Goal: Task Accomplishment & Management: Complete application form

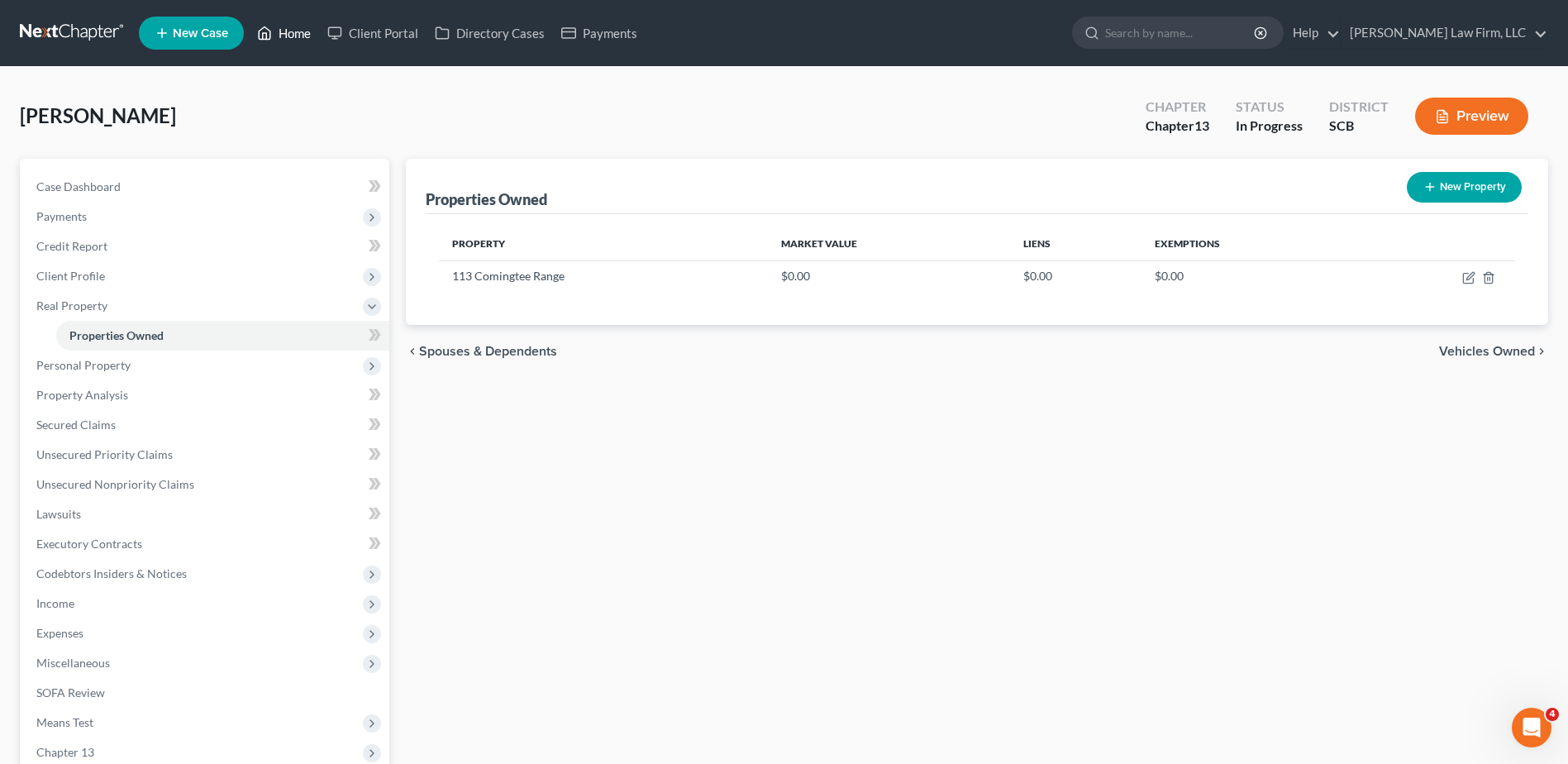
click at [277, 33] on link "Home" at bounding box center [284, 33] width 71 height 30
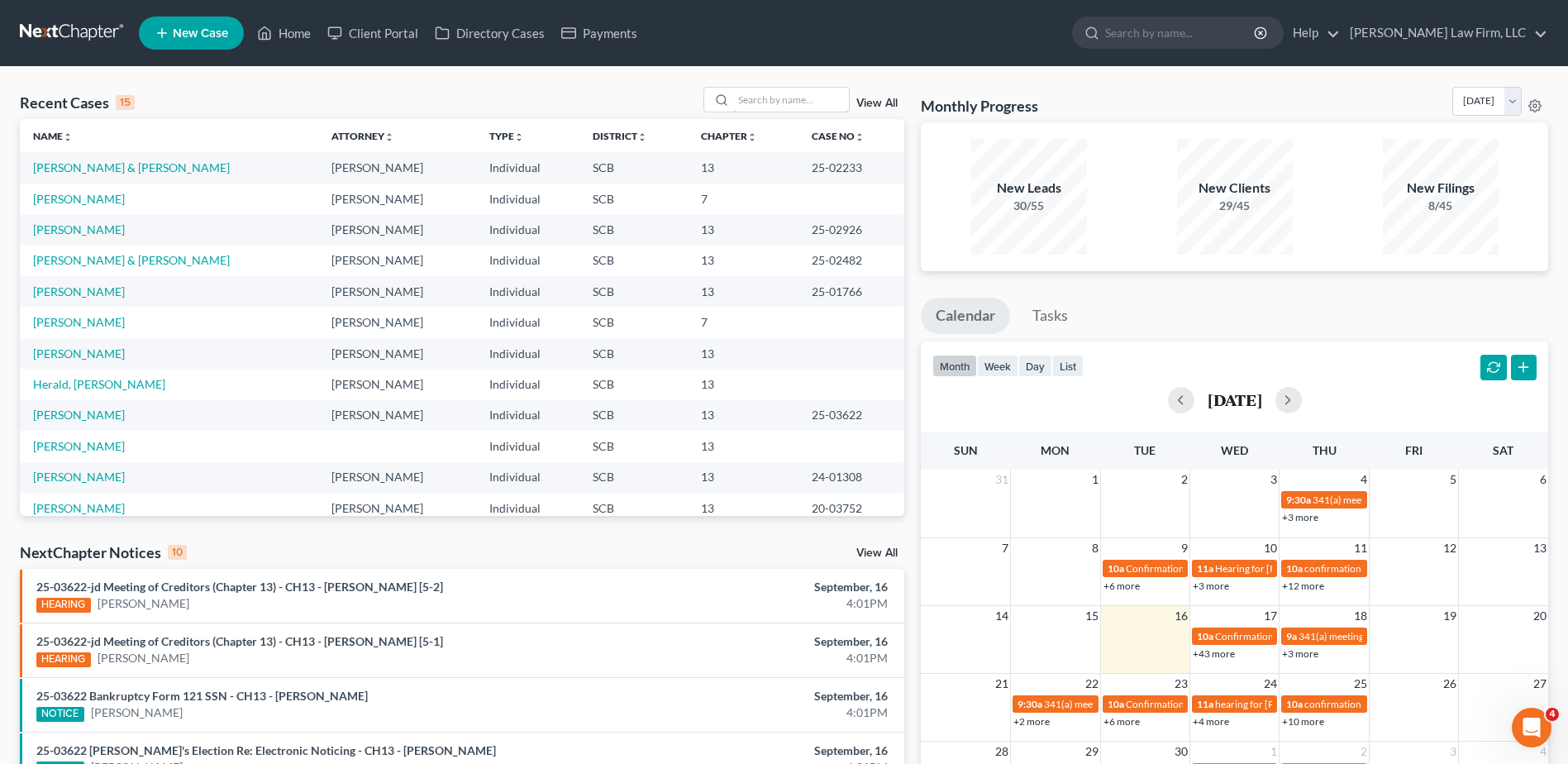
click at [770, 103] on input "search" at bounding box center [791, 100] width 116 height 24
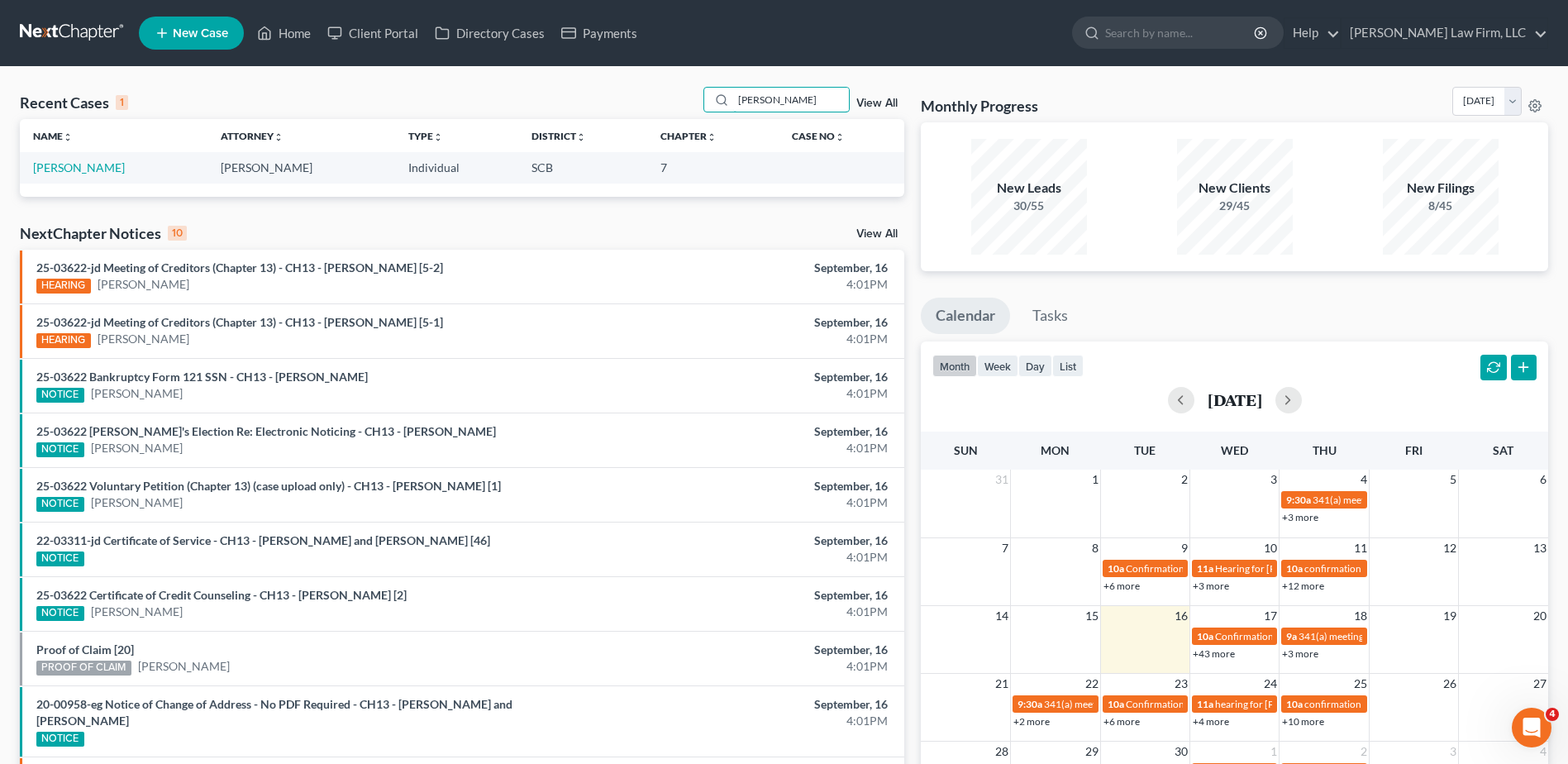
type input "urena"
click at [59, 173] on link "Urena, Enrique" at bounding box center [78, 167] width 91 height 14
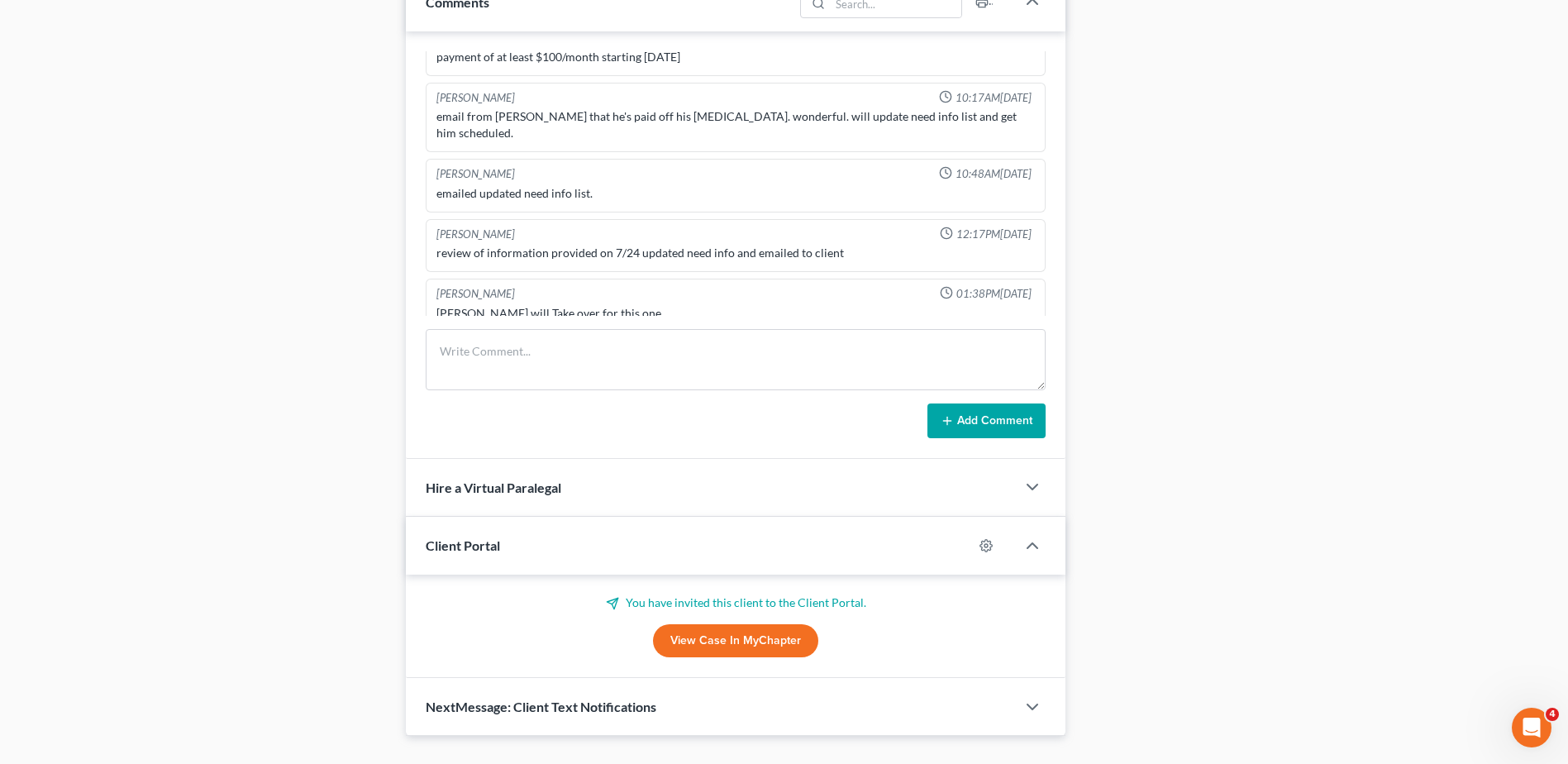
scroll to position [930, 0]
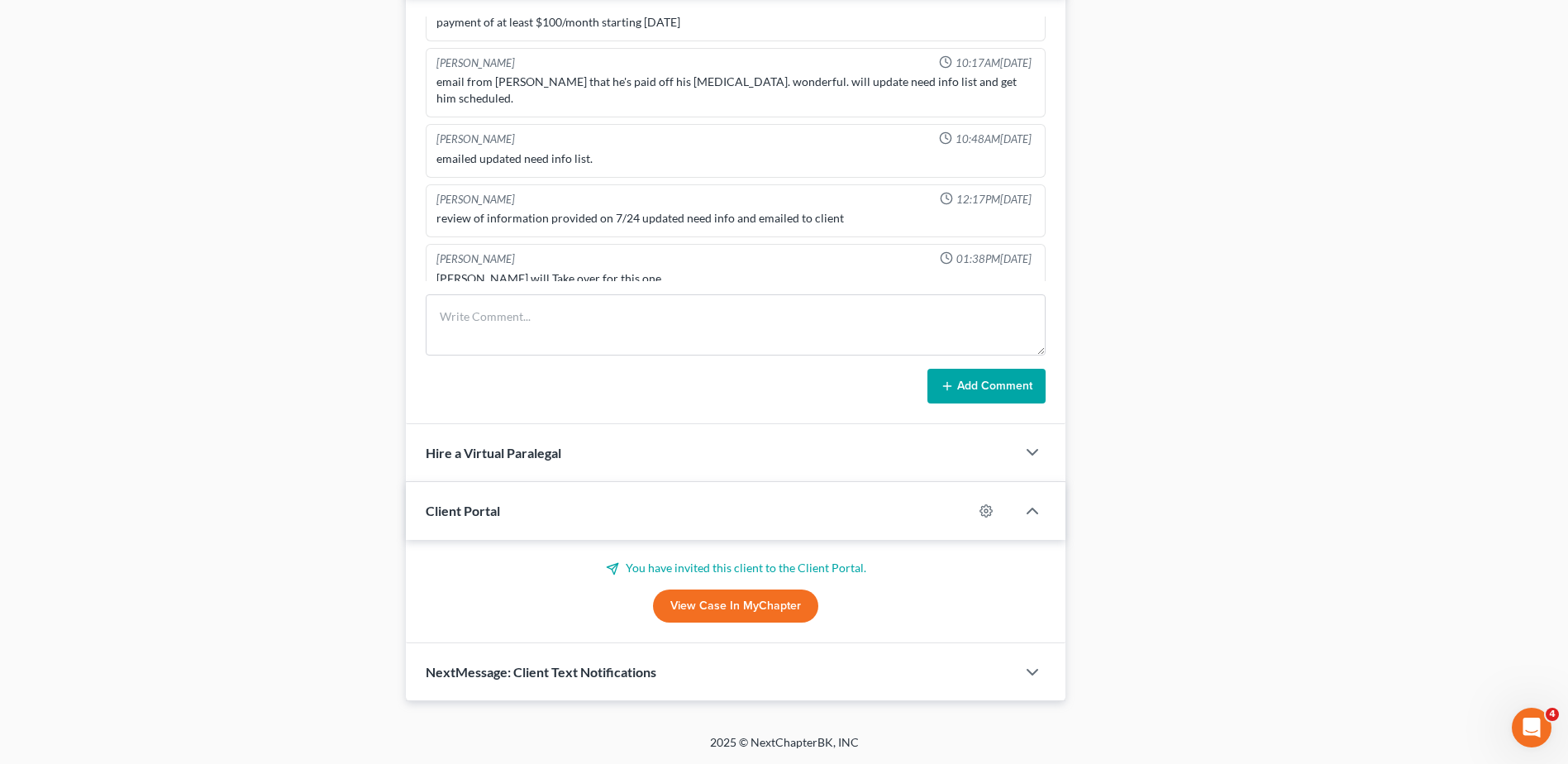
click at [745, 607] on link "View Case in MyChapter" at bounding box center [736, 606] width 166 height 33
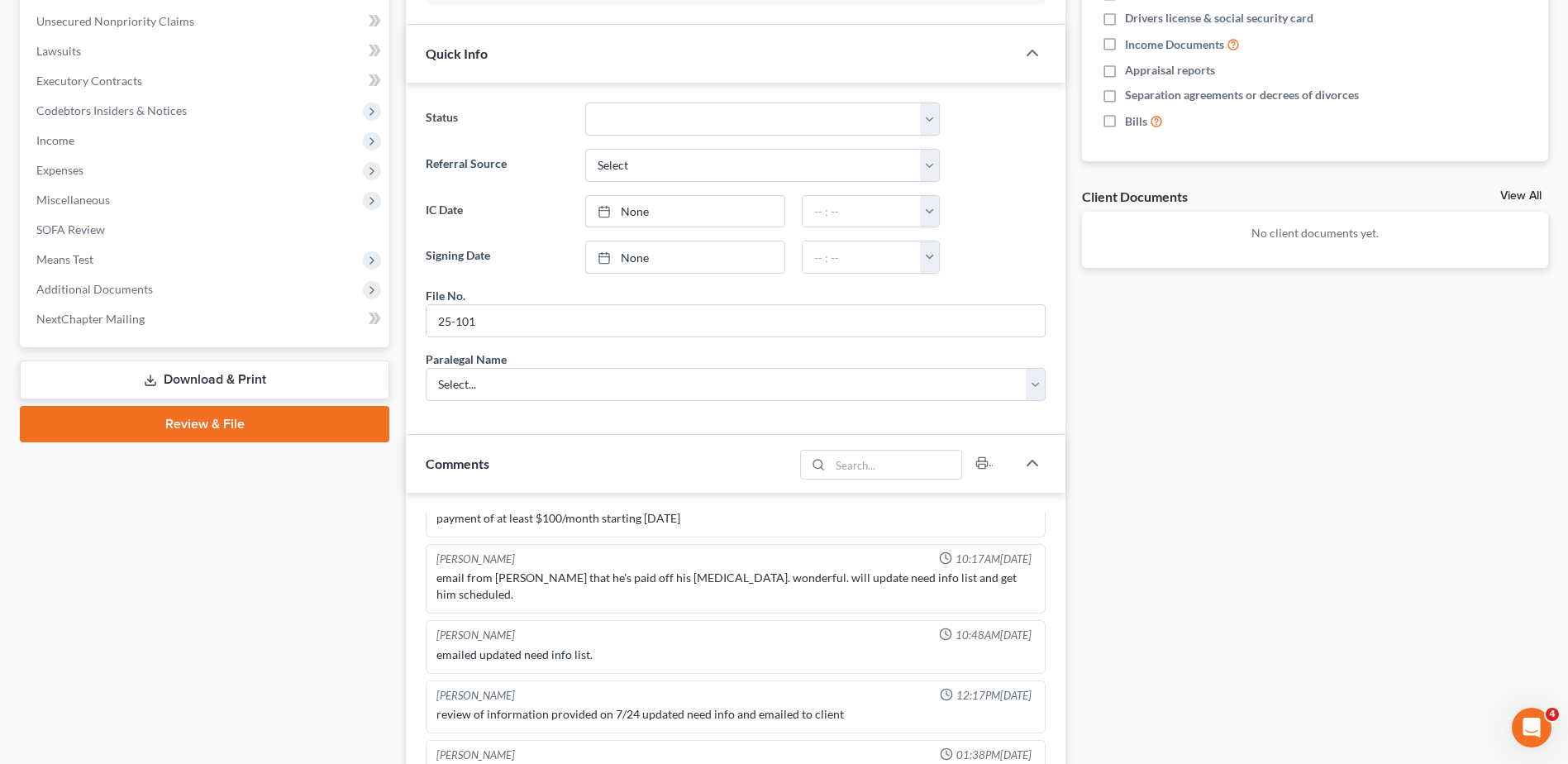
scroll to position [20, 0]
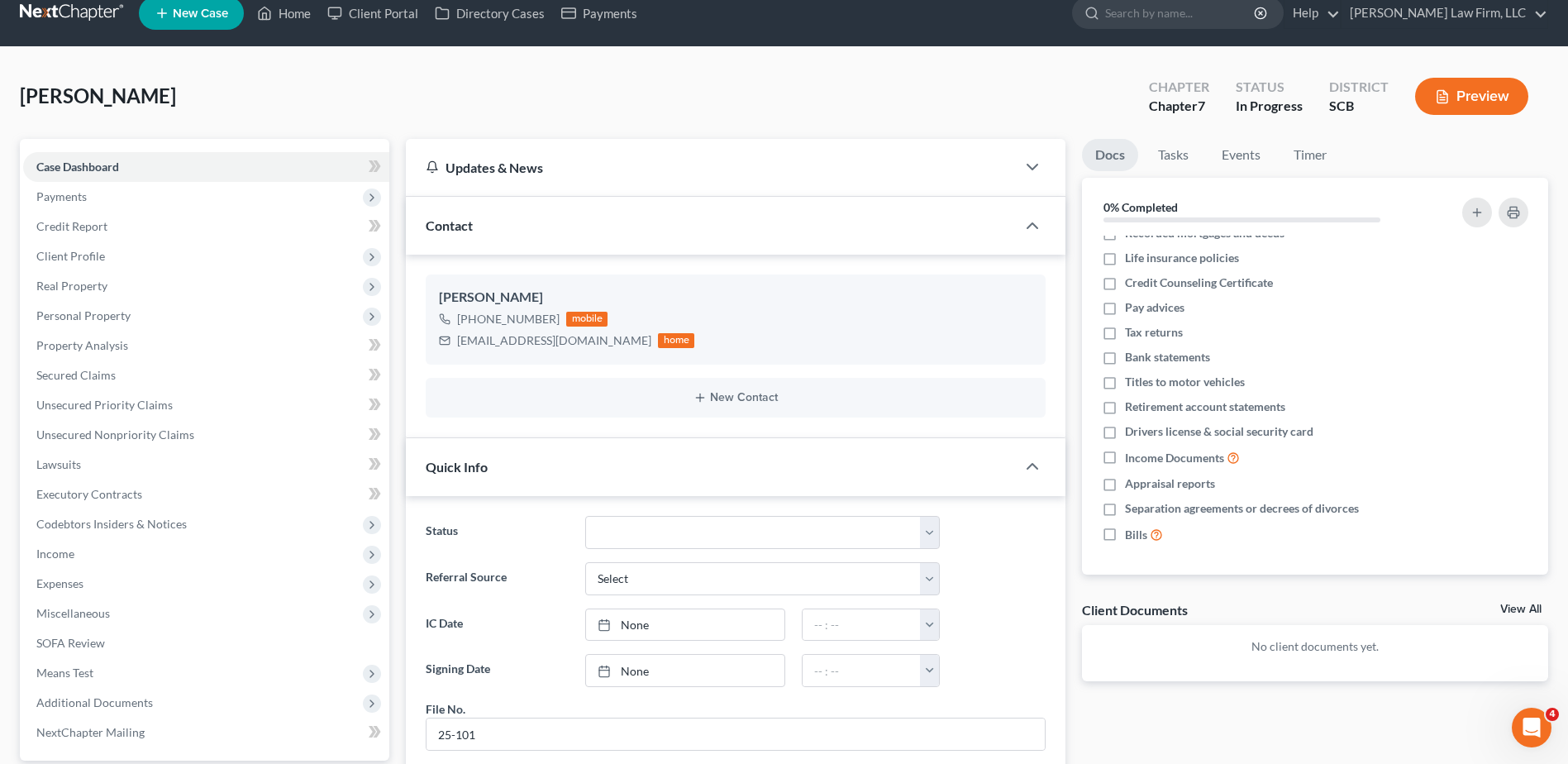
click at [68, 567] on span "Income" at bounding box center [206, 554] width 366 height 30
click at [93, 580] on span "Employment Income" at bounding box center [122, 583] width 106 height 14
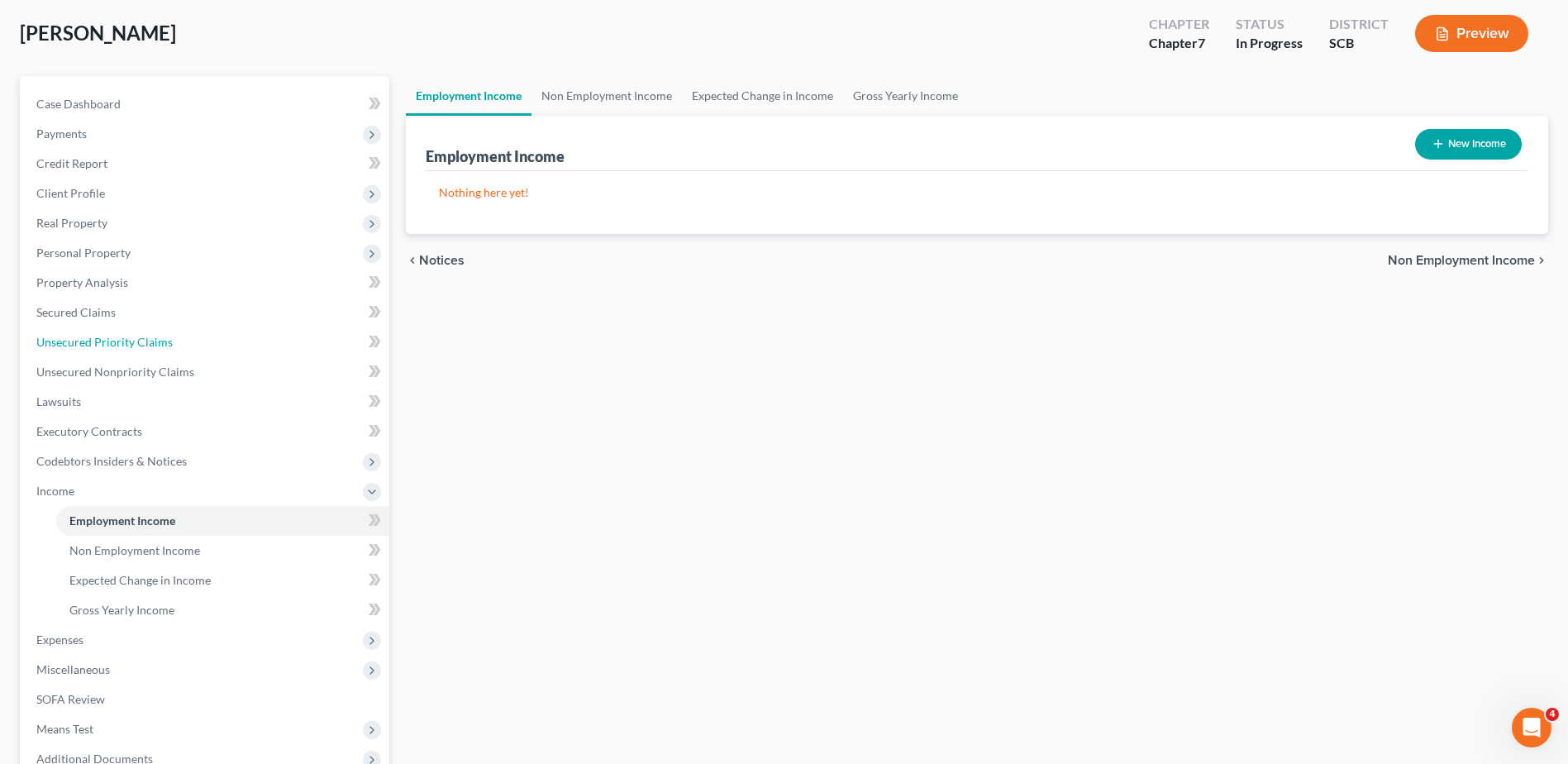
click at [122, 349] on link "Unsecured Priority Claims" at bounding box center [206, 342] width 366 height 30
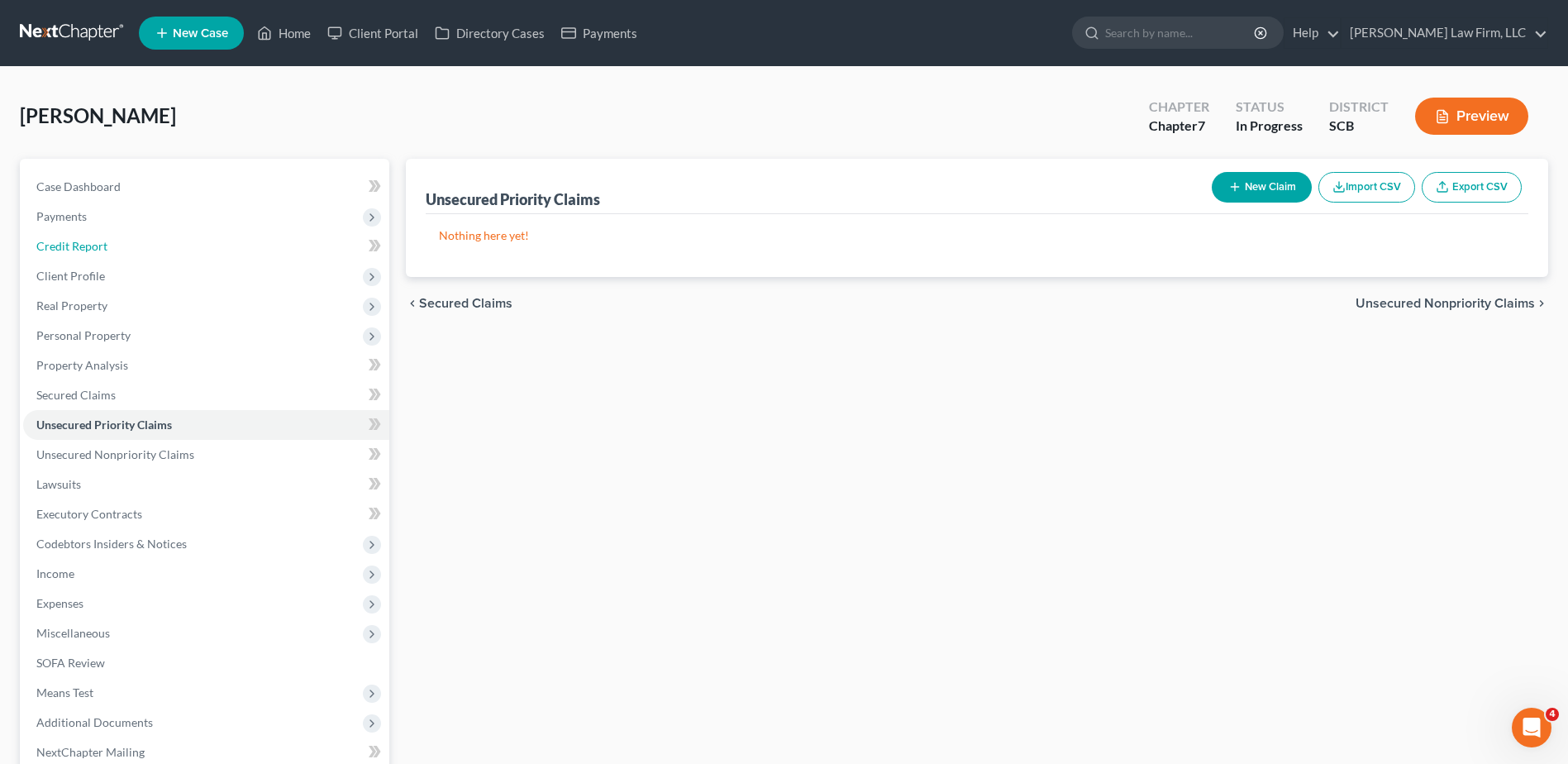
click at [115, 247] on link "Credit Report" at bounding box center [206, 247] width 366 height 30
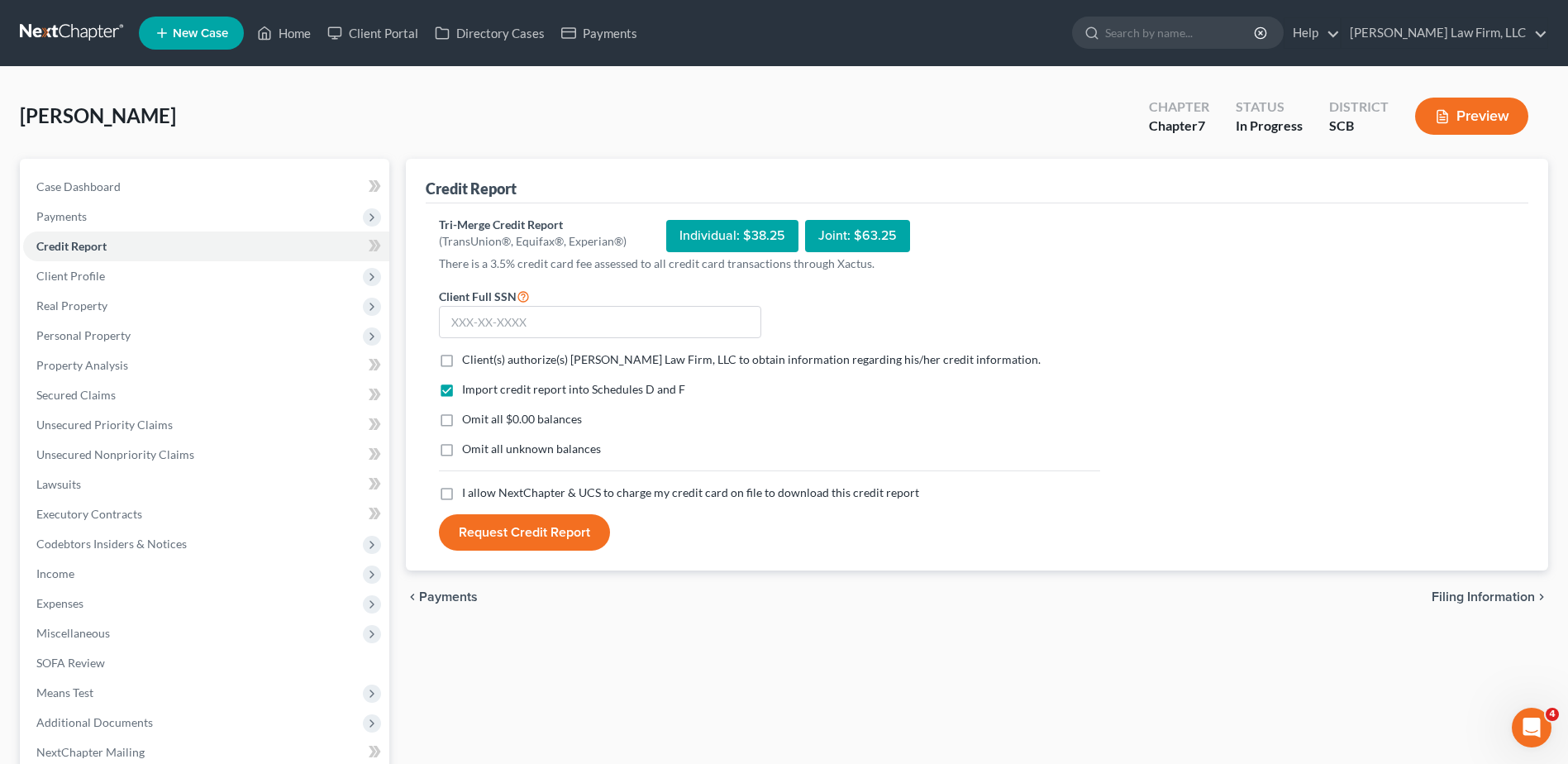
click at [121, 219] on span "Payments" at bounding box center [206, 216] width 366 height 30
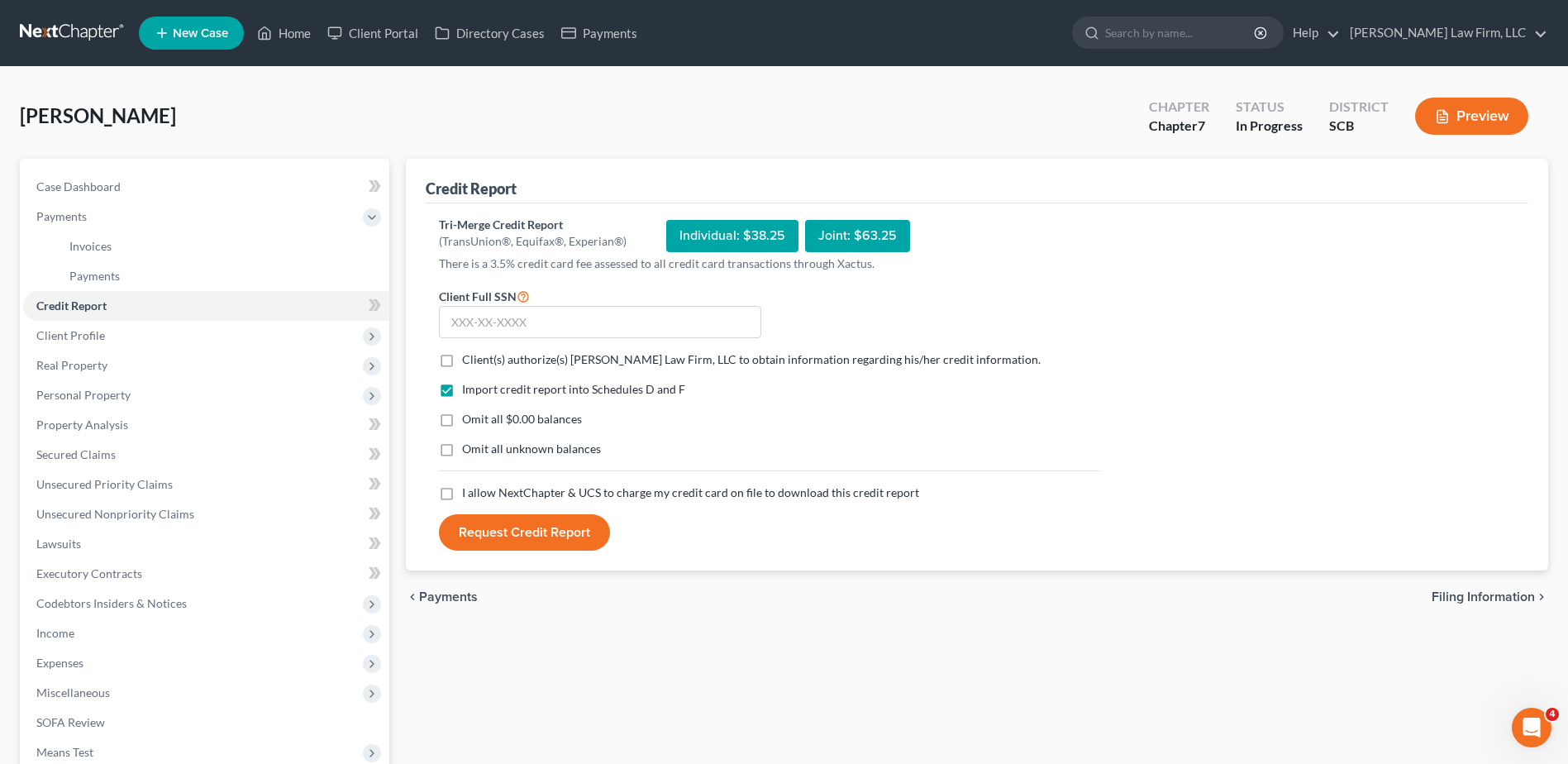
click at [111, 291] on link "Credit Report" at bounding box center [206, 306] width 366 height 30
click at [112, 277] on span "Payments" at bounding box center [95, 276] width 51 height 14
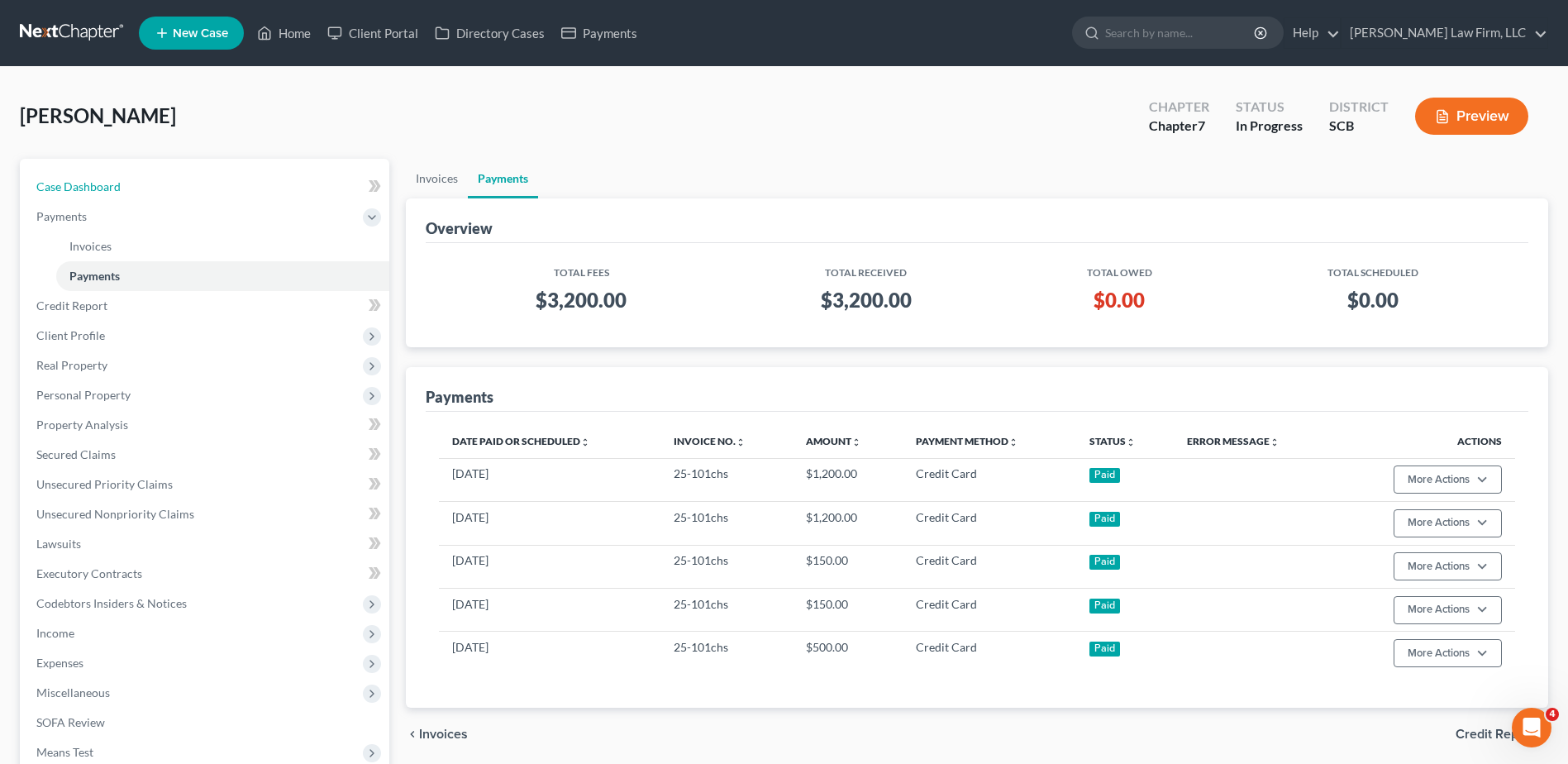
click at [167, 184] on link "Case Dashboard" at bounding box center [206, 186] width 366 height 30
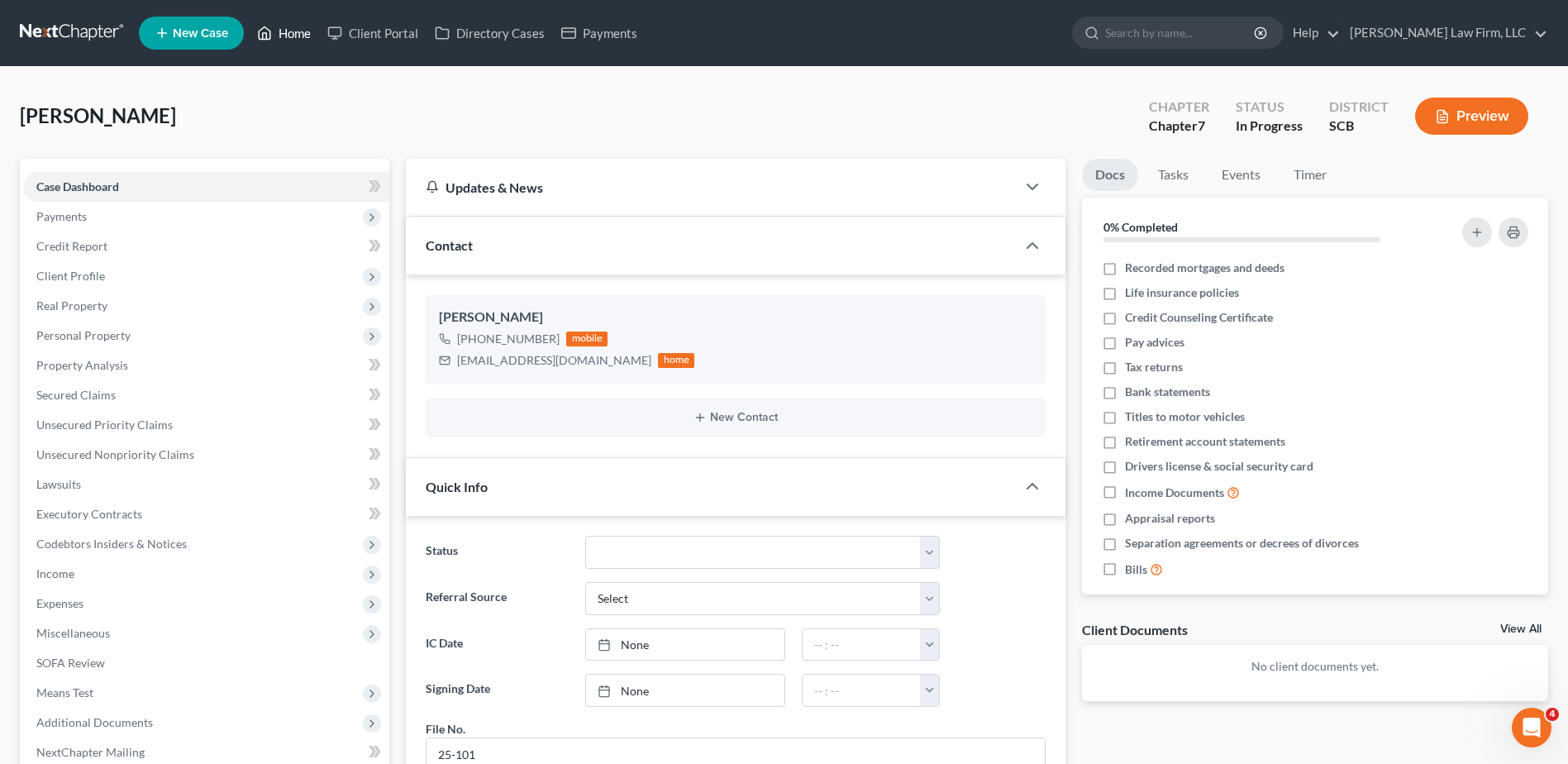
click at [286, 33] on link "Home" at bounding box center [284, 33] width 71 height 30
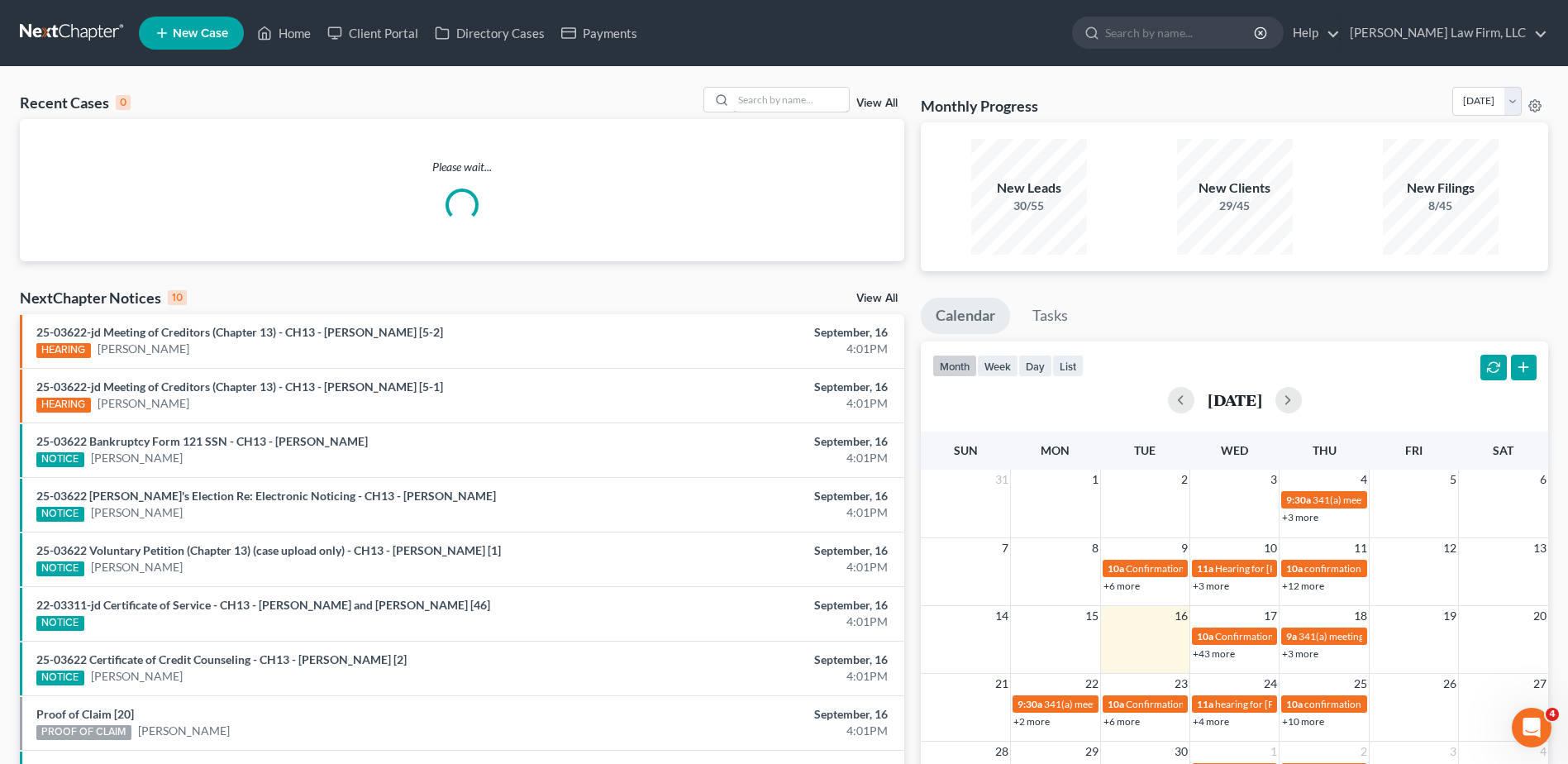
click at [809, 101] on input "search" at bounding box center [791, 100] width 116 height 24
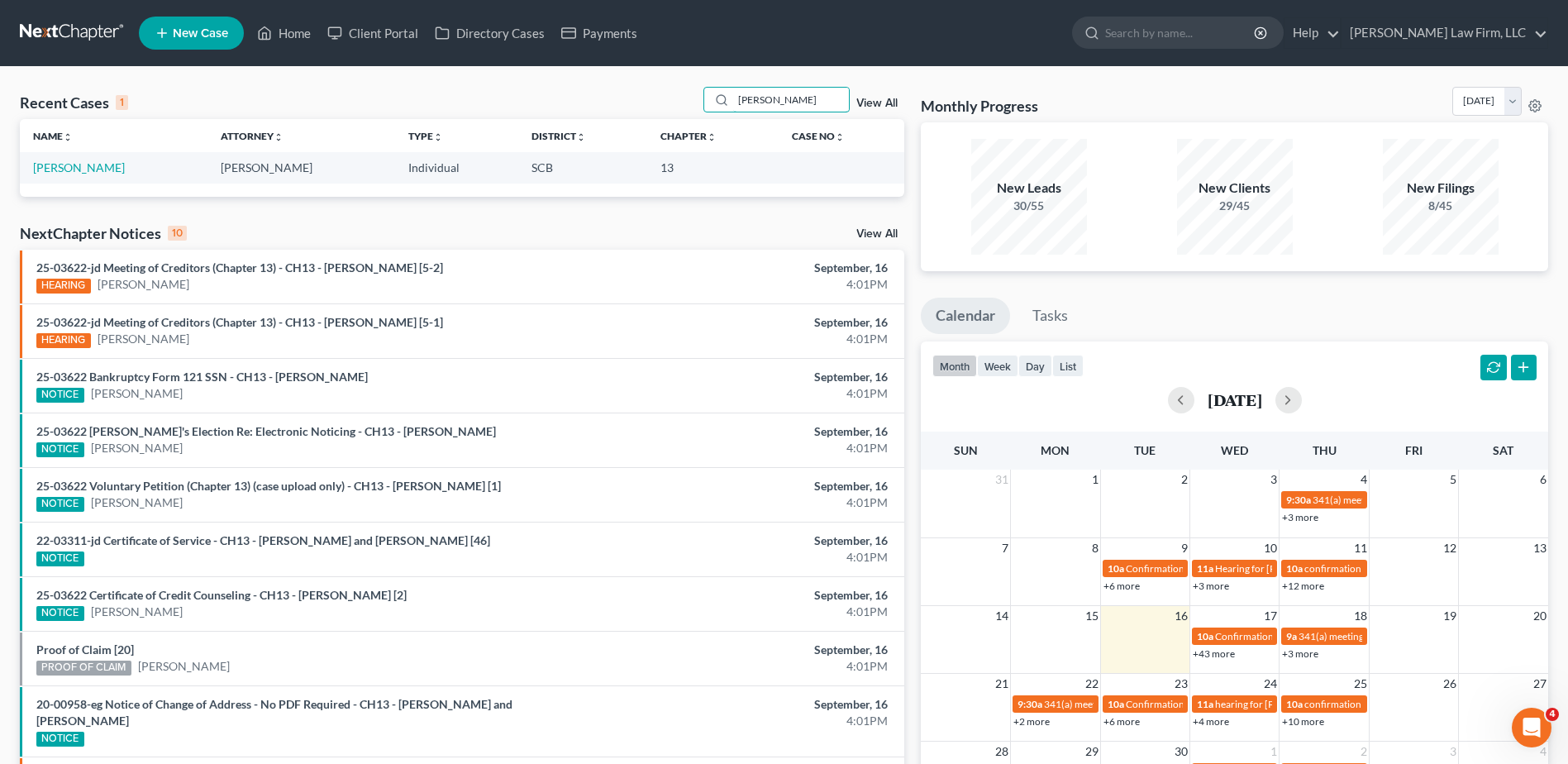
type input "bernhardt"
click at [88, 172] on link "Bernhardt, Michael" at bounding box center [78, 167] width 91 height 14
select select "0"
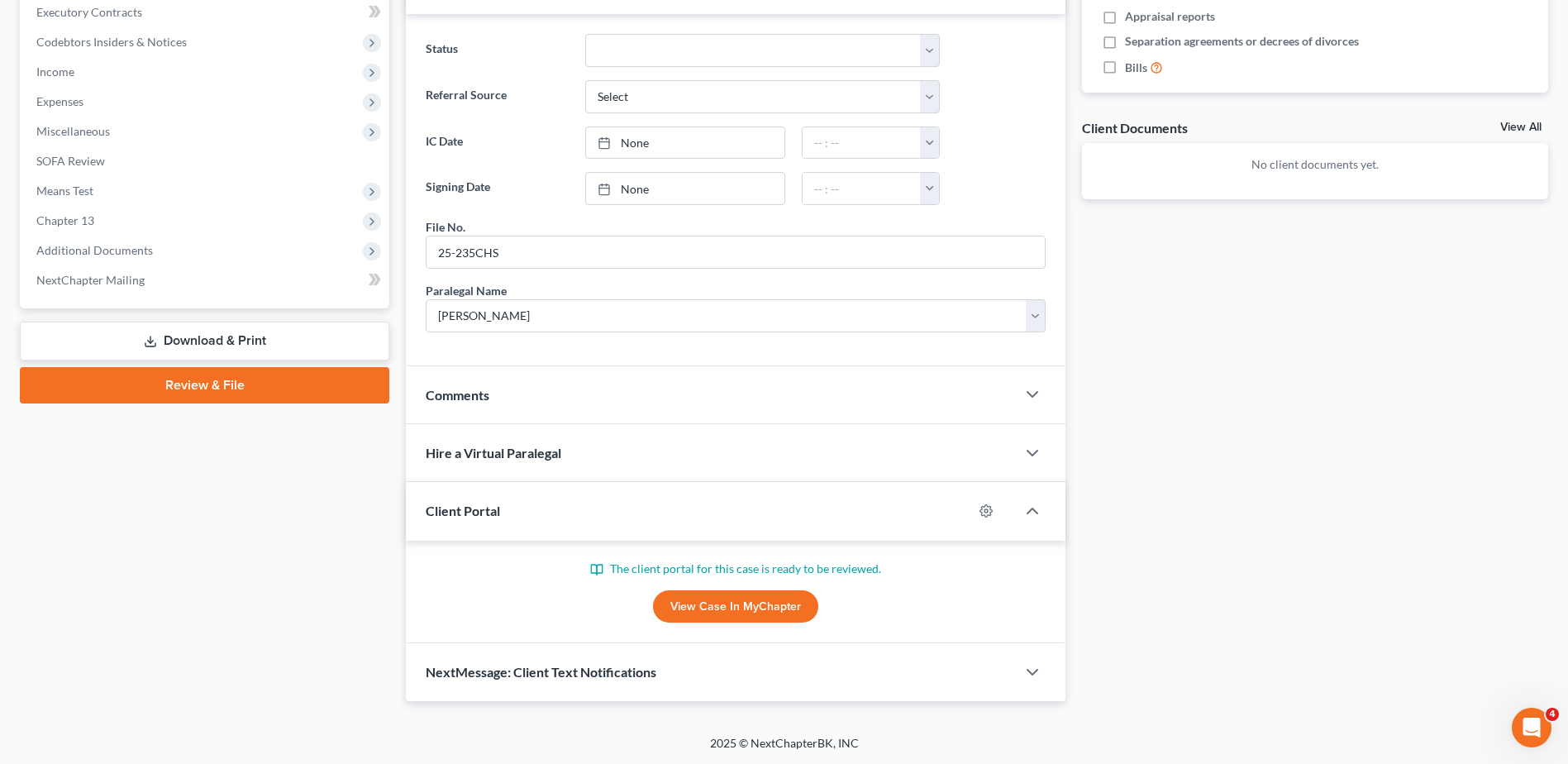
scroll to position [503, 0]
click at [772, 599] on link "View Case in MyChapter" at bounding box center [736, 606] width 166 height 33
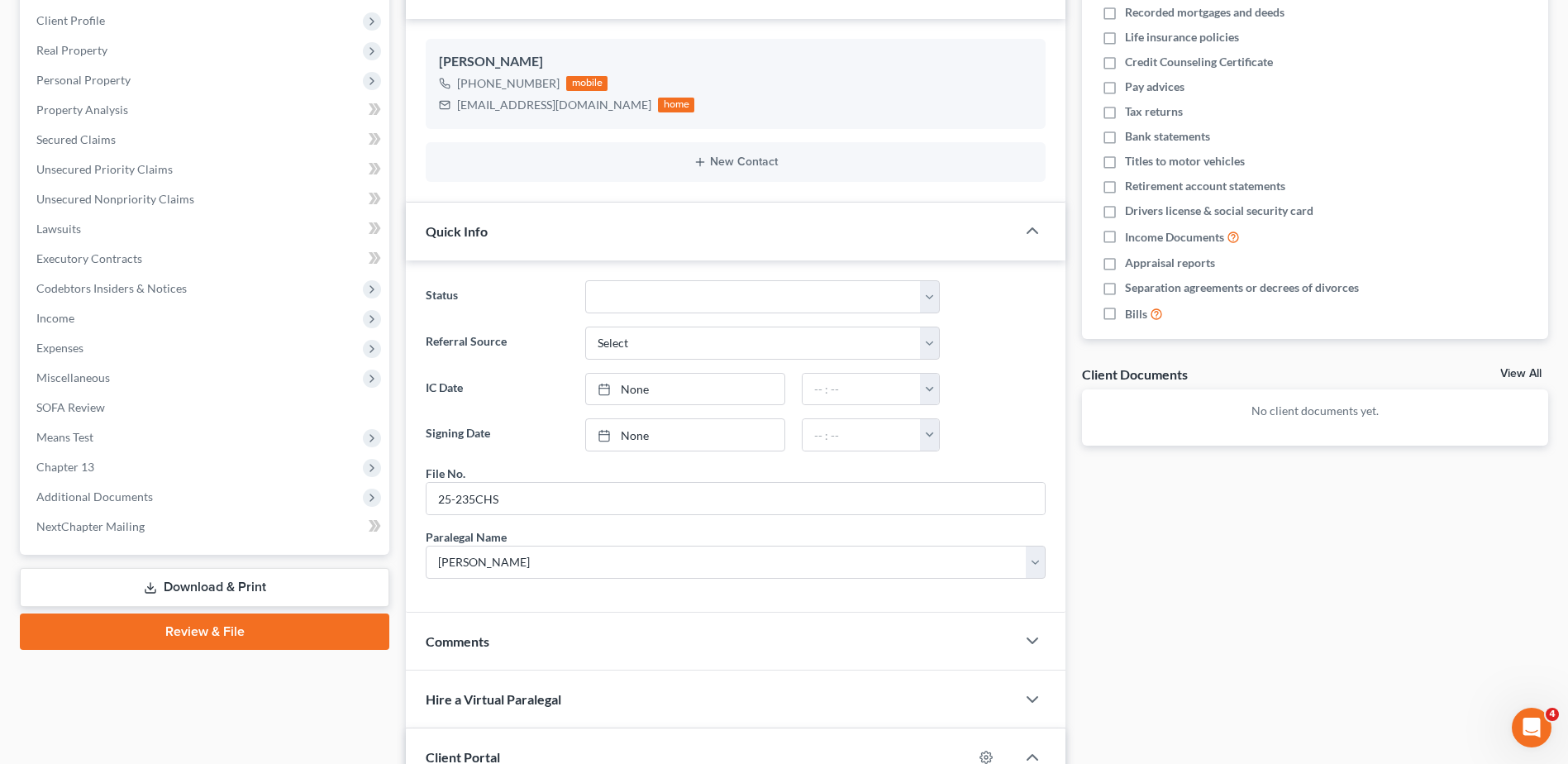
scroll to position [7, 0]
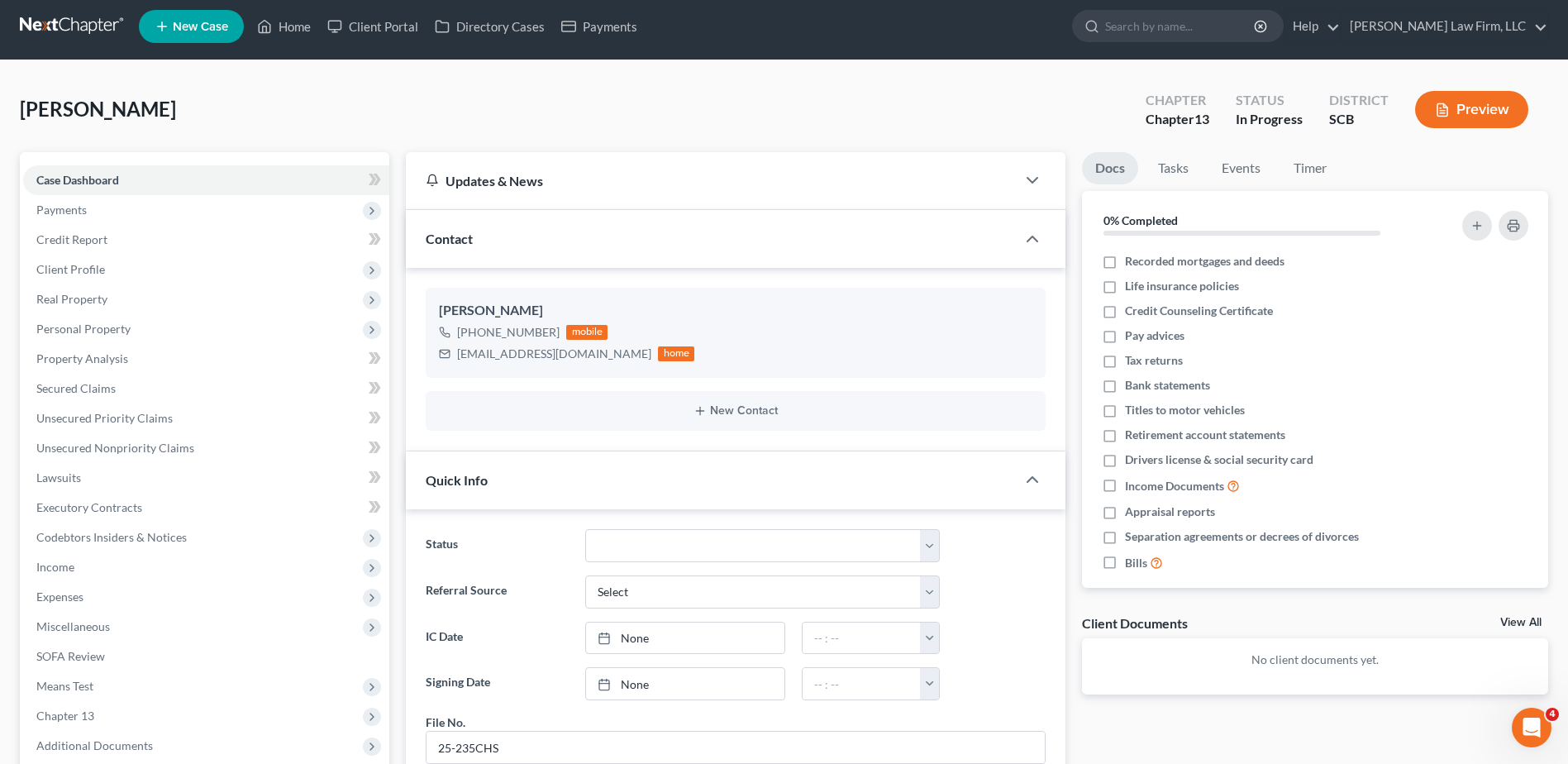
click at [111, 297] on span "Real Property" at bounding box center [206, 299] width 366 height 30
click at [126, 334] on span "Properties Owned" at bounding box center [116, 329] width 94 height 14
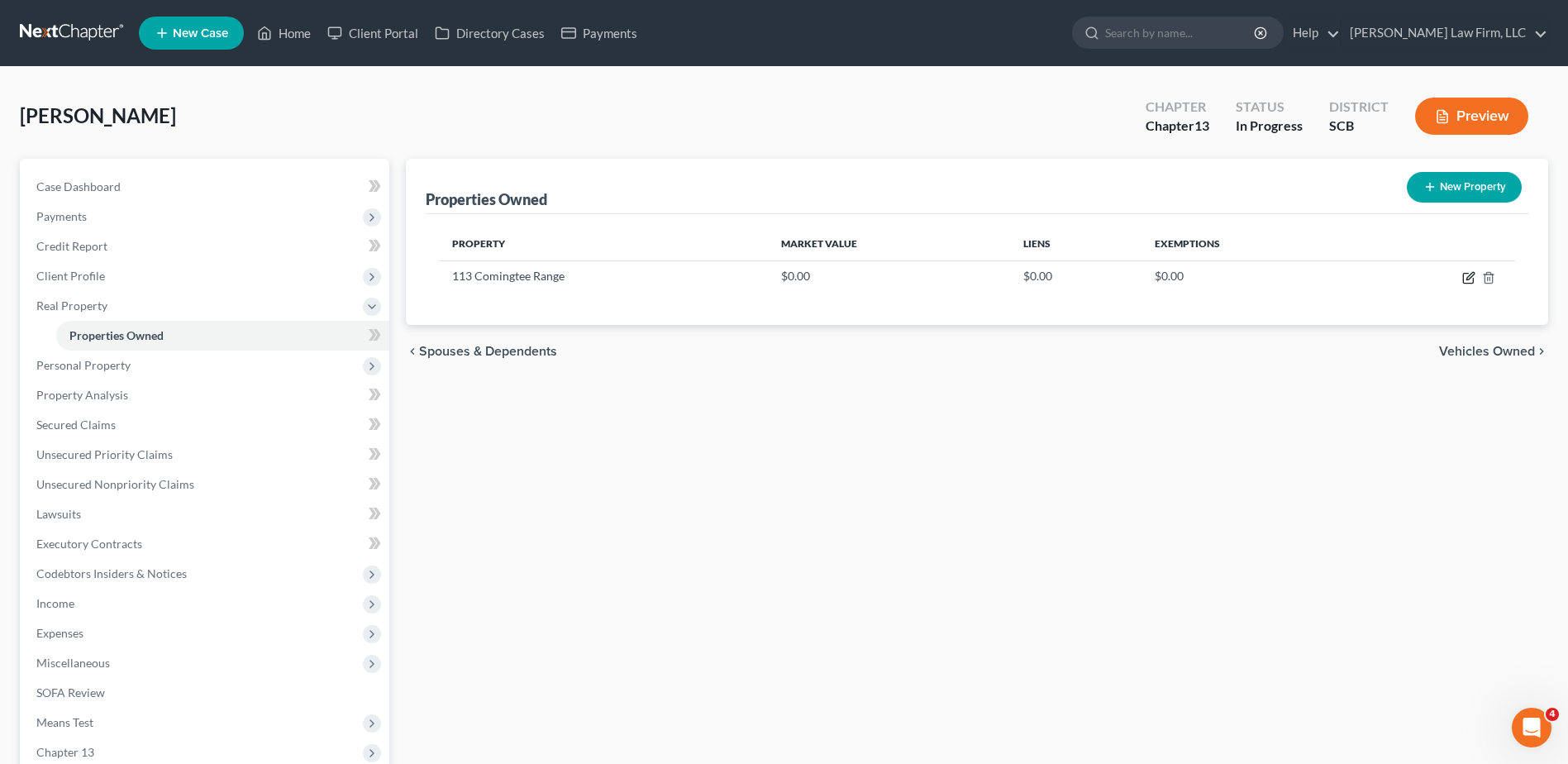
click at [1468, 279] on icon "button" at bounding box center [1469, 278] width 13 height 13
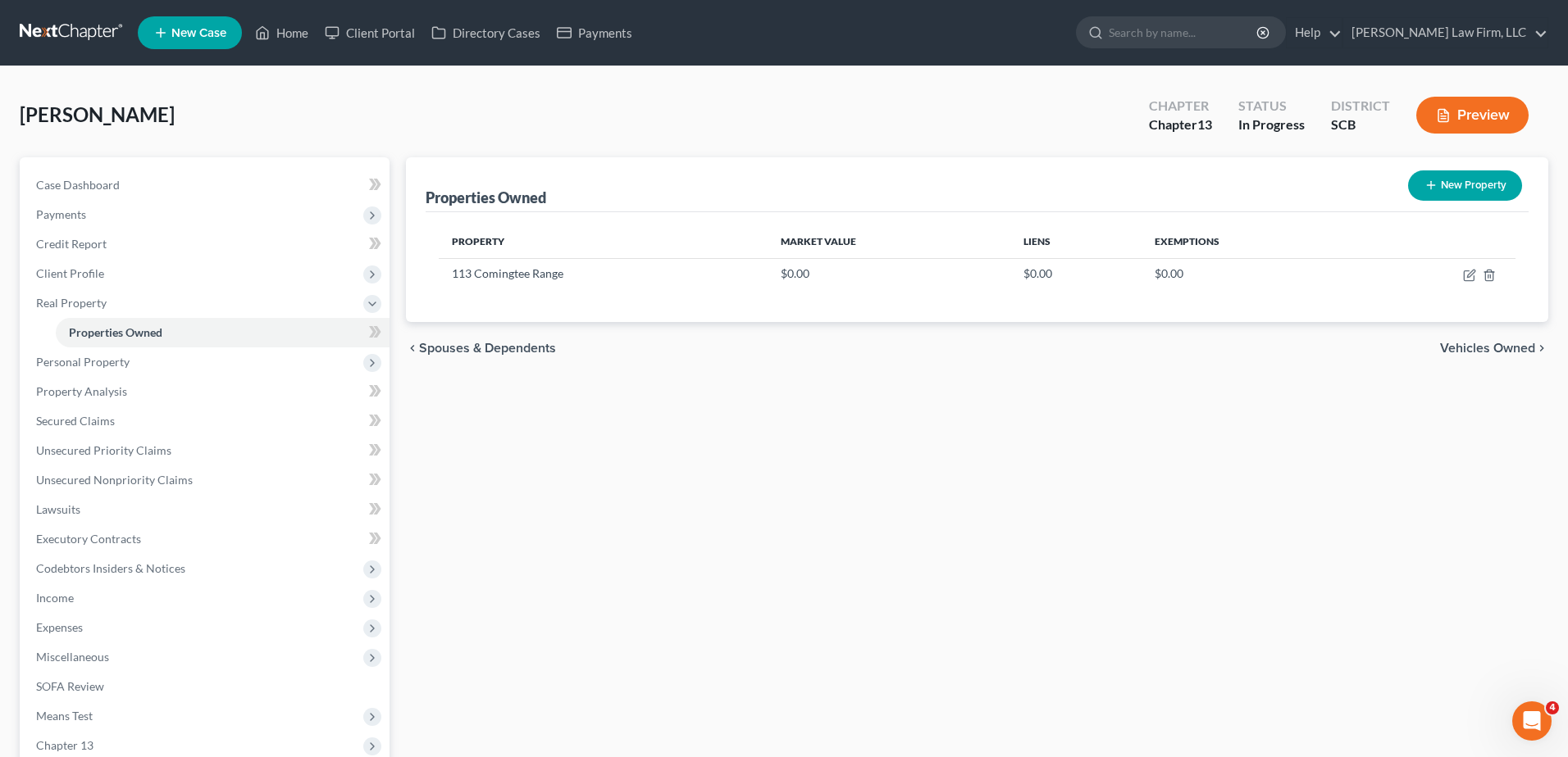
select select "42"
select select "17"
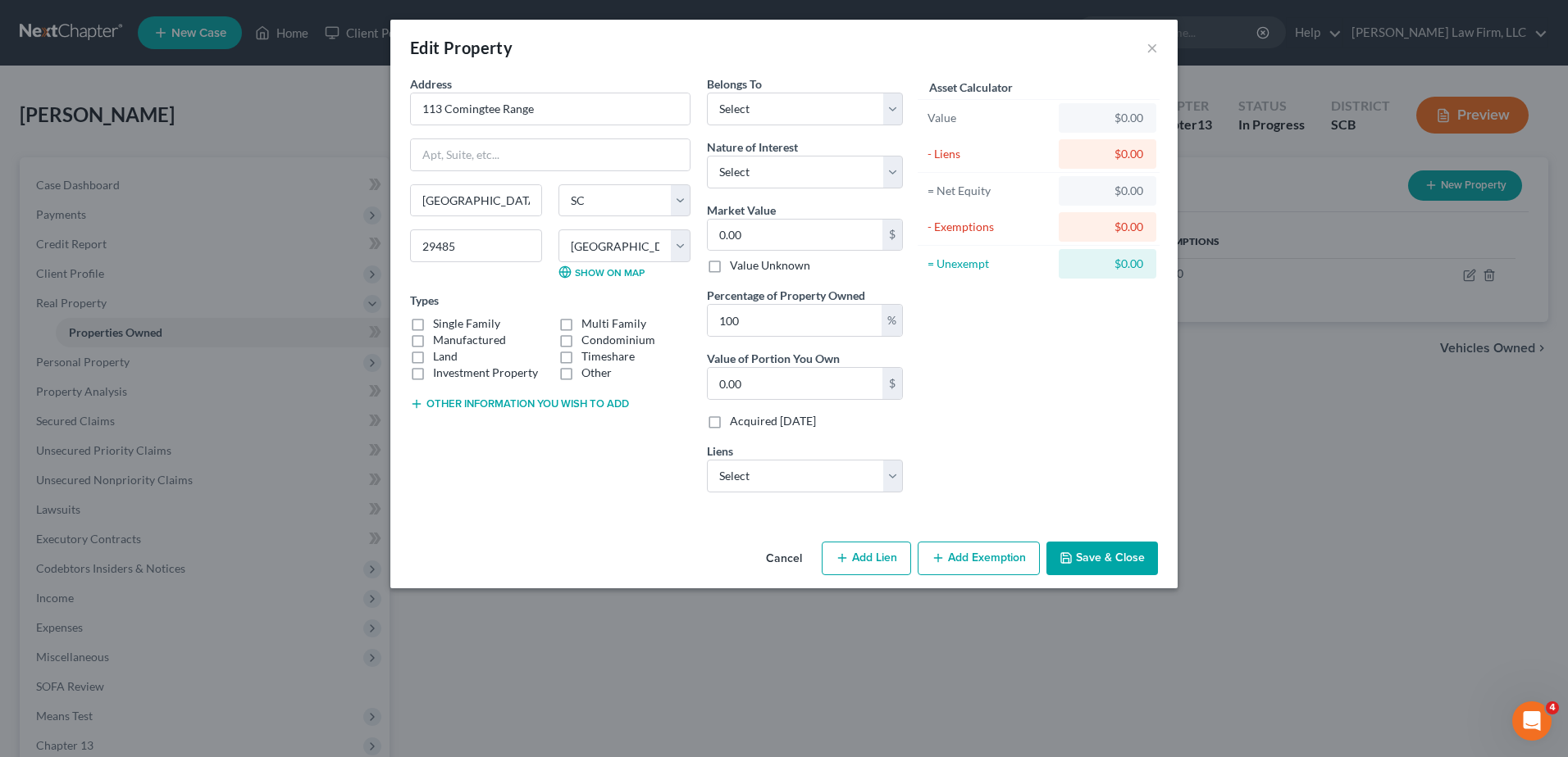
click at [469, 402] on button "Other information you wish to add" at bounding box center [520, 403] width 219 height 13
click at [491, 443] on textarea at bounding box center [551, 441] width 280 height 61
paste textarea "TMS# (The debtor purchased this home for $225,000.00 in 2006. The debtor is inf…"
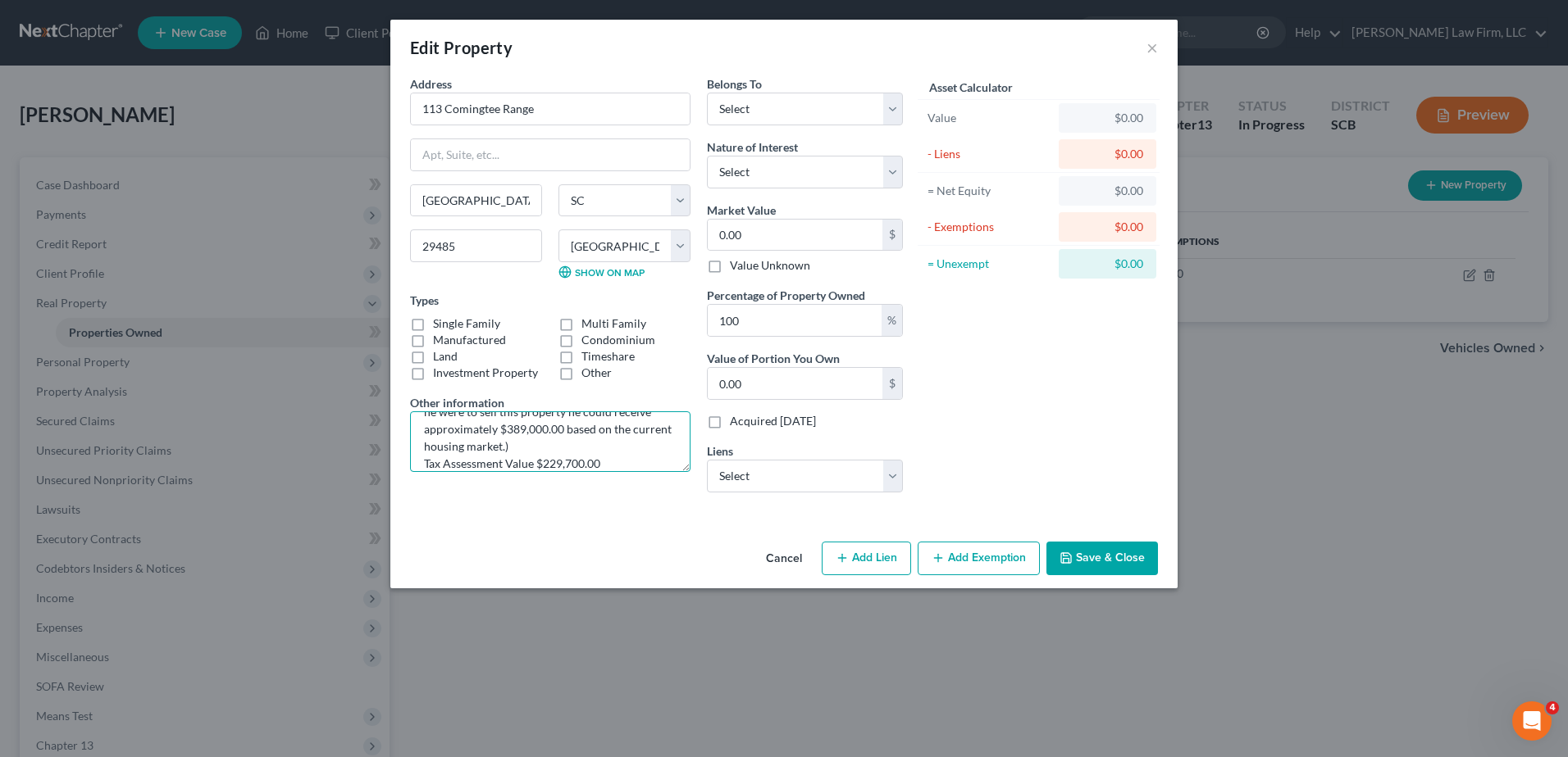
click at [592, 431] on textarea "TMS# (The debtor purchased this home for $225,000.00 in 2006. The debtor is inf…" at bounding box center [551, 441] width 280 height 61
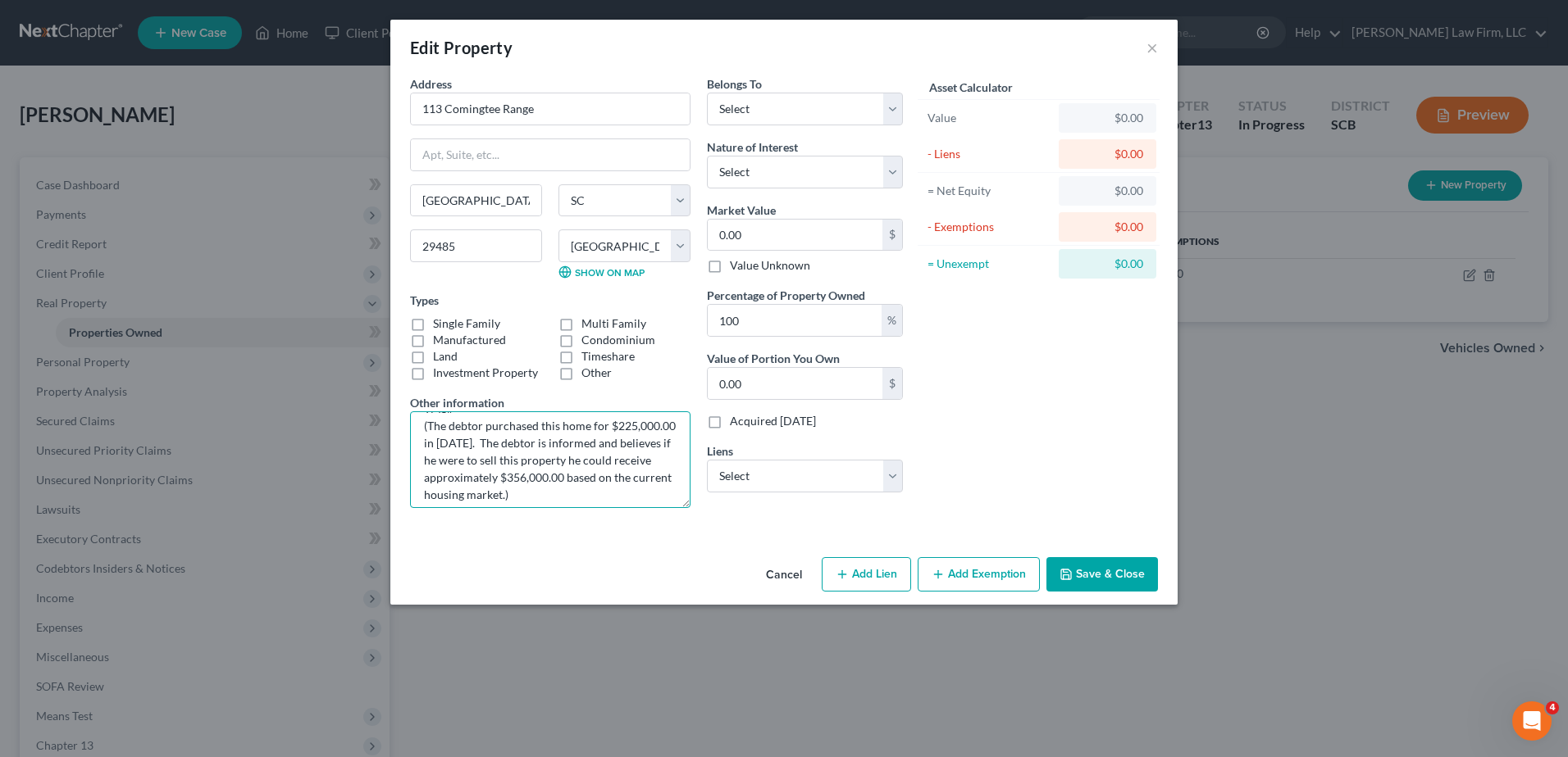
scroll to position [0, 0]
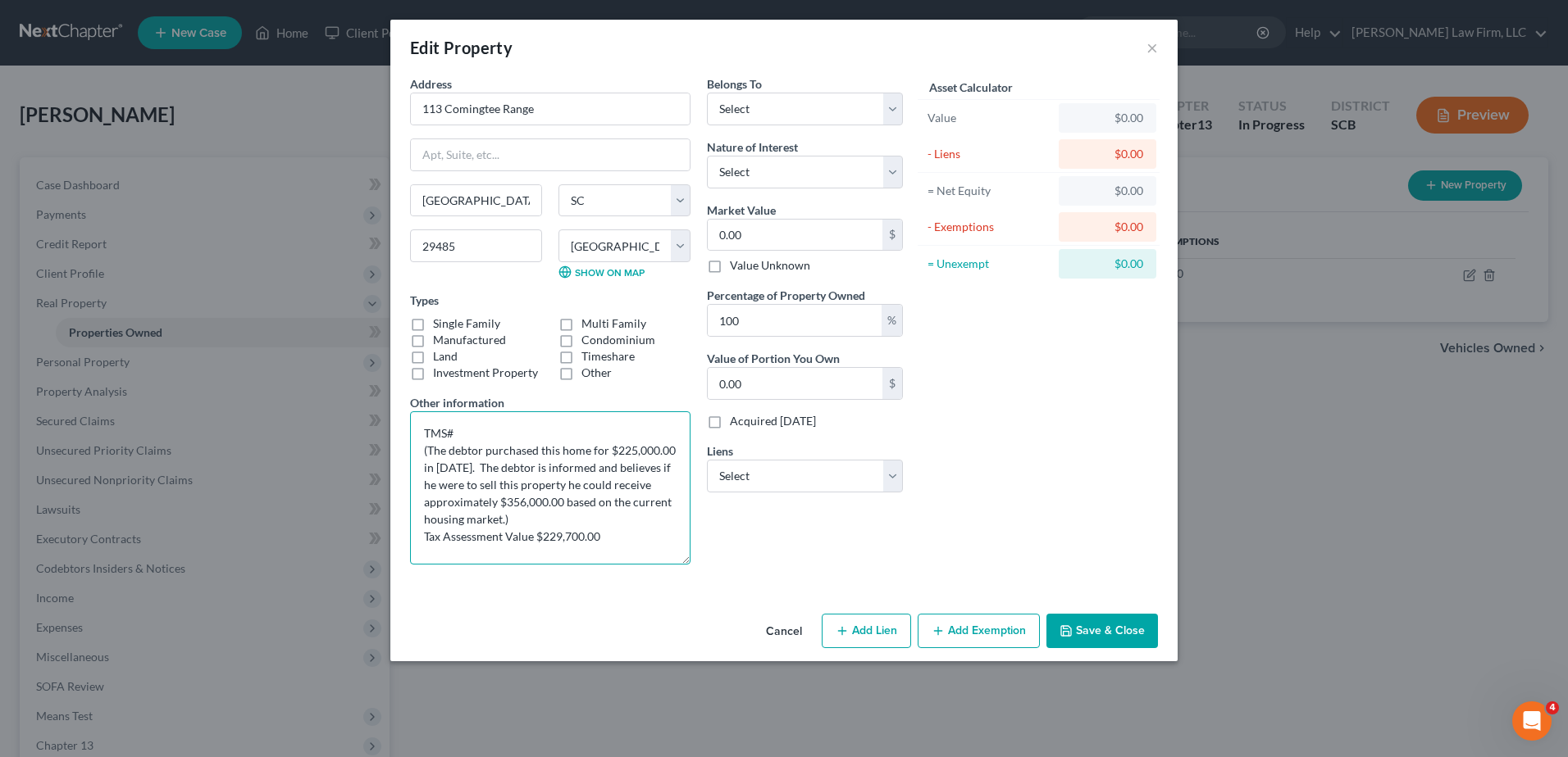
drag, startPoint x: 687, startPoint y: 468, endPoint x: 695, endPoint y: 560, distance: 92.3
click at [695, 560] on div "Address * 113 Comingtee Range Summerville State AL AK AR AZ CA CO CT DE DC FL G…" at bounding box center [550, 326] width 297 height 502
click at [615, 531] on textarea "TMS# (The debtor purchased this home for $225,000.00 in 2006. The debtor is inf…" at bounding box center [551, 487] width 280 height 153
click at [534, 538] on textarea "TMS# (The debtor purchased this home for $225,000.00 in 2006. The debtor is inf…" at bounding box center [551, 487] width 280 height 153
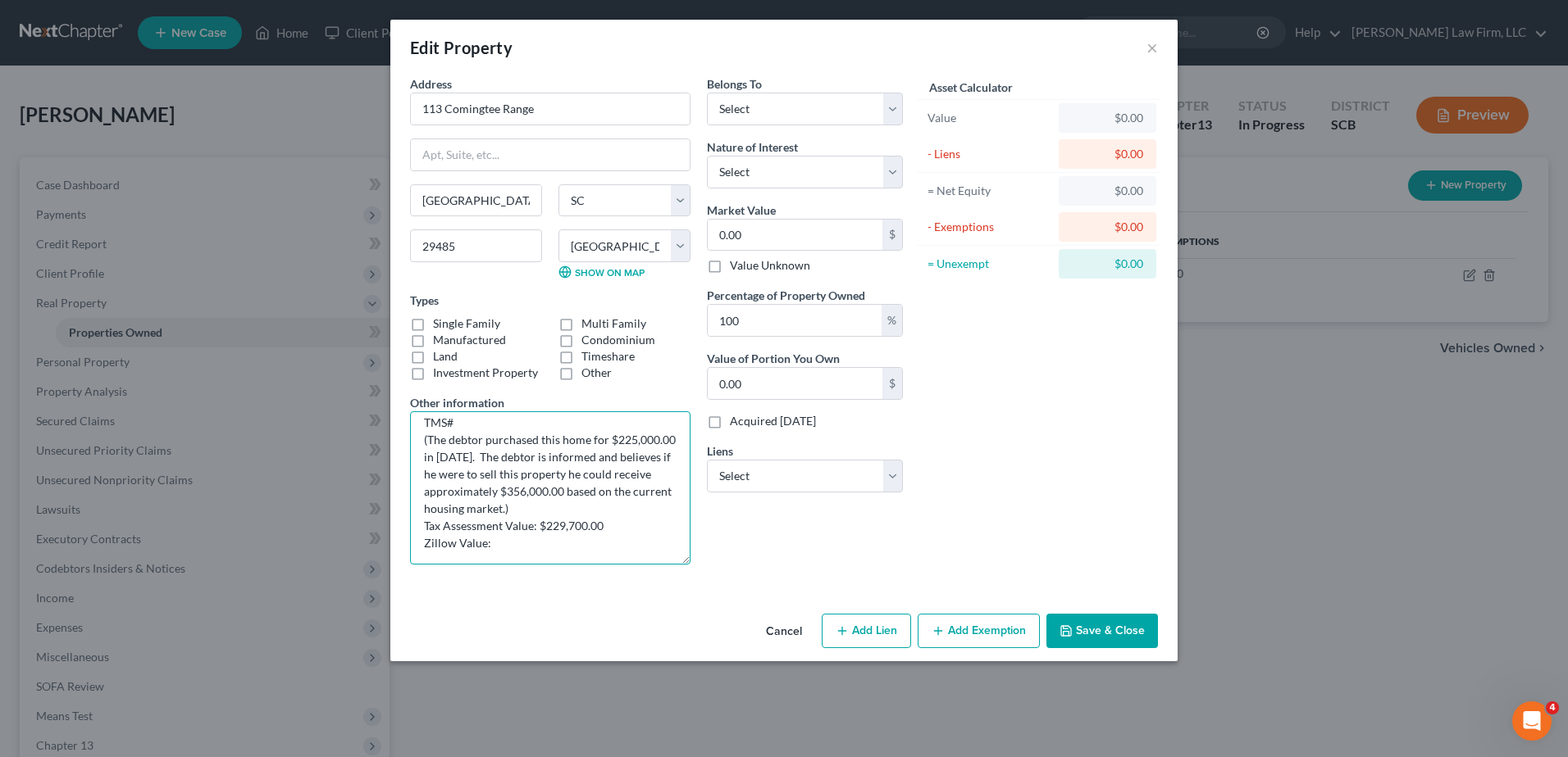
drag, startPoint x: 602, startPoint y: 535, endPoint x: 546, endPoint y: 533, distance: 56.0
click at [546, 533] on textarea "TMS# (The debtor purchased this home for $225,000.00 in 2006. The debtor is inf…" at bounding box center [551, 487] width 280 height 153
drag, startPoint x: 490, startPoint y: 459, endPoint x: 432, endPoint y: 462, distance: 58.1
click at [432, 462] on textarea "TMS# (The debtor purchased this home for $225,000.00 in 2006. The debtor is inf…" at bounding box center [551, 487] width 280 height 153
click at [530, 457] on textarea "TMS# (The debtor purchased this home for $179,600.00 in 2006. The debtor is inf…" at bounding box center [551, 487] width 280 height 153
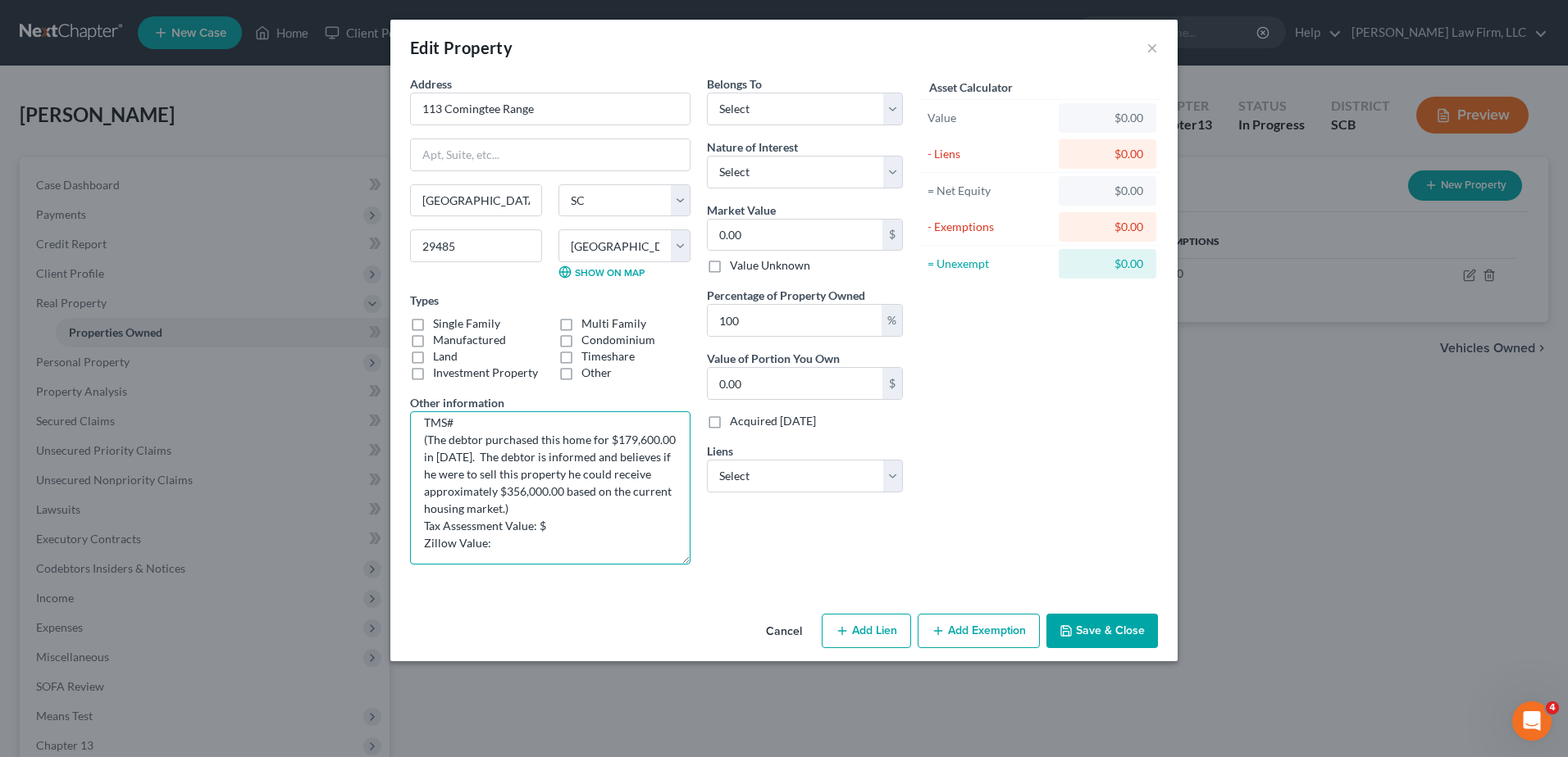
click at [484, 445] on textarea "TMS# (The debtor purchased this home for $179,600.00 in 2014. The debtor is inf…" at bounding box center [551, 487] width 280 height 153
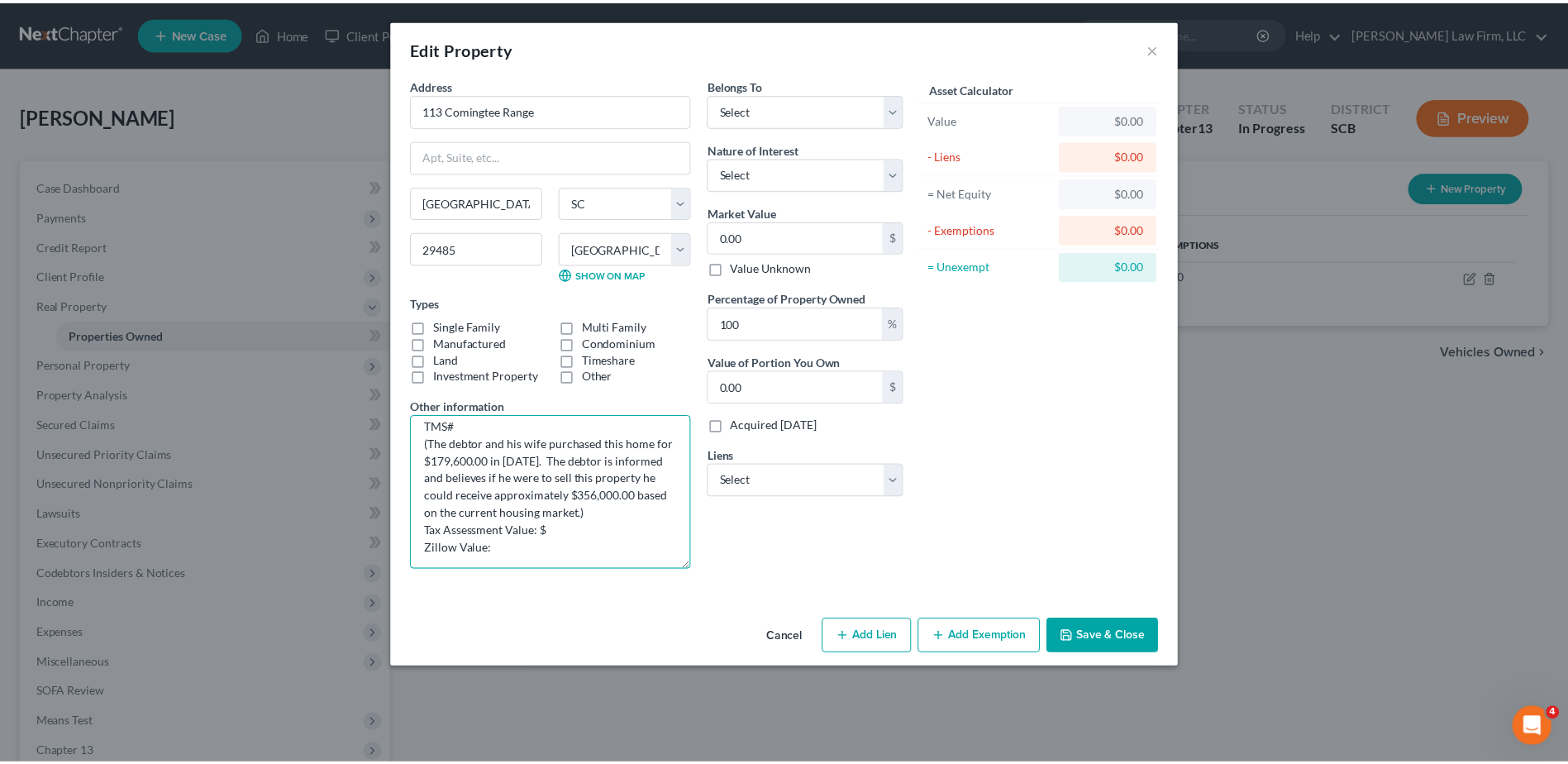
scroll to position [28, 0]
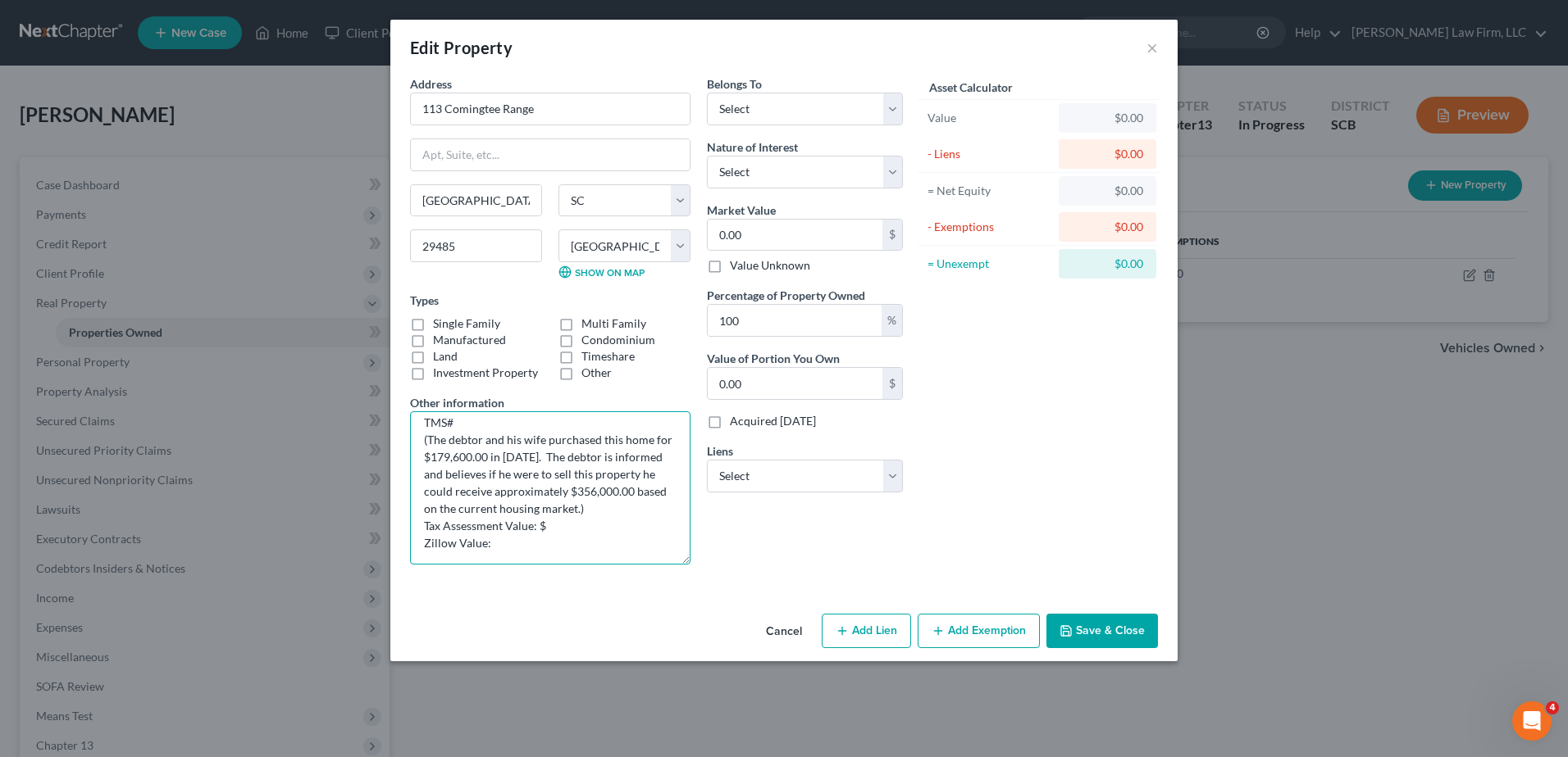
type textarea "TMS# (The debtor and his wife purchased this home for $179,600.00 in 2014. The …"
click at [1099, 624] on button "Save & Close" at bounding box center [1102, 631] width 111 height 34
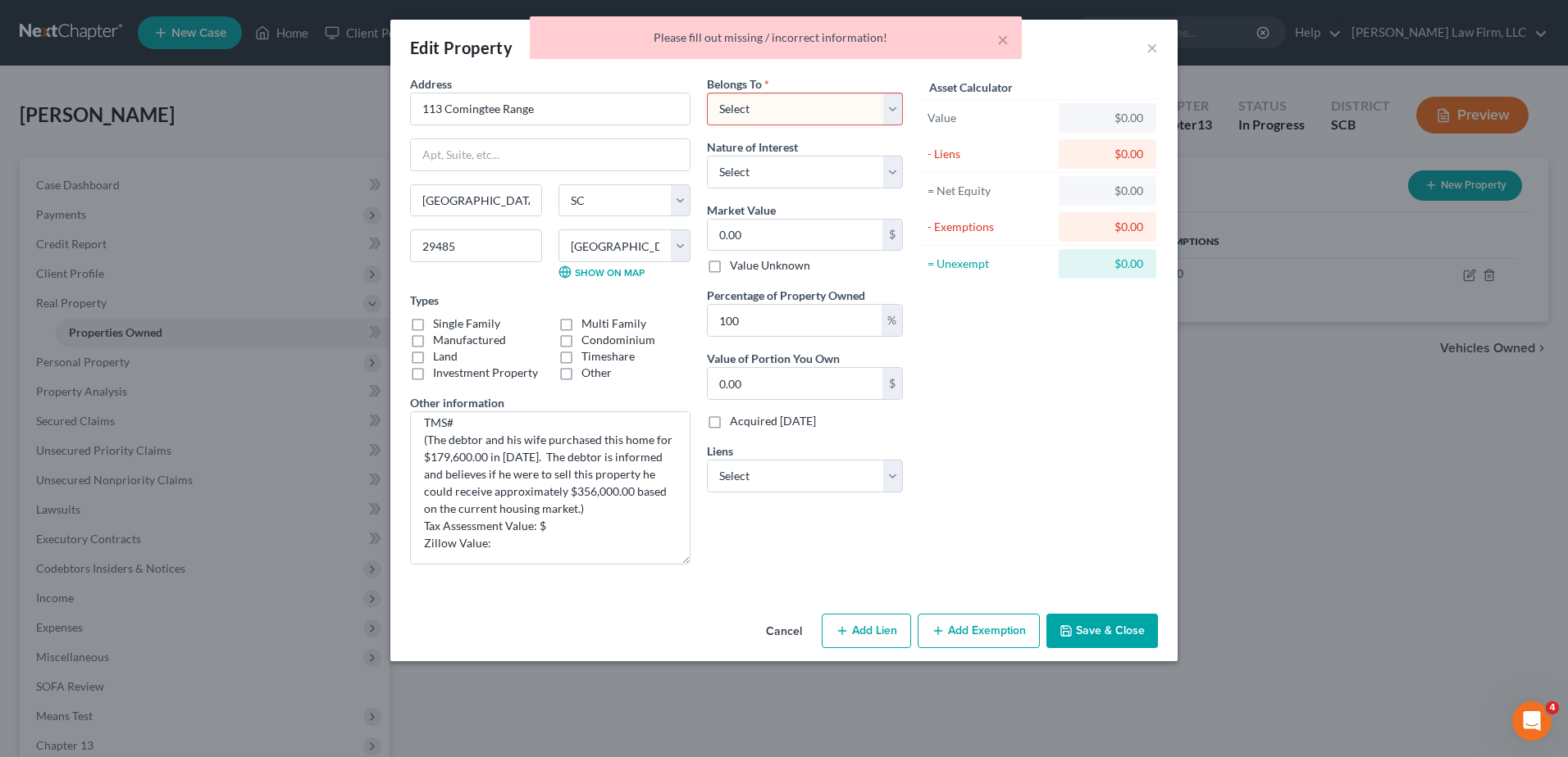
click at [845, 99] on select "Select Debtor 1 Only Debtor 2 Only Debtor 1 And Debtor 2 Only At Least One Of T…" at bounding box center [805, 109] width 196 height 32
select select "3"
click at [707, 92] on select "Select Debtor 1 Only Debtor 2 Only Debtor 1 And Debtor 2 Only At Least One Of T…" at bounding box center [805, 109] width 196 height 32
click at [1085, 624] on button "Save & Close" at bounding box center [1102, 631] width 111 height 34
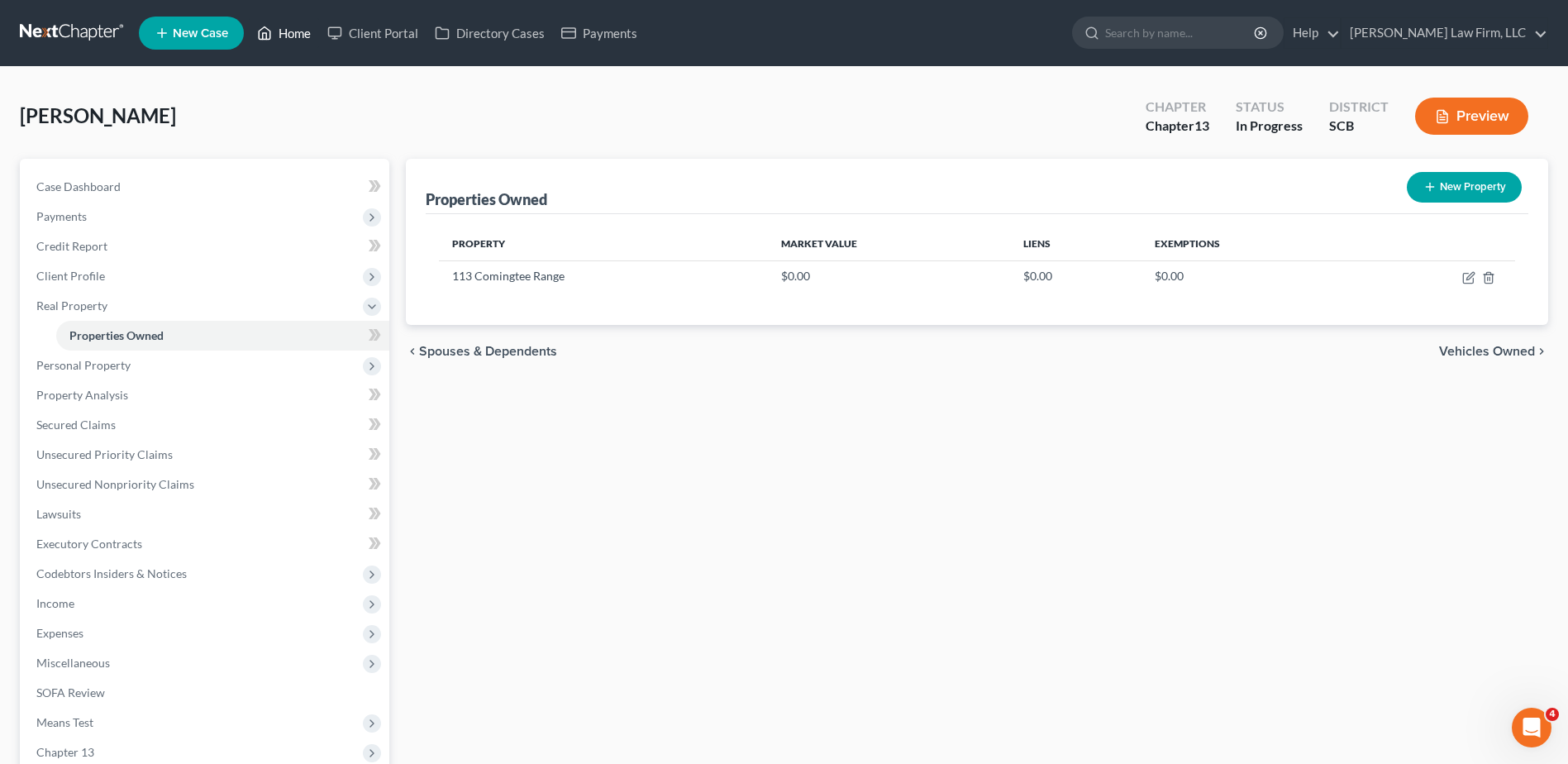
click at [292, 31] on link "Home" at bounding box center [284, 33] width 71 height 30
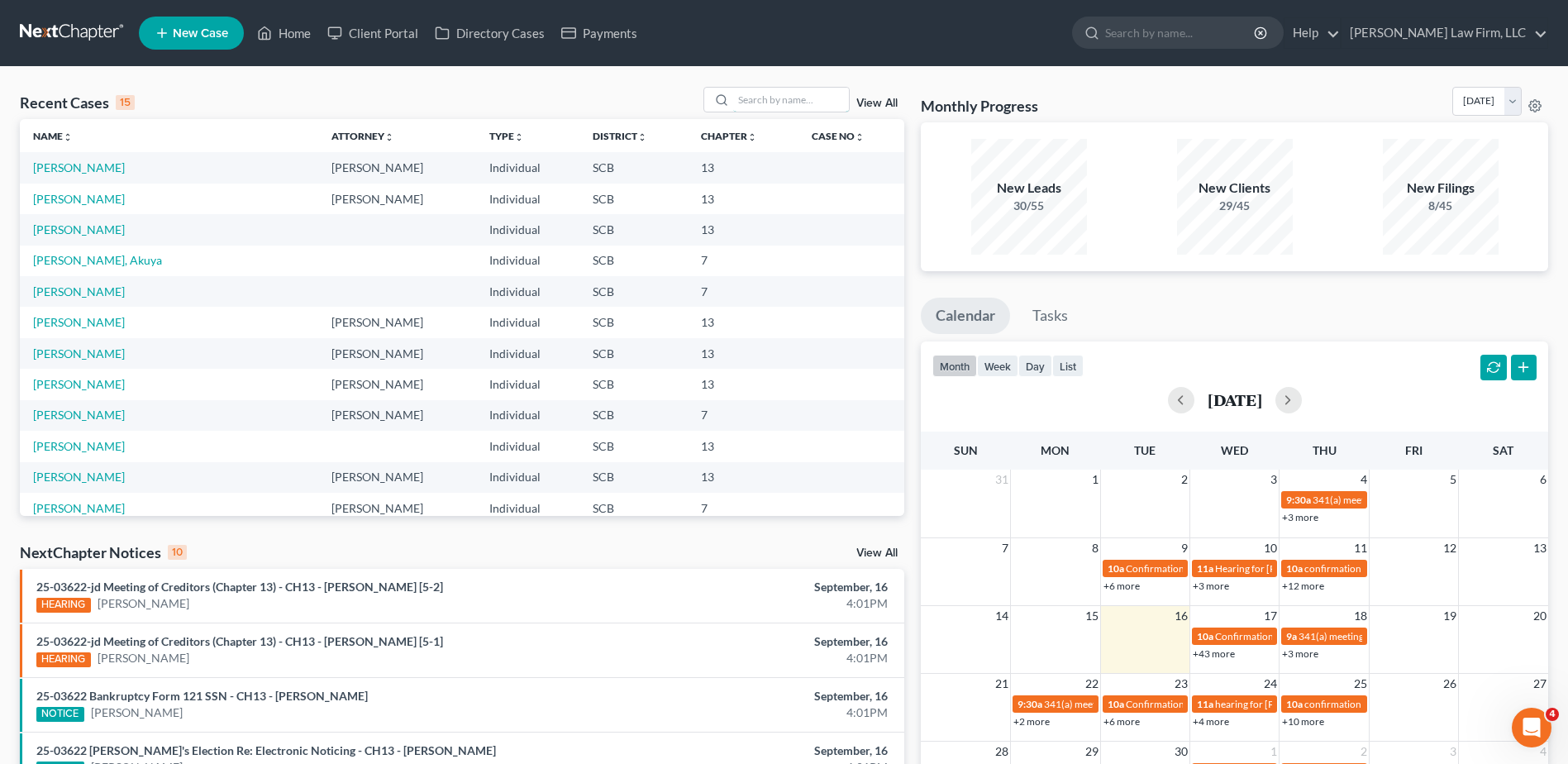
click at [780, 96] on input "search" at bounding box center [791, 100] width 116 height 24
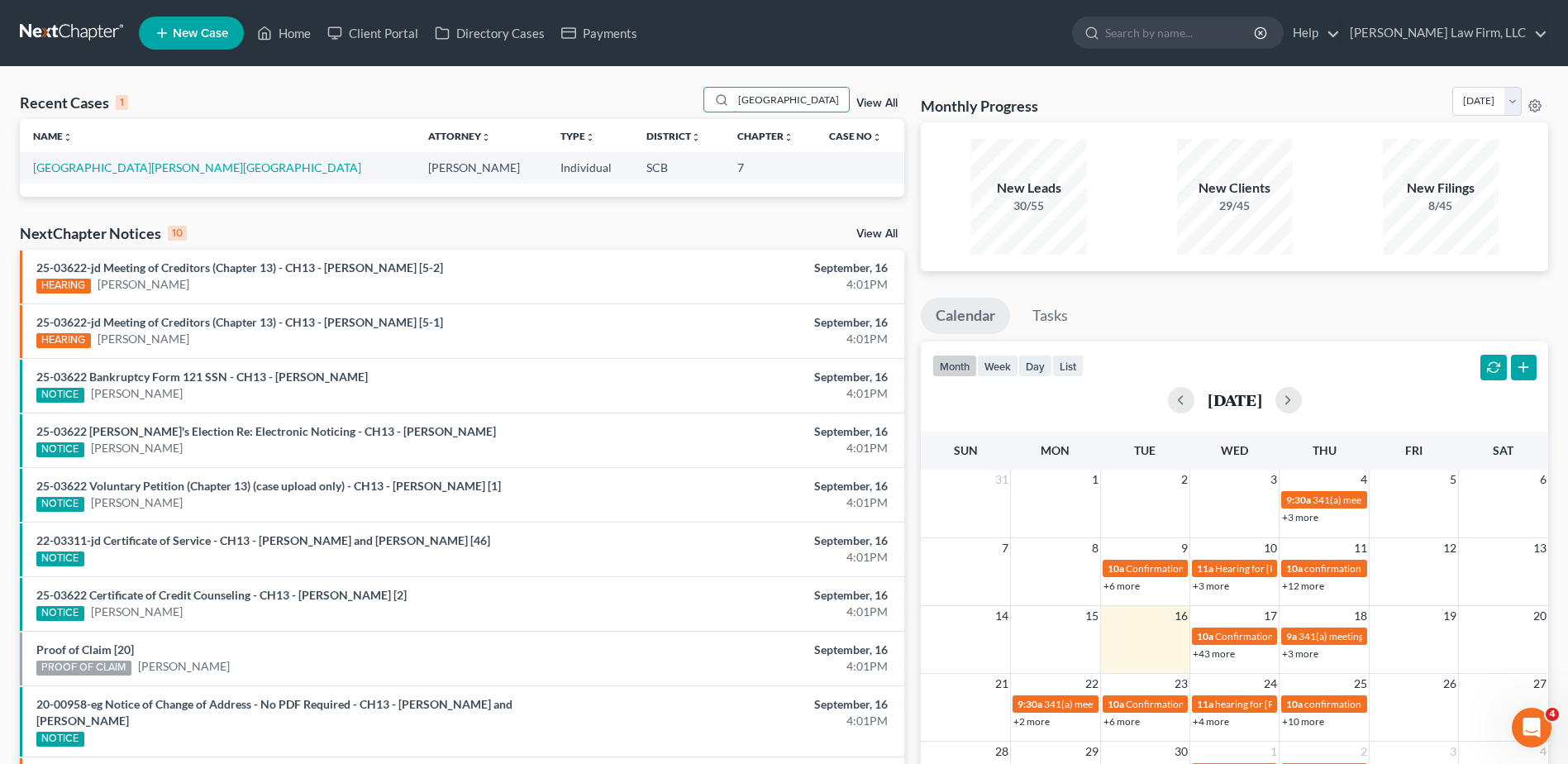
type input "florence"
click at [90, 160] on link "Jordan, Florence" at bounding box center [197, 167] width 328 height 14
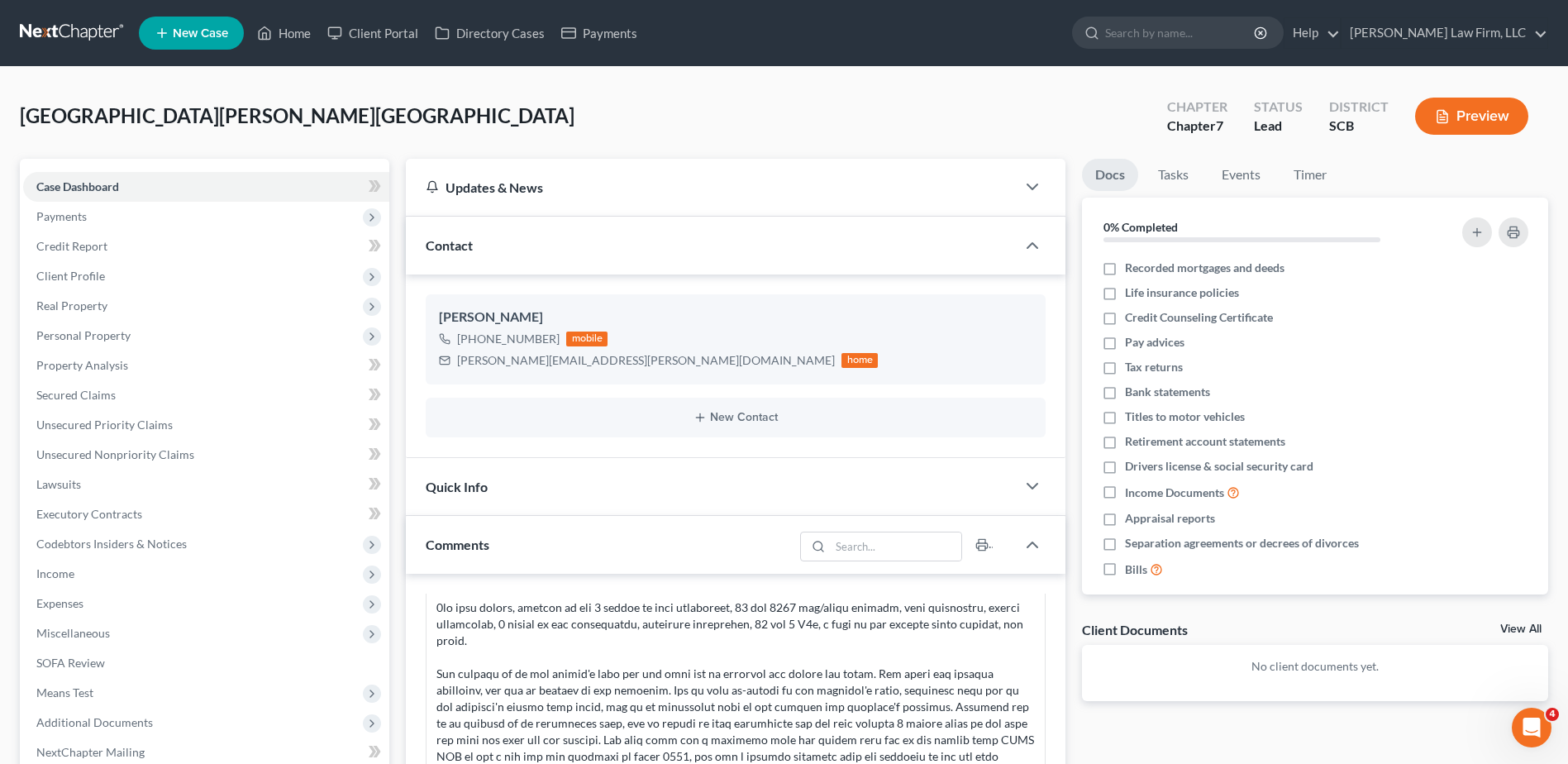
click at [61, 576] on span "Income" at bounding box center [55, 573] width 38 height 14
click at [114, 614] on link "Employment Income" at bounding box center [222, 604] width 334 height 30
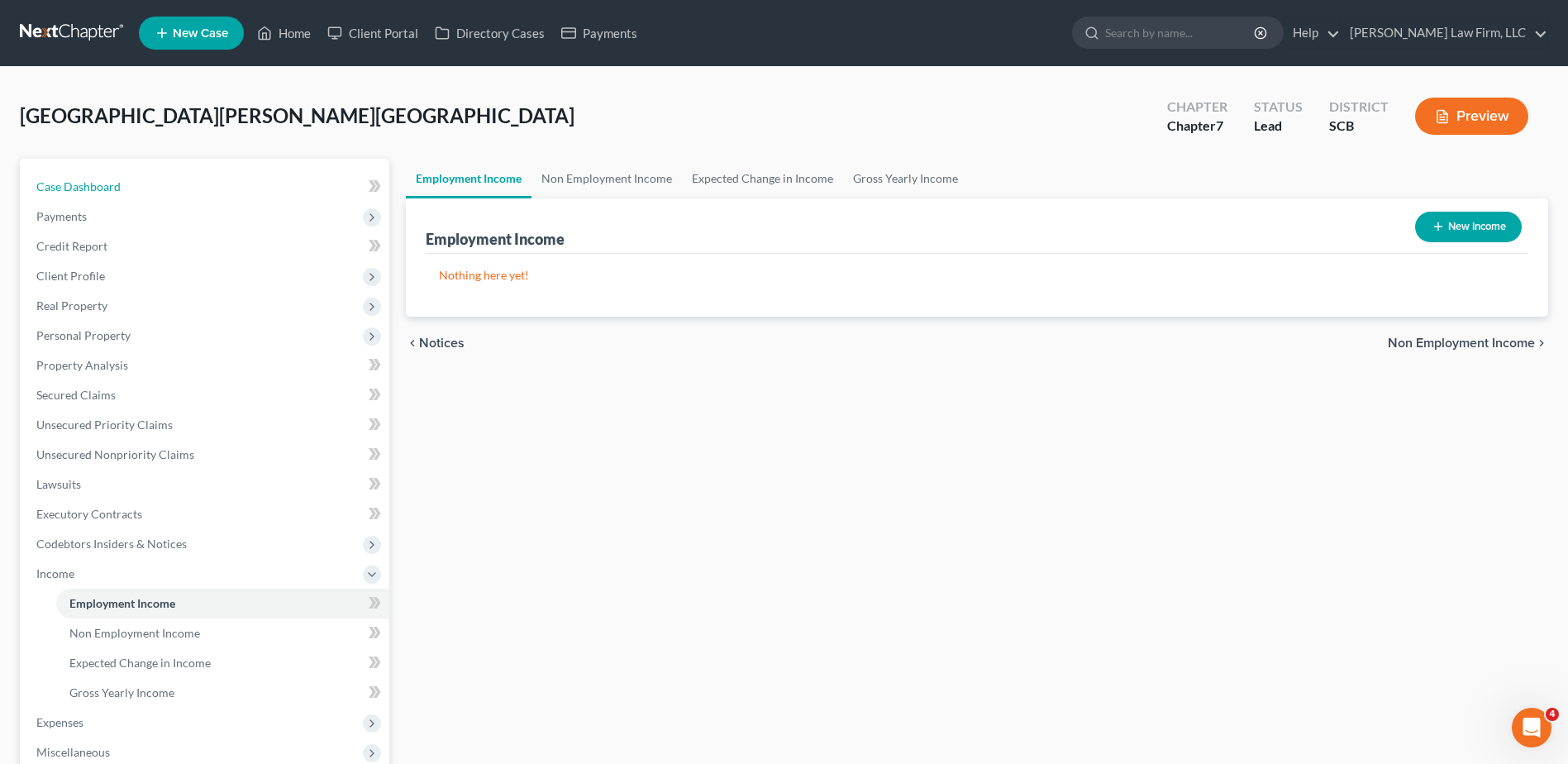
click at [162, 179] on link "Case Dashboard" at bounding box center [206, 186] width 366 height 30
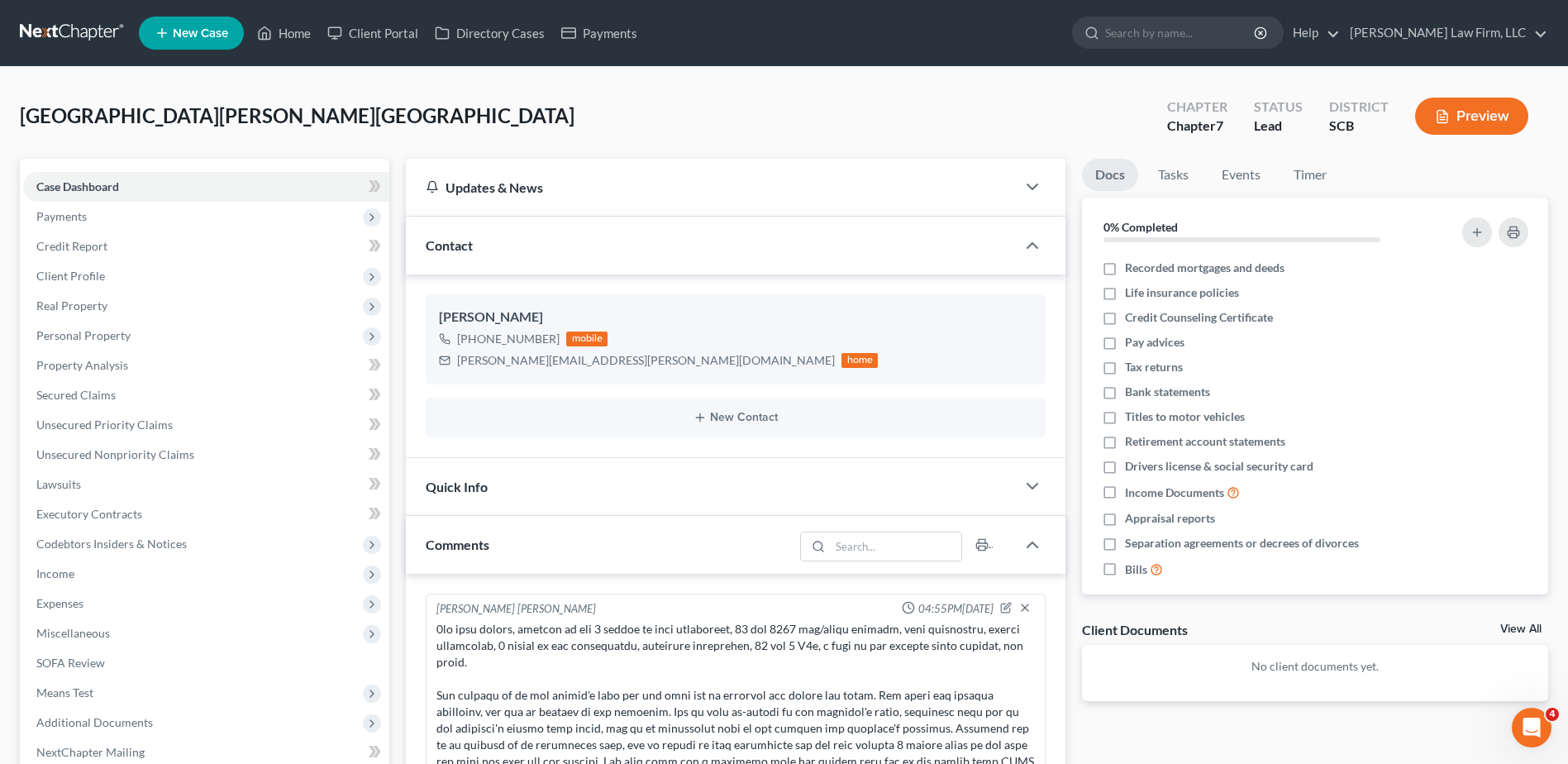
click at [103, 595] on span "Expenses" at bounding box center [206, 604] width 366 height 30
click at [103, 630] on link "Home" at bounding box center [222, 633] width 334 height 30
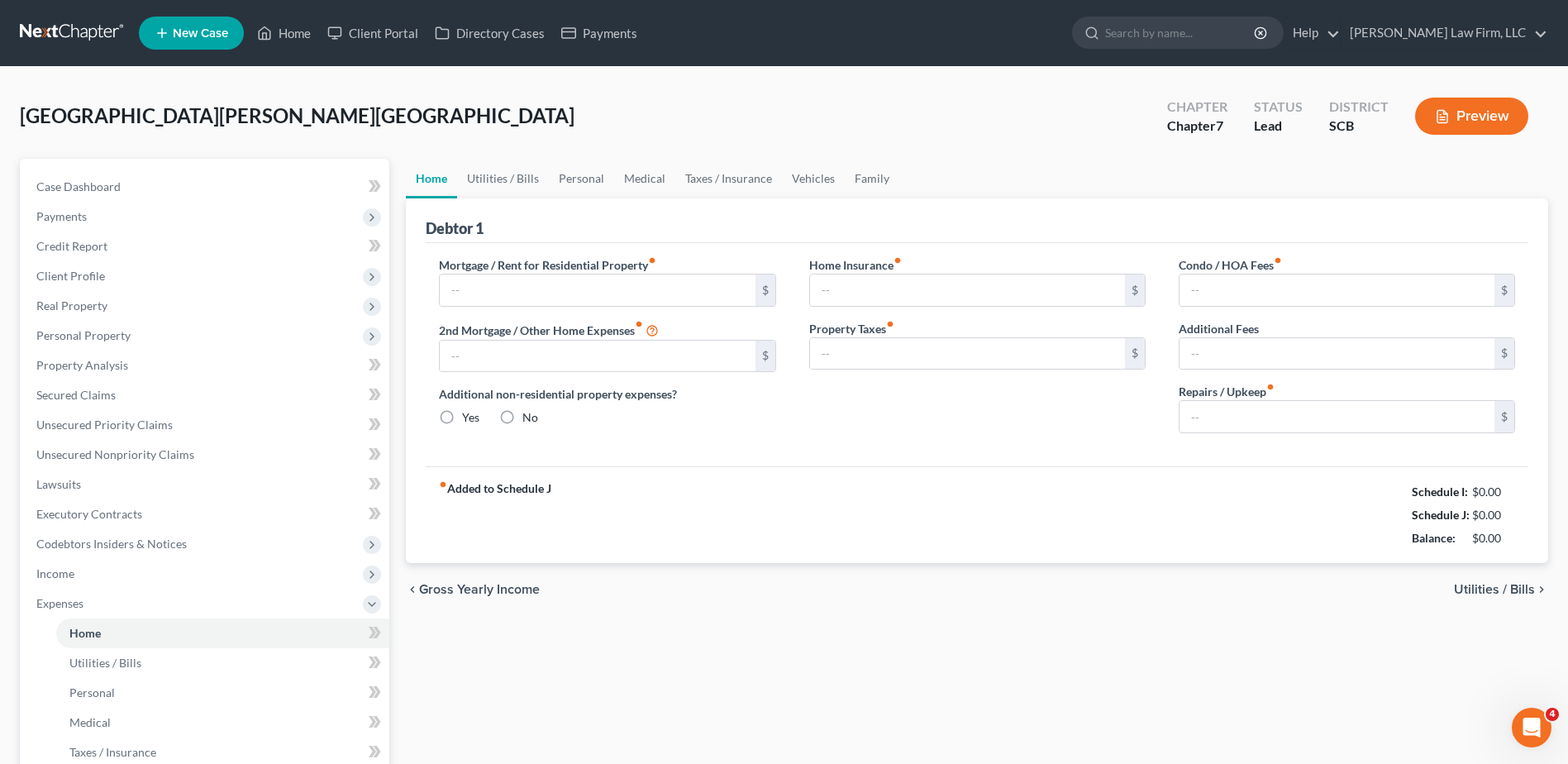
type input "0.00"
radio input "true"
type input "0.00"
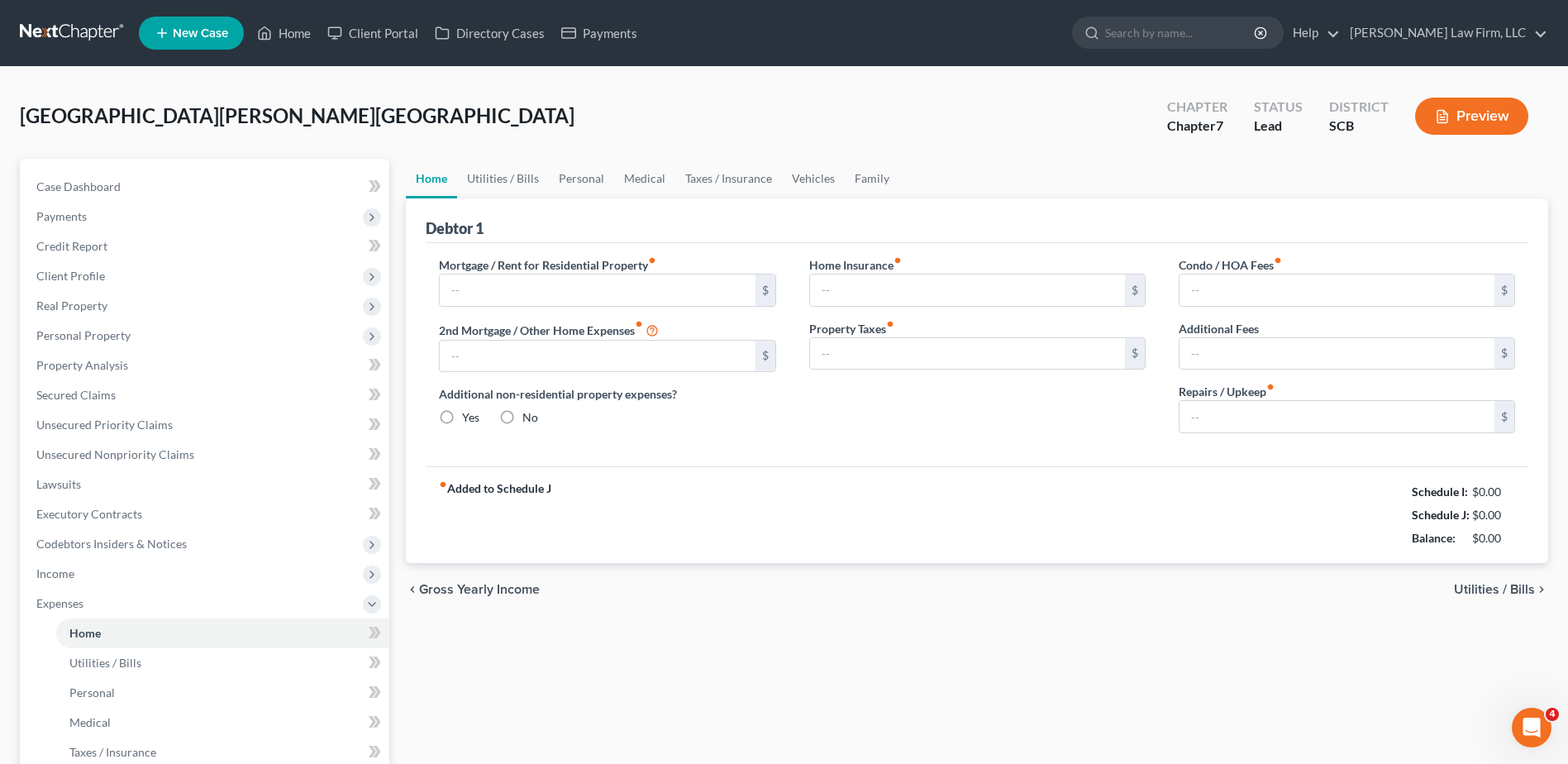
type input "0.00"
click at [553, 293] on input "text" at bounding box center [597, 290] width 315 height 31
type input "1,200.00"
click at [1272, 419] on input "0.00" at bounding box center [1337, 416] width 315 height 31
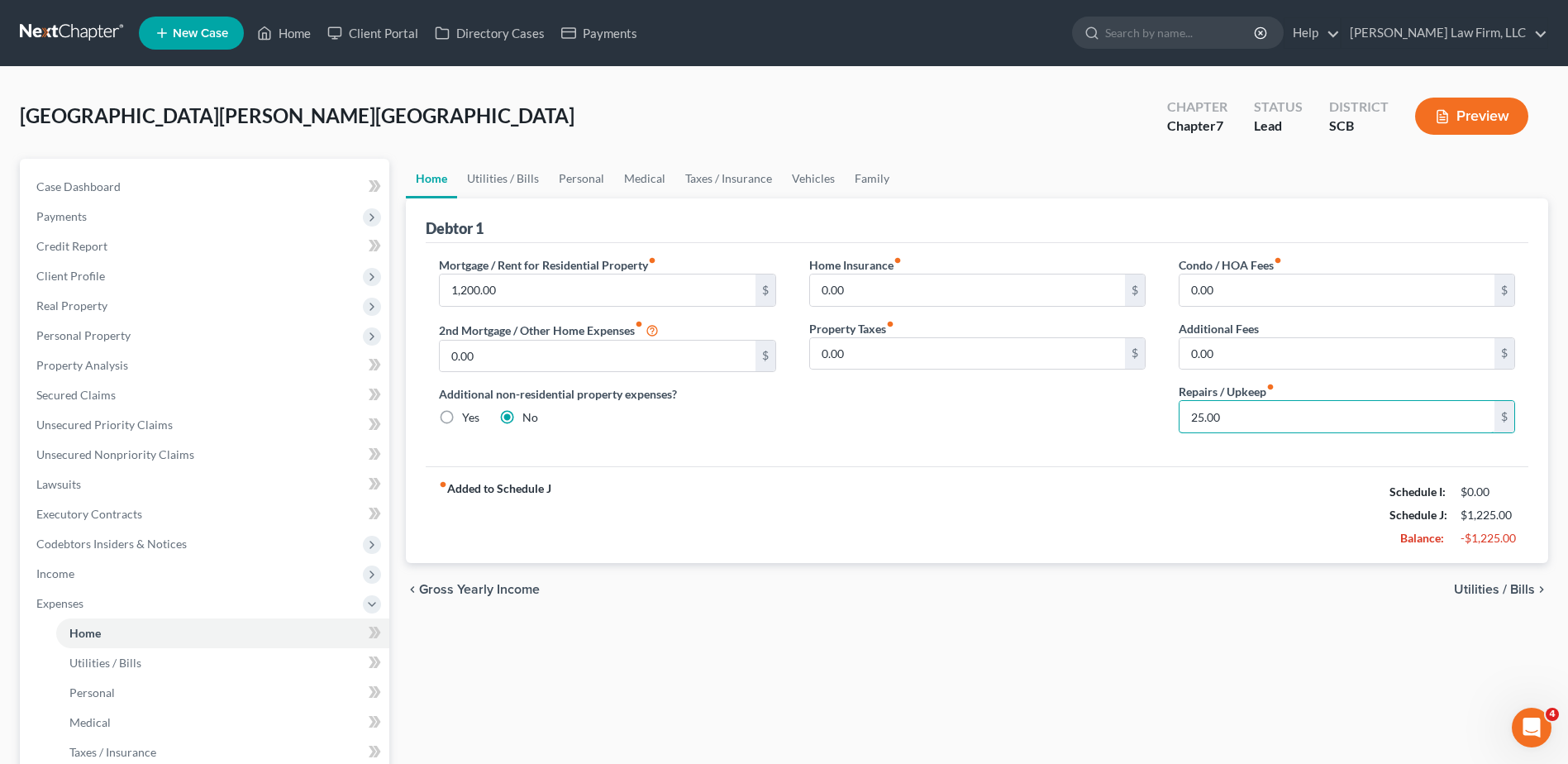
type input "25.00"
click at [1036, 293] on input "0.00" at bounding box center [967, 290] width 315 height 31
type input "29.82"
click at [490, 178] on link "Utilities / Bills" at bounding box center [503, 178] width 91 height 40
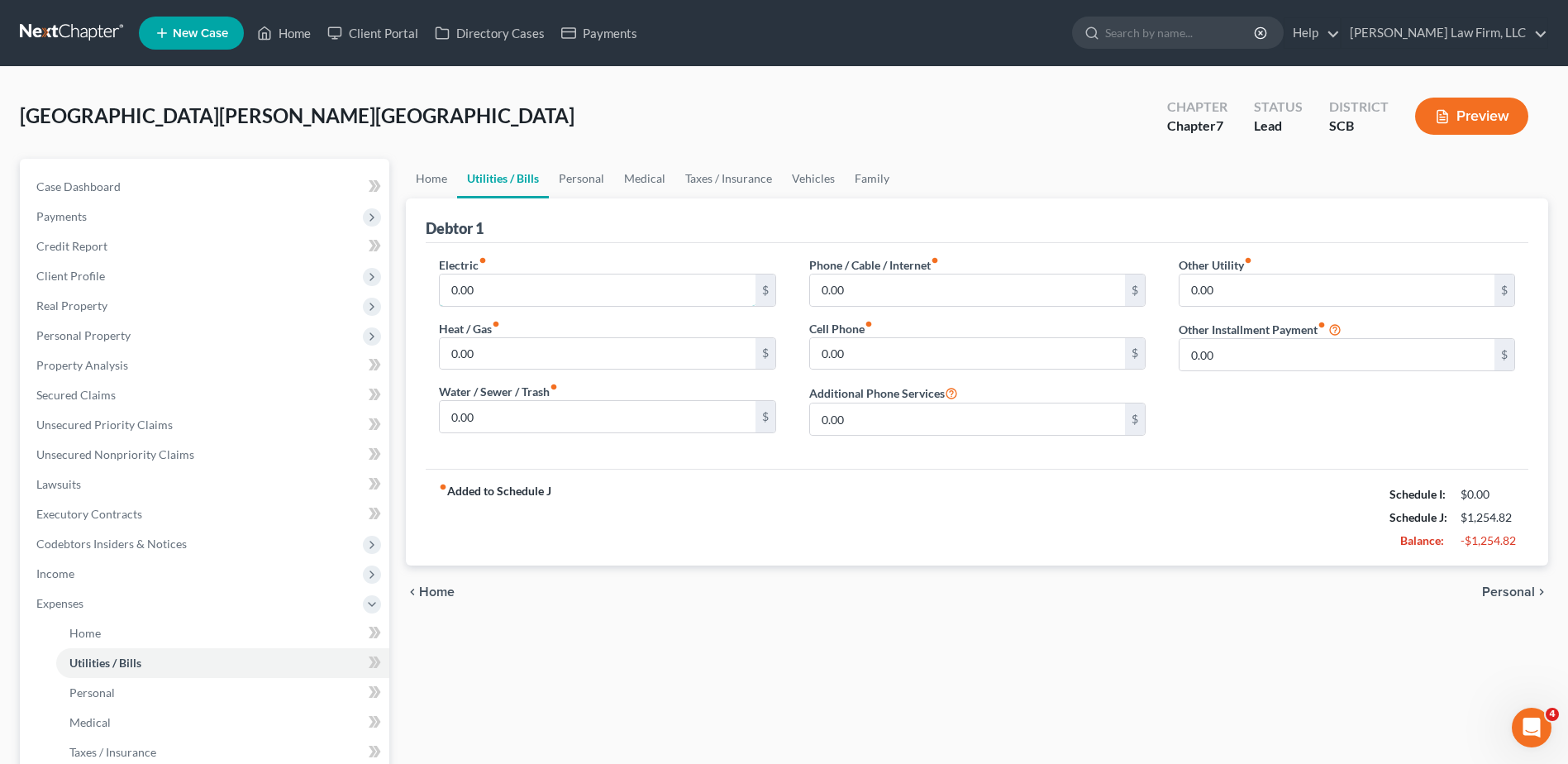
click at [535, 286] on input "0.00" at bounding box center [597, 290] width 315 height 31
type input "170.00"
click at [522, 409] on input "0.00" at bounding box center [597, 416] width 315 height 31
type input "61.37"
click at [935, 369] on input "0.00" at bounding box center [967, 354] width 315 height 31
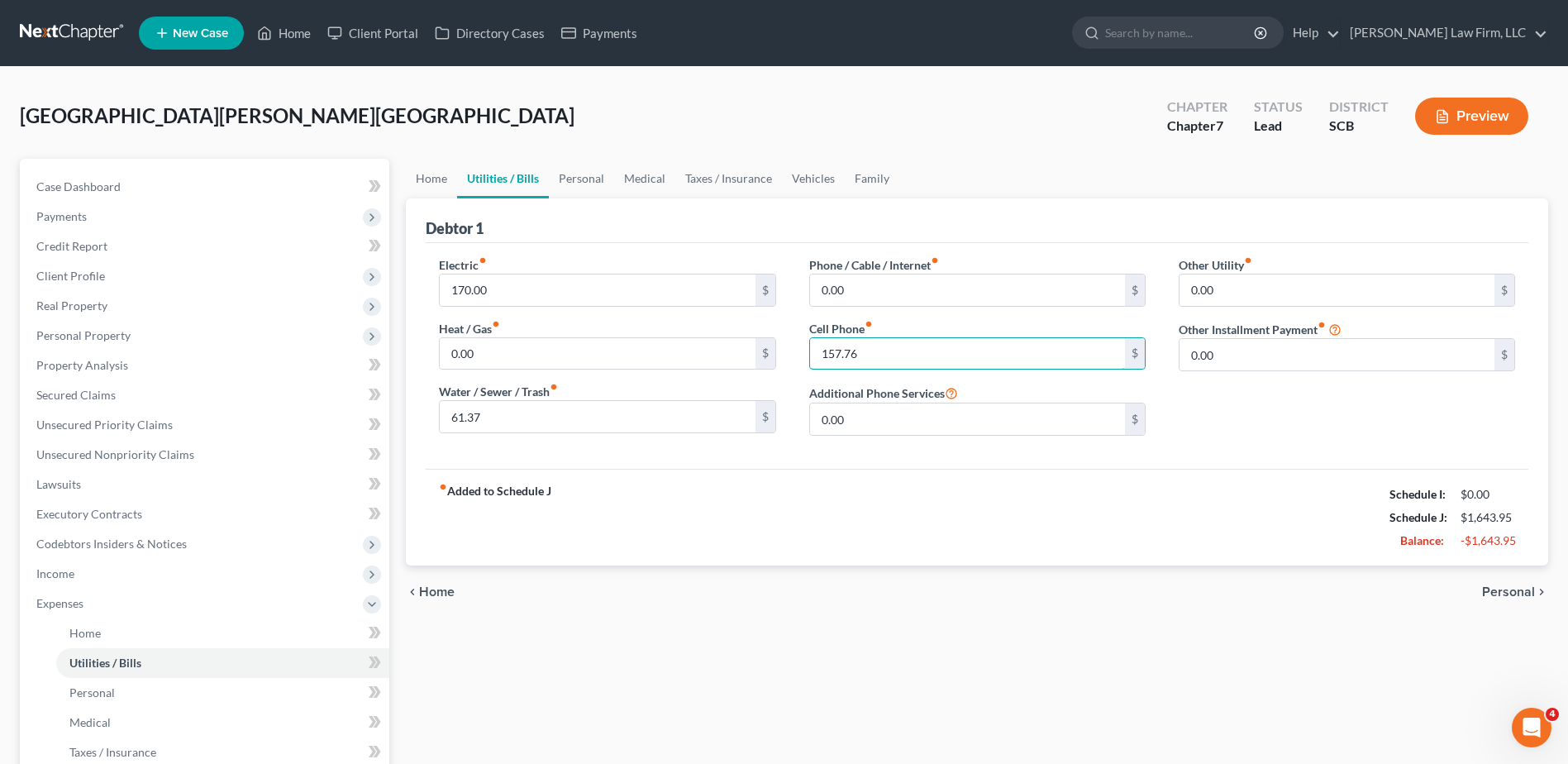
type input "157.76"
click at [913, 294] on input "0.00" at bounding box center [967, 290] width 315 height 31
type input "230.60"
click at [582, 184] on link "Personal" at bounding box center [582, 178] width 66 height 40
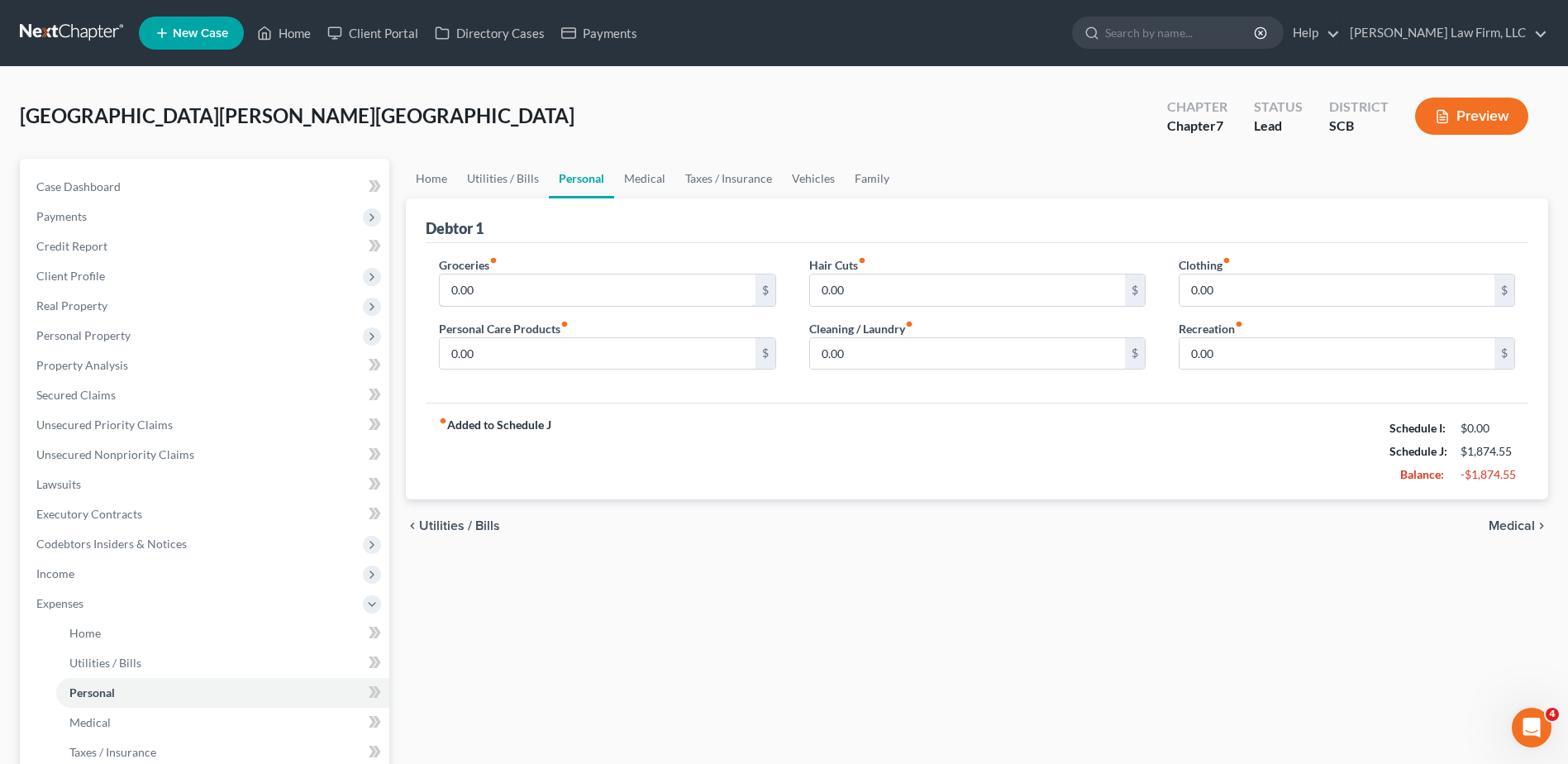
click at [507, 293] on input "0.00" at bounding box center [597, 290] width 315 height 31
type input "500.00"
click at [868, 366] on input "0.00" at bounding box center [967, 354] width 315 height 31
type input "75"
click at [1235, 284] on input "0.00" at bounding box center [1337, 290] width 315 height 31
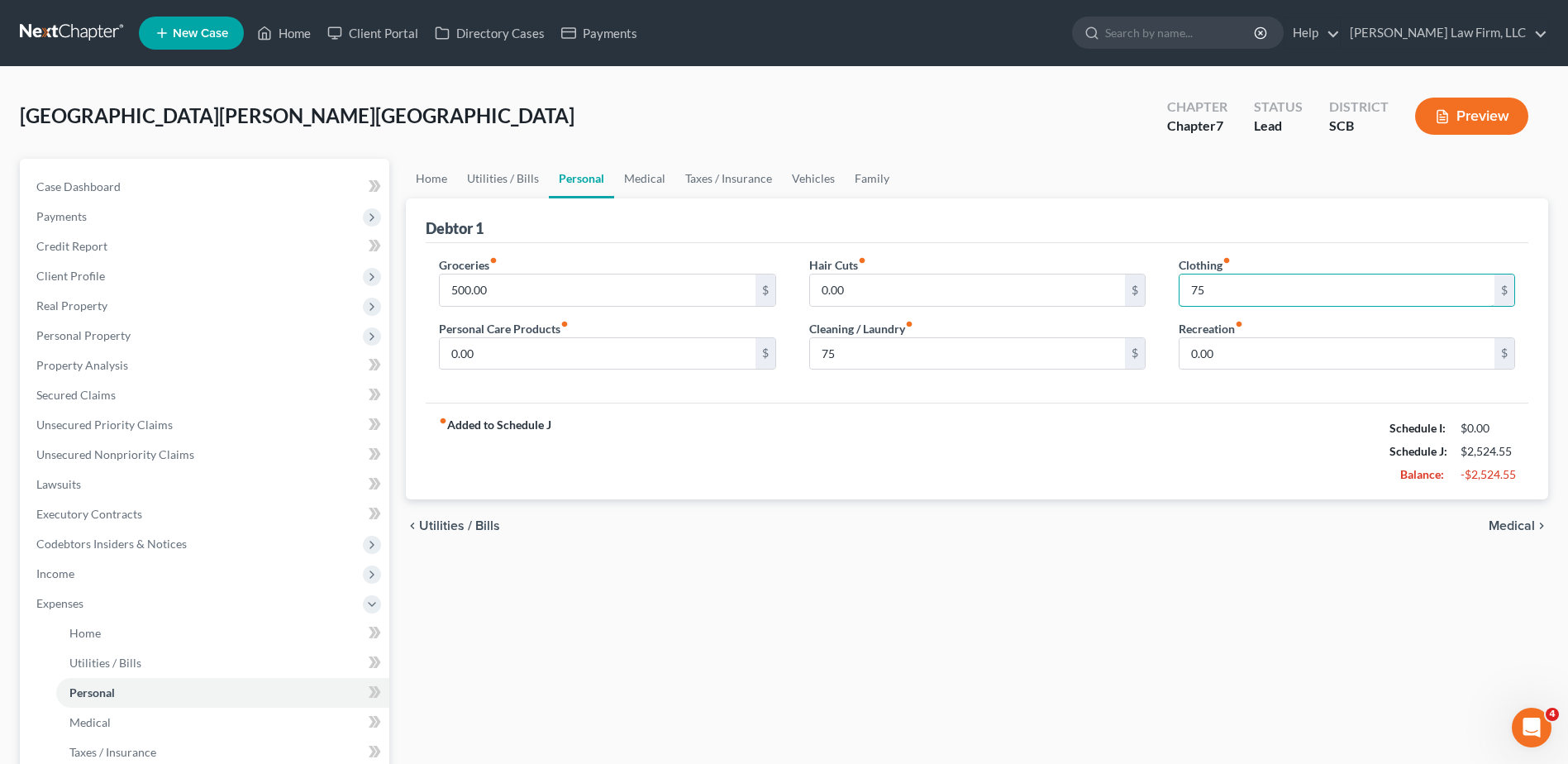
type input "75"
click at [983, 291] on input "0.00" at bounding box center [967, 290] width 315 height 31
click at [709, 347] on input "0.00" at bounding box center [597, 354] width 315 height 31
click at [858, 277] on input "15" at bounding box center [967, 290] width 315 height 31
type input "0.00"
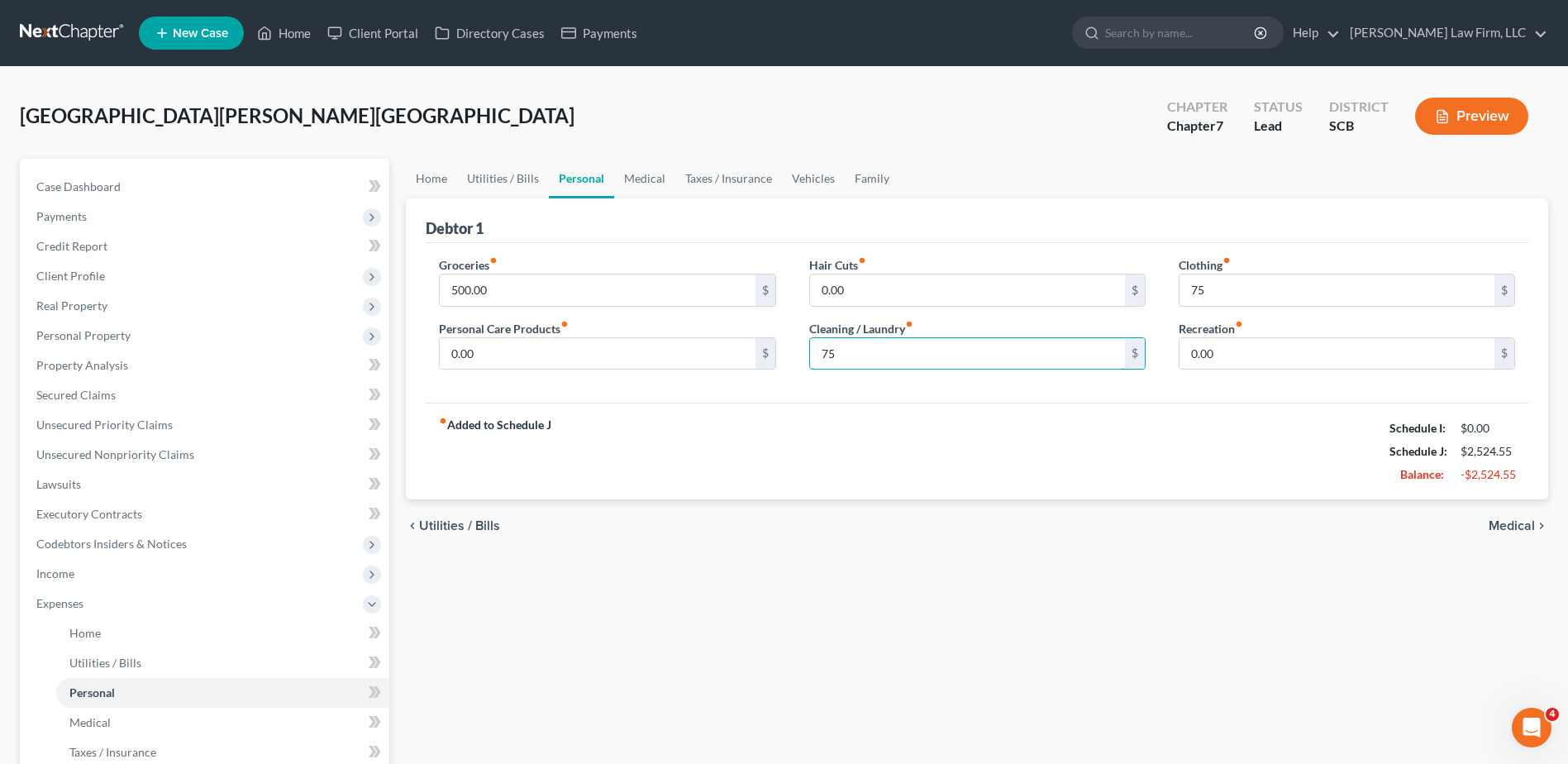
click at [871, 347] on input "75" at bounding box center [967, 354] width 315 height 31
type input "75.00"
click at [1231, 288] on input "75" at bounding box center [1337, 290] width 315 height 31
type input "75.00"
click at [593, 359] on input "0.00" at bounding box center [597, 354] width 315 height 31
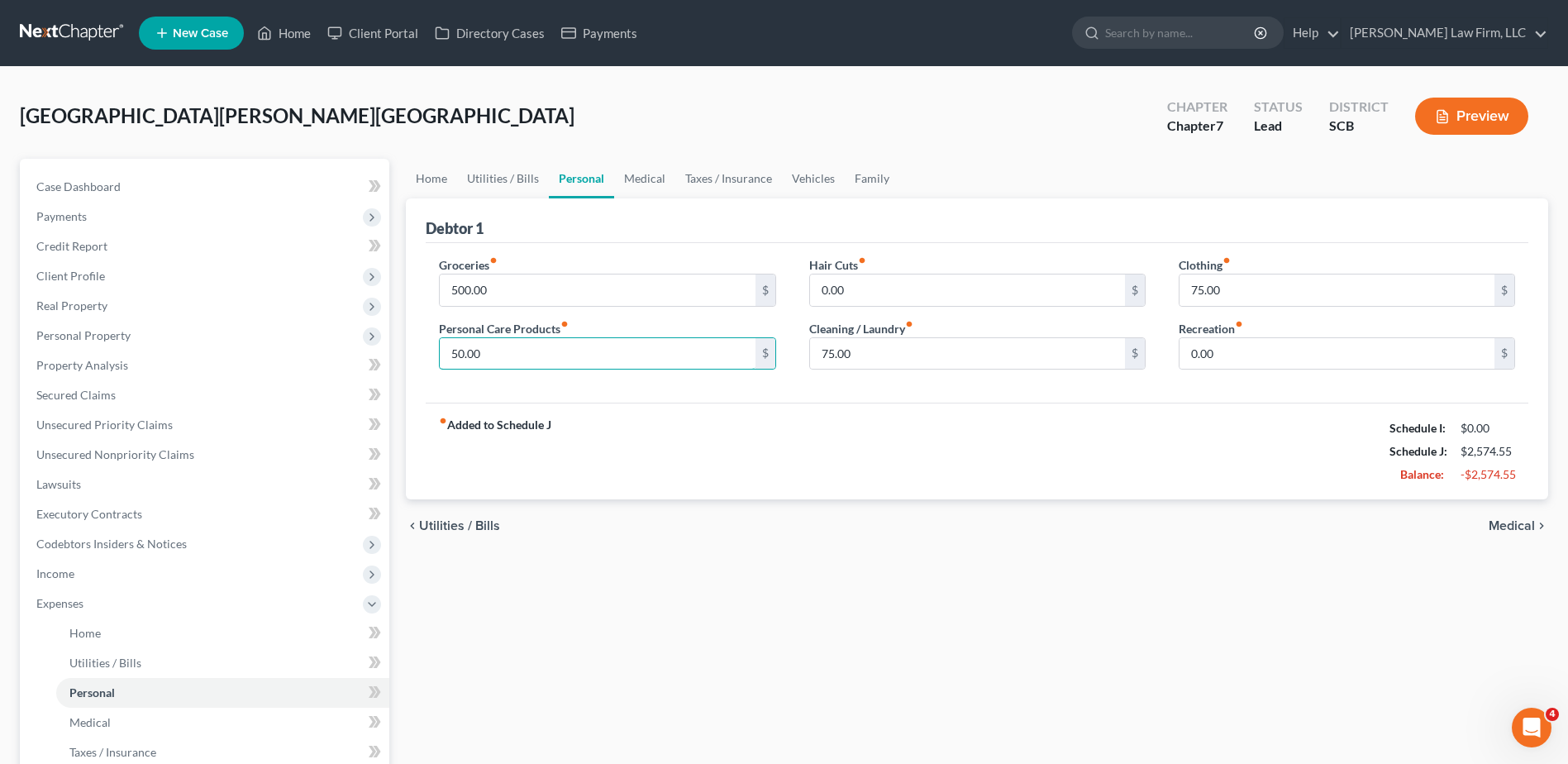
type input "50.00"
click at [1251, 343] on input "0.00" at bounding box center [1337, 354] width 315 height 31
type input "100.00"
click at [641, 185] on link "Medical" at bounding box center [645, 178] width 61 height 40
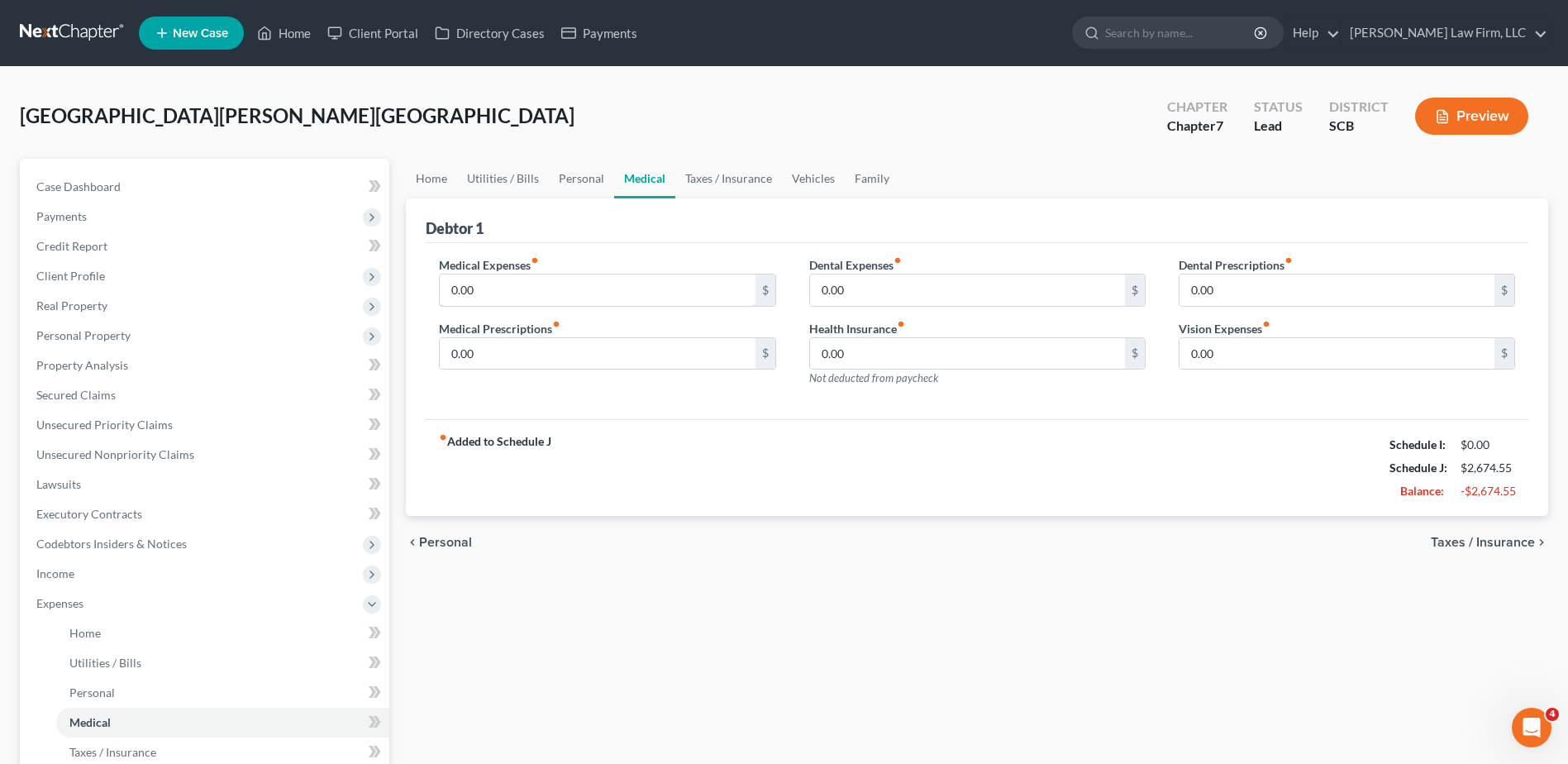
click at [569, 283] on input "0.00" at bounding box center [597, 290] width 315 height 31
type input "5"
type input "25.00"
click at [592, 341] on input "0.00" at bounding box center [597, 354] width 315 height 31
type input "25.00"
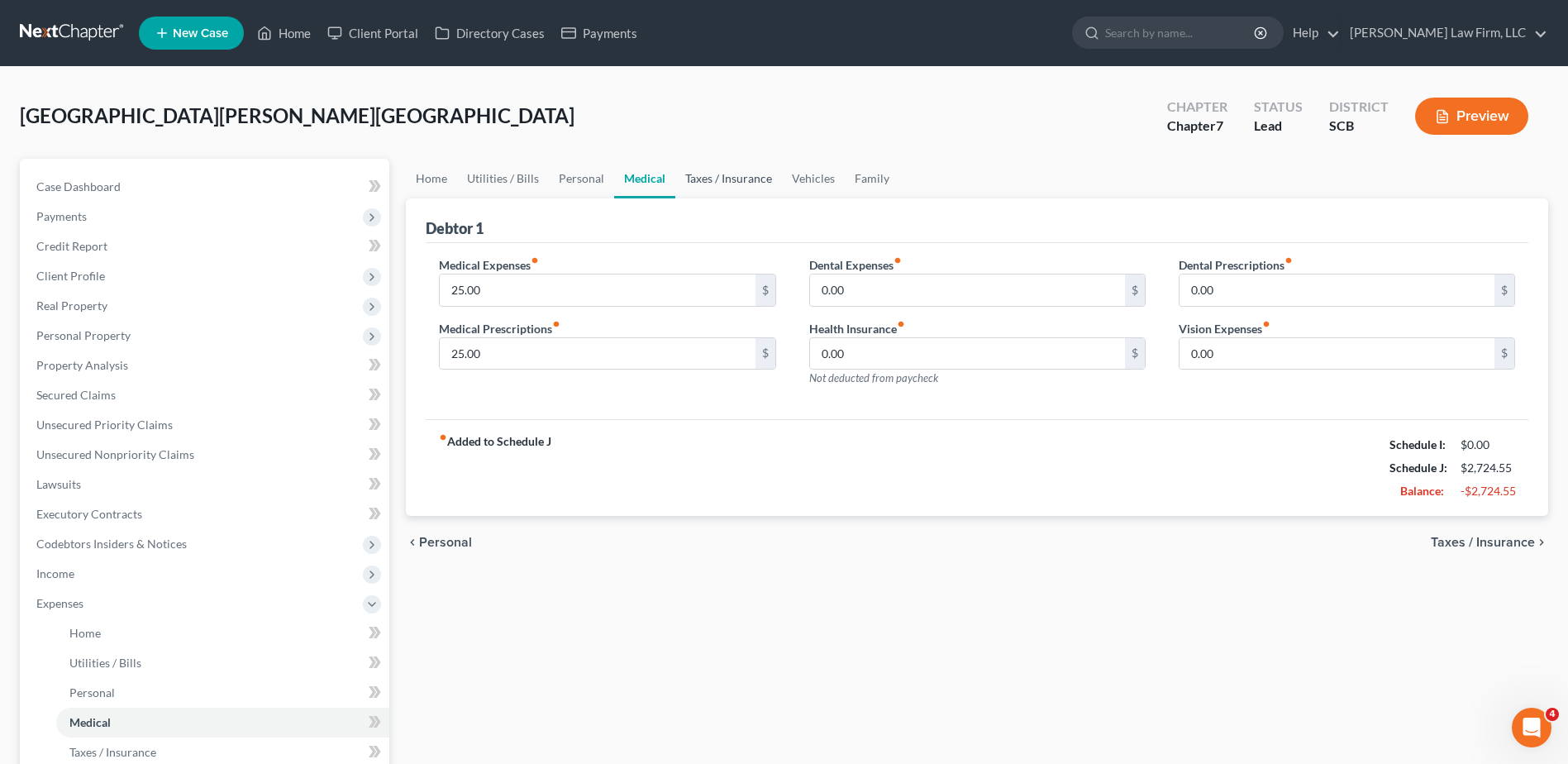
click at [709, 185] on link "Taxes / Insurance" at bounding box center [729, 178] width 107 height 40
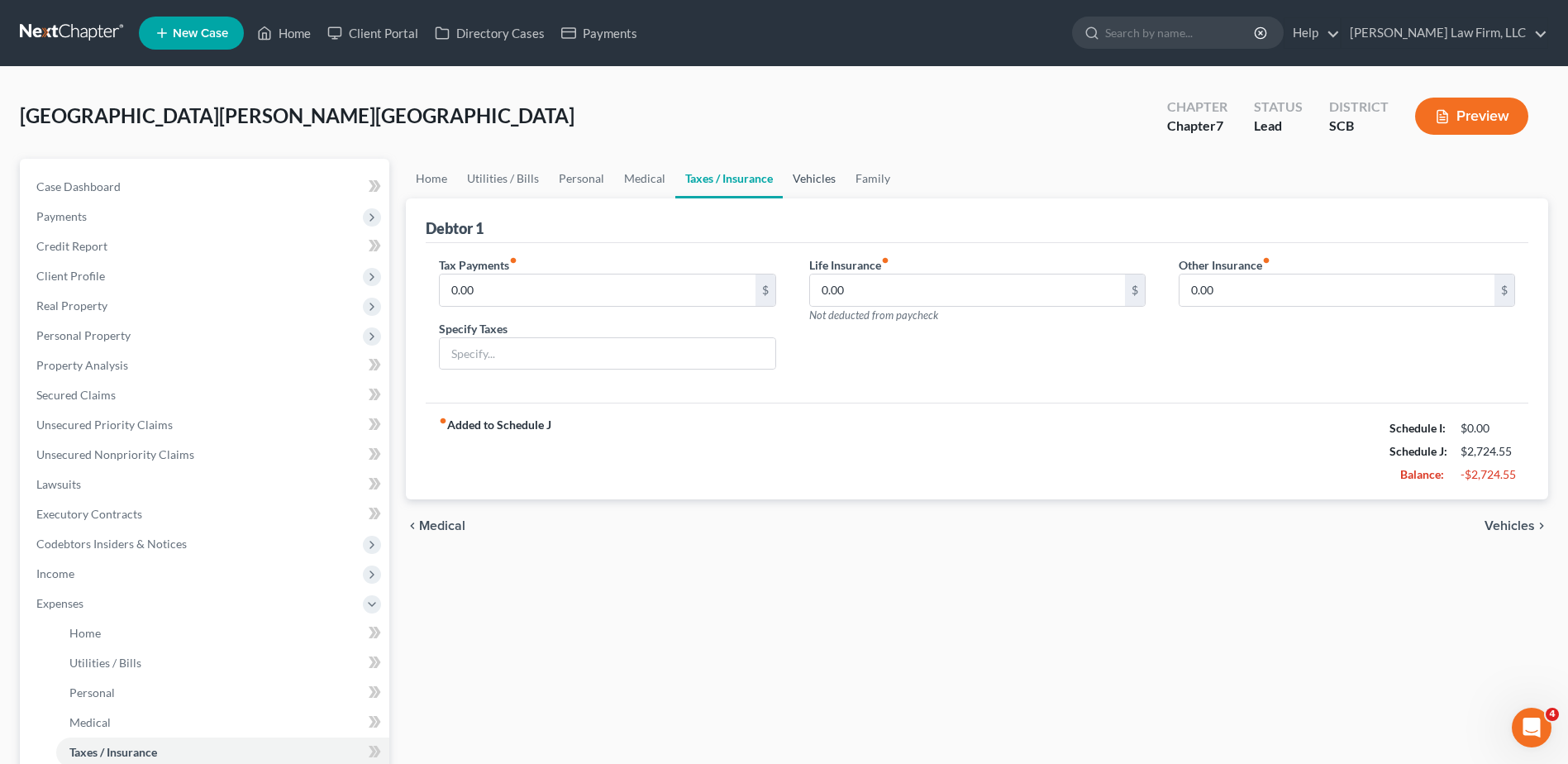
click at [813, 185] on link "Vehicles" at bounding box center [814, 178] width 63 height 40
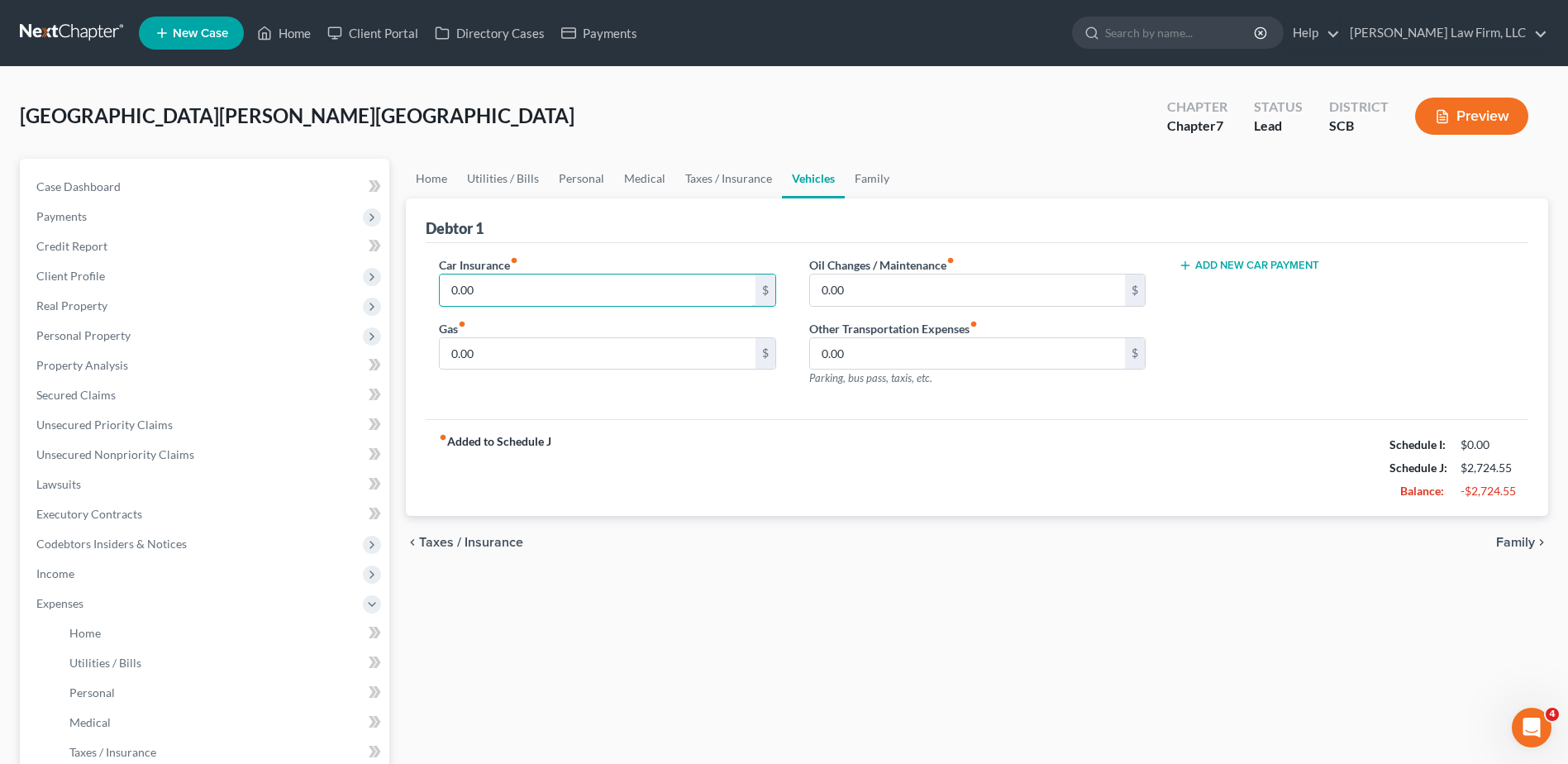
click at [570, 293] on input "0.00" at bounding box center [597, 290] width 315 height 31
type input "637.81"
click at [568, 348] on input "0.00" at bounding box center [597, 354] width 315 height 31
type input "3"
type input "400.00"
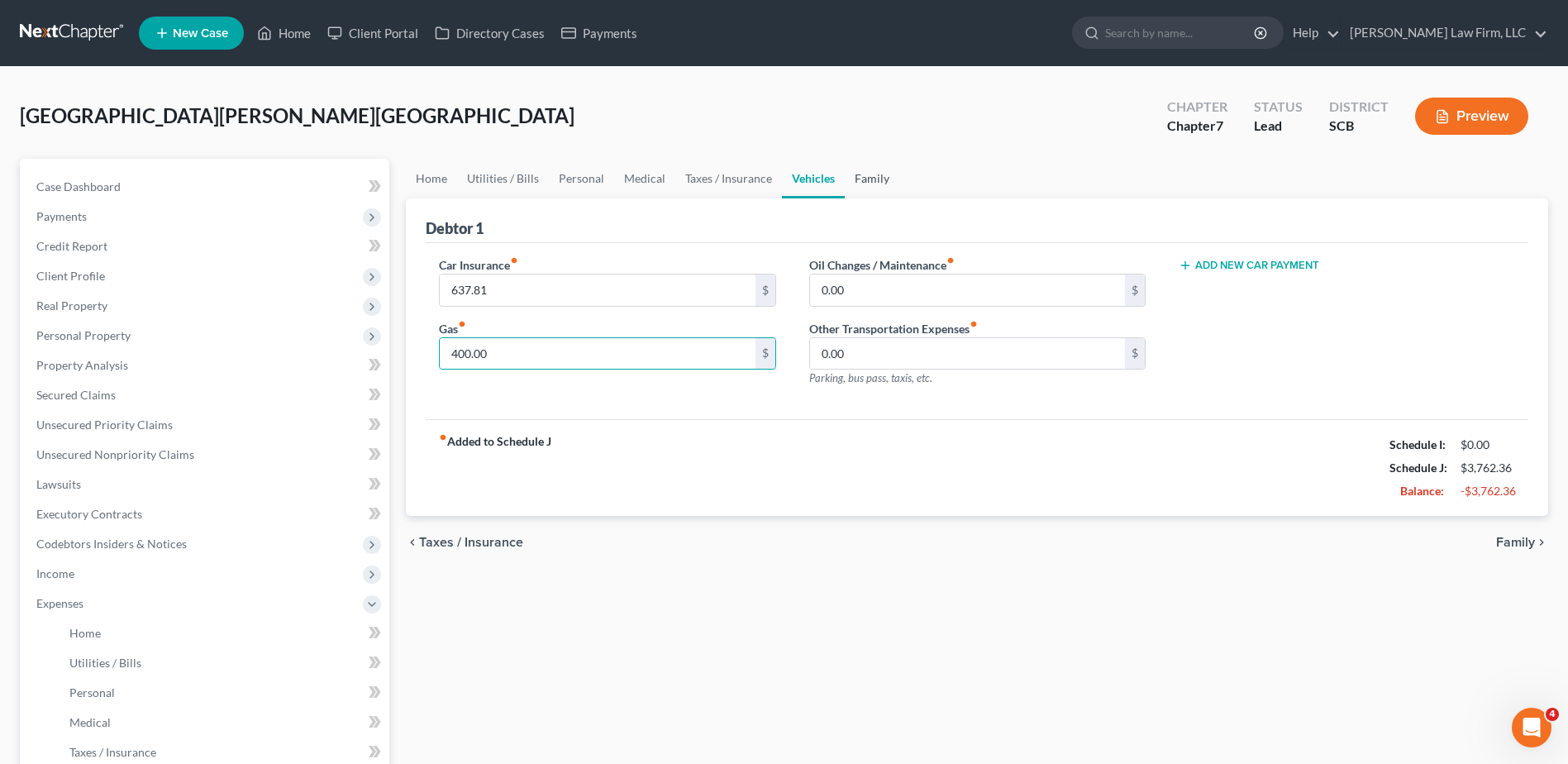
click at [874, 178] on link "Family" at bounding box center [871, 178] width 54 height 40
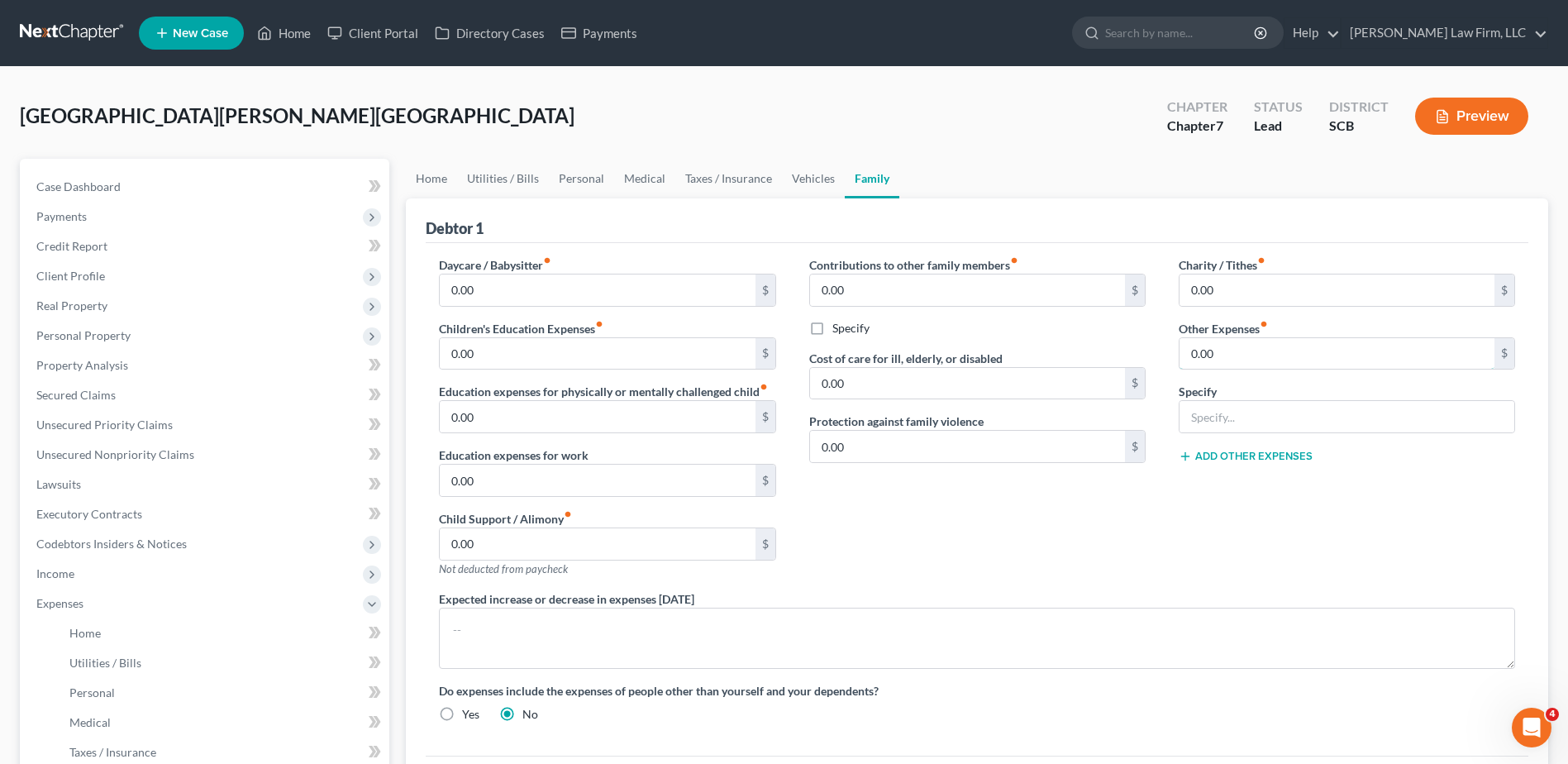
click at [1242, 351] on input "0.00" at bounding box center [1337, 354] width 315 height 31
type input "58.27"
click at [1241, 410] on input "text" at bounding box center [1347, 416] width 334 height 31
type input "Streaming Services"
click at [1363, 285] on input "0.00" at bounding box center [1337, 290] width 315 height 31
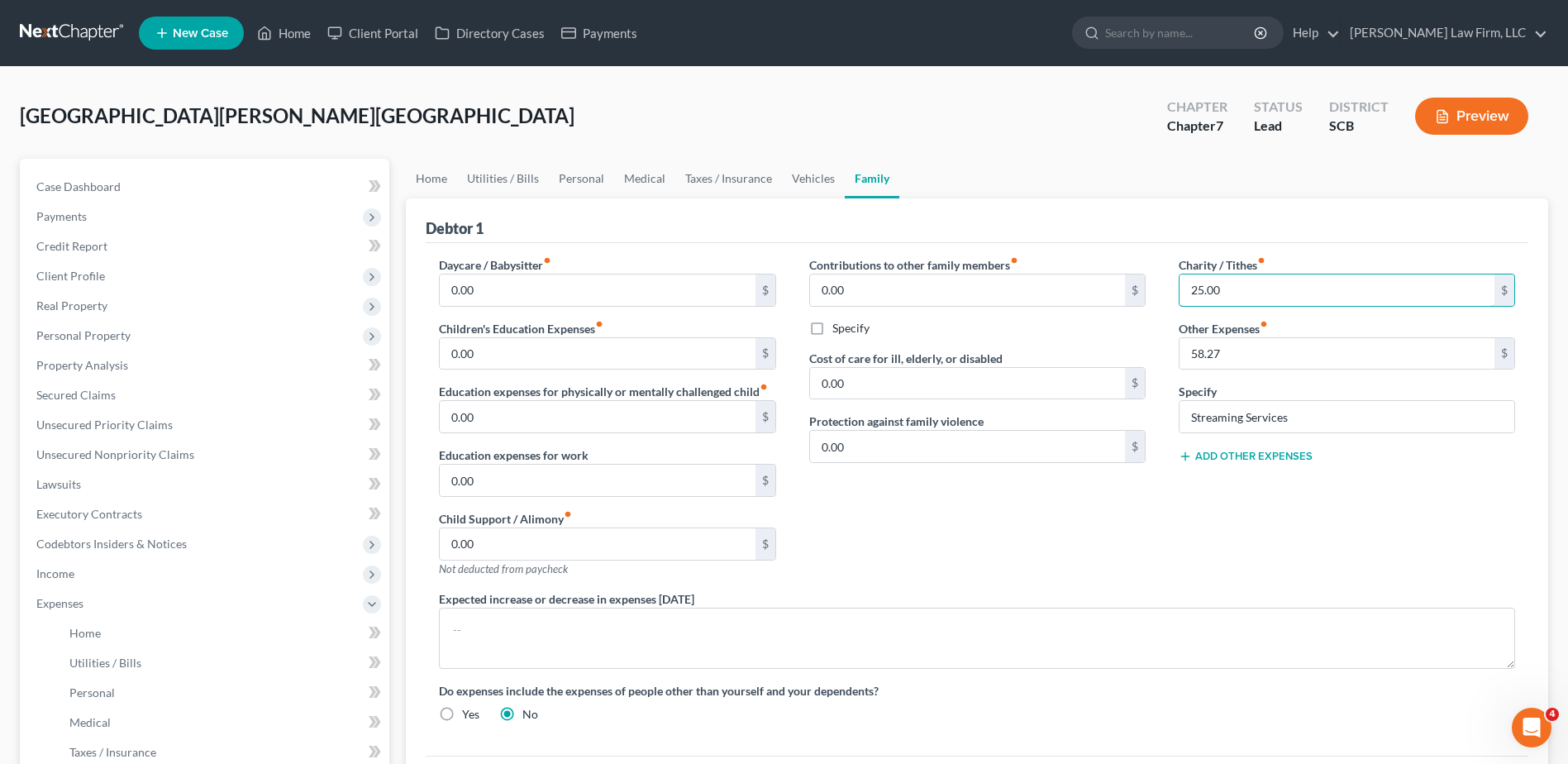
type input "25.00"
click at [1066, 229] on div "Debtor 1" at bounding box center [977, 221] width 1103 height 45
click at [436, 175] on link "Home" at bounding box center [431, 178] width 51 height 40
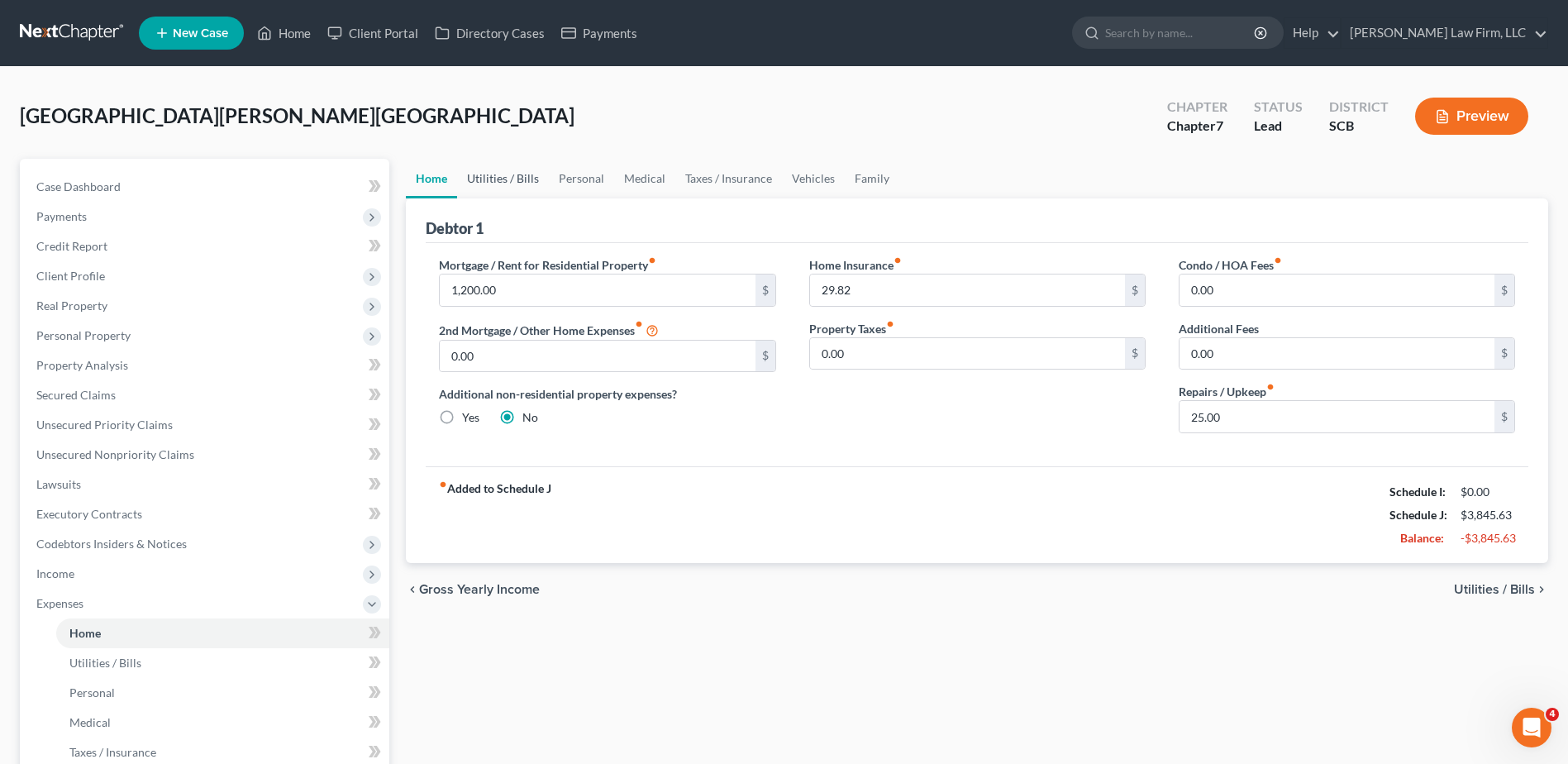
click at [489, 177] on link "Utilities / Bills" at bounding box center [503, 178] width 91 height 40
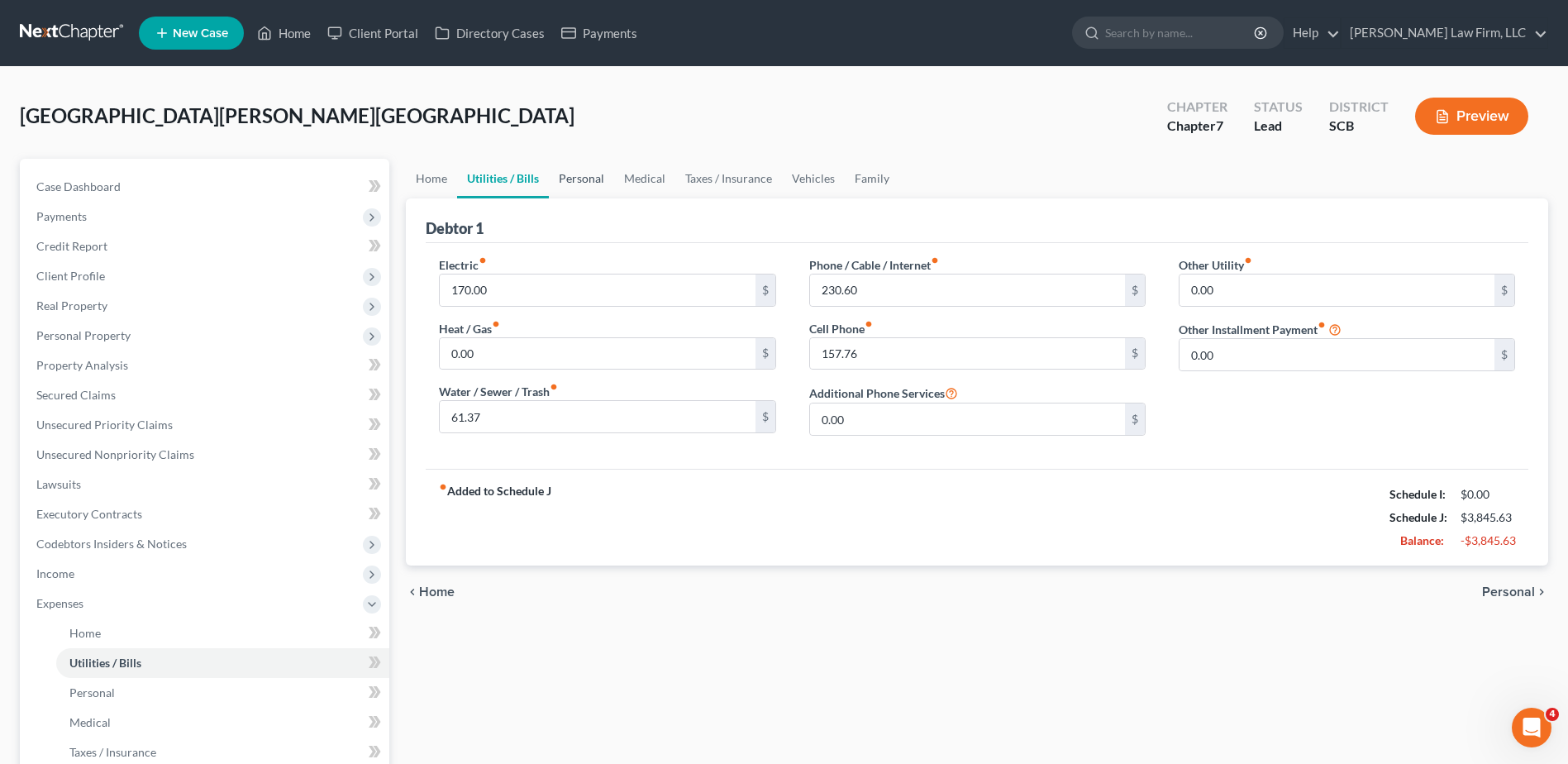
click at [567, 178] on link "Personal" at bounding box center [582, 178] width 66 height 40
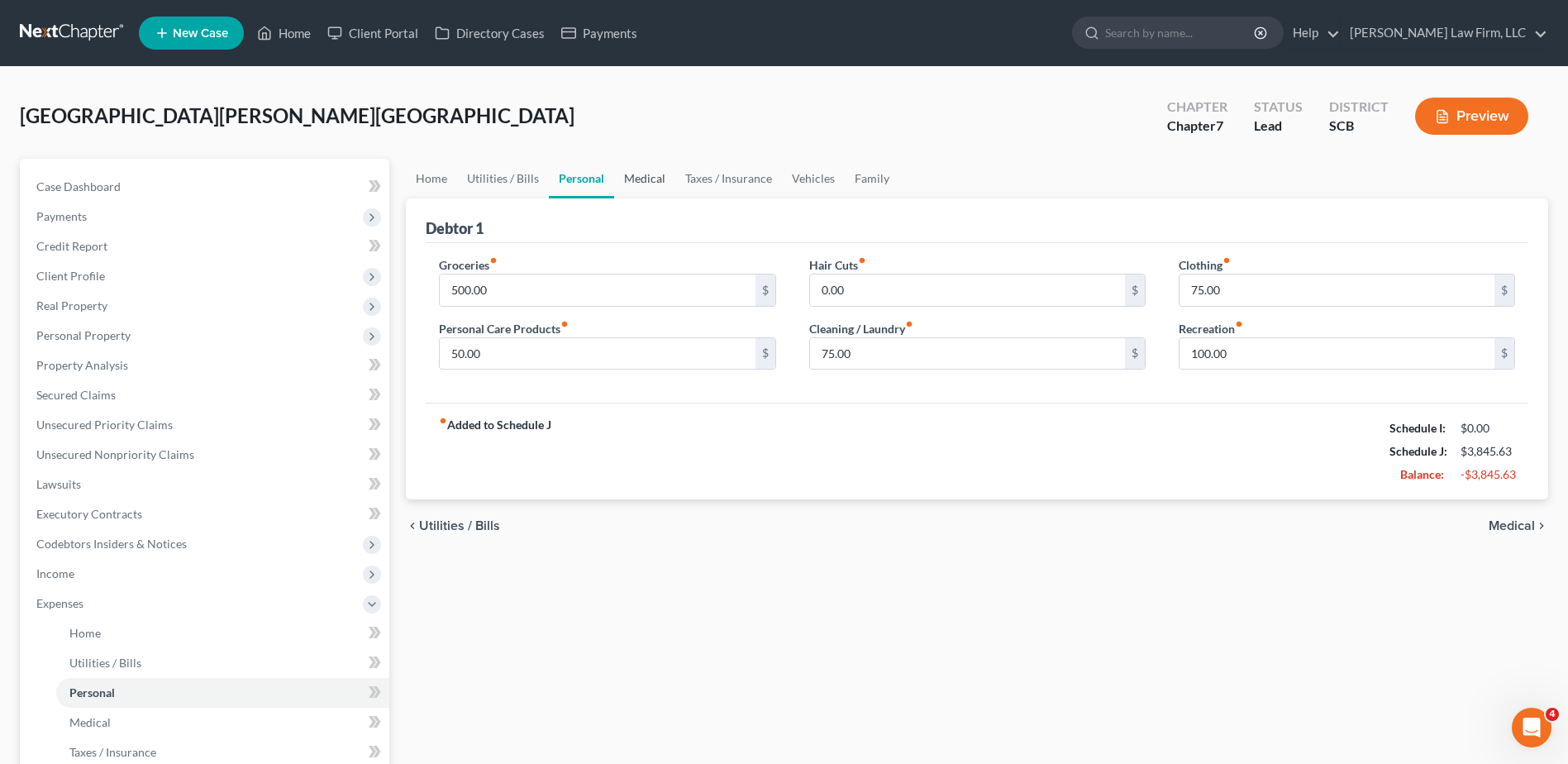
click at [656, 182] on link "Medical" at bounding box center [645, 178] width 61 height 40
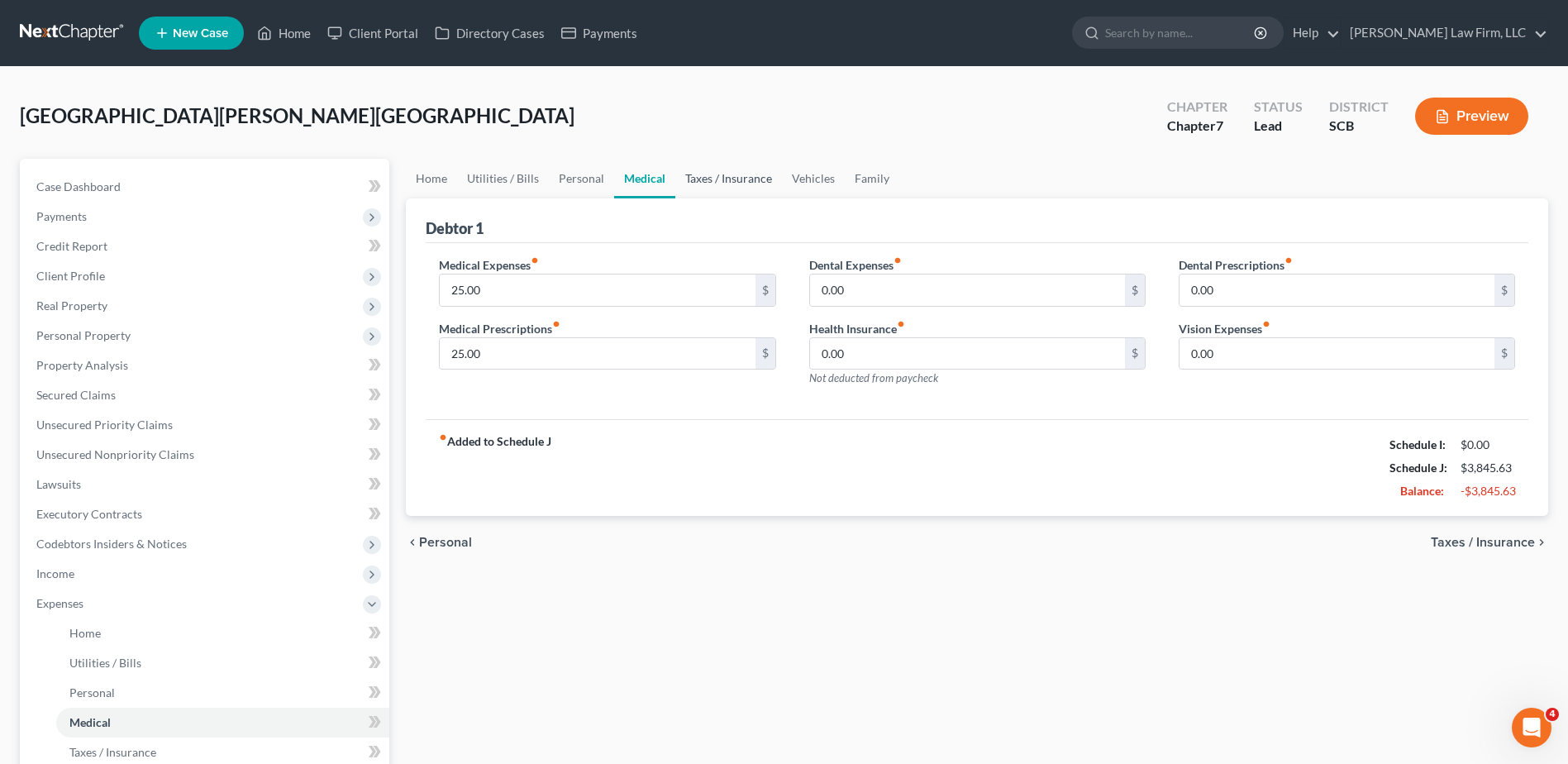
click at [692, 181] on link "Taxes / Insurance" at bounding box center [729, 178] width 107 height 40
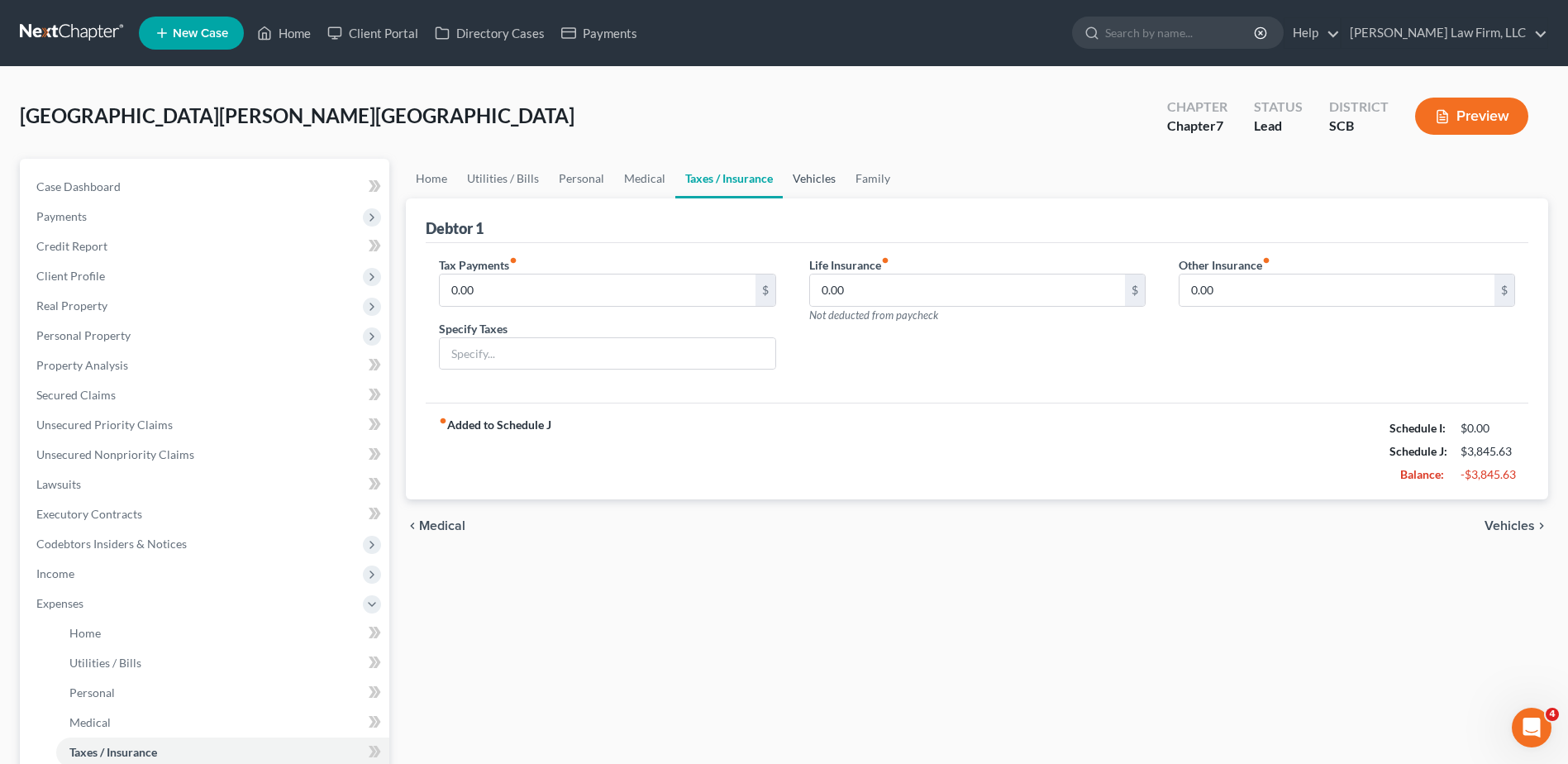
click at [818, 171] on link "Vehicles" at bounding box center [814, 178] width 63 height 40
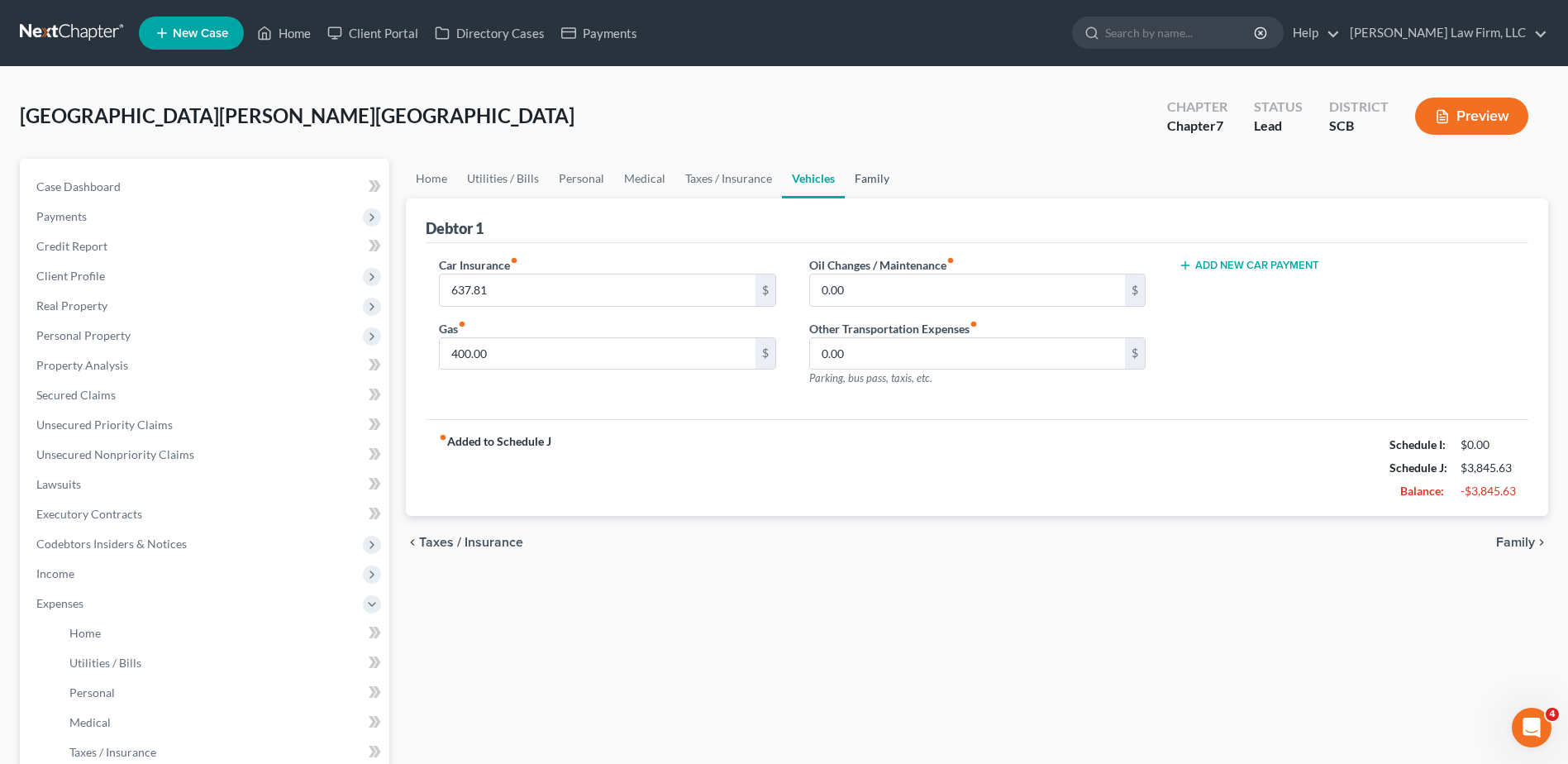
click at [857, 176] on link "Family" at bounding box center [871, 178] width 54 height 40
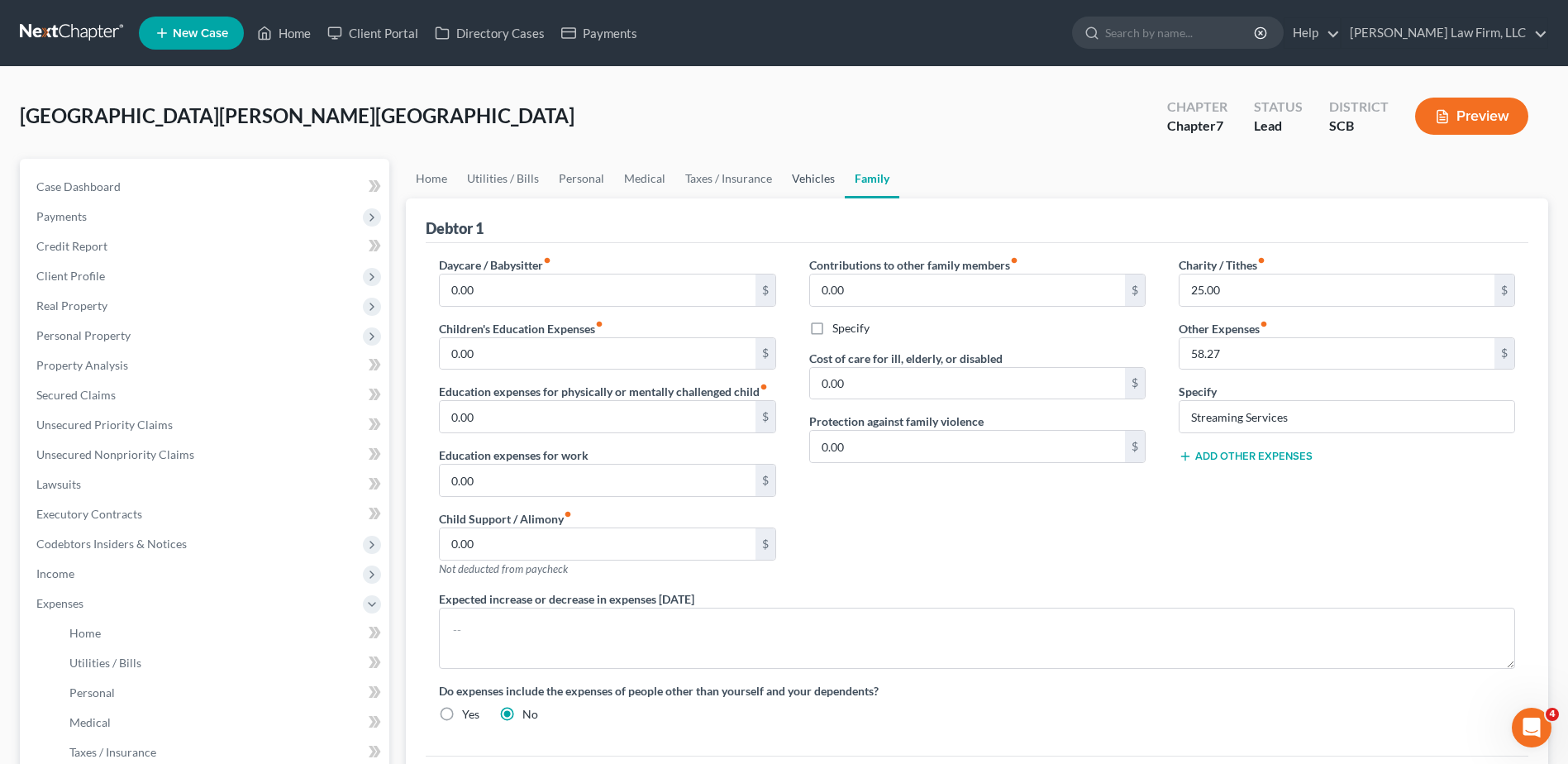
click at [813, 176] on link "Vehicles" at bounding box center [813, 178] width 63 height 40
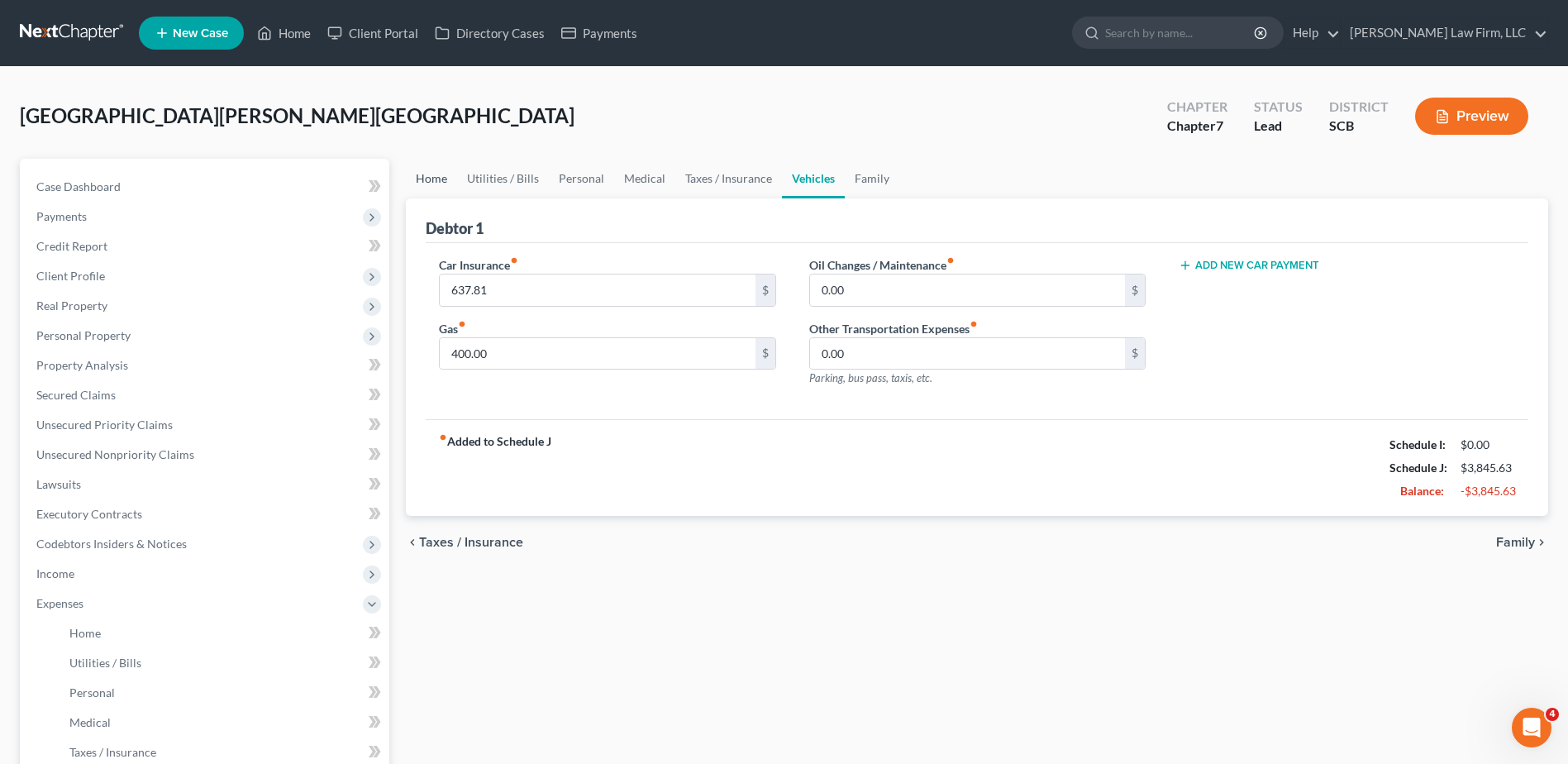
click at [422, 181] on link "Home" at bounding box center [431, 178] width 51 height 40
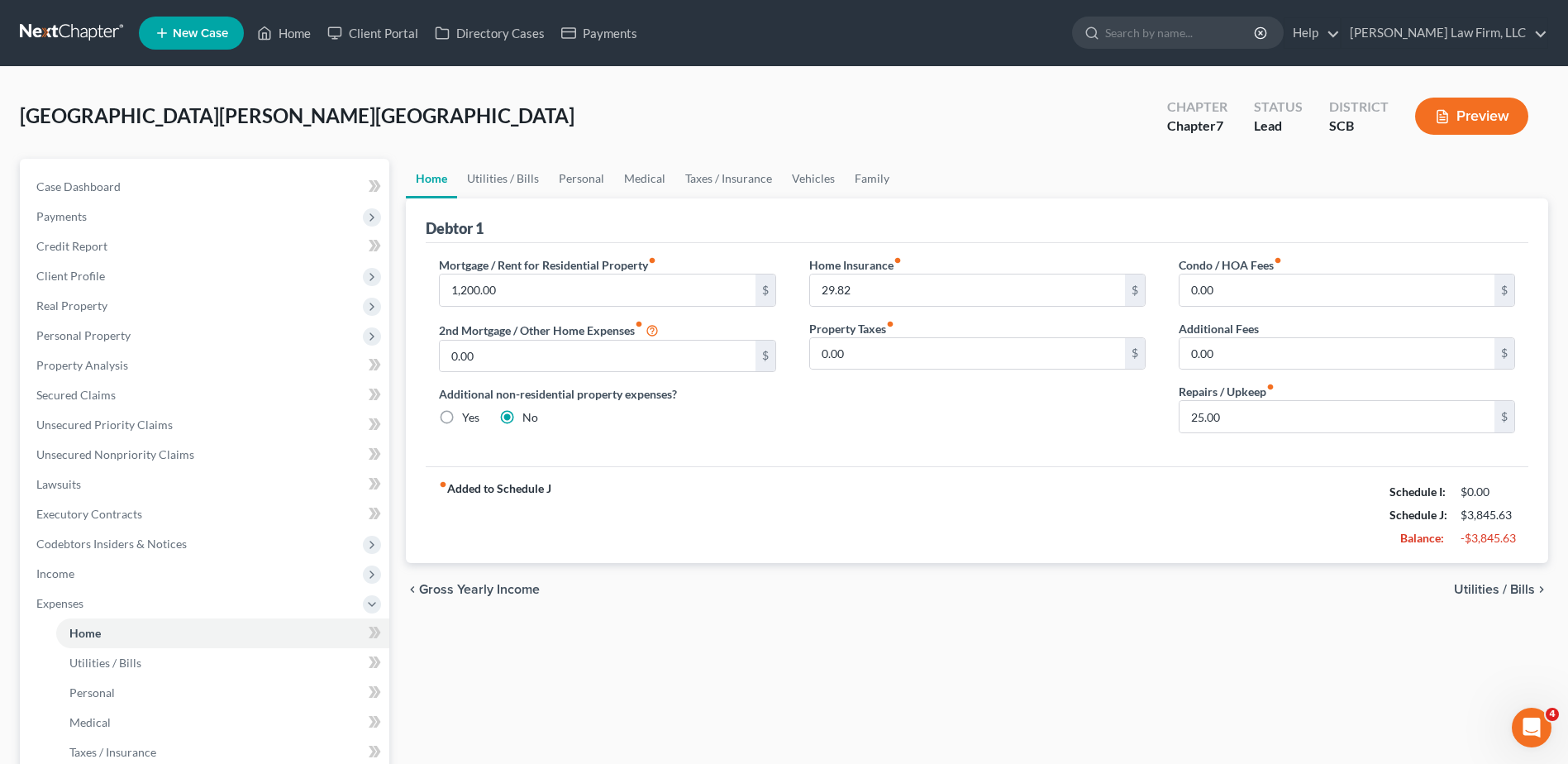
click at [119, 582] on span "Income" at bounding box center [206, 573] width 366 height 30
click at [119, 608] on span "Employment Income" at bounding box center [122, 603] width 106 height 14
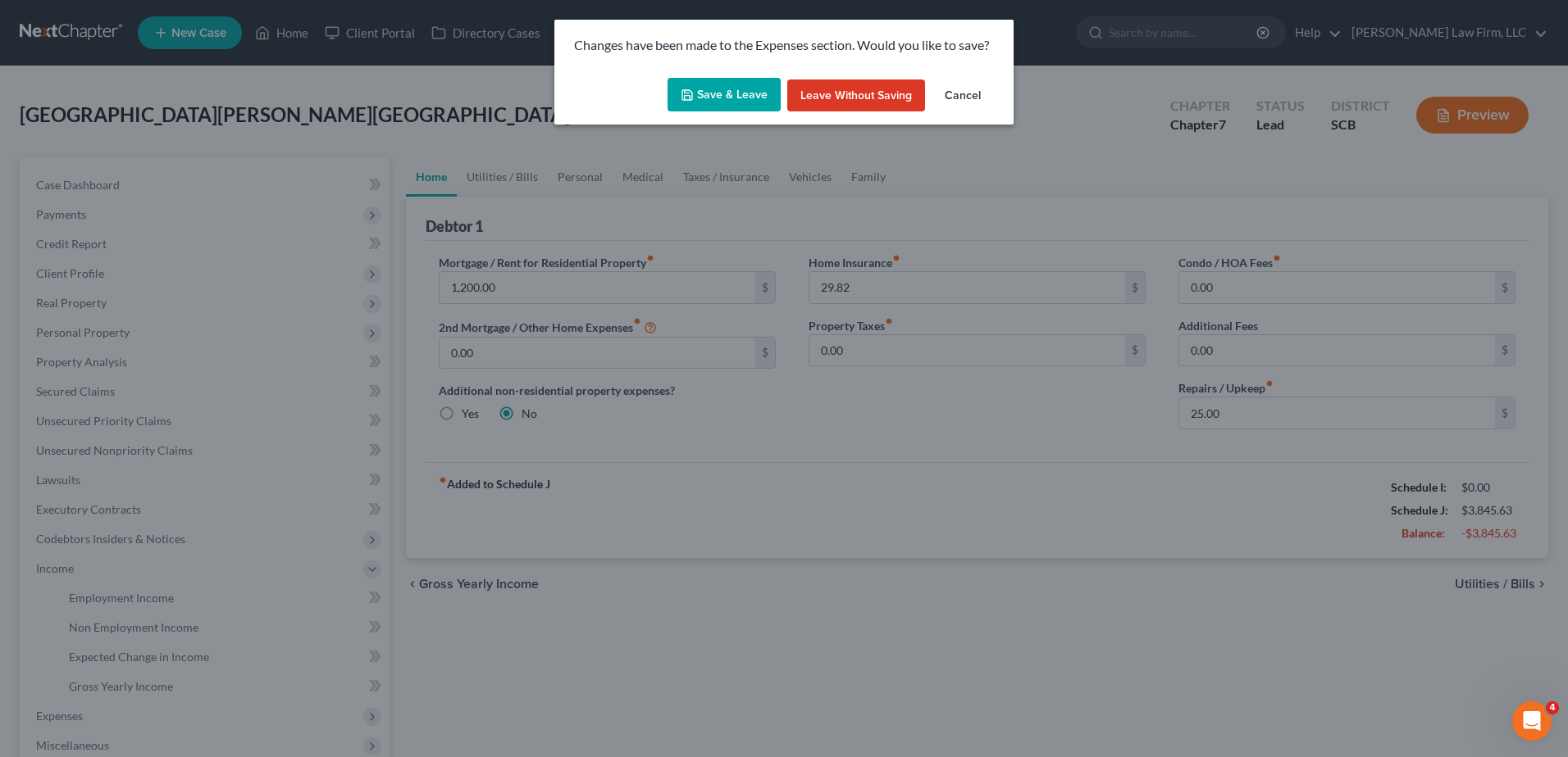
click at [736, 101] on button "Save & Leave" at bounding box center [724, 95] width 113 height 34
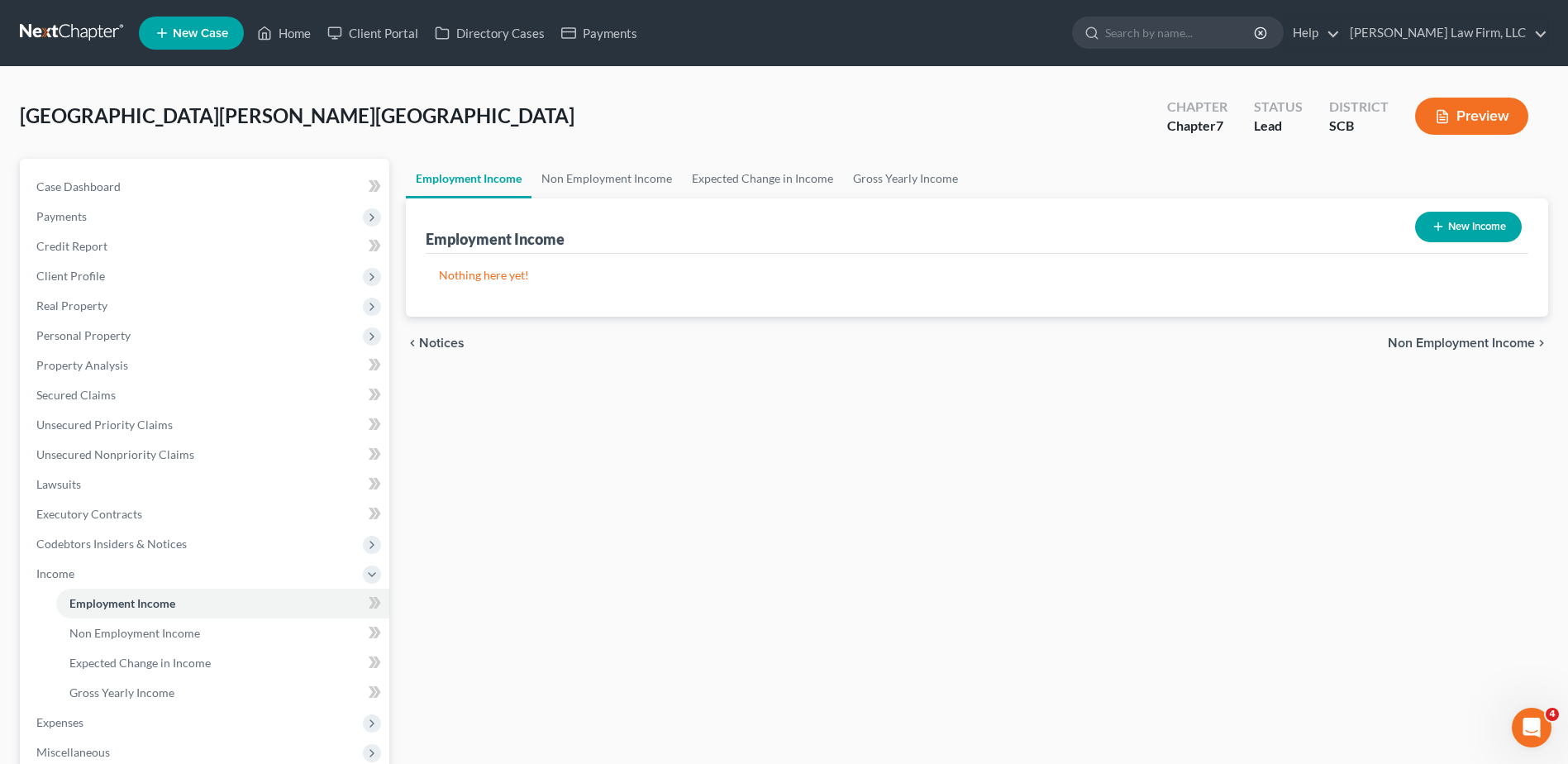
click at [1448, 216] on button "New Income" at bounding box center [1469, 227] width 107 height 30
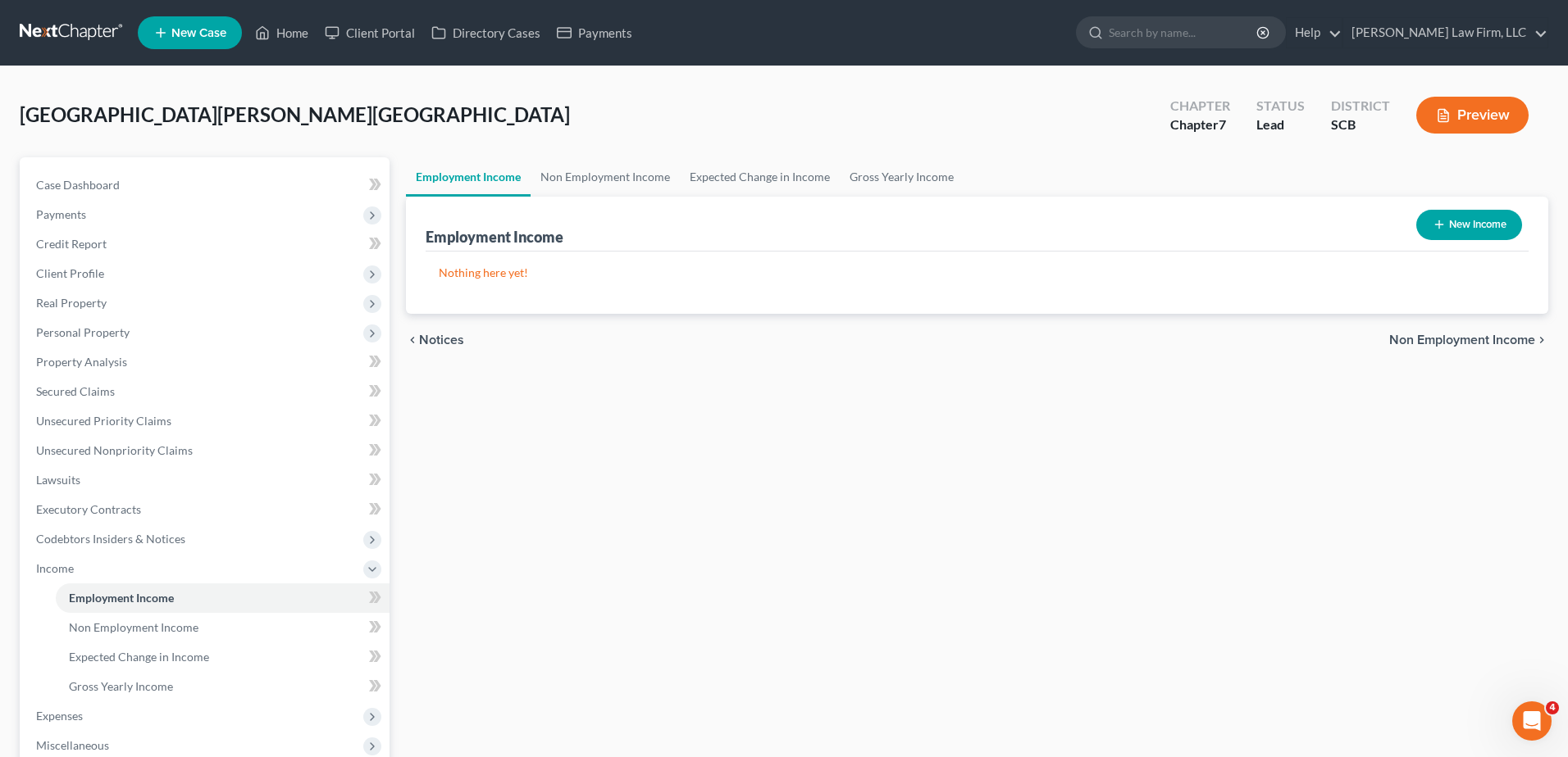
select select "0"
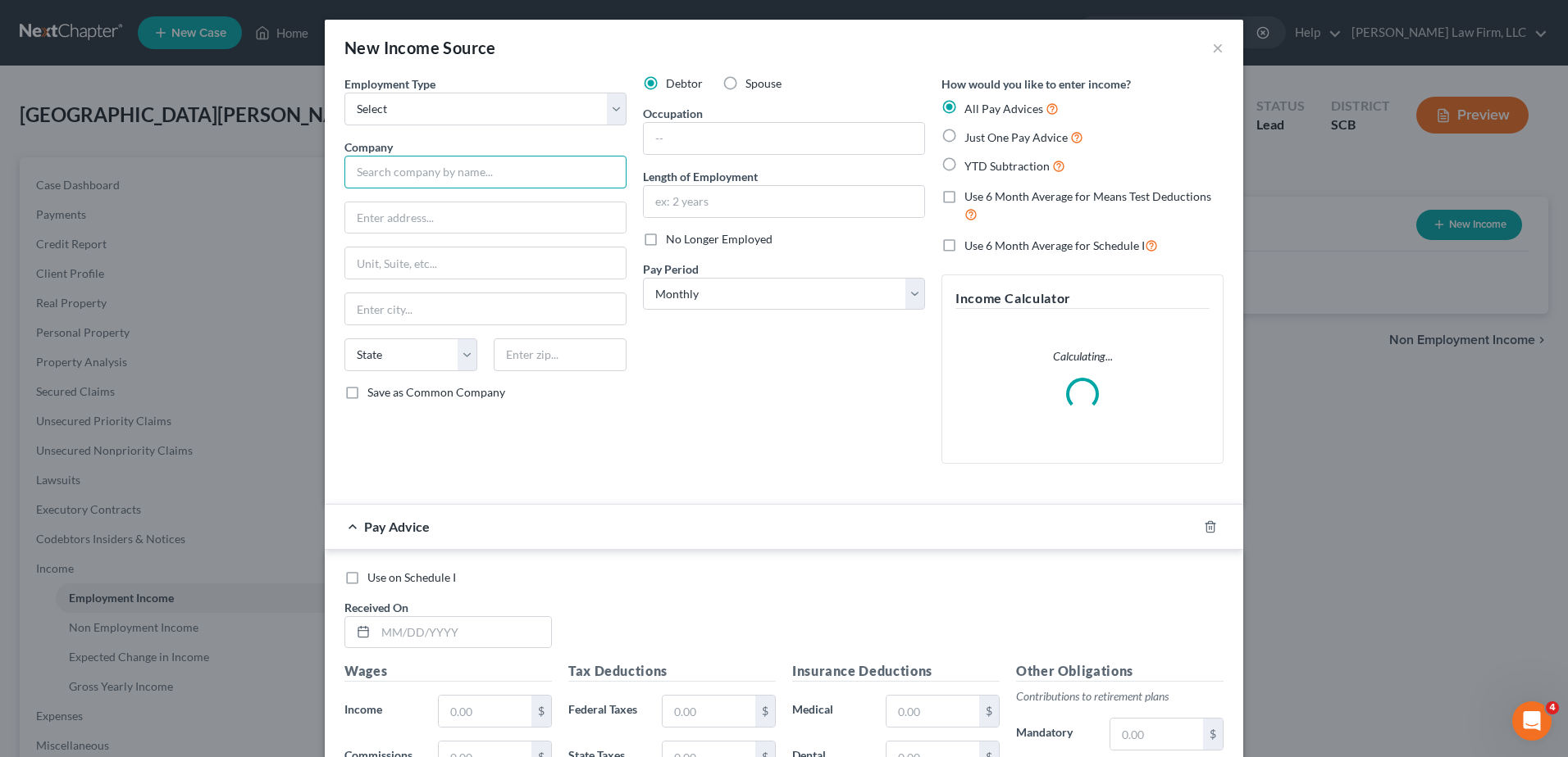
click at [502, 169] on input "text" at bounding box center [486, 172] width 282 height 32
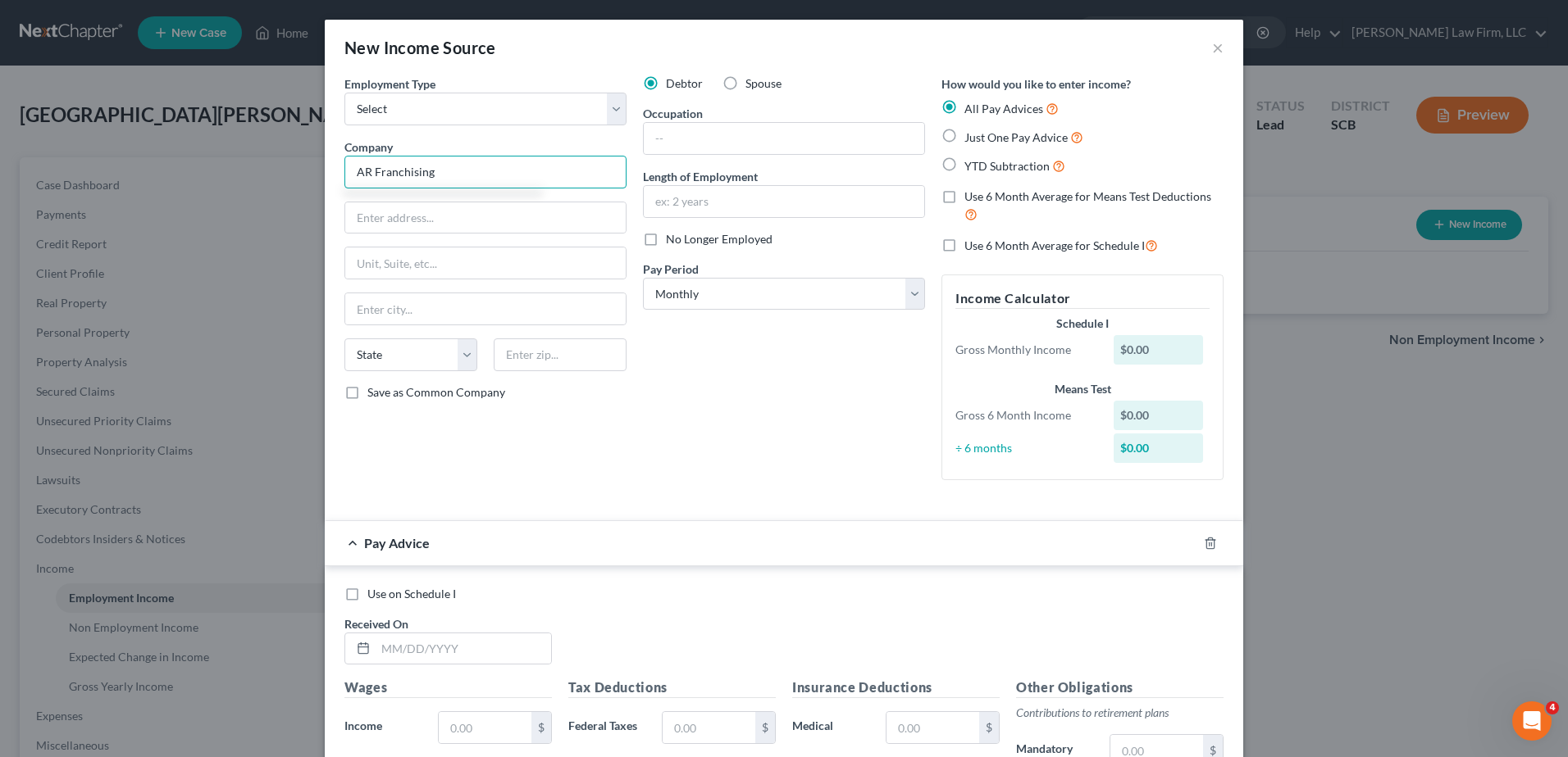
type input "AR Franchising"
click at [683, 135] on input "text" at bounding box center [784, 138] width 280 height 31
type input "Help Desk Manager"
click at [719, 196] on input "text" at bounding box center [784, 202] width 280 height 31
type input "4 years"
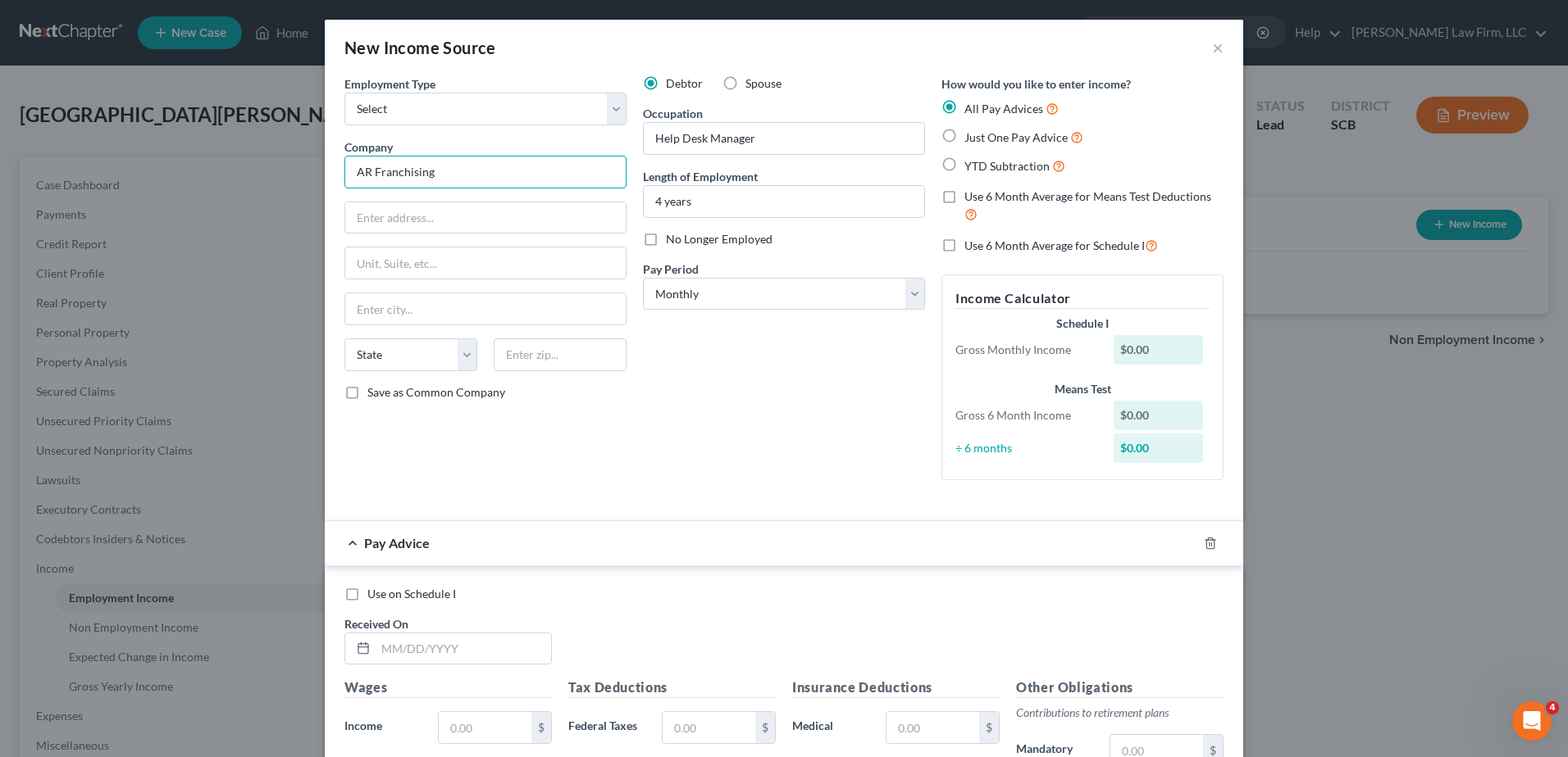
click at [475, 170] on input "AR Franchising" at bounding box center [486, 172] width 282 height 32
type input "AR Franchising, Inc."
type input "160 Fountain Parkway North"
type input "Suite 210"
select select "9"
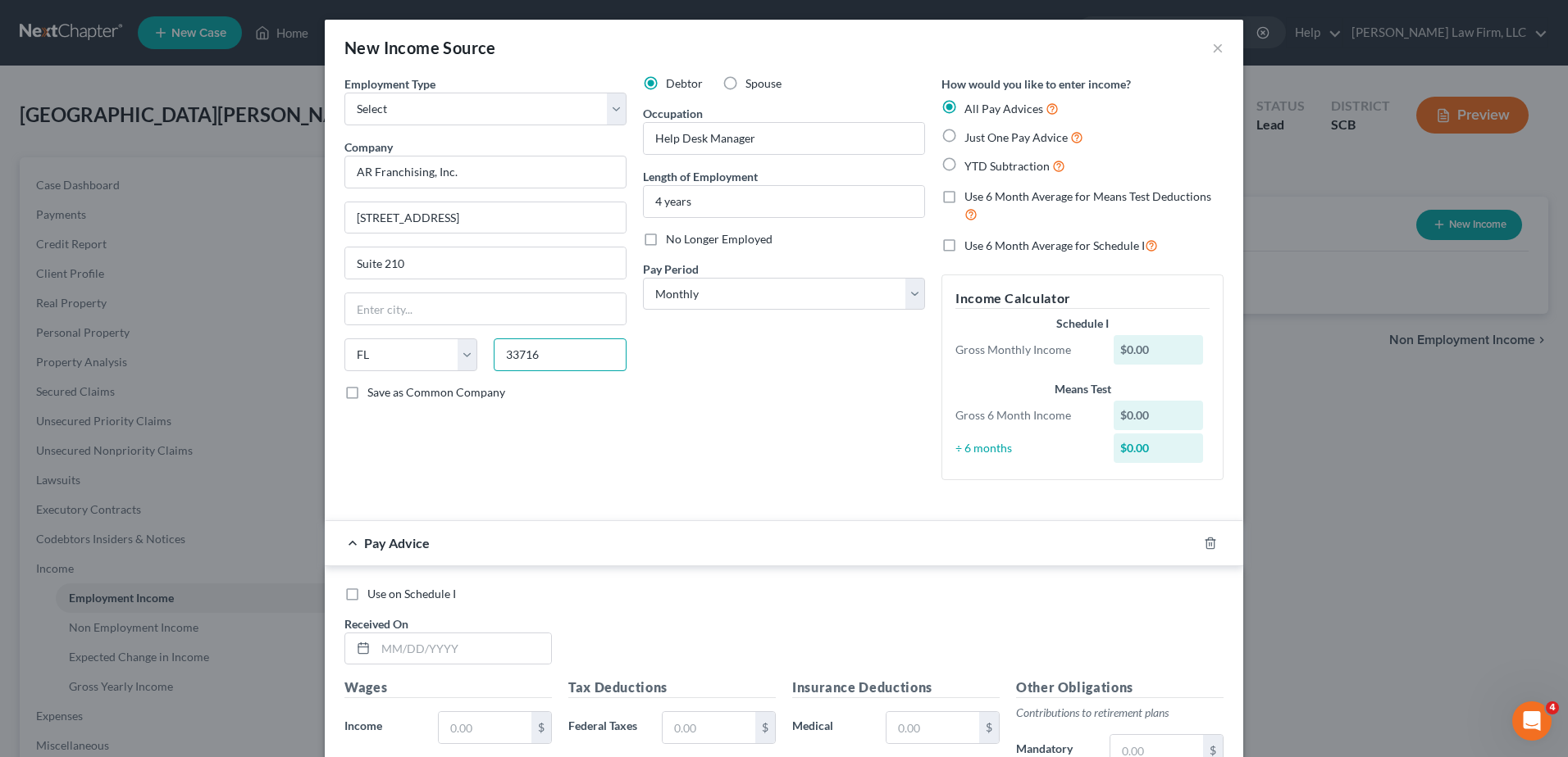
type input "33716"
type input "Saint Petersburg"
click at [771, 302] on select "Select Monthly Twice Monthly Every Other Week Weekly" at bounding box center [784, 294] width 282 height 32
select select "1"
click at [643, 278] on select "Select Monthly Twice Monthly Every Other Week Weekly" at bounding box center [784, 294] width 282 height 32
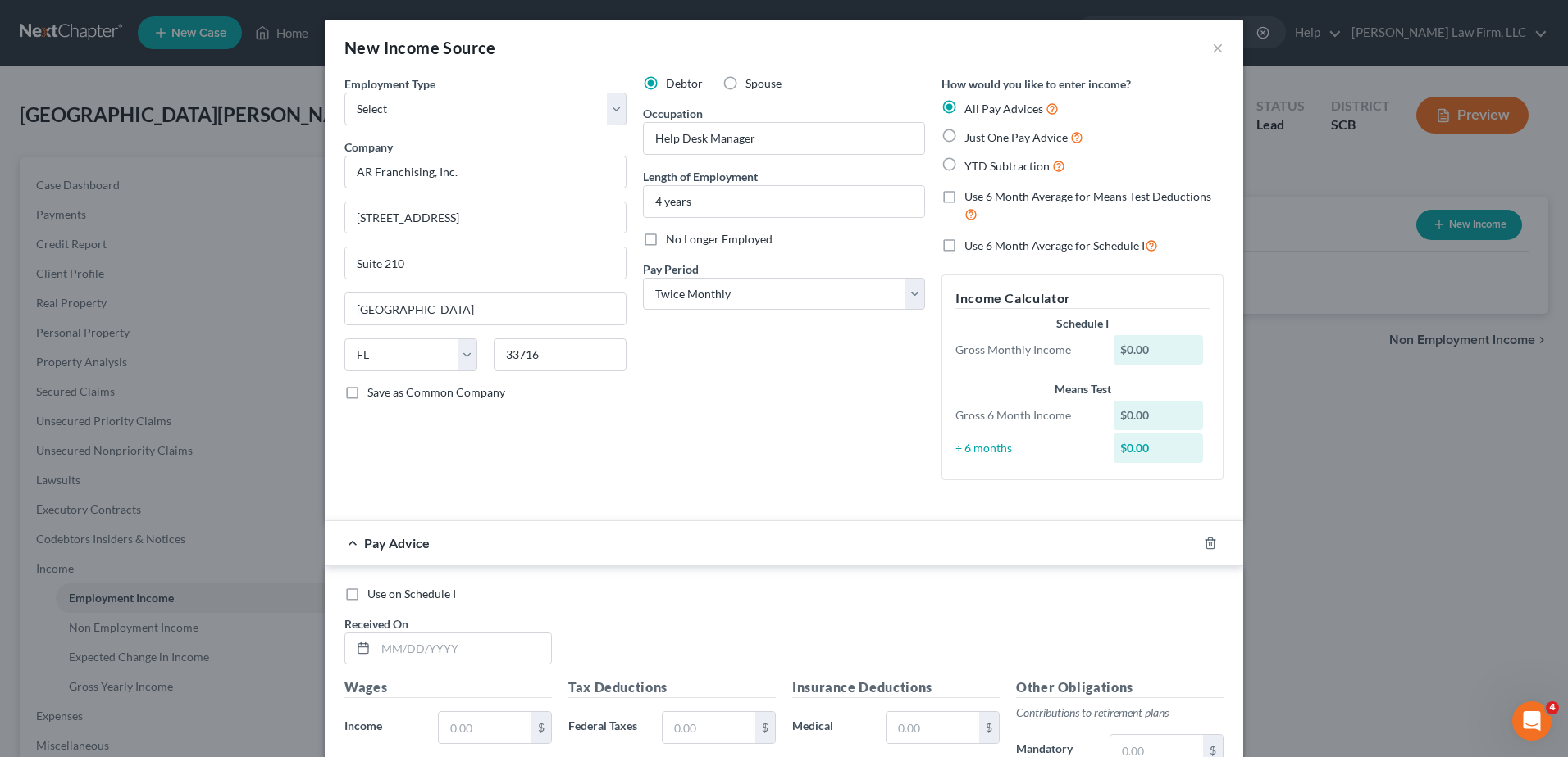
click at [763, 349] on div "Debtor Spouse Occupation Help Desk Manager Length of Employment 4 years No Long…" at bounding box center [783, 284] width 298 height 418
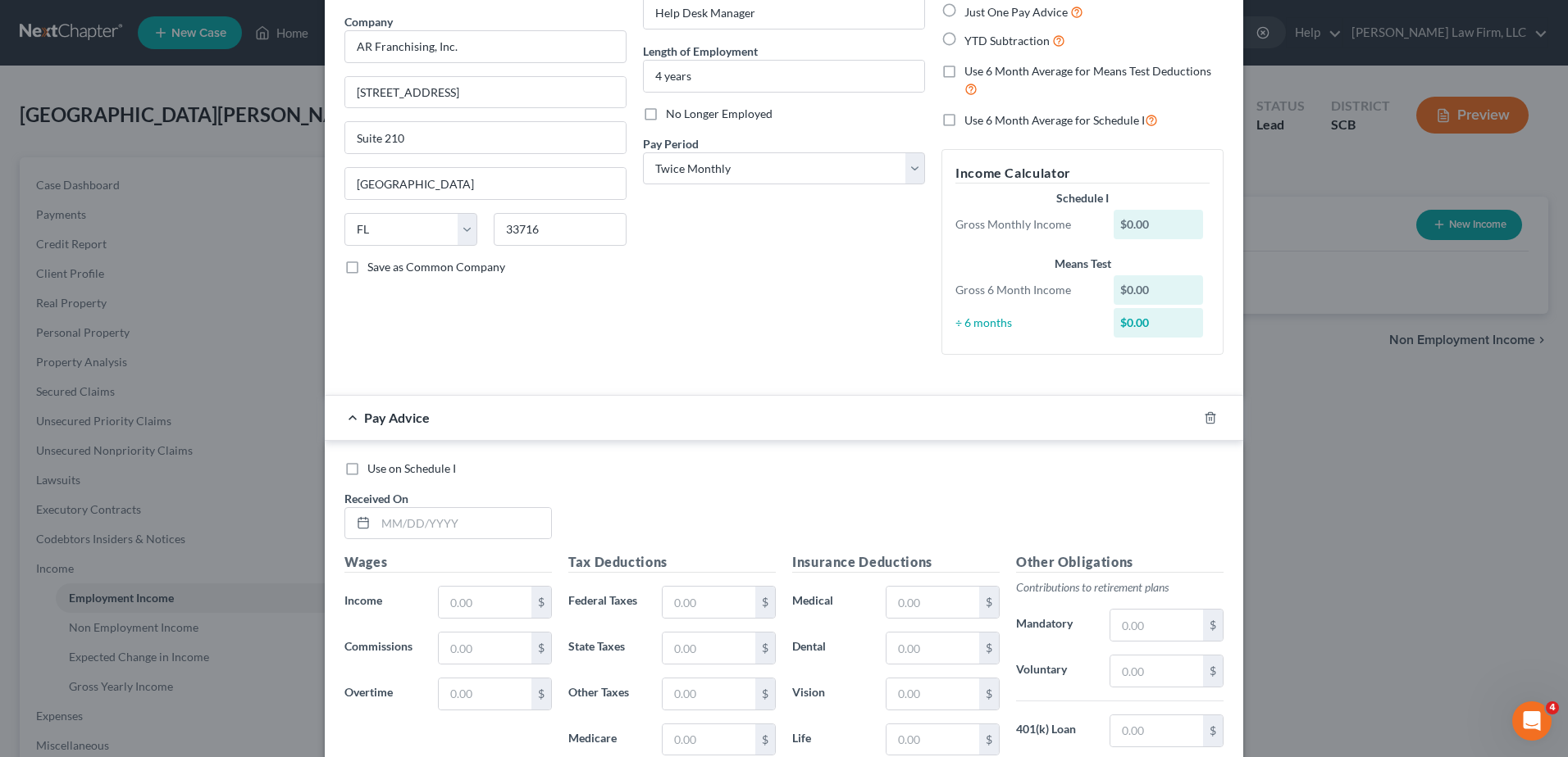
scroll to position [391, 0]
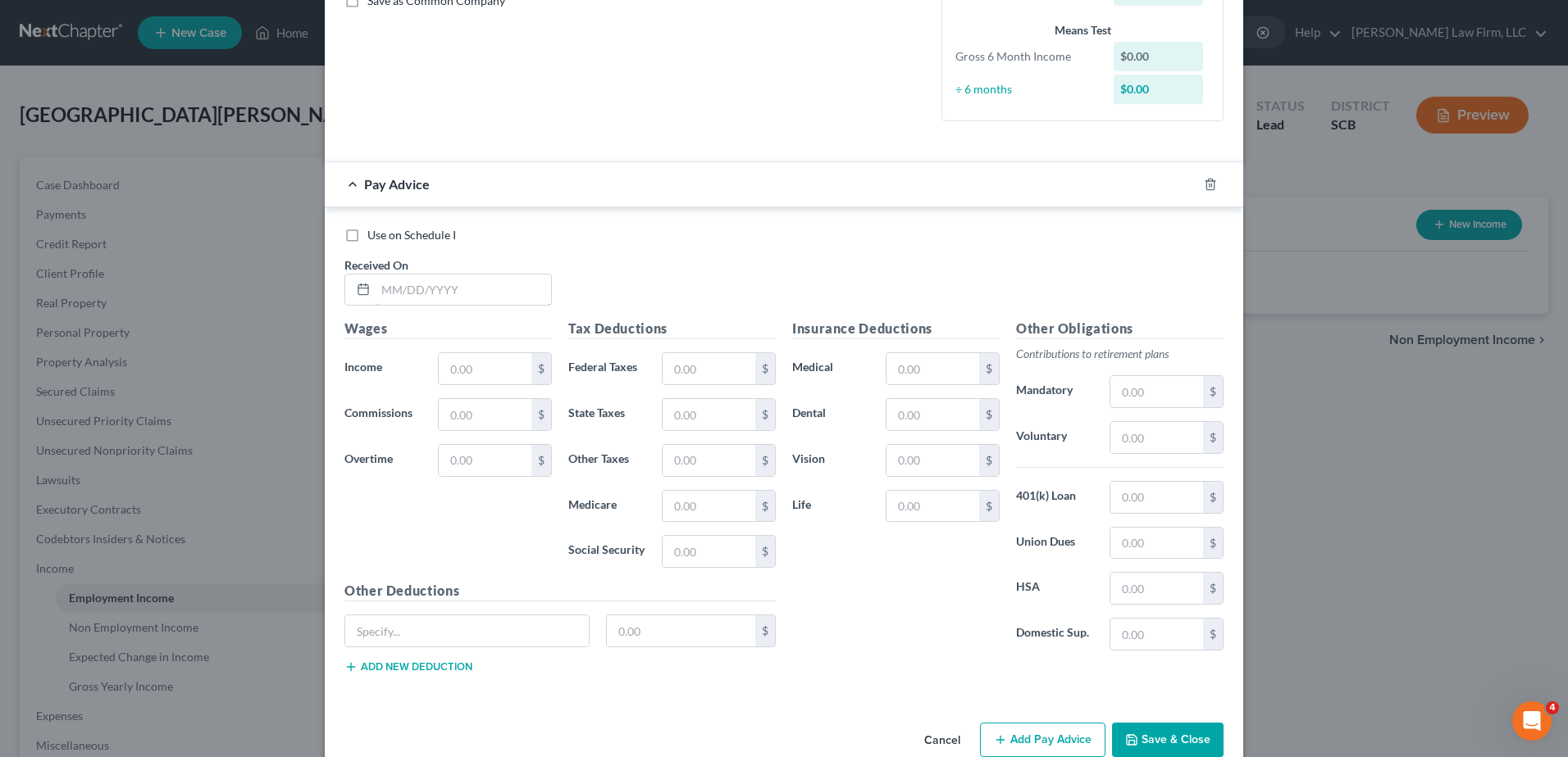
click at [401, 291] on input "text" at bounding box center [463, 290] width 175 height 31
type input "08/29/2025"
type input "3,637.83"
type input "193.38"
type input "64.15"
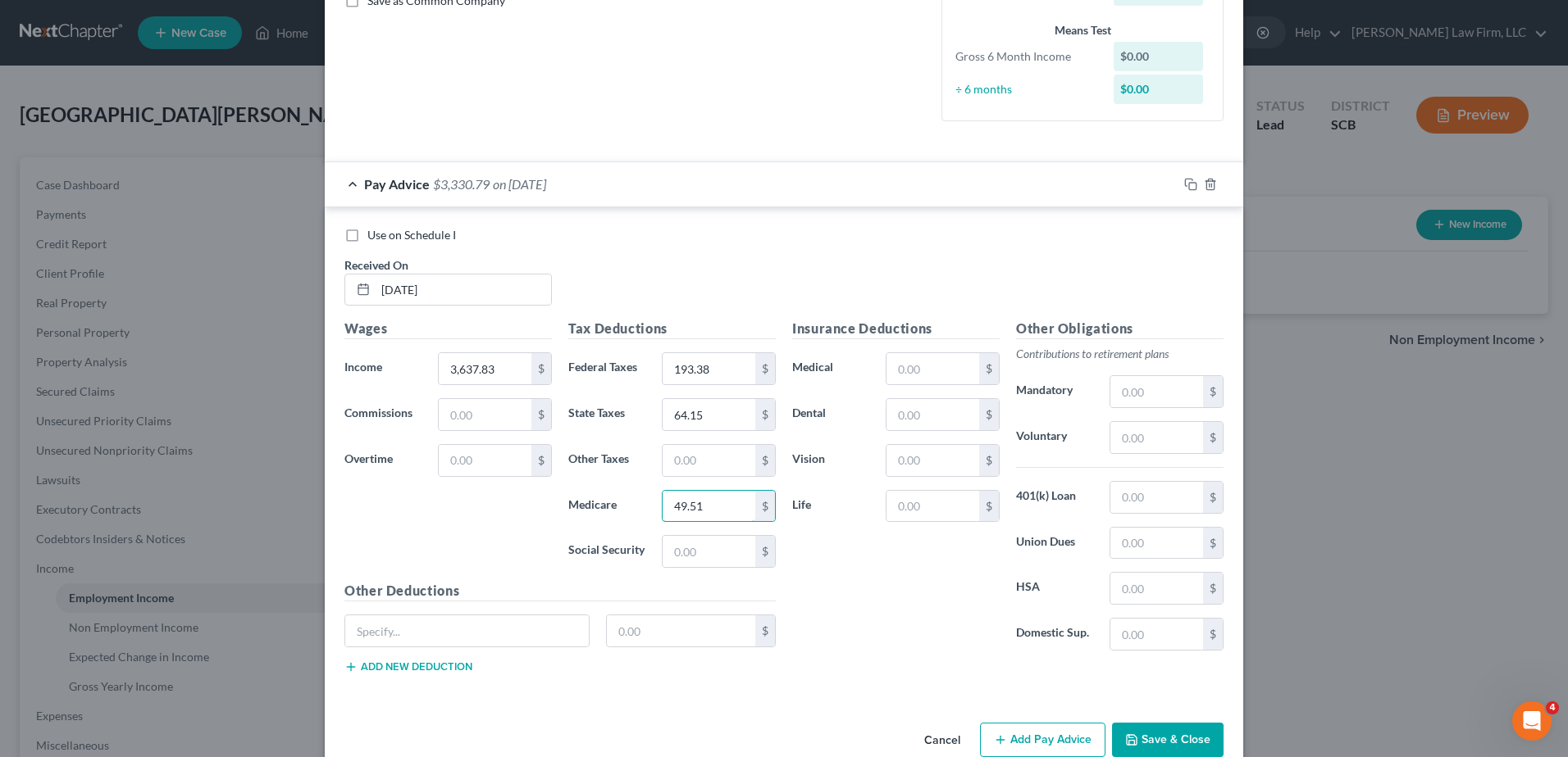
type input "49.51"
type input "211.67"
type input "190.69"
type input "9.26"
type input "8.76"
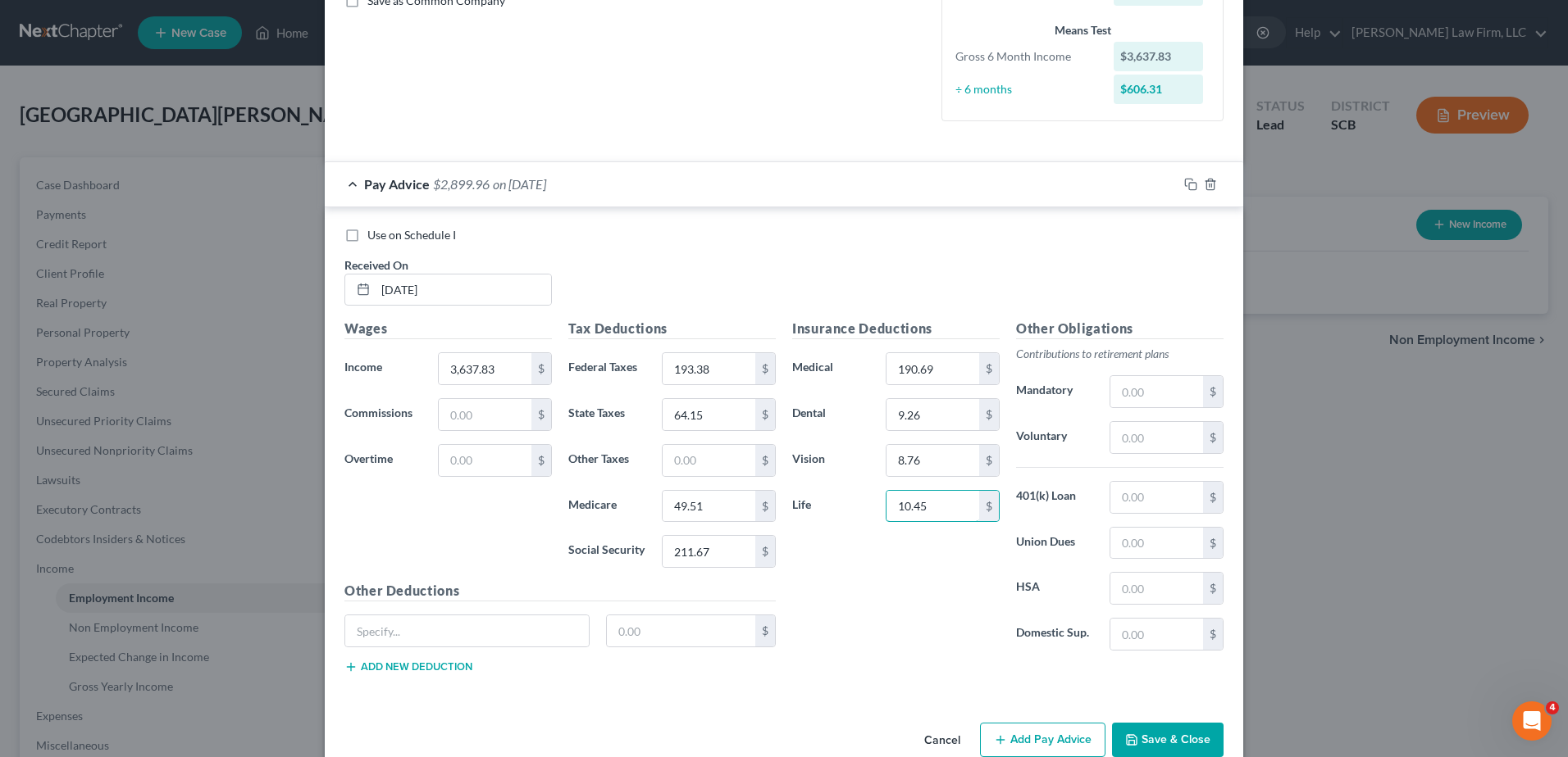
type input "10.45"
type input "15.00"
click at [1184, 180] on icon "button" at bounding box center [1190, 184] width 13 height 13
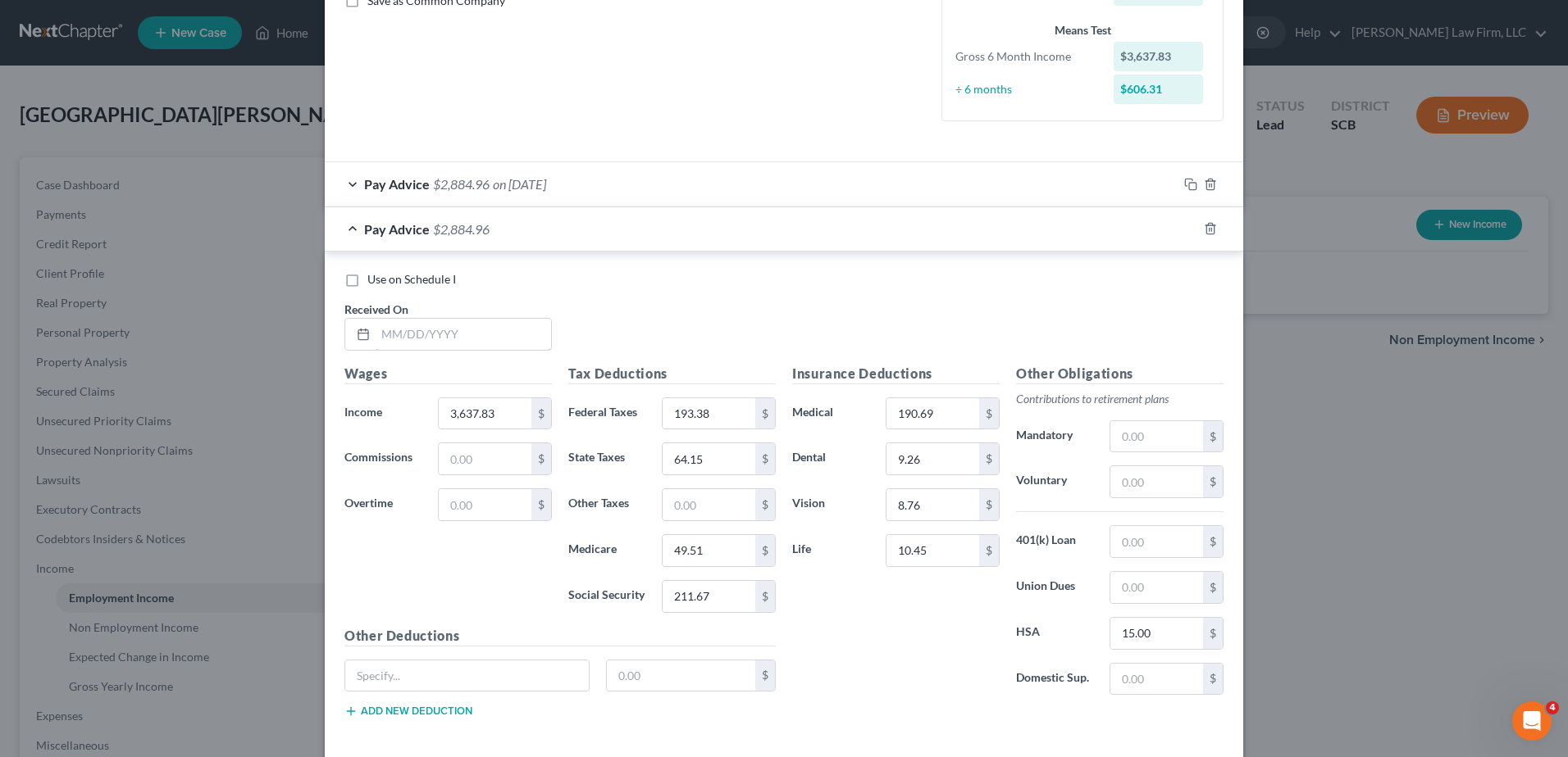
click at [480, 337] on input "text" at bounding box center [463, 334] width 175 height 31
type input "08/15/2025"
click at [720, 599] on input "211.67" at bounding box center [709, 596] width 92 height 31
type input "211.68"
click at [697, 543] on input "49.51" at bounding box center [709, 550] width 92 height 31
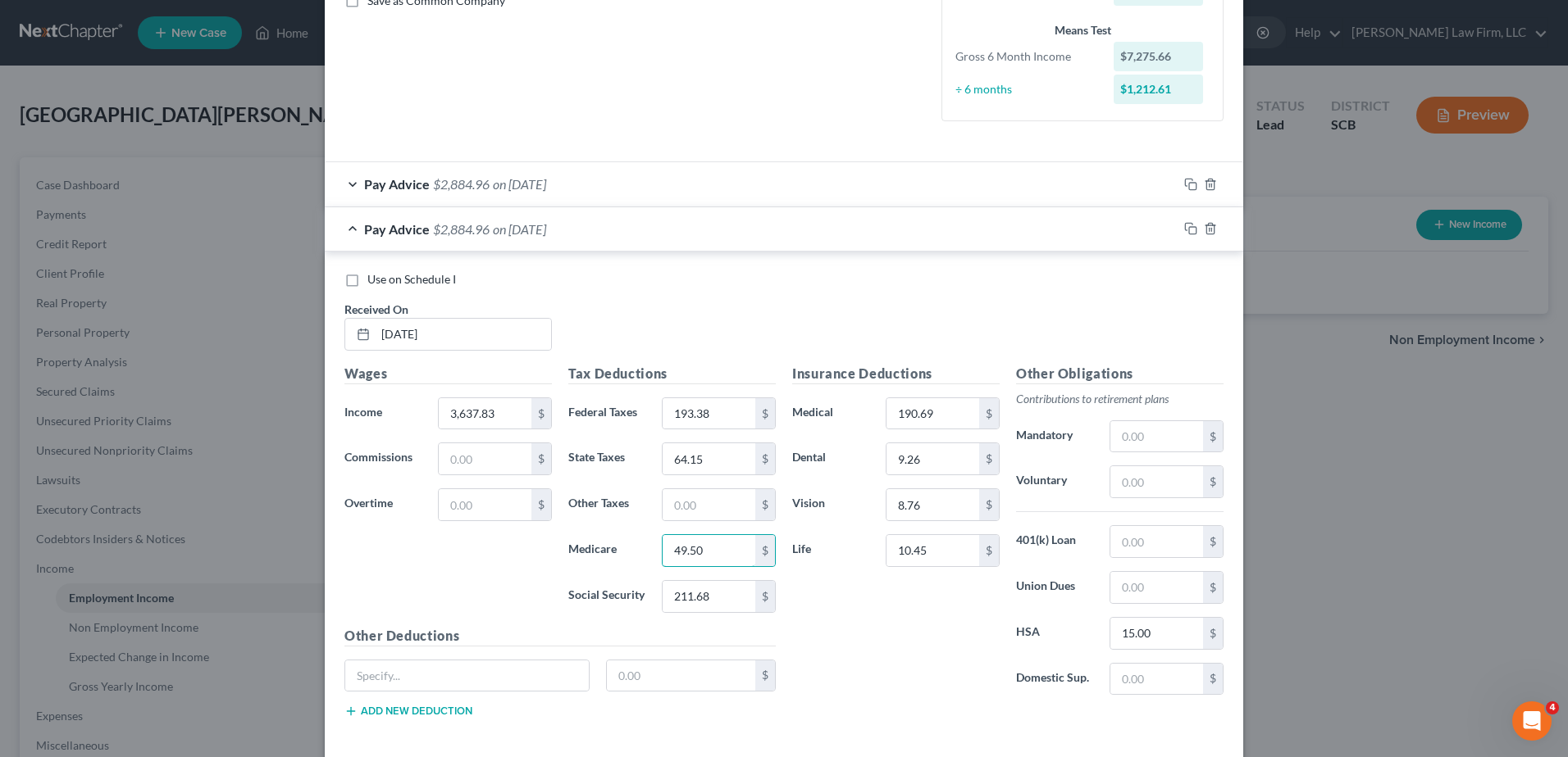
type input "49.50"
click at [1184, 226] on icon "button" at bounding box center [1190, 228] width 13 height 13
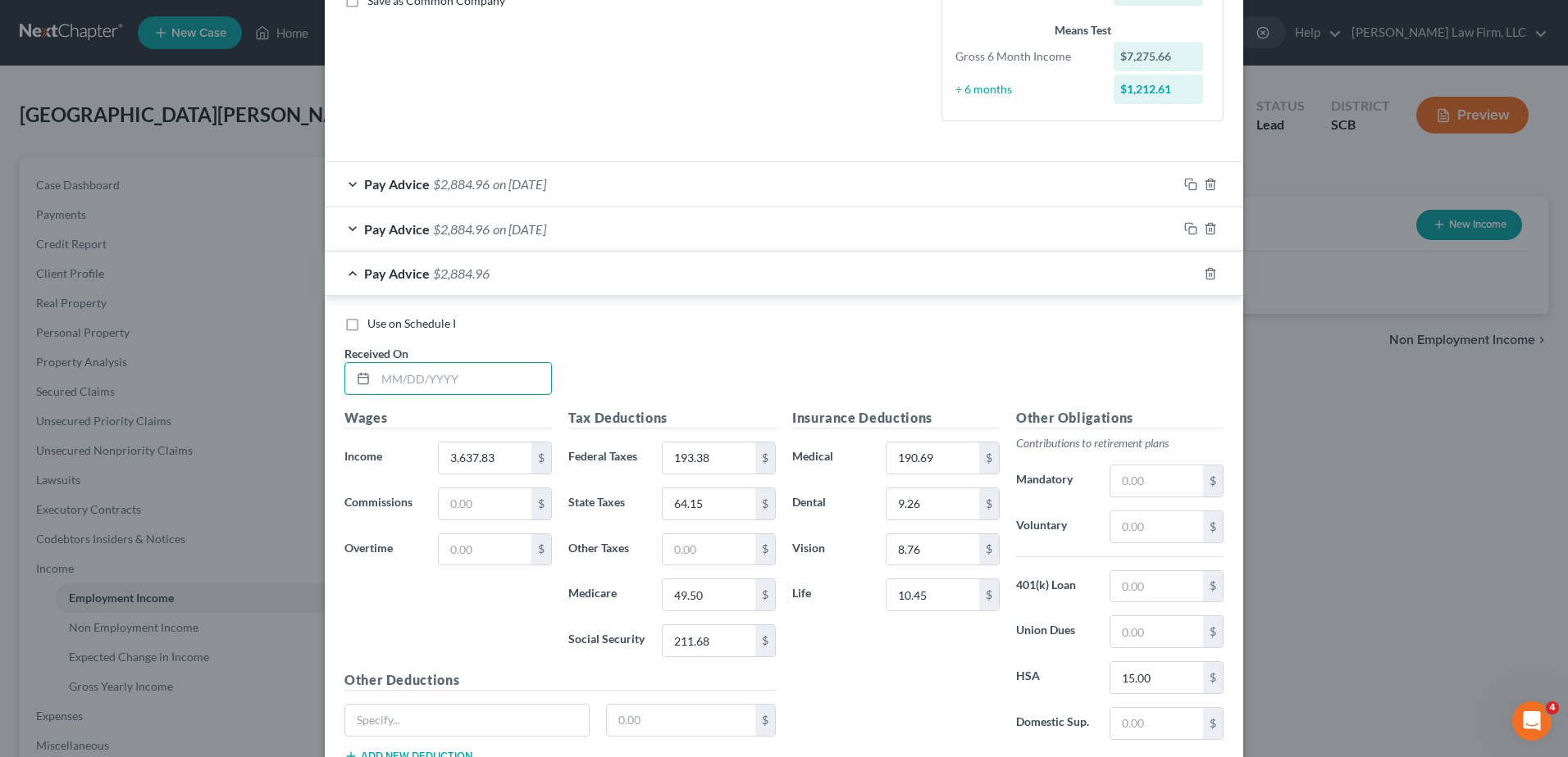
click at [510, 374] on input "text" at bounding box center [463, 378] width 175 height 31
type input "07/31/2025"
type input "276.71"
type input "101.82"
type input "49.51"
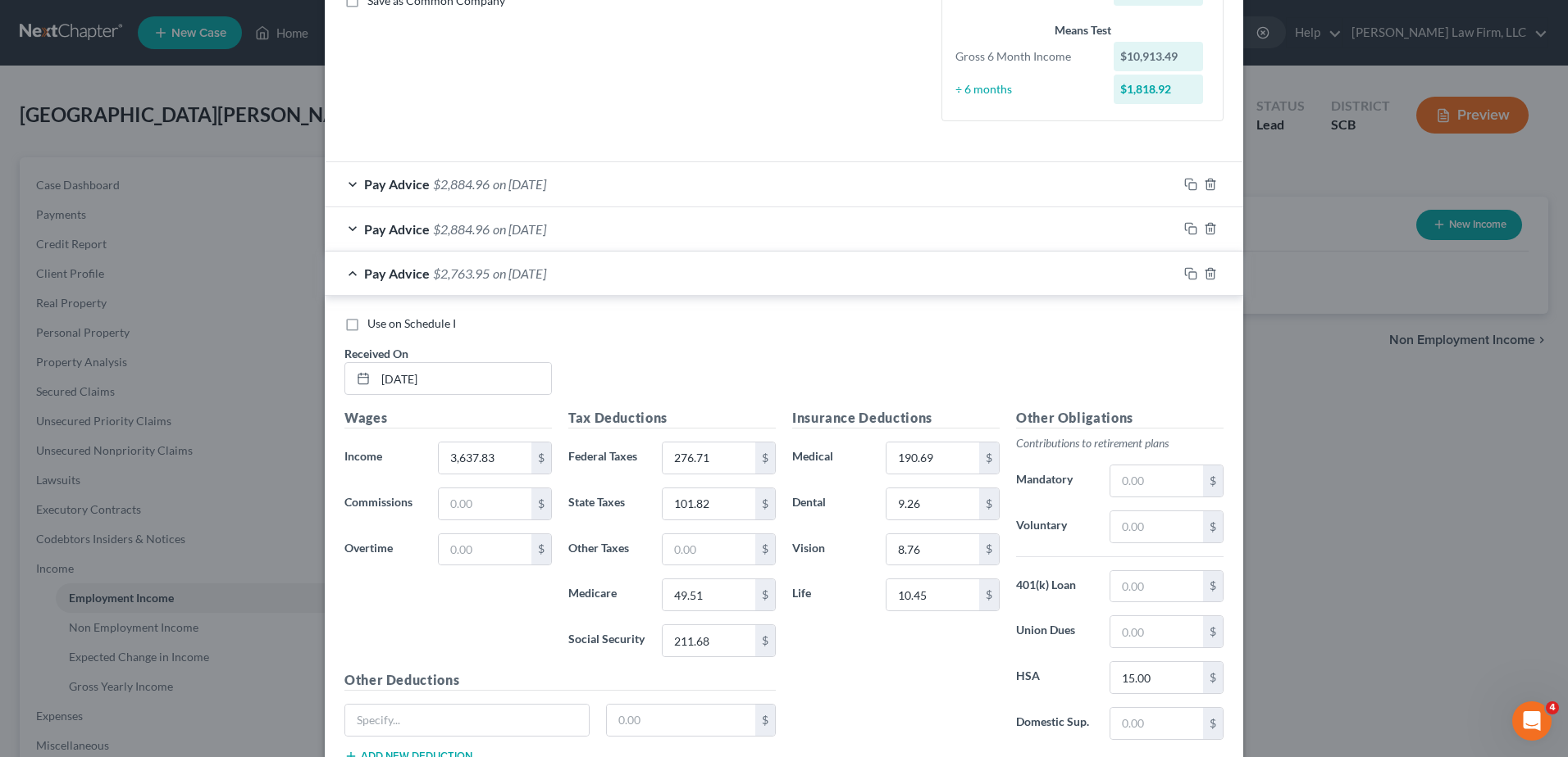
click at [881, 355] on div "Use on Schedule I Received On * 07/31/2025" at bounding box center [783, 361] width 895 height 92
click at [1185, 273] on icon "button" at bounding box center [1190, 273] width 13 height 13
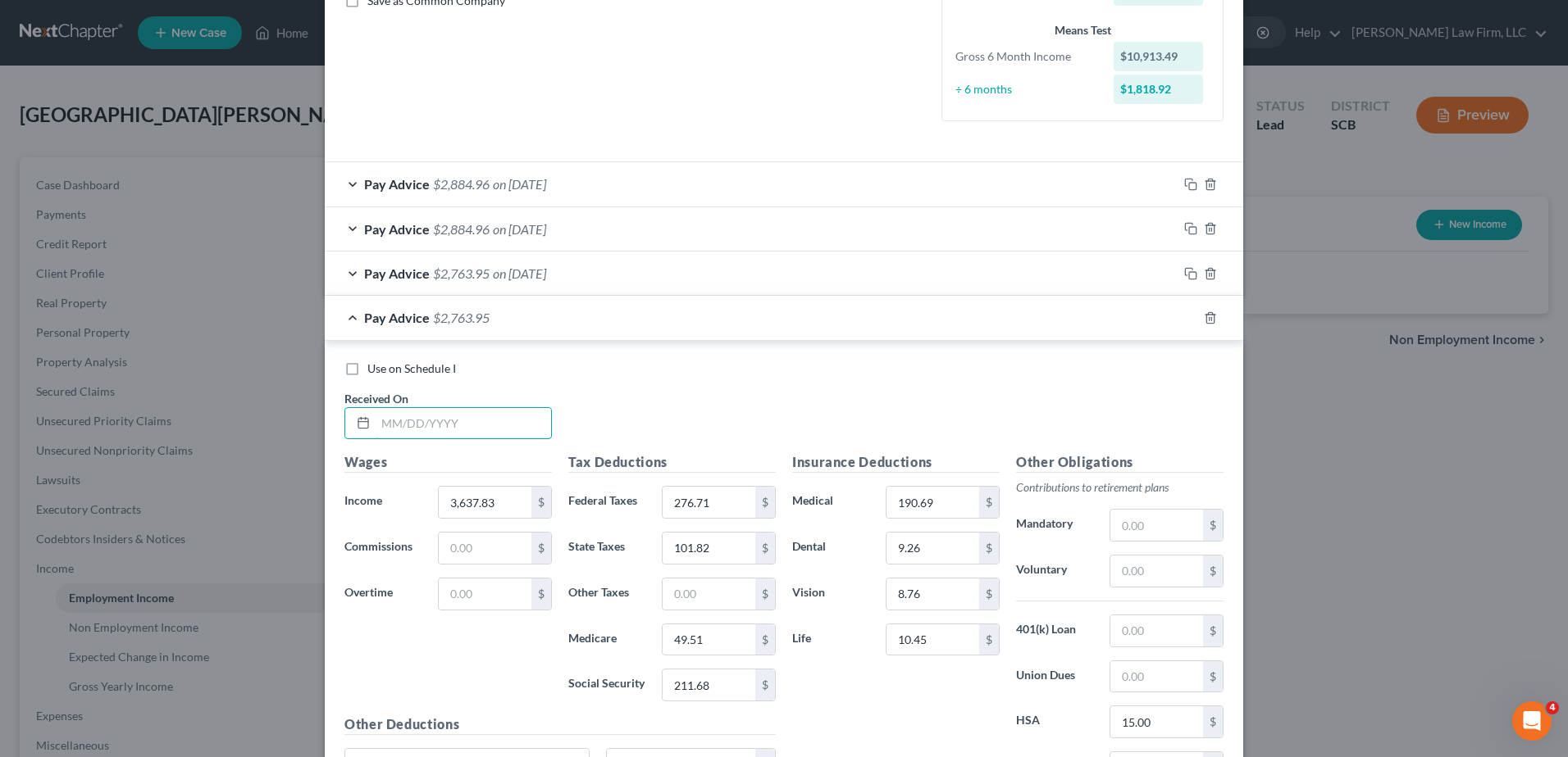
click at [465, 420] on input "text" at bounding box center [463, 424] width 175 height 31
type input "07/15/2025"
type input "178.86"
type input "49.50"
type input "211.67"
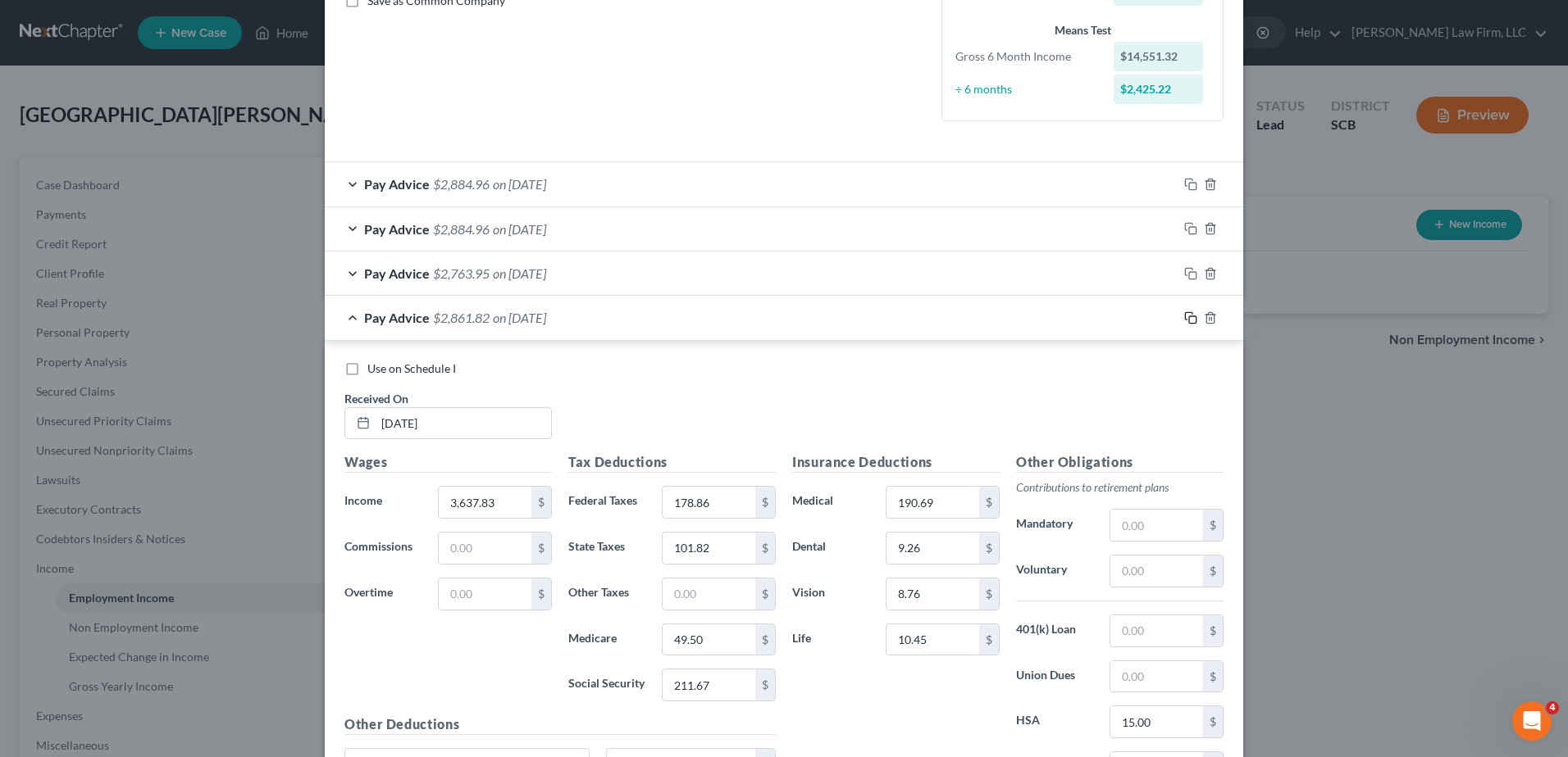
click at [1188, 319] on icon "button" at bounding box center [1190, 317] width 13 height 13
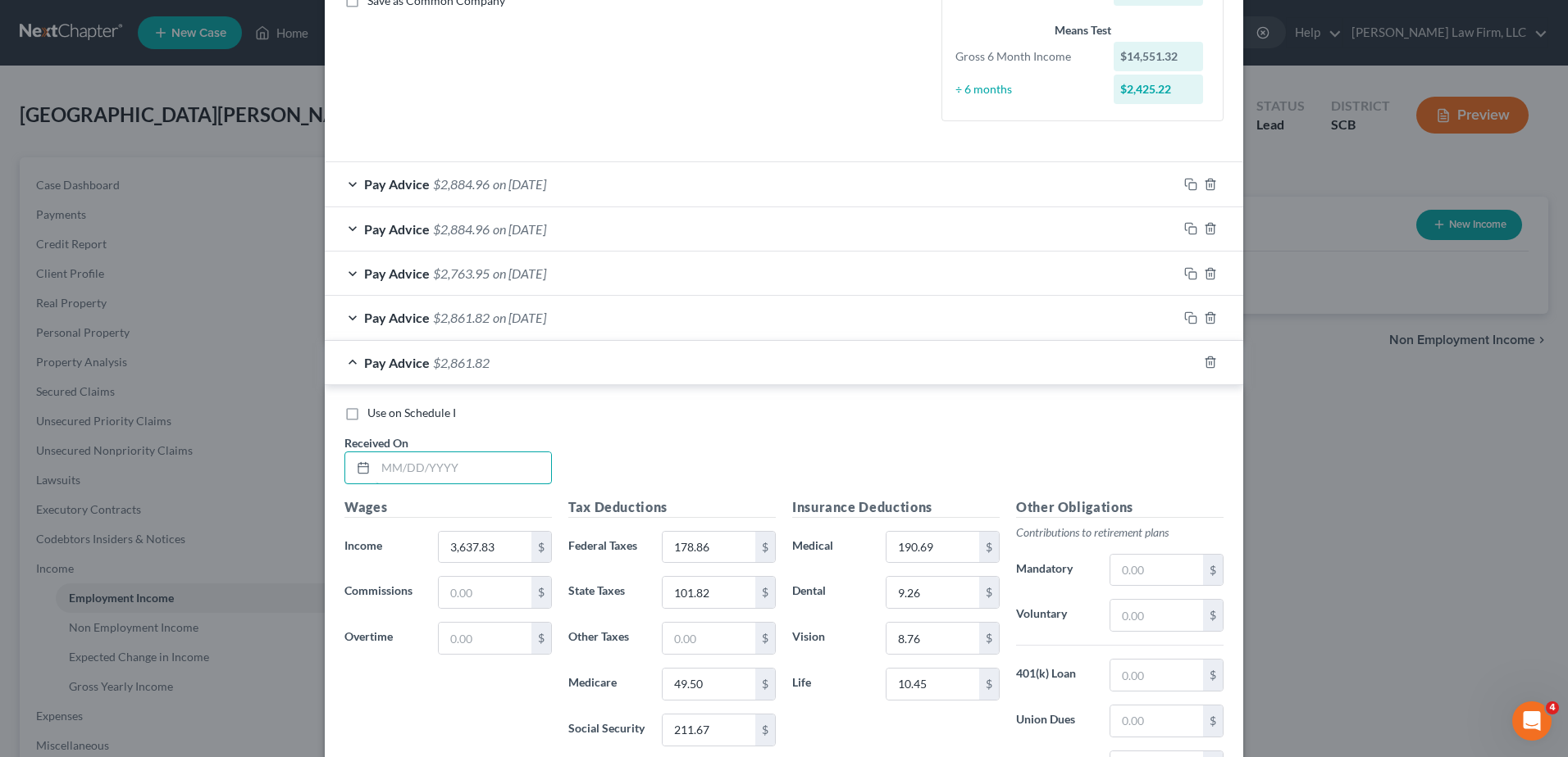
click at [449, 470] on input "text" at bounding box center [463, 467] width 175 height 31
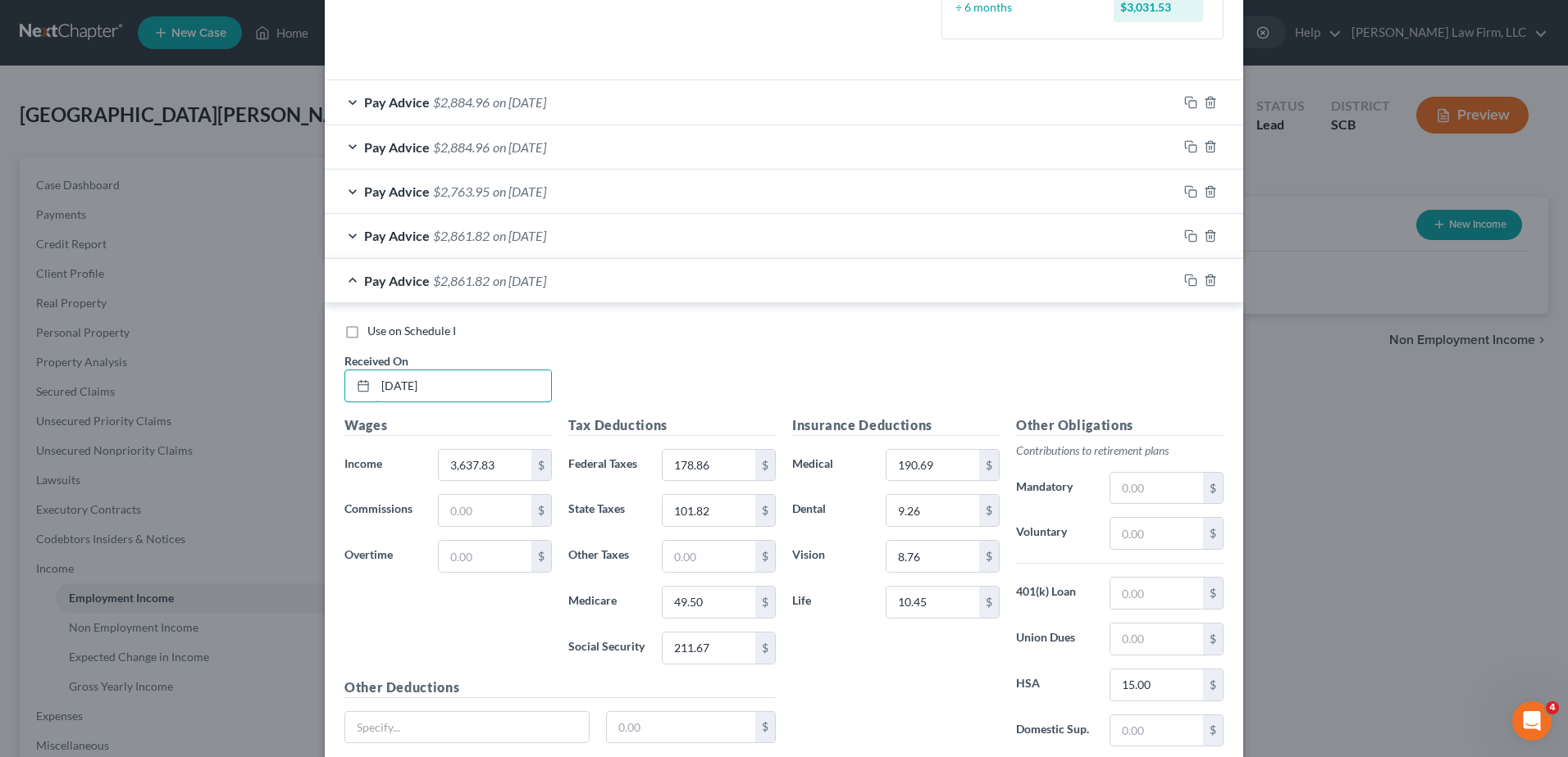
type input "06/30/2025"
click at [707, 609] on input "49.50" at bounding box center [709, 602] width 92 height 31
type input "49.51"
type input "211.68"
click at [1186, 277] on icon "button" at bounding box center [1190, 279] width 13 height 13
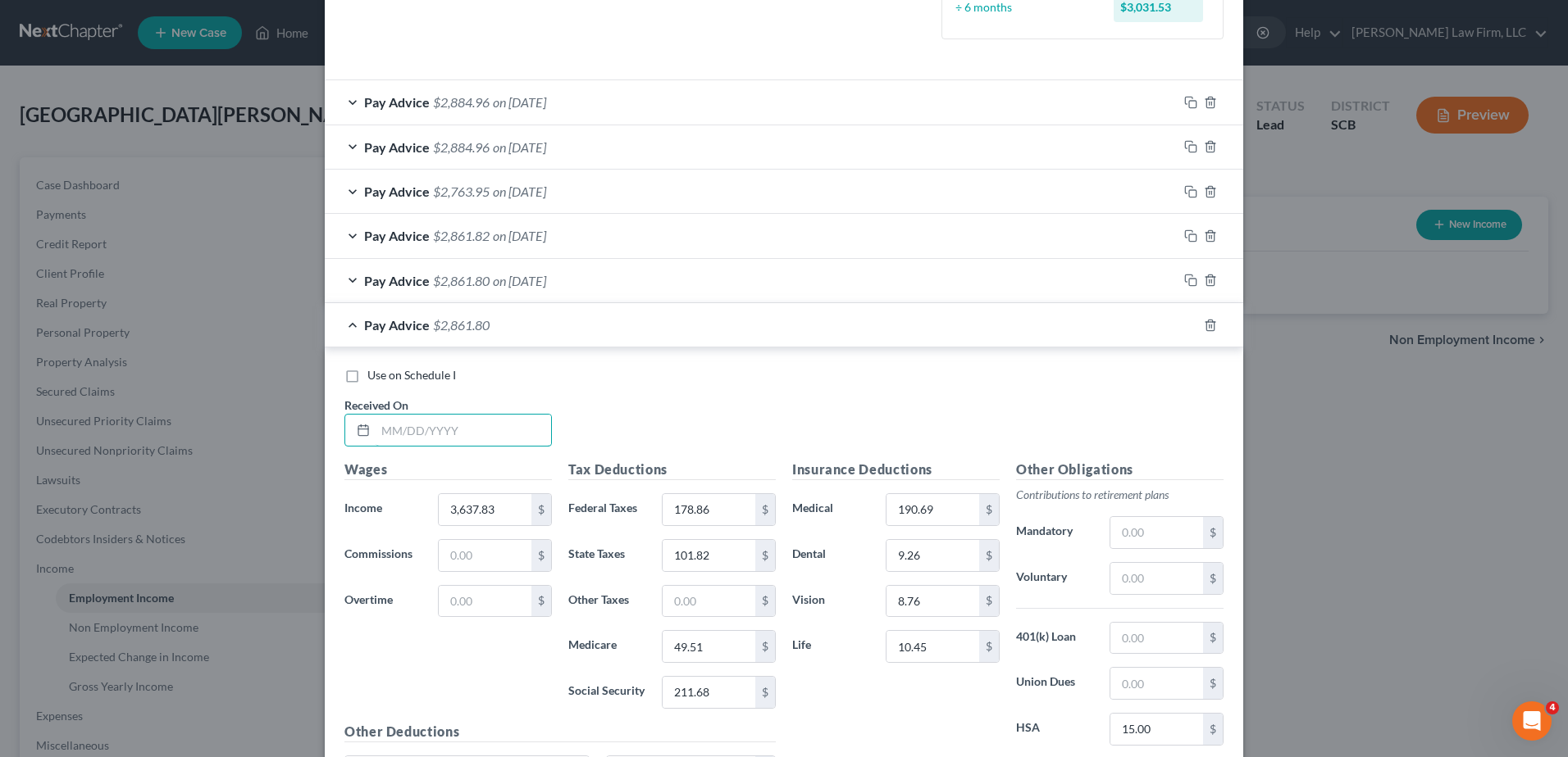
click at [482, 435] on input "text" at bounding box center [463, 430] width 175 height 31
type input "06/13/2025"
type input "49.50"
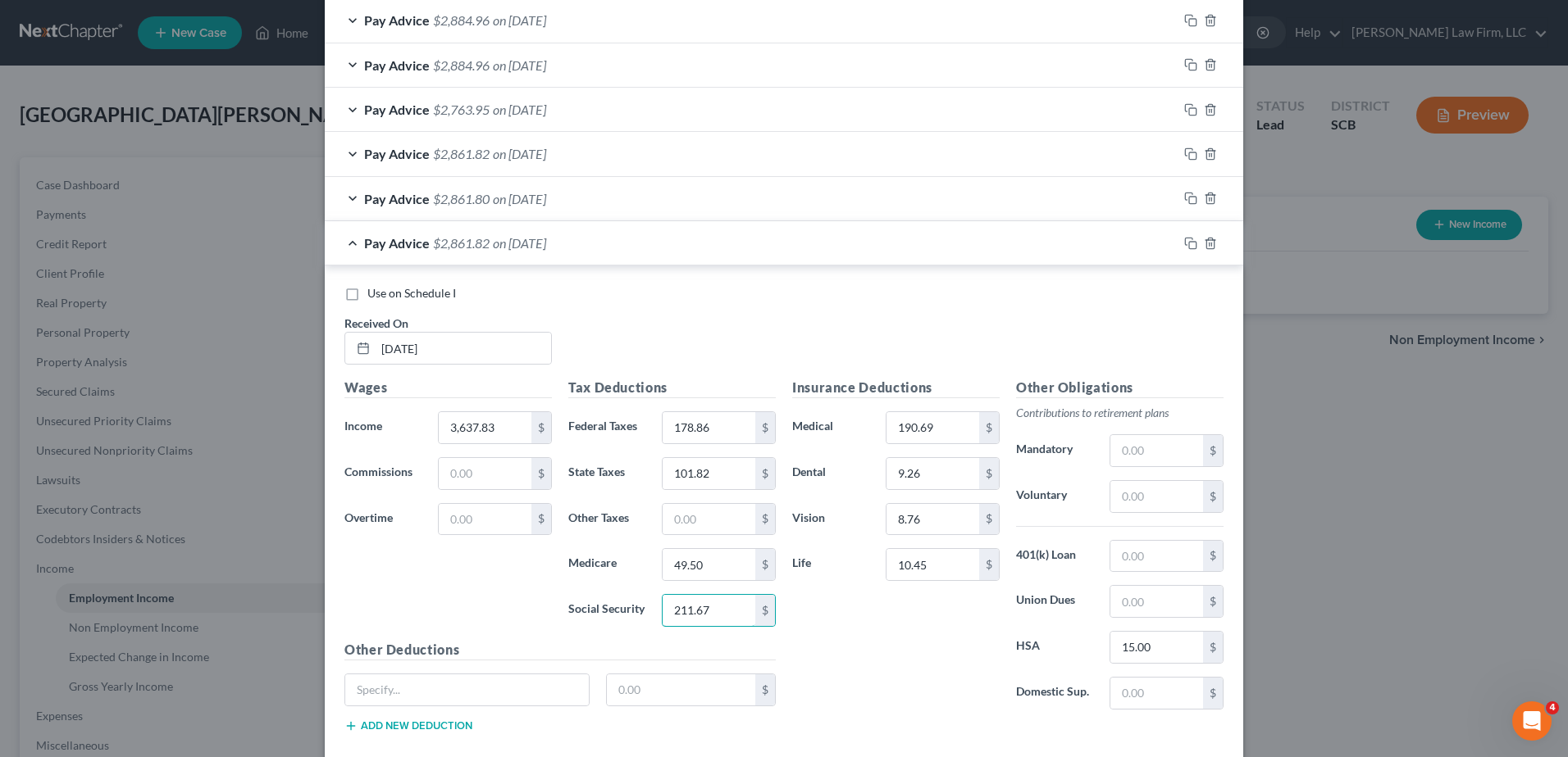
type input "211.67"
click at [1184, 244] on icon "button" at bounding box center [1190, 243] width 13 height 13
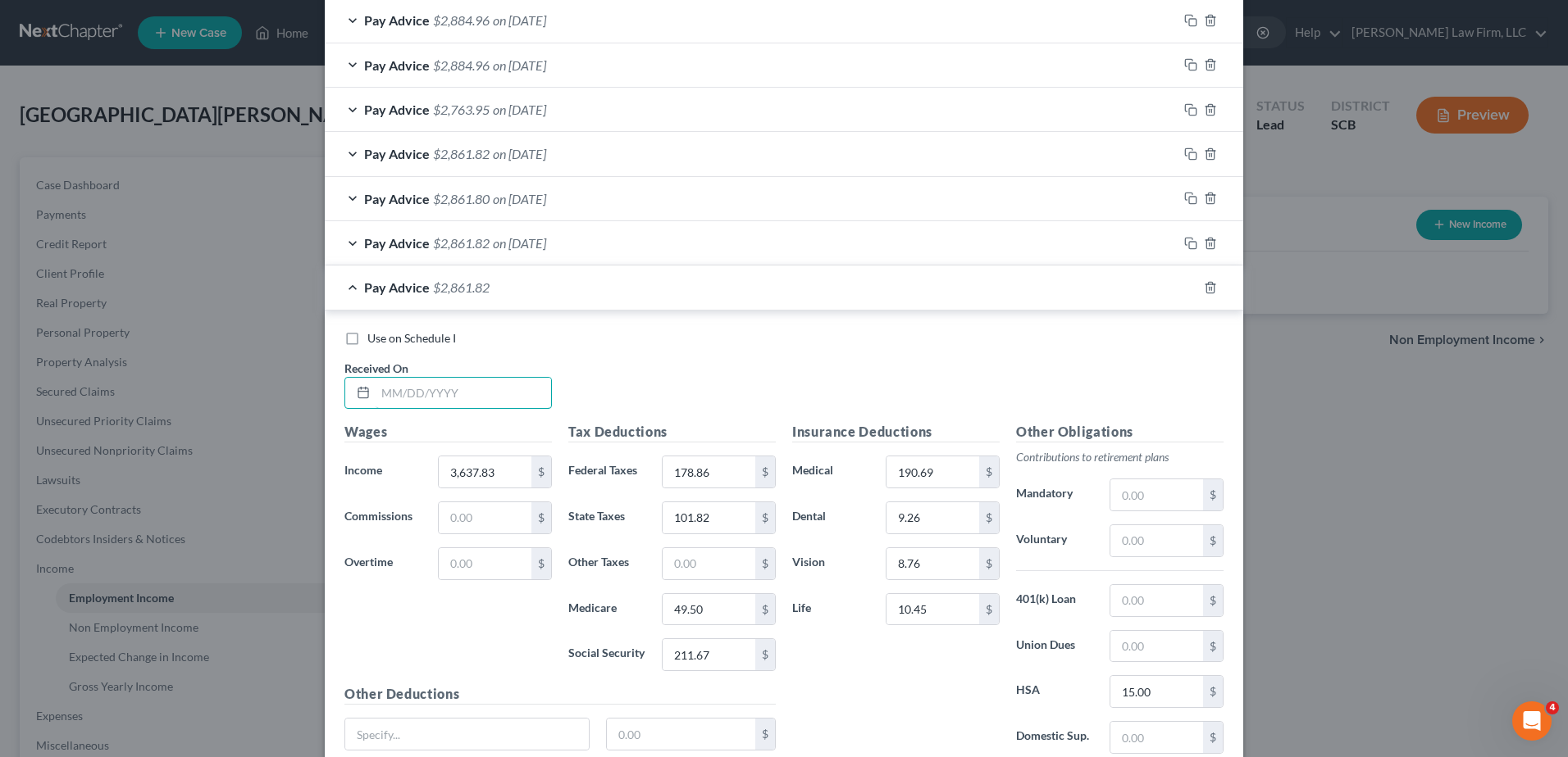
click at [413, 402] on input "text" at bounding box center [463, 393] width 175 height 31
type input "03/14/2025"
click at [1186, 288] on icon "button" at bounding box center [1190, 287] width 13 height 13
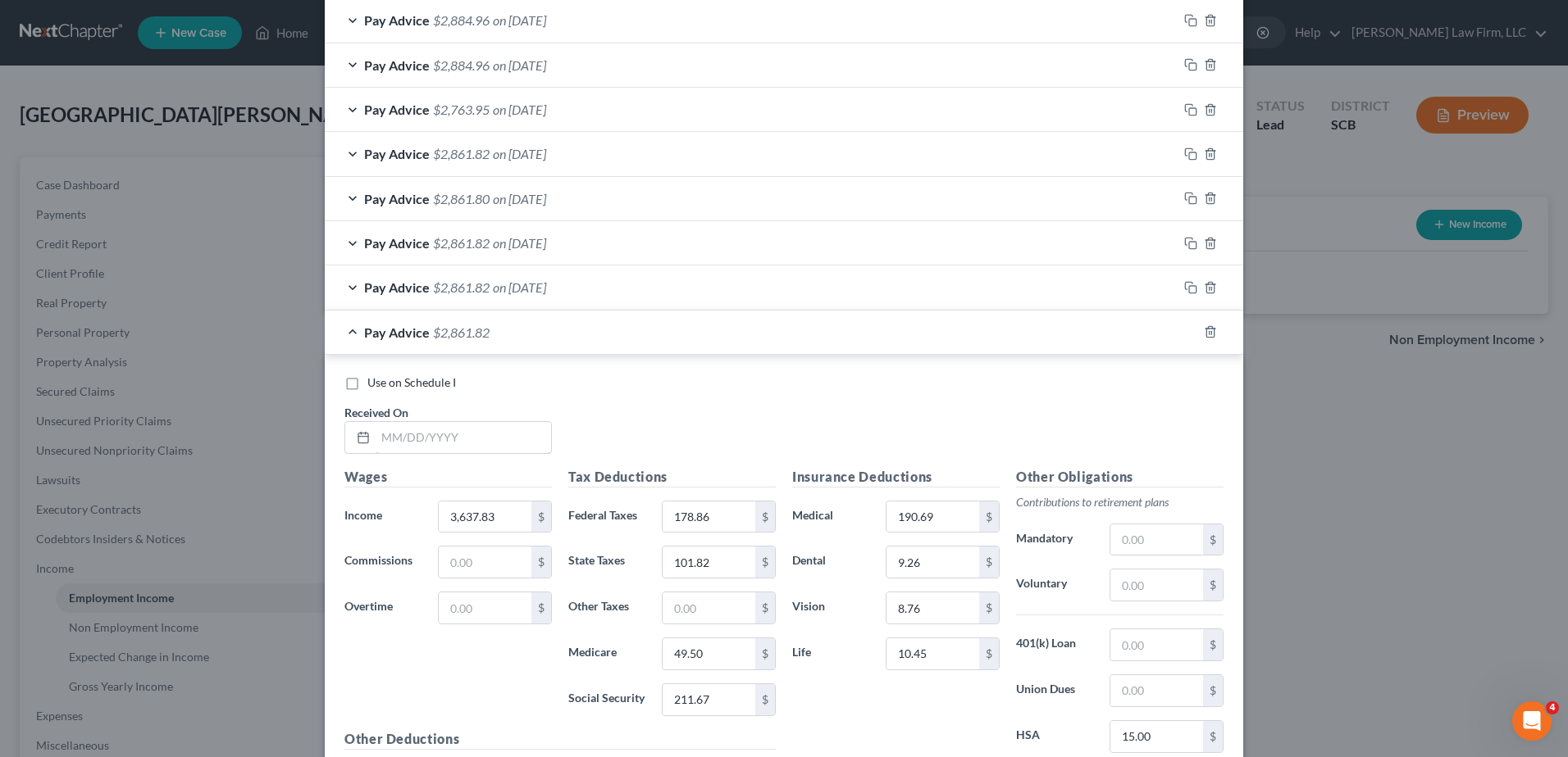
click at [449, 437] on input "text" at bounding box center [463, 437] width 175 height 31
type input "03/31/2025"
click at [740, 654] on input "49.50" at bounding box center [709, 654] width 92 height 31
type input "49.51"
type input "211.68"
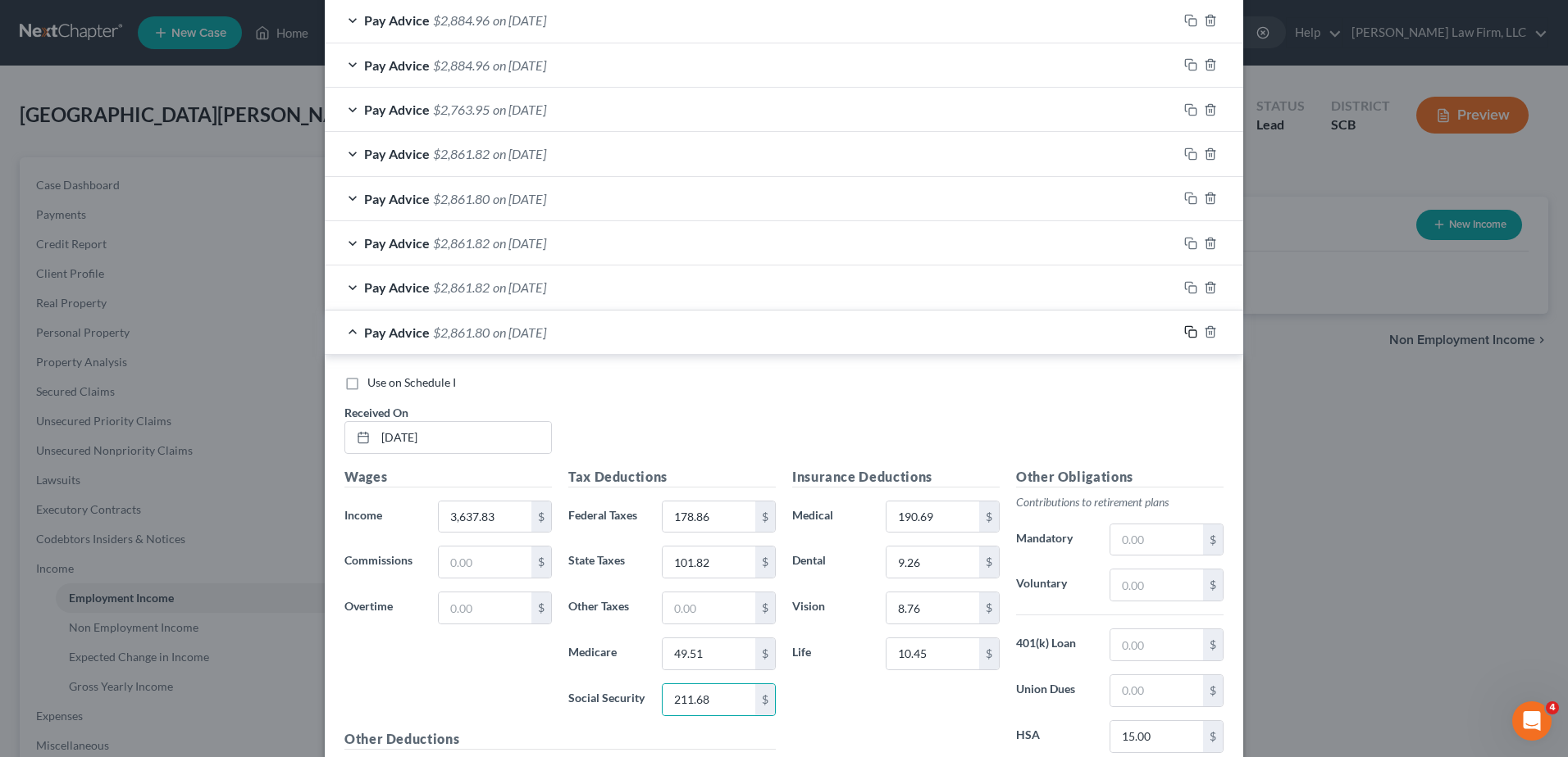
click at [1184, 329] on icon "button" at bounding box center [1190, 332] width 13 height 13
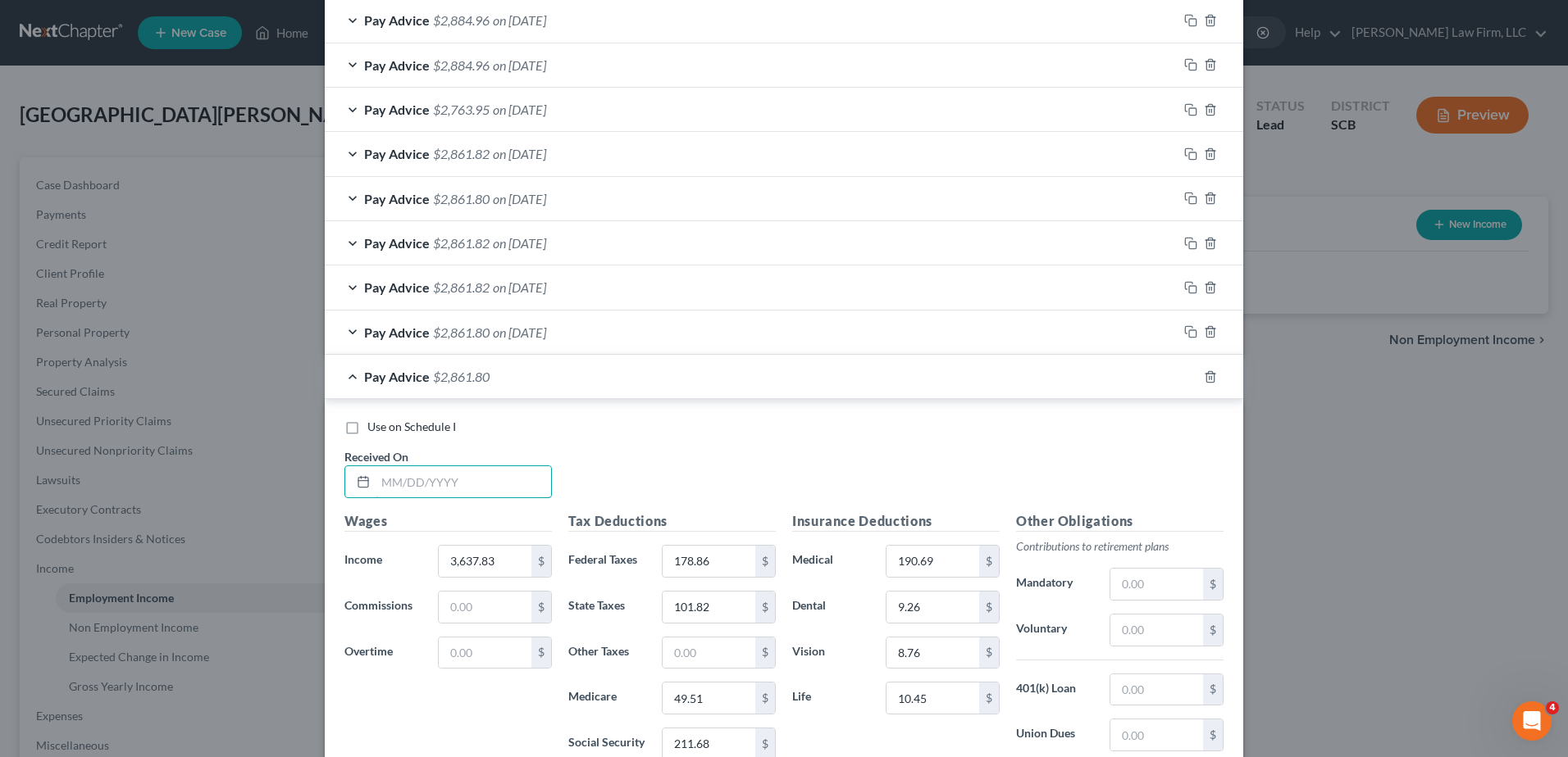
click at [432, 484] on input "text" at bounding box center [463, 482] width 175 height 31
type input "04/15/2025"
type input "49.50"
type input "211.67"
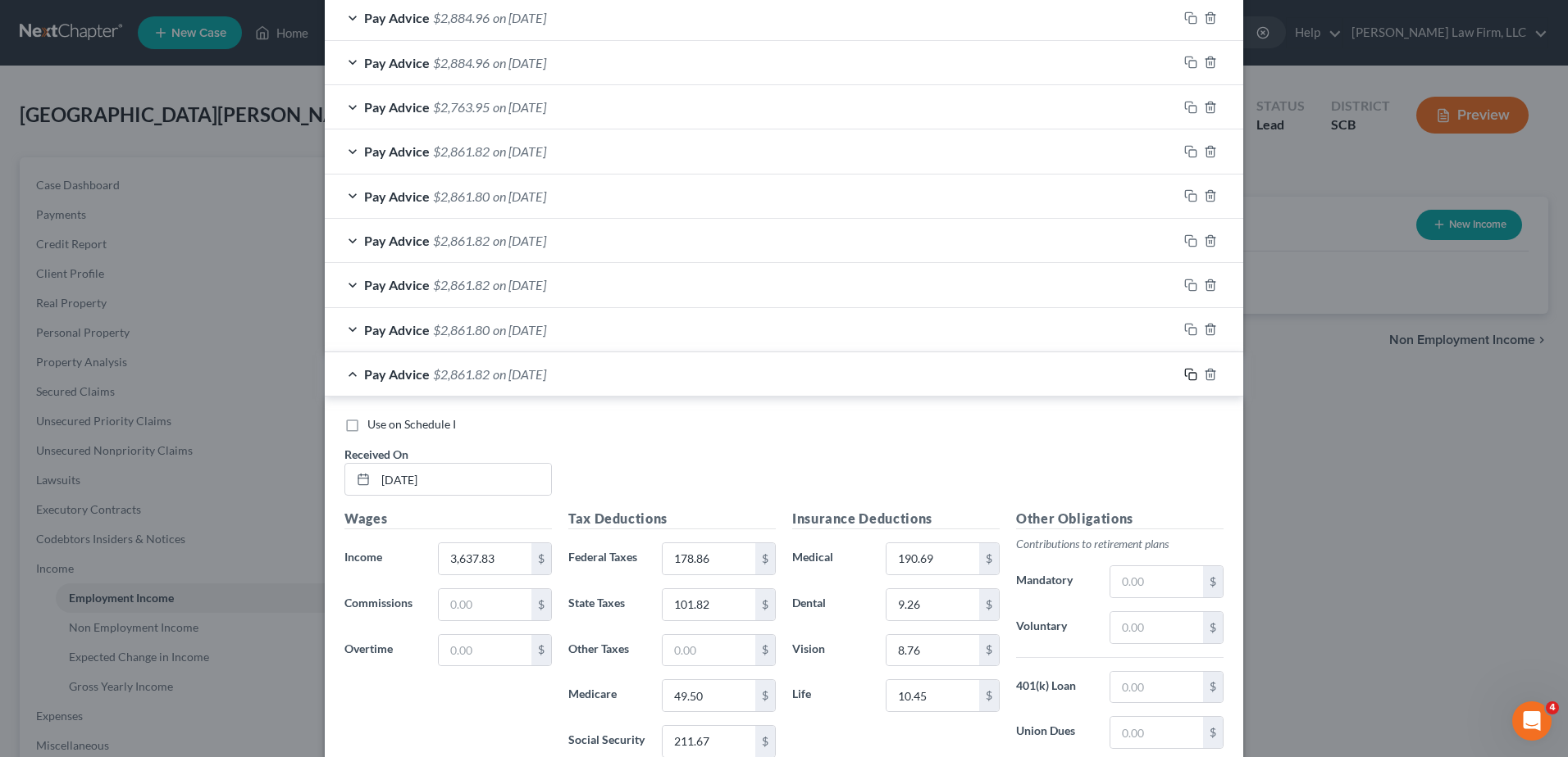
click at [1184, 373] on icon "button" at bounding box center [1190, 374] width 13 height 13
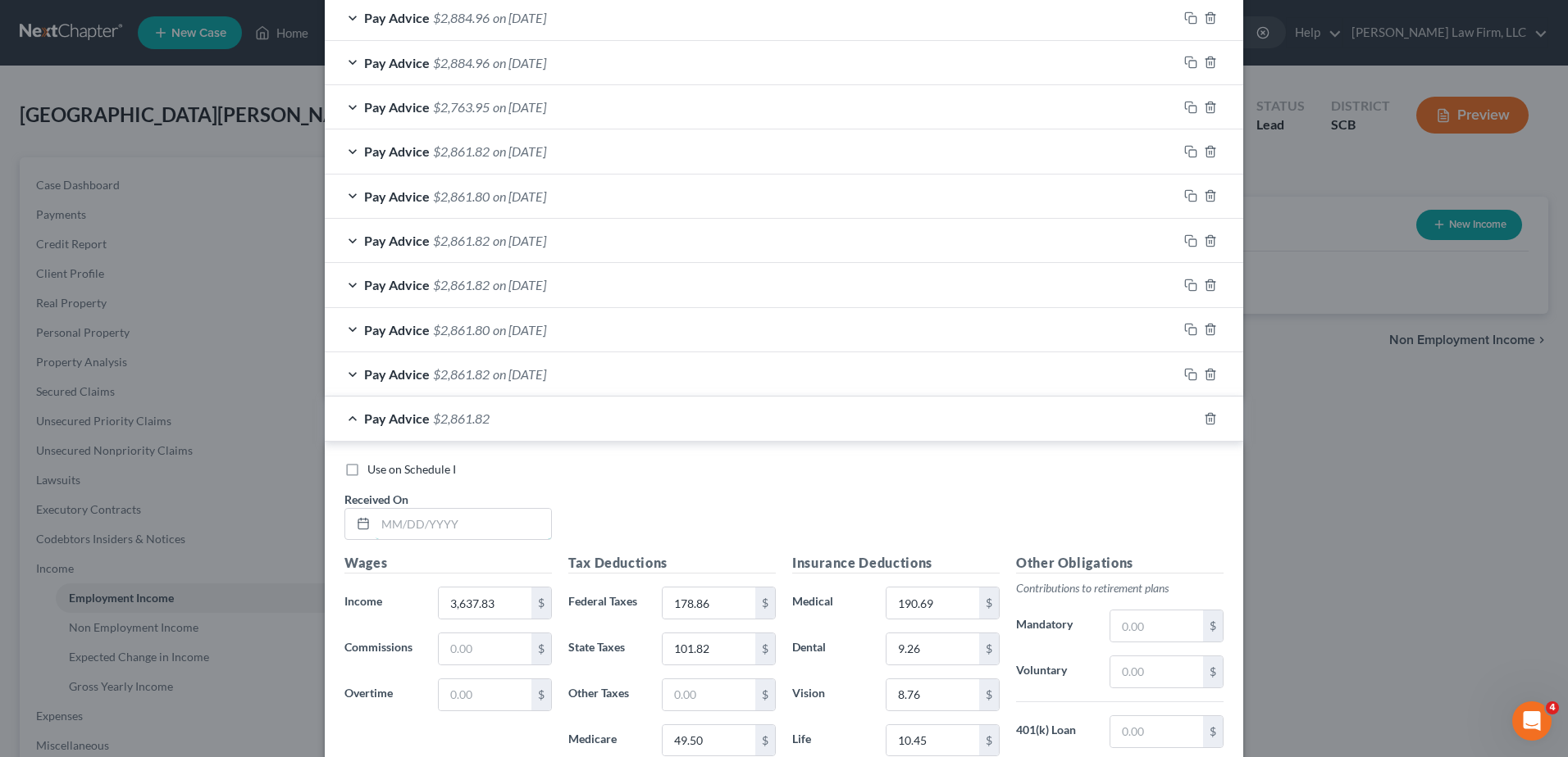
click at [439, 519] on input "text" at bounding box center [463, 525] width 175 height 31
type input "04/30/2025"
type input "49.51"
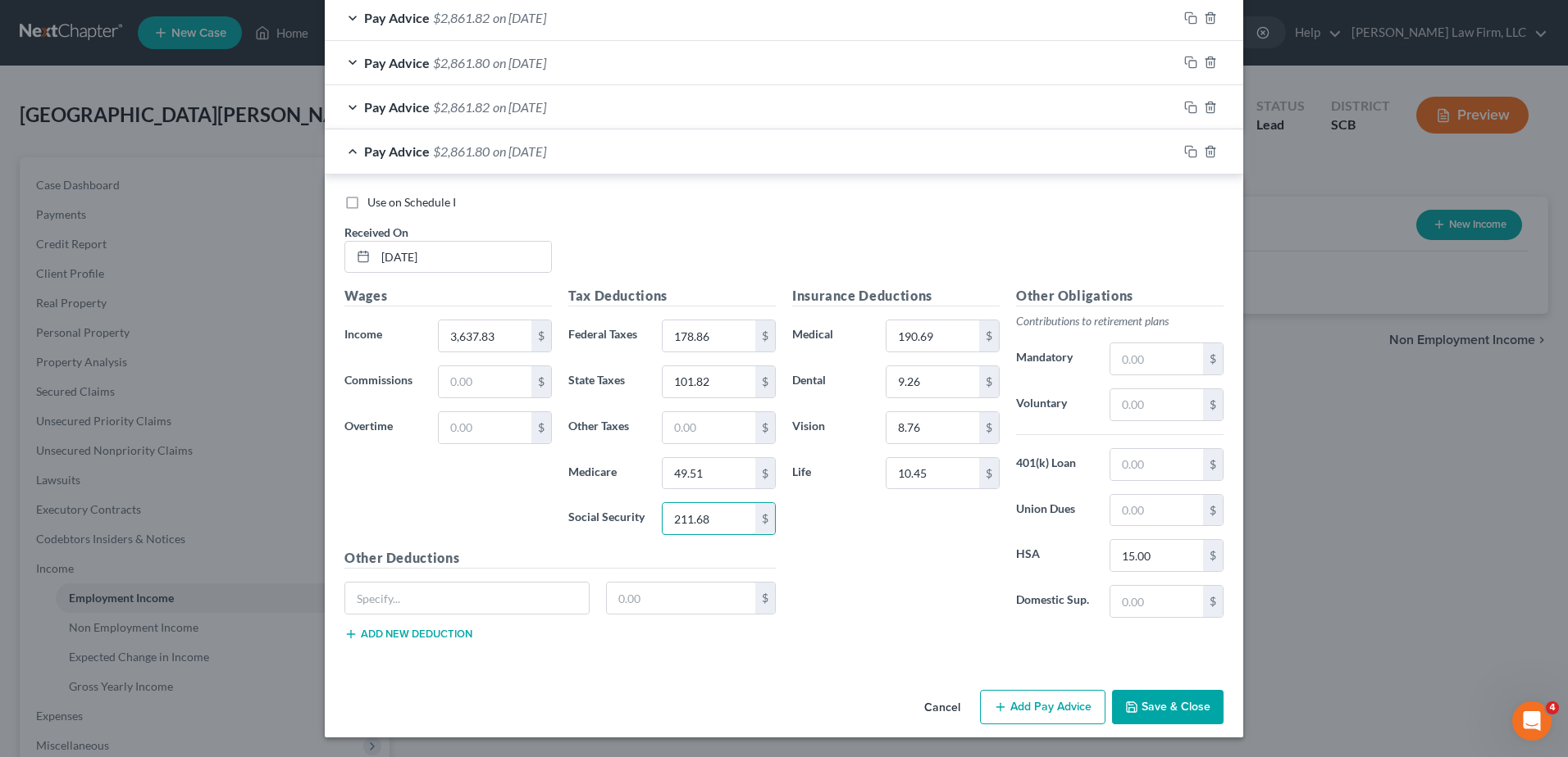
type input "211.68"
click at [1188, 155] on icon "button" at bounding box center [1190, 151] width 13 height 13
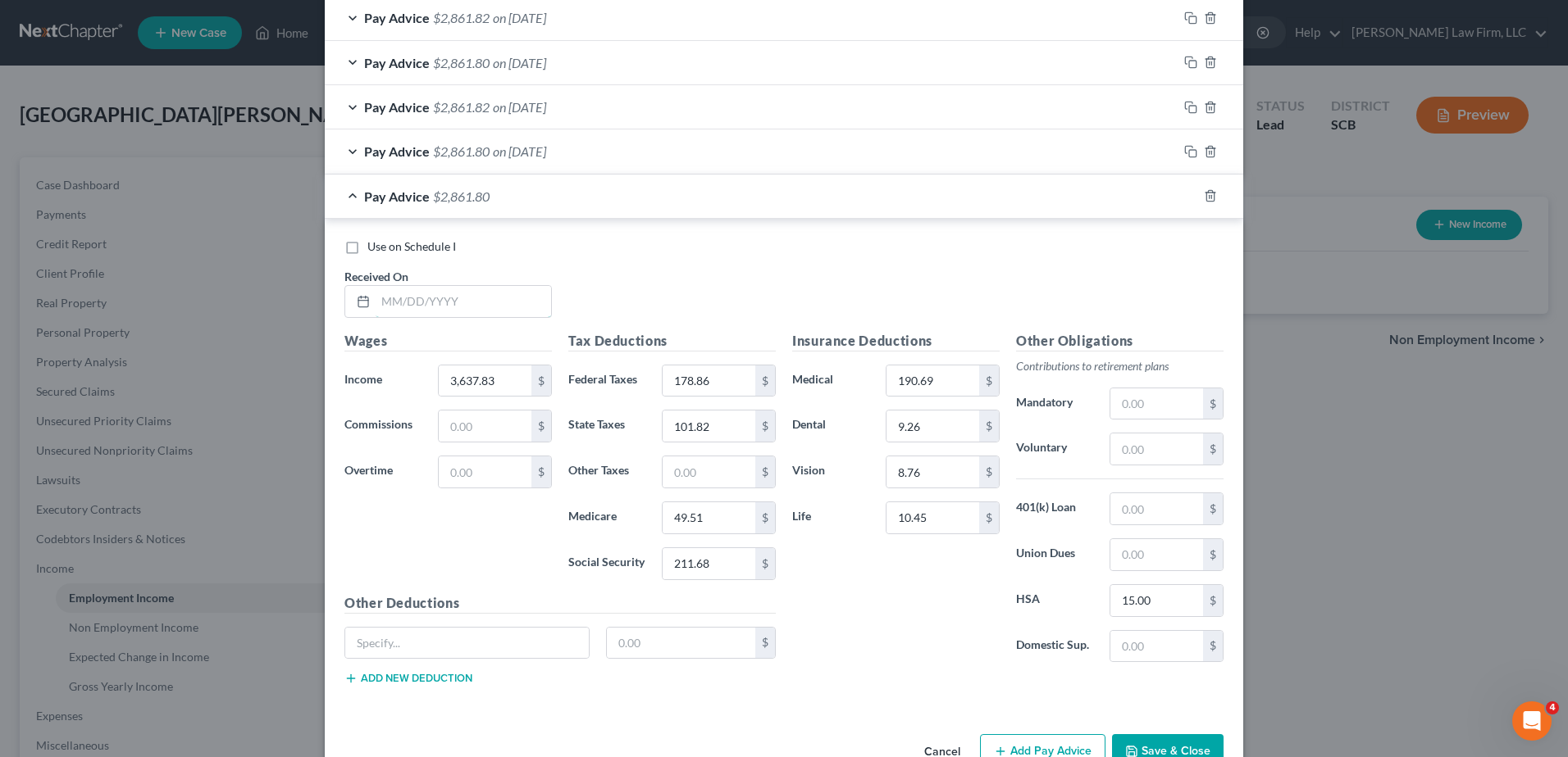
click at [459, 298] on input "text" at bounding box center [463, 302] width 175 height 31
type input "05/15/2025"
type input "49.50"
type input "211.67"
click at [831, 285] on div "Use on Schedule I Received On * 05/15/2025" at bounding box center [783, 285] width 895 height 92
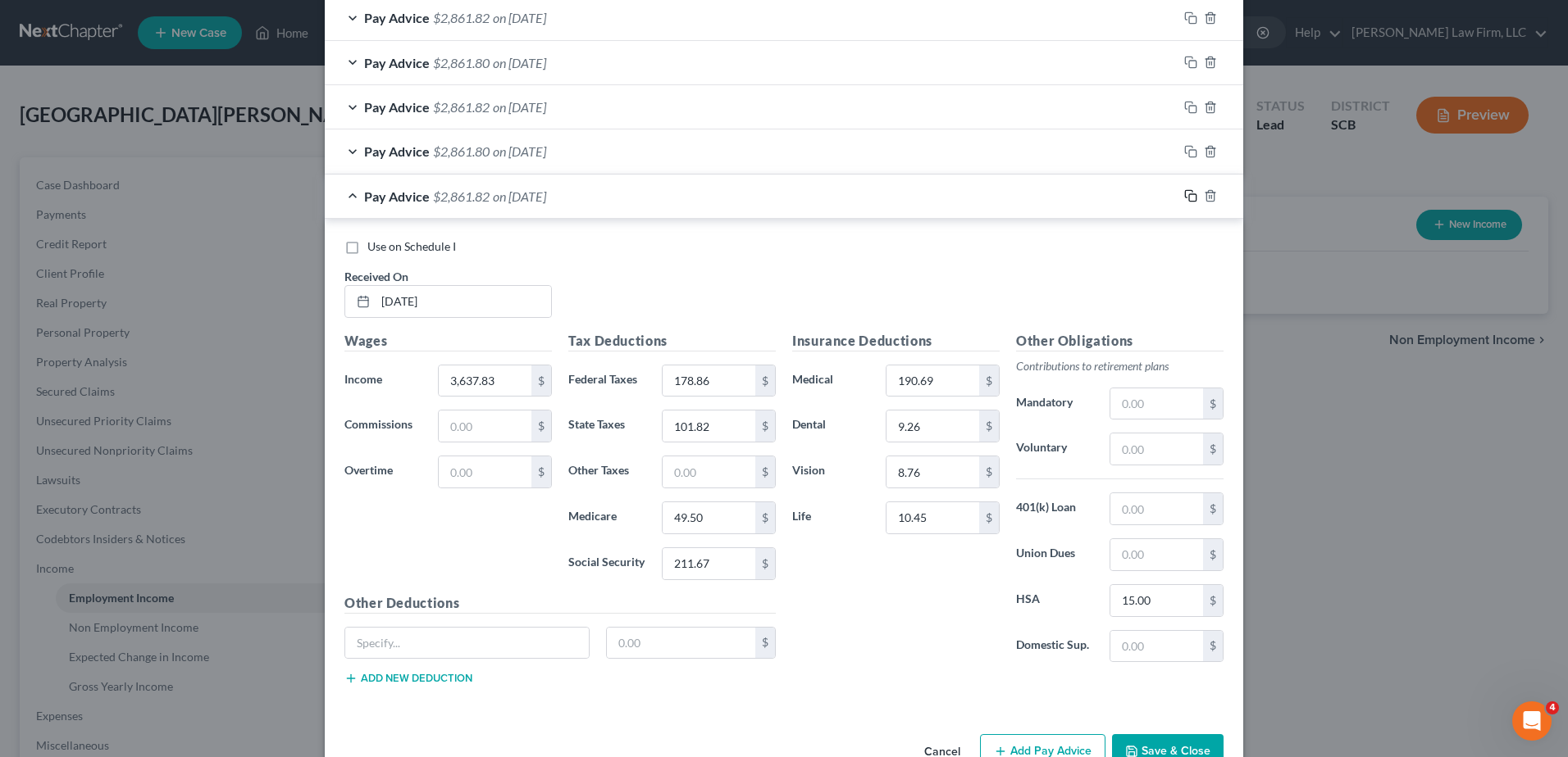
click at [1185, 197] on icon "button" at bounding box center [1188, 194] width 8 height 8
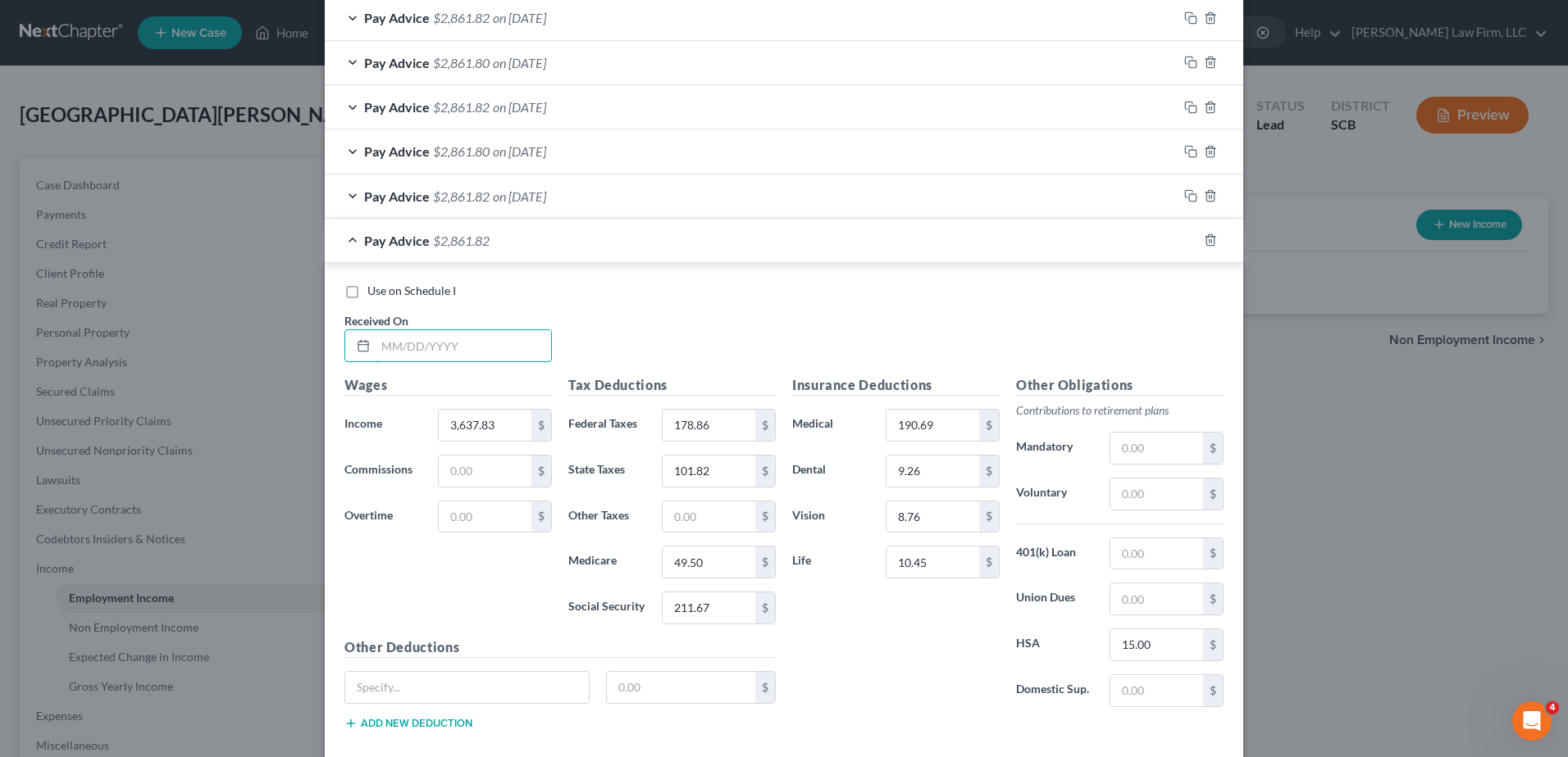
click at [495, 356] on input "text" at bounding box center [463, 346] width 175 height 31
type input "05/30/2025"
type input "49.51"
type input "211.68"
click at [1189, 238] on rect "button" at bounding box center [1193, 242] width 8 height 8
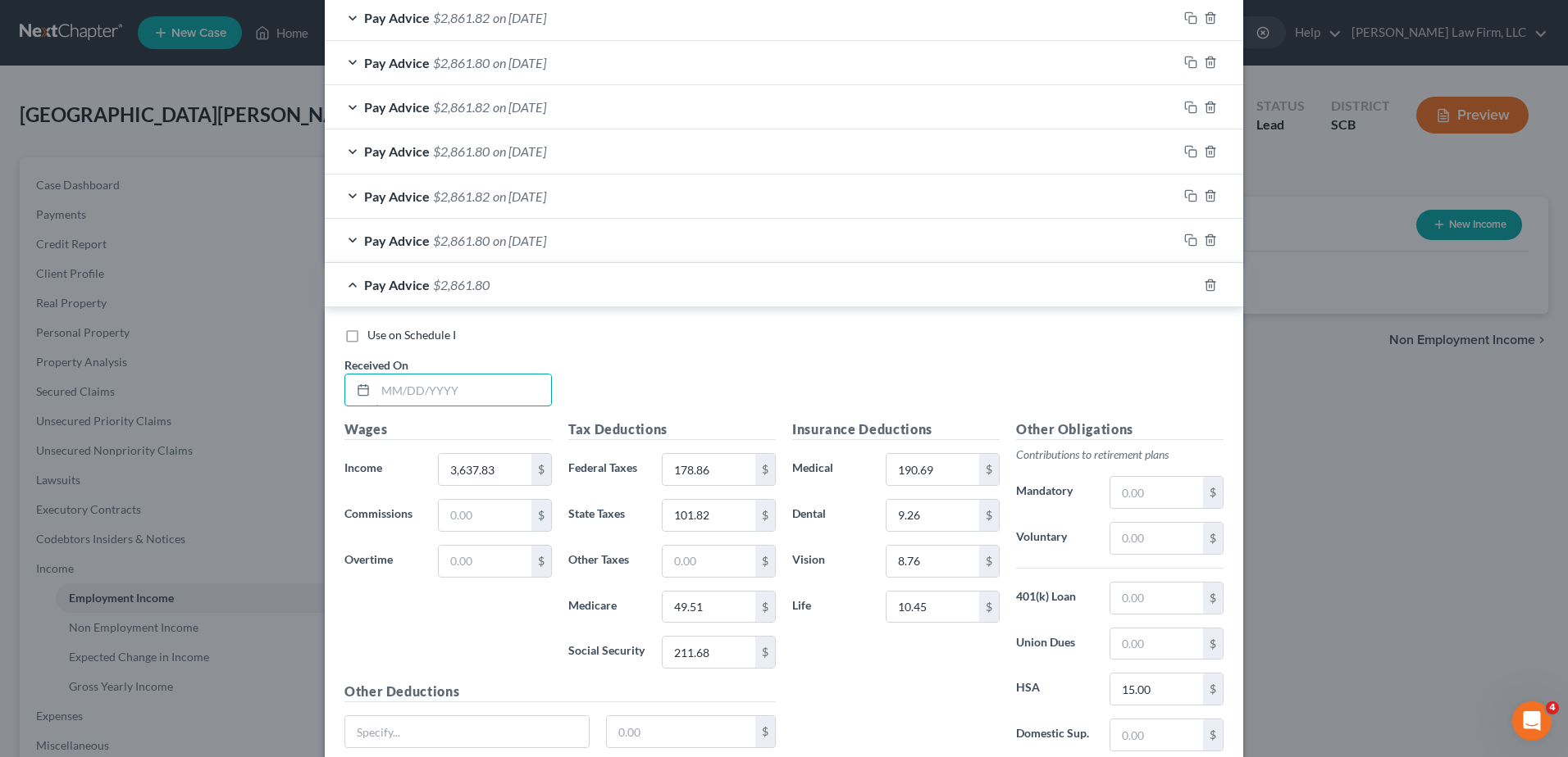
click at [470, 402] on input "text" at bounding box center [463, 390] width 175 height 31
type input "09/15/2025"
type input "193.38"
type input "64.15"
type input "49.50"
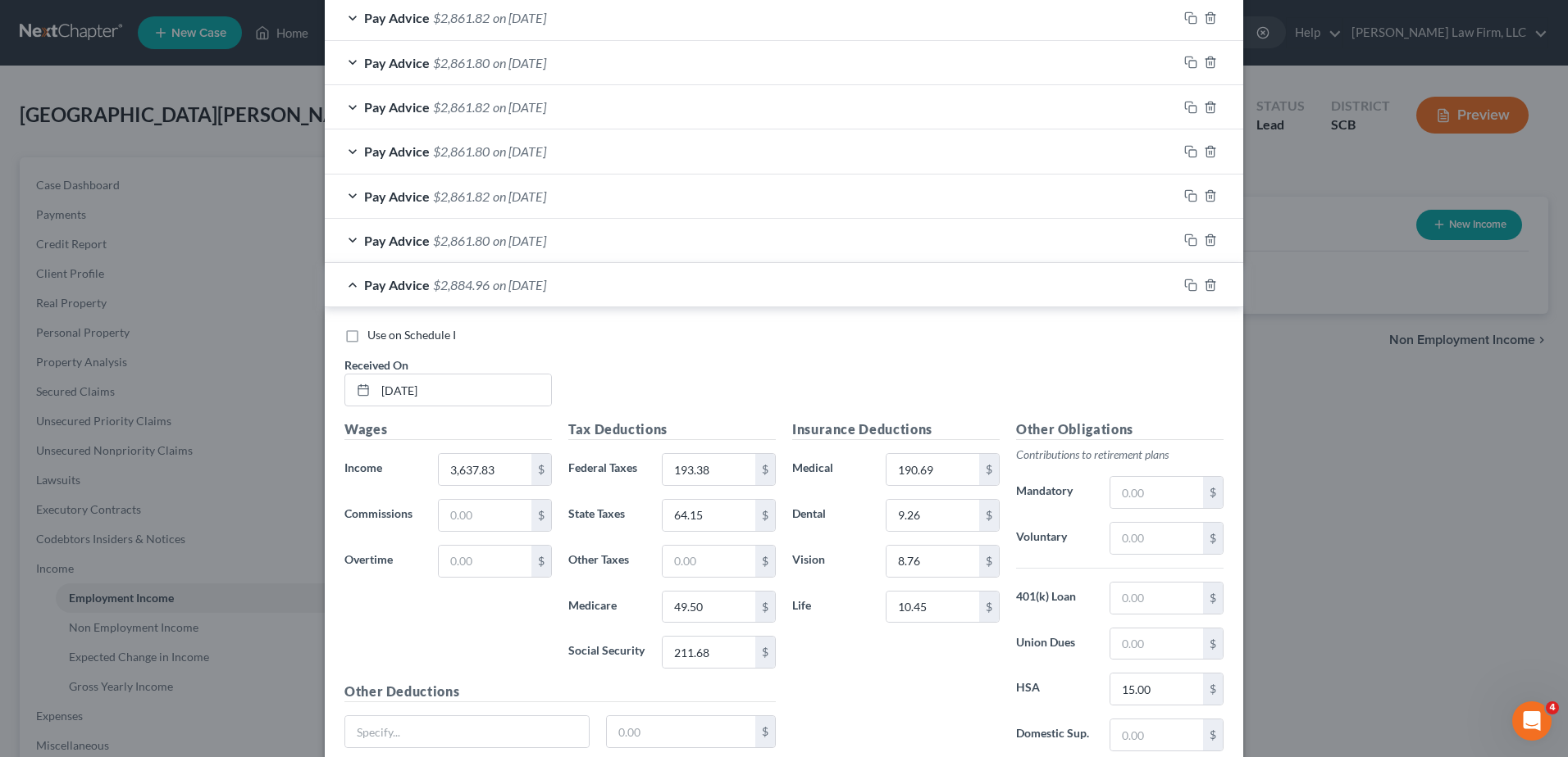
click at [546, 277] on span "on 09/15/2025" at bounding box center [519, 285] width 53 height 15
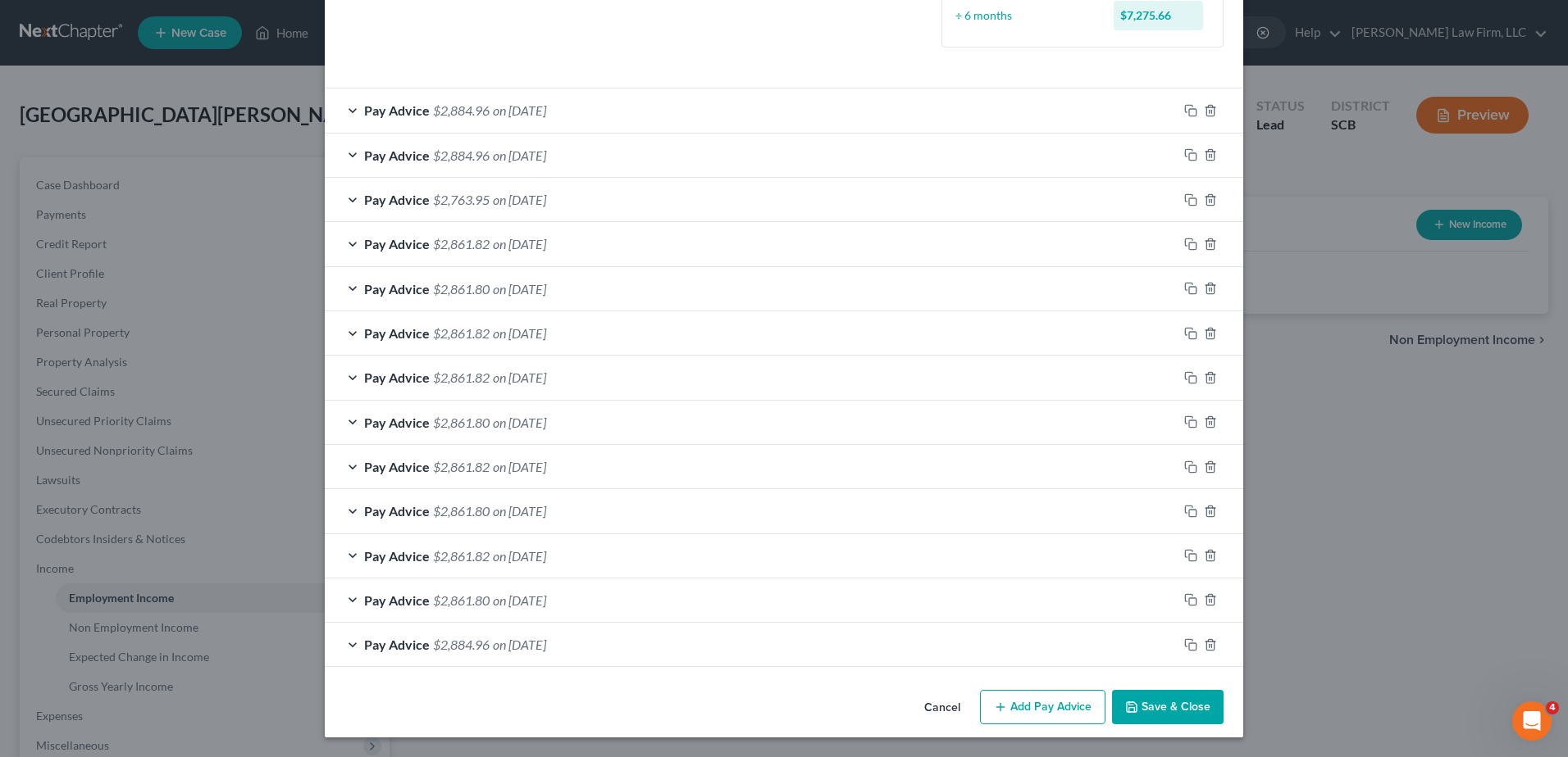
scroll to position [466, 0]
click at [1151, 704] on button "Save & Close" at bounding box center [1167, 707] width 111 height 34
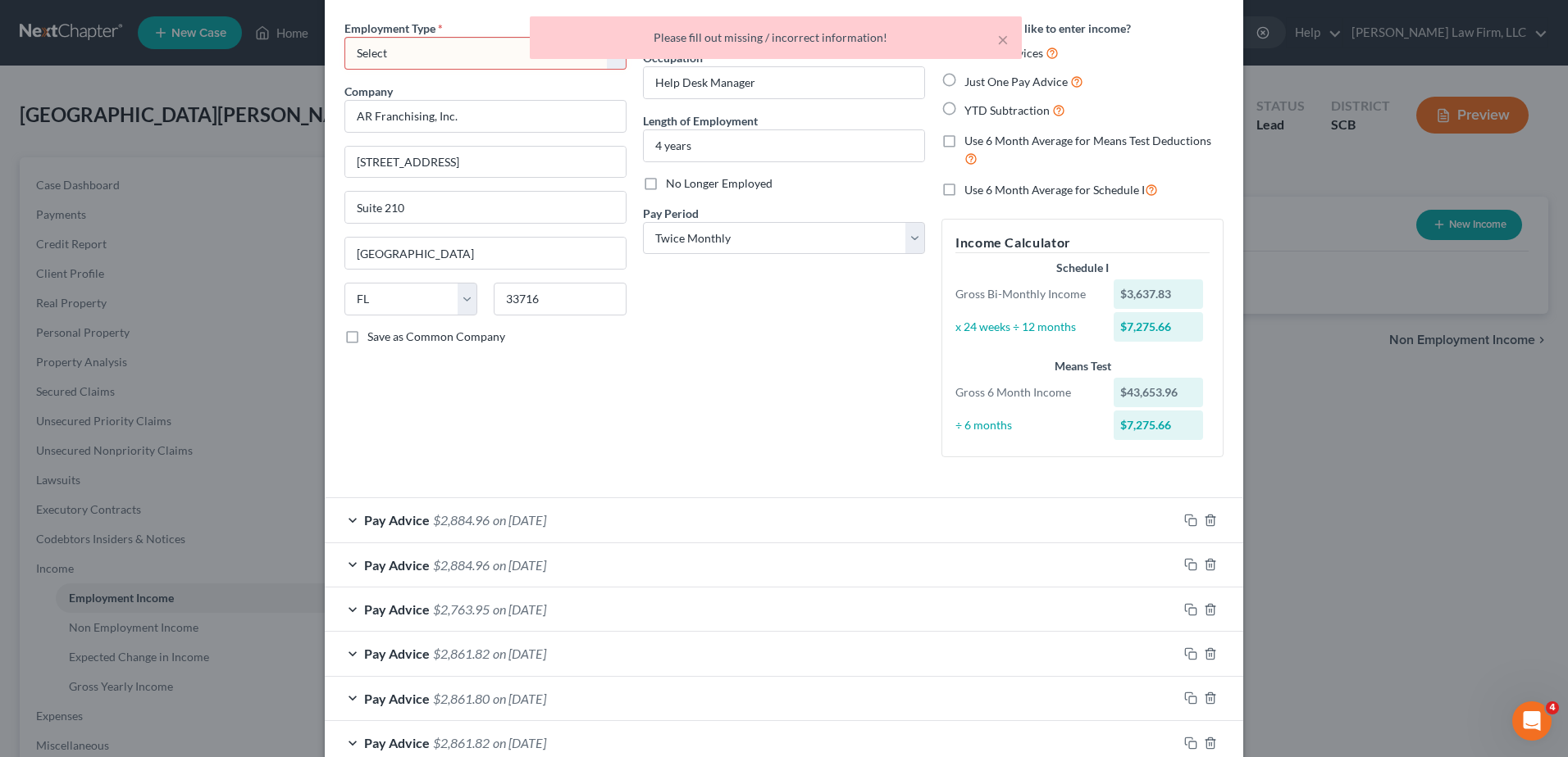
scroll to position [0, 0]
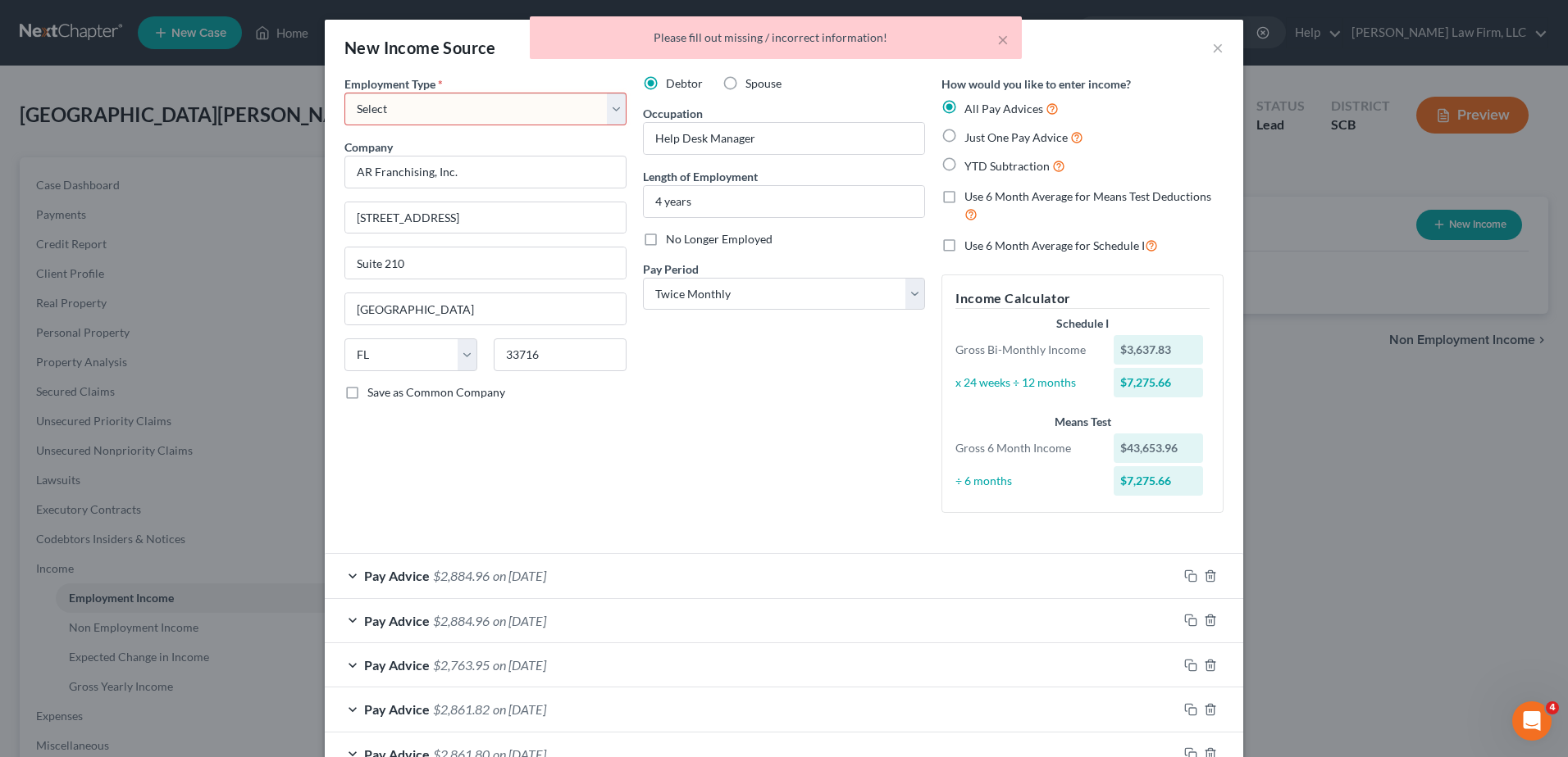
drag, startPoint x: 526, startPoint y: 99, endPoint x: 520, endPoint y: 109, distance: 11.7
click at [526, 99] on select "Select Full or Part Time Employment Self Employment" at bounding box center [486, 109] width 282 height 32
select select "0"
click at [345, 92] on select "Select Full or Part Time Employment Self Employment" at bounding box center [486, 109] width 282 height 32
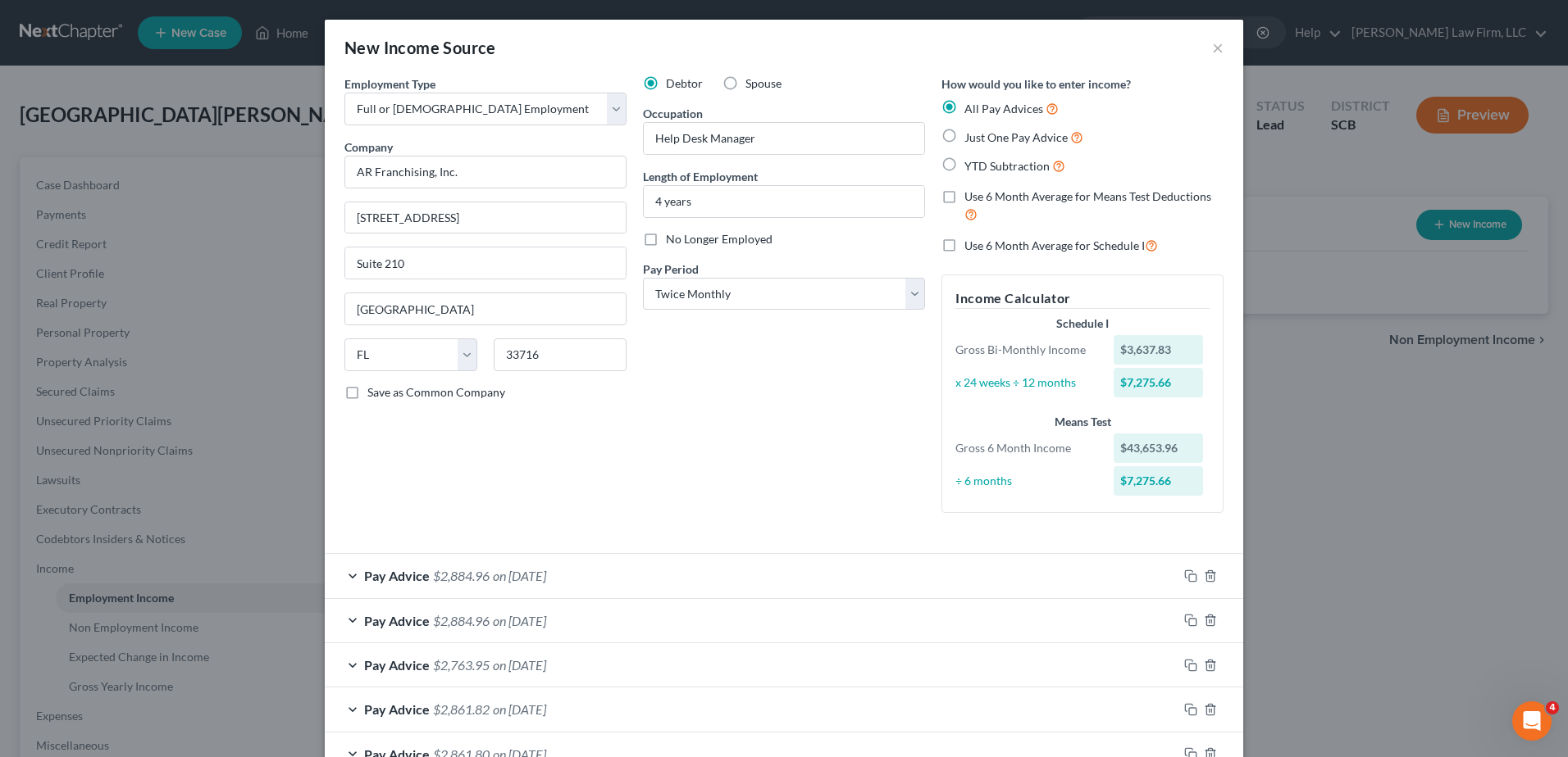
click at [964, 193] on label "Use 6 Month Average for Means Test Deductions" at bounding box center [1093, 206] width 259 height 35
click at [971, 193] on input "Use 6 Month Average for Means Test Deductions" at bounding box center [976, 194] width 10 height 10
checkbox input "true"
click at [964, 245] on label "Use 6 Month Average for Schedule I" at bounding box center [1061, 245] width 193 height 19
click at [971, 245] on input "Use 6 Month Average for Schedule I" at bounding box center [976, 241] width 10 height 10
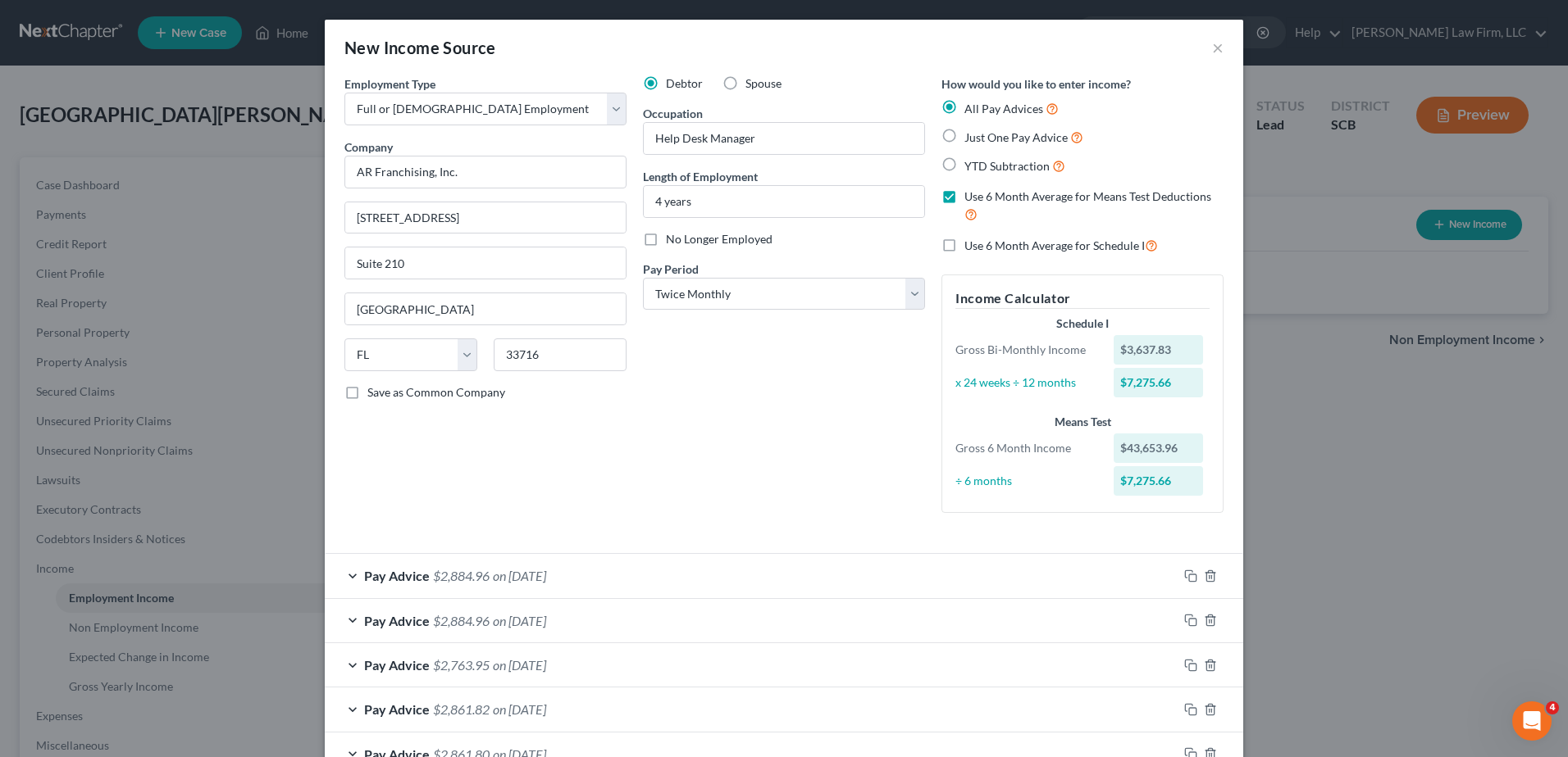
checkbox input "true"
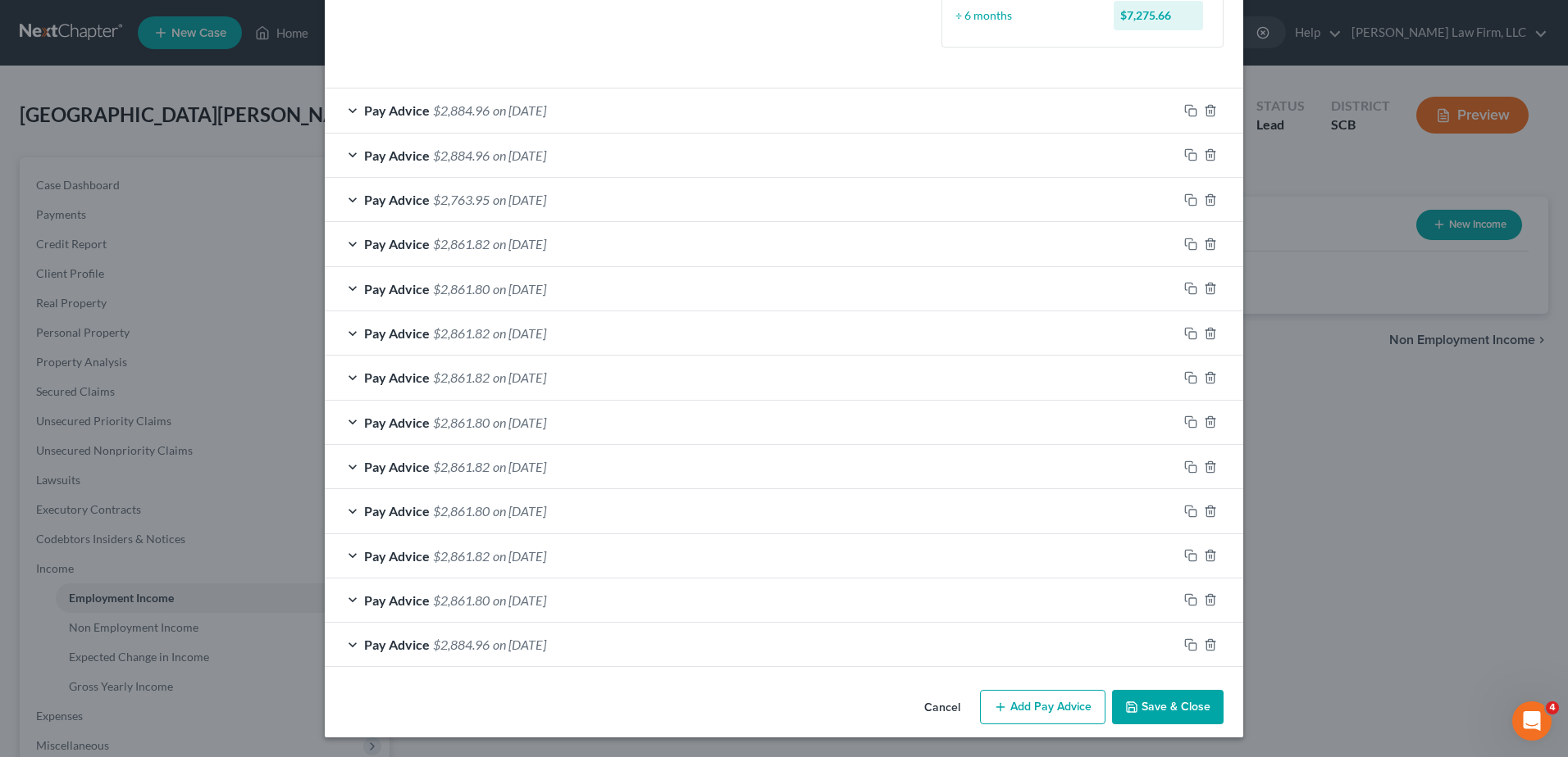
click at [1151, 715] on button "Save & Close" at bounding box center [1167, 707] width 111 height 34
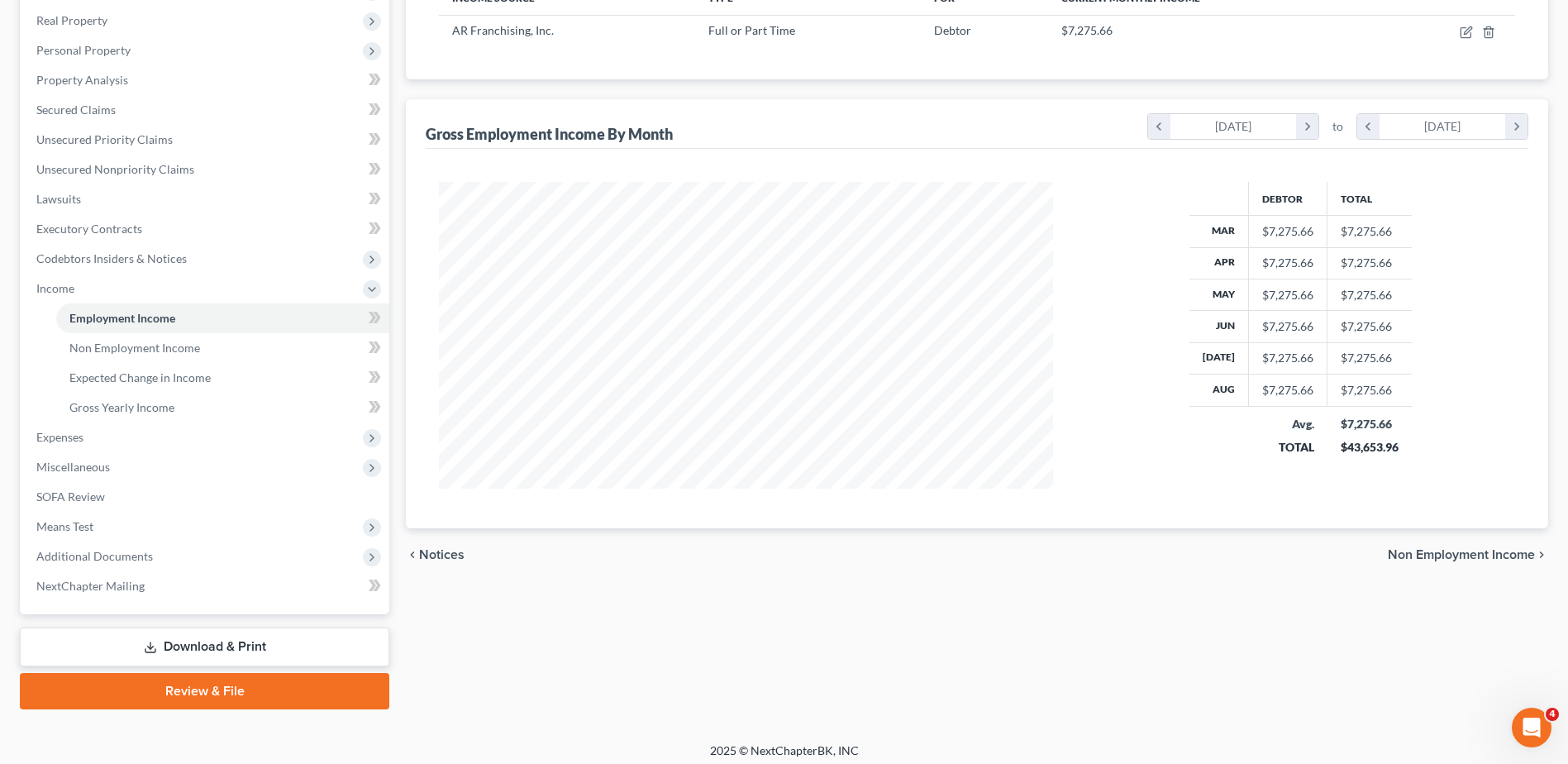
scroll to position [293, 0]
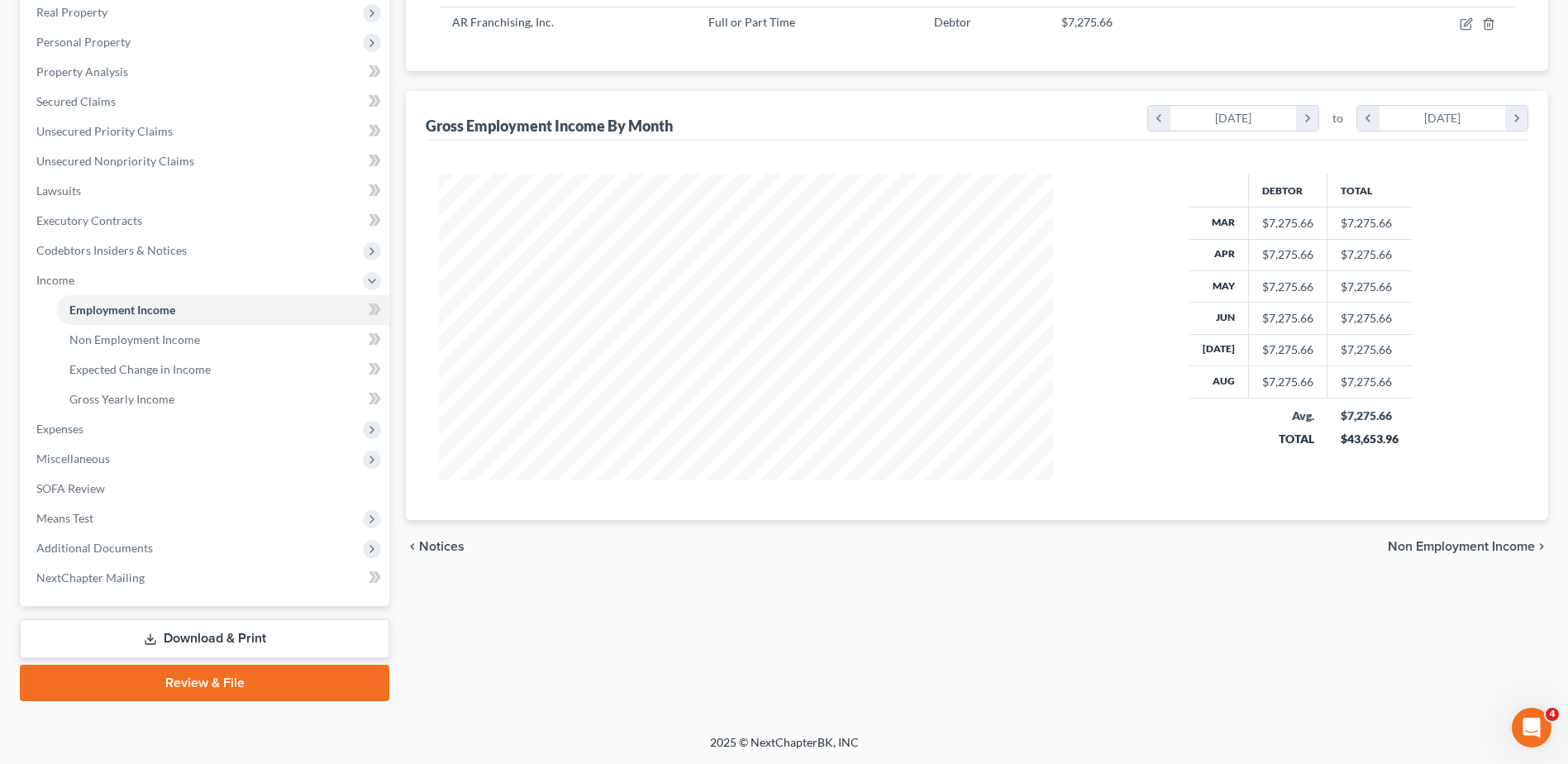
click at [108, 432] on span "Expenses" at bounding box center [206, 429] width 366 height 30
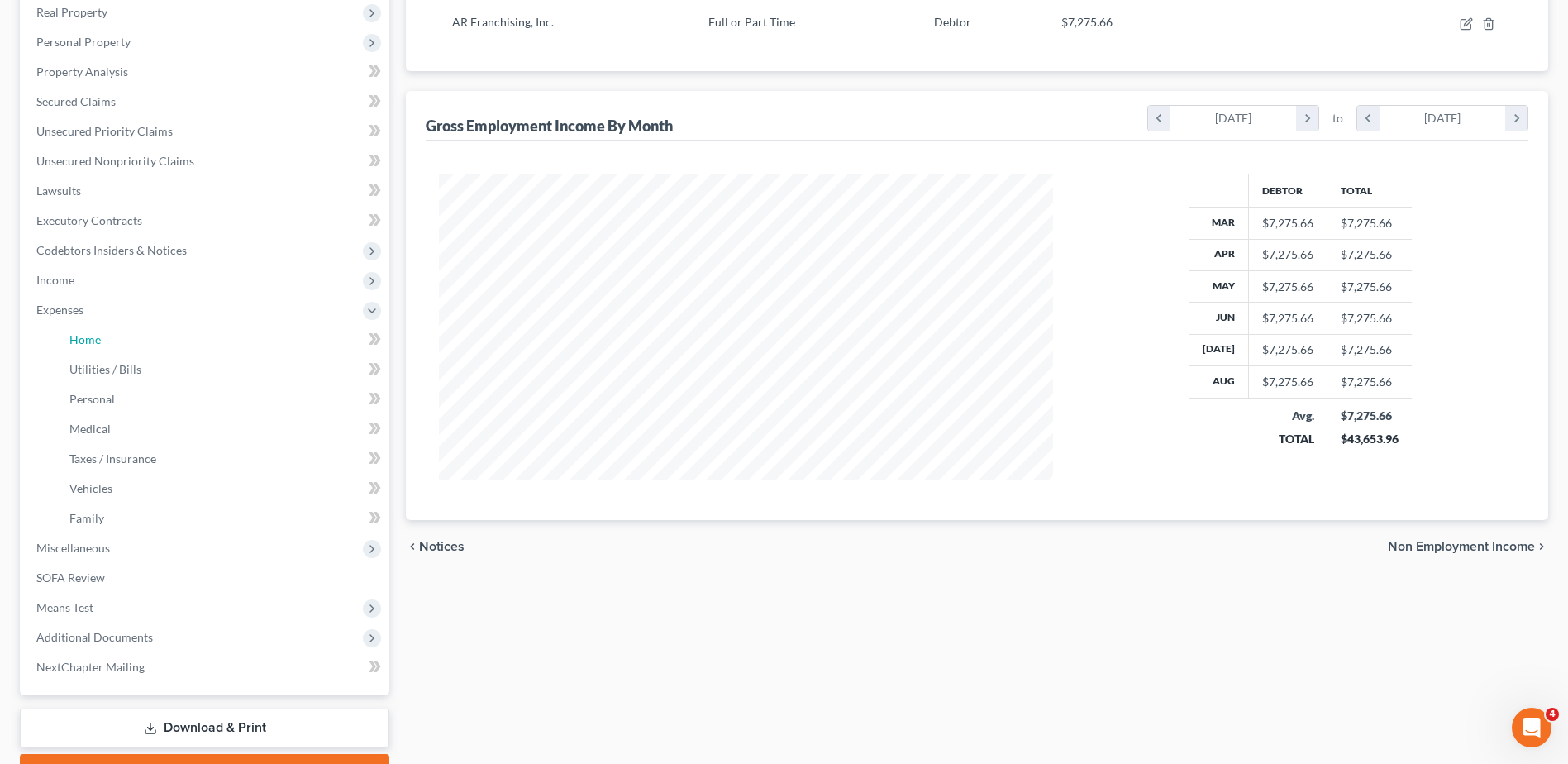
click at [116, 333] on link "Home" at bounding box center [222, 340] width 334 height 30
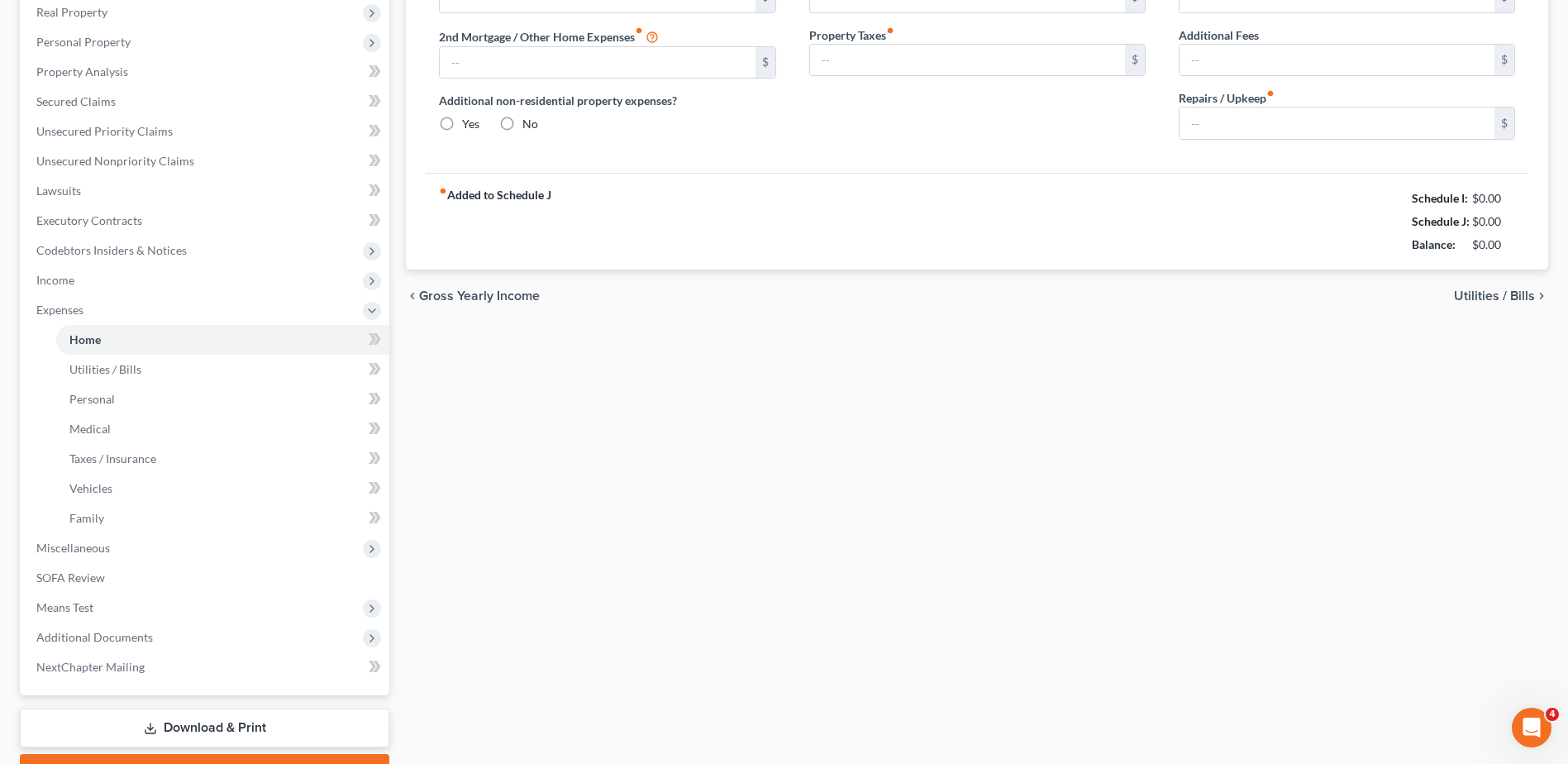
scroll to position [210, 0]
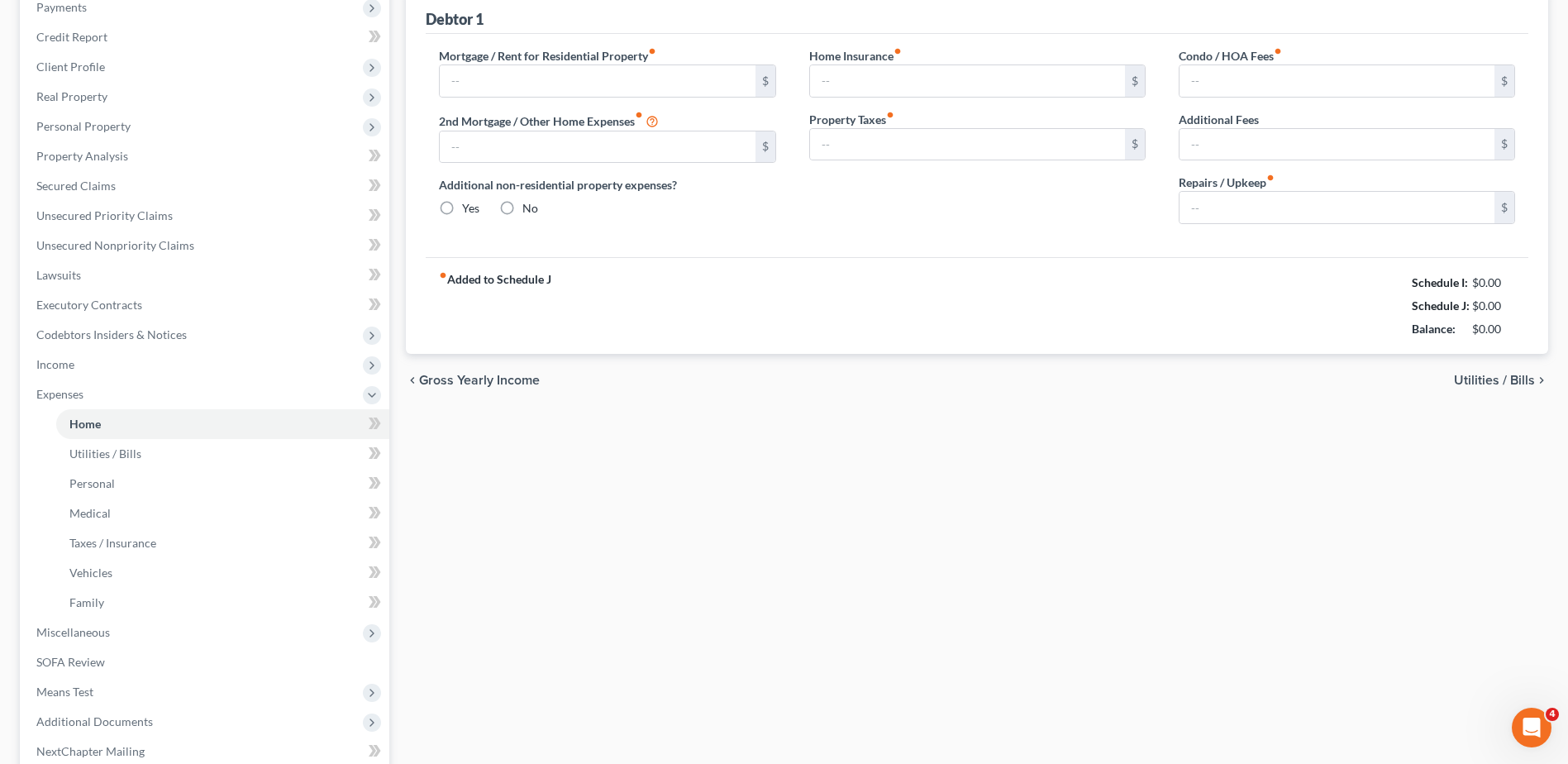
type input "1,200.00"
type input "0.00"
radio input "true"
type input "29.82"
type input "0.00"
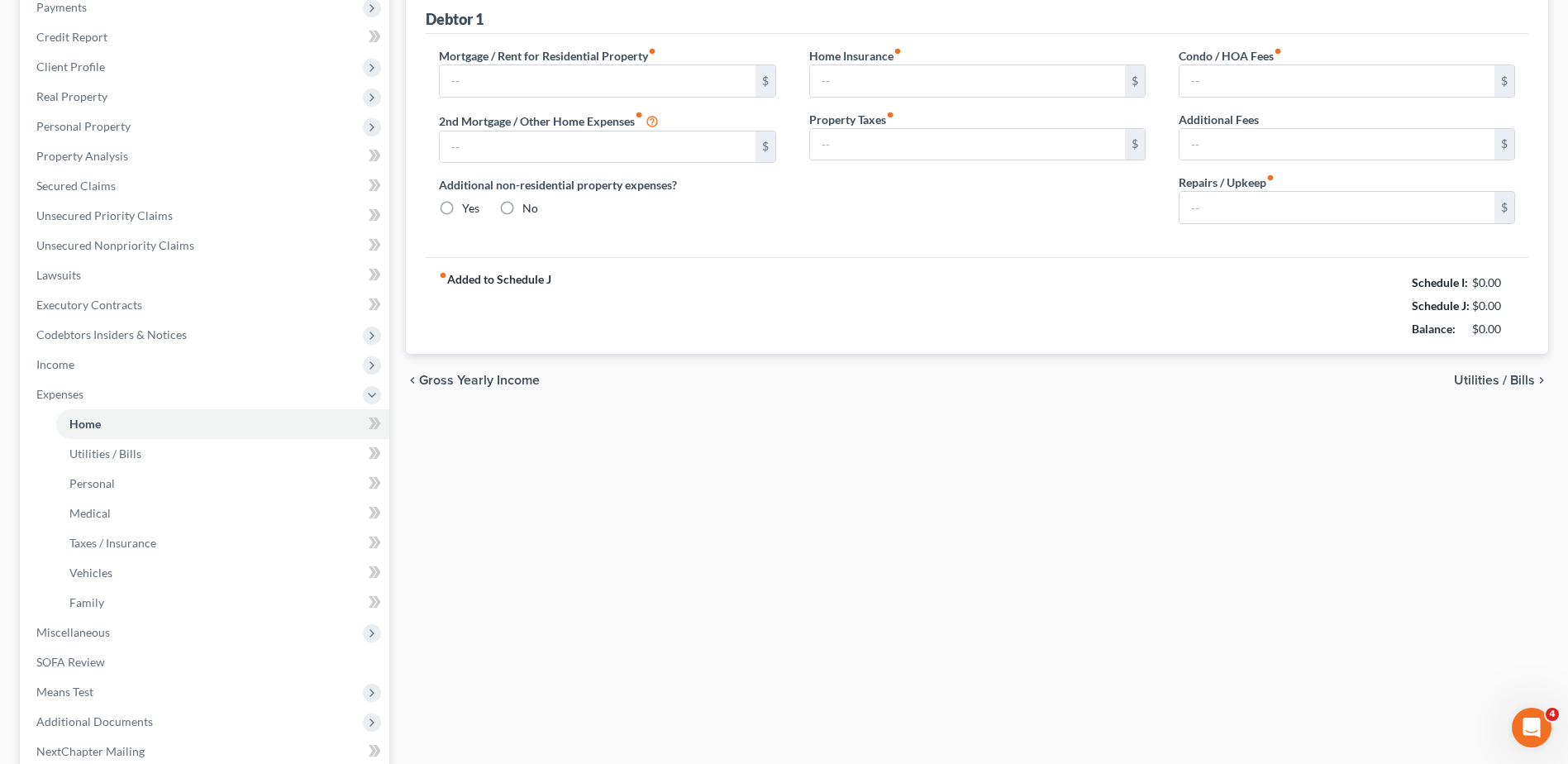
type input "0.00"
type input "25.00"
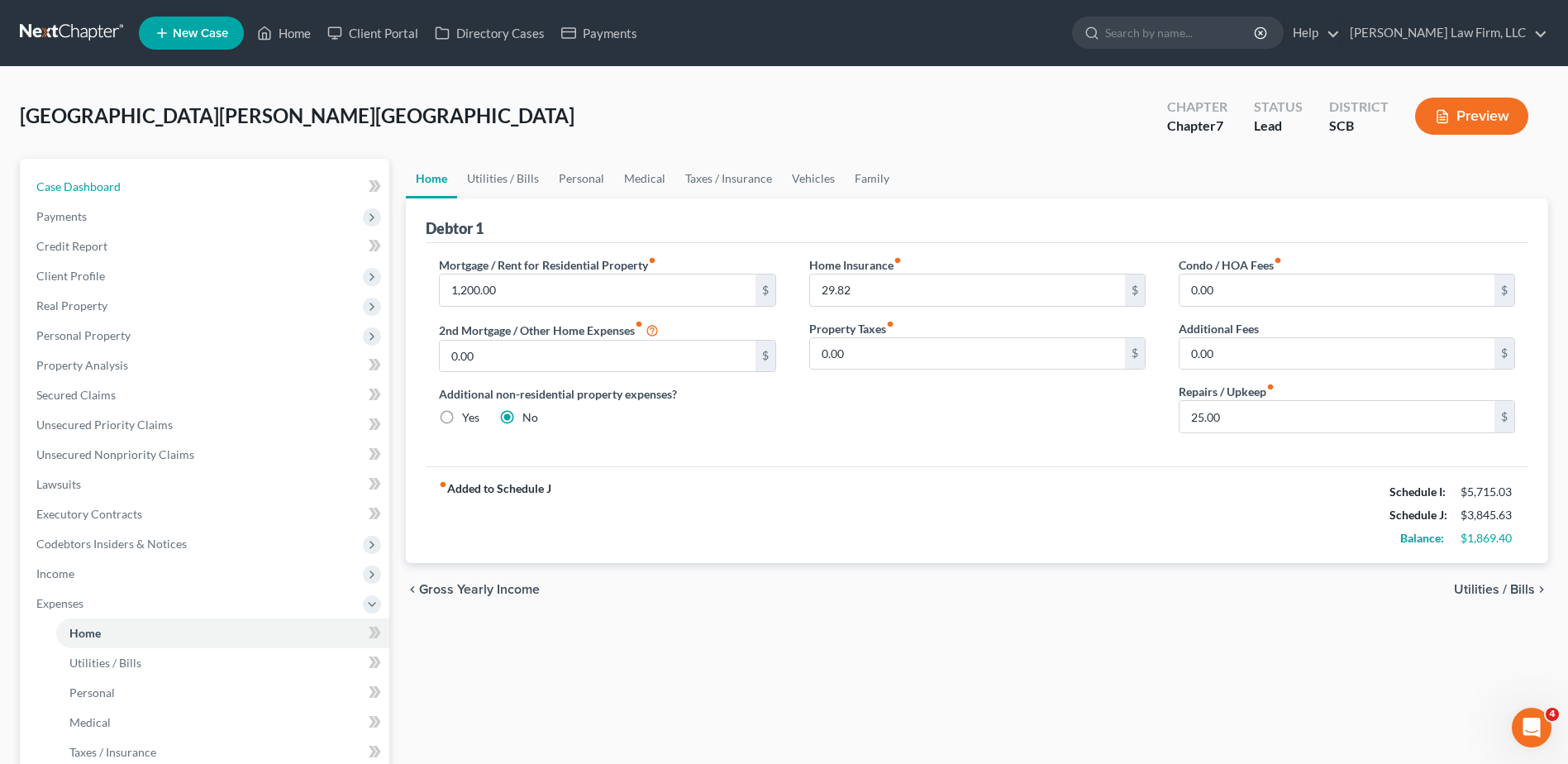
click at [177, 184] on link "Case Dashboard" at bounding box center [206, 186] width 366 height 30
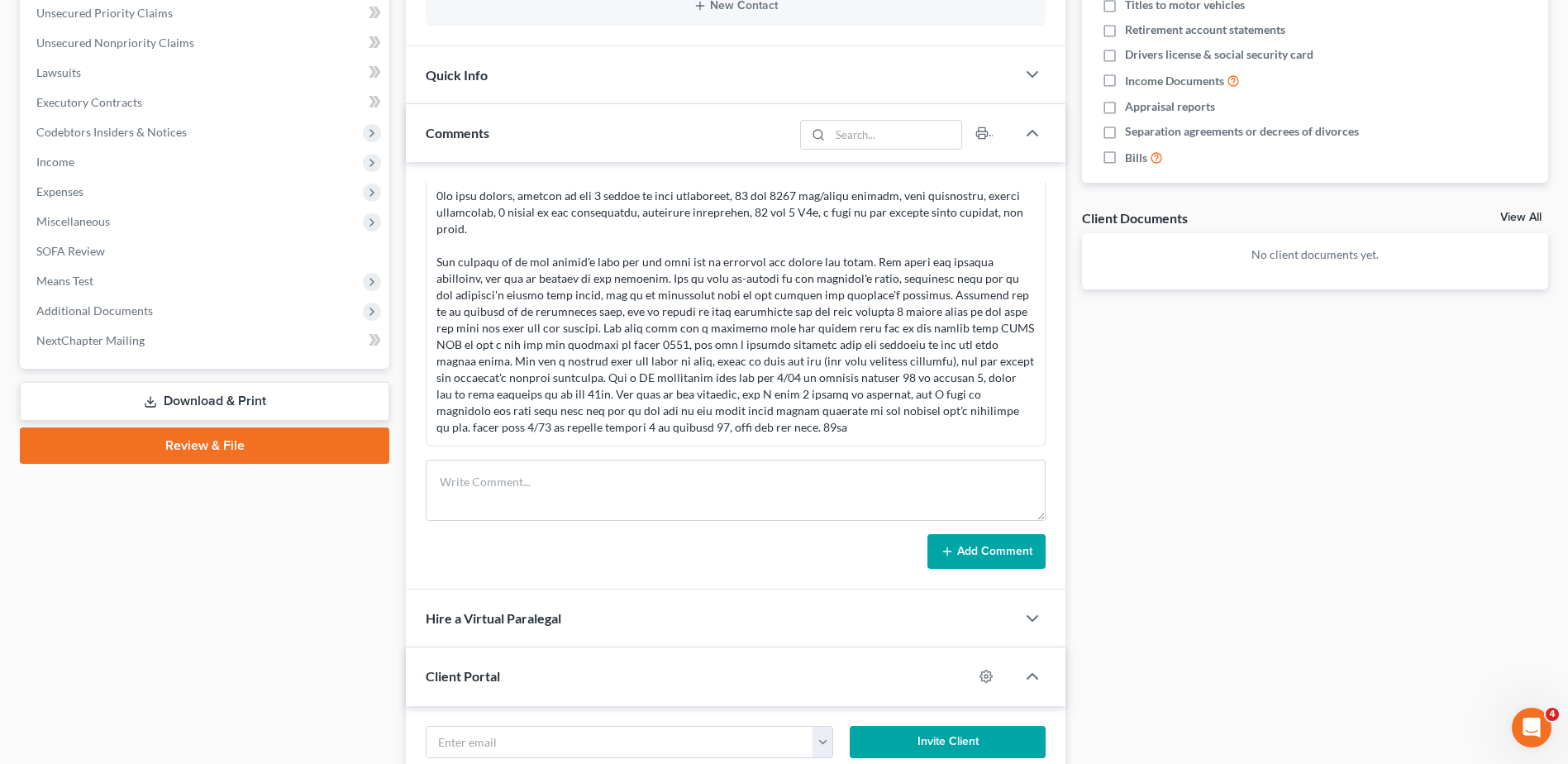
scroll to position [414, 0]
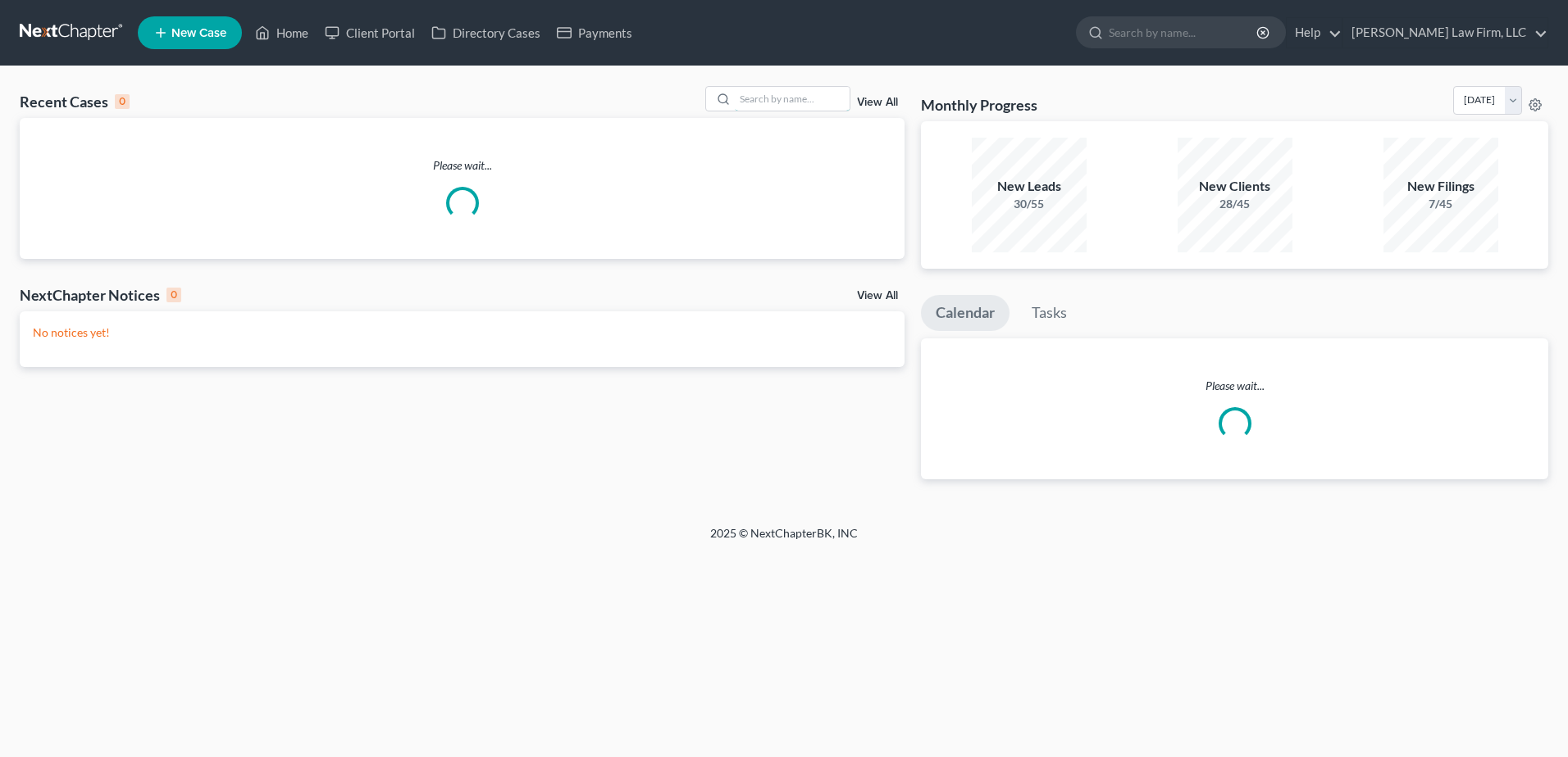
click at [804, 109] on input "search" at bounding box center [792, 99] width 115 height 24
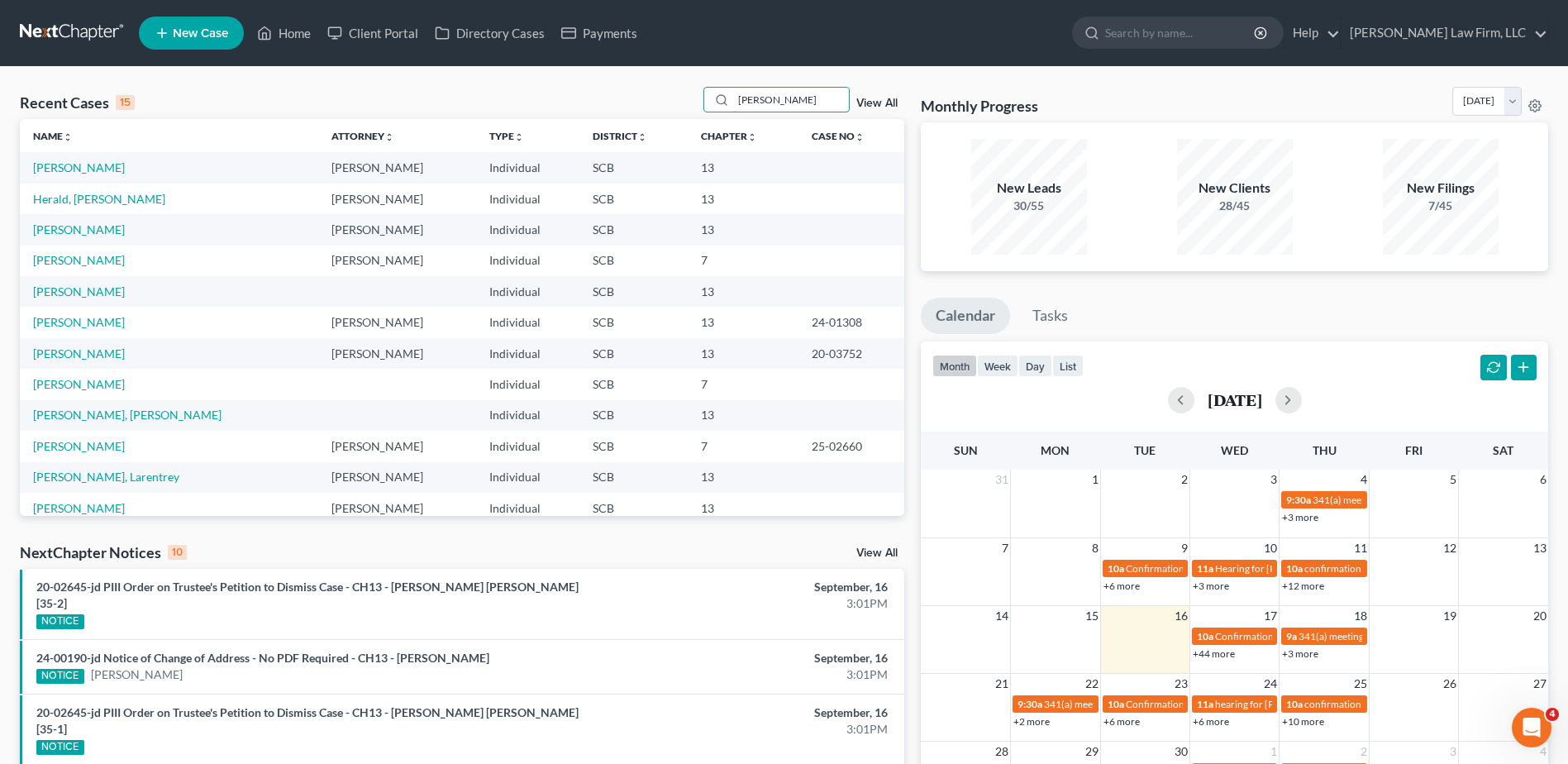
type input "[PERSON_NAME]"
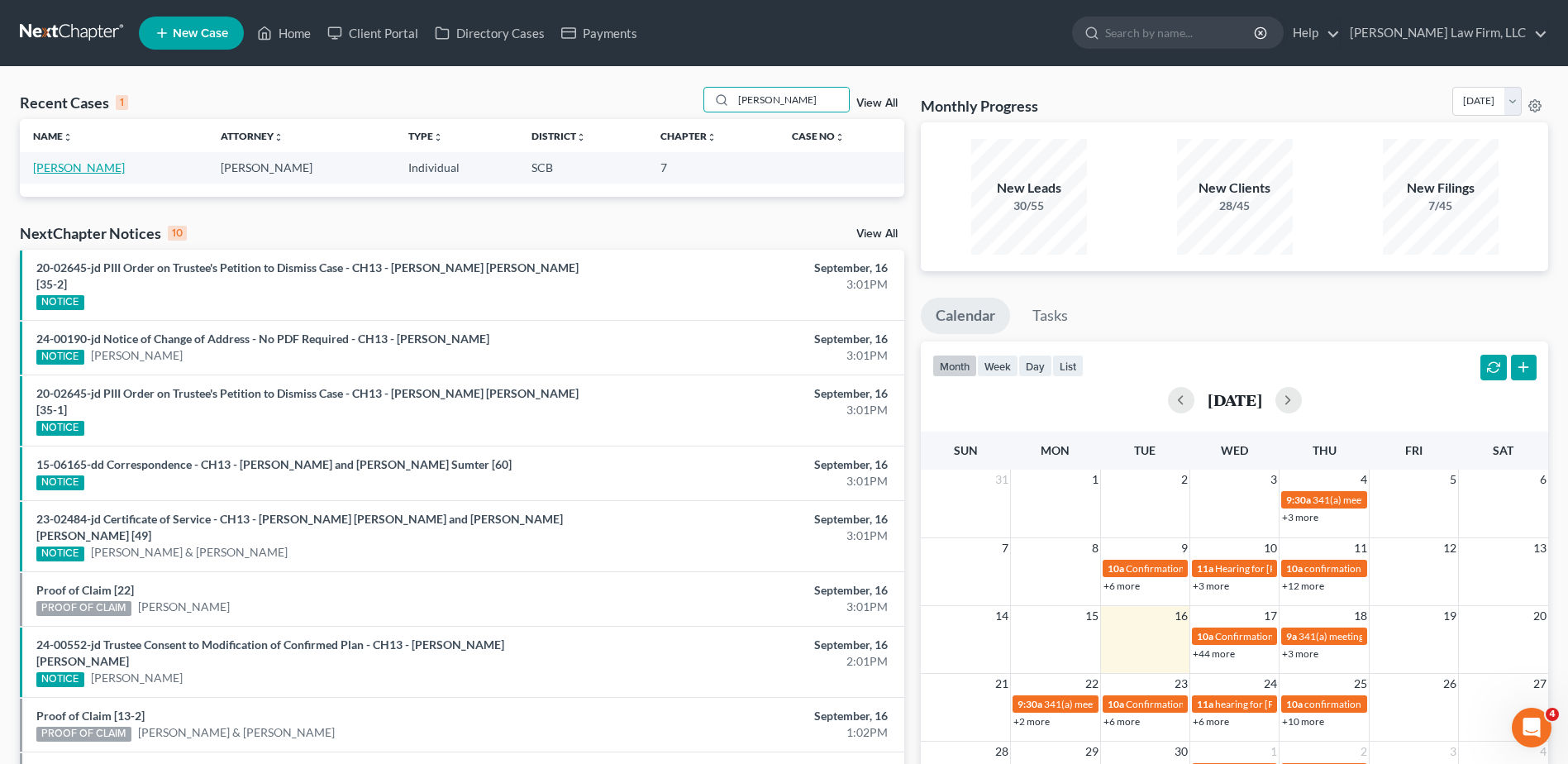
click at [125, 168] on link "[PERSON_NAME]" at bounding box center [78, 167] width 91 height 14
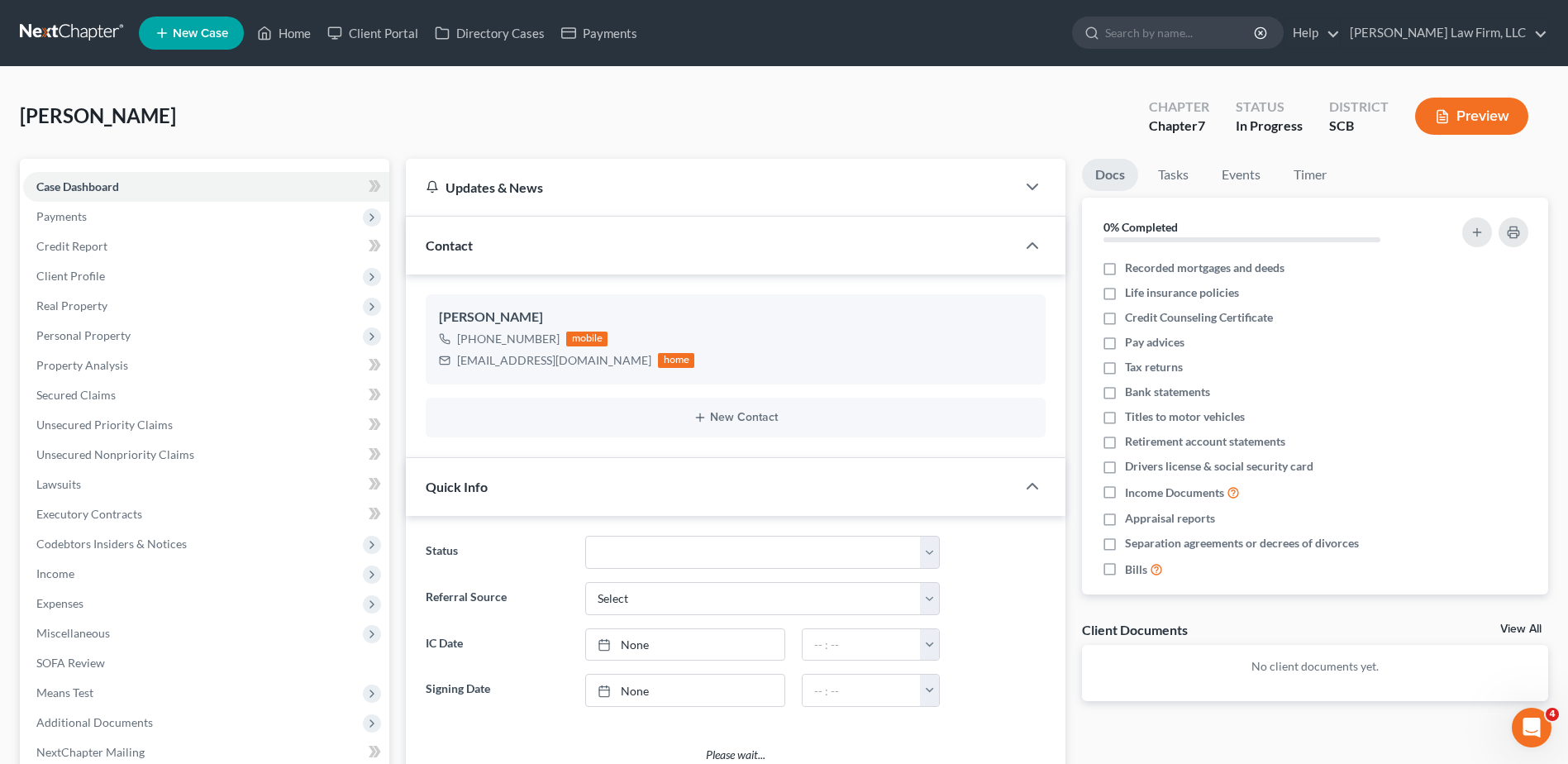
click at [96, 220] on span "Payments" at bounding box center [206, 216] width 366 height 30
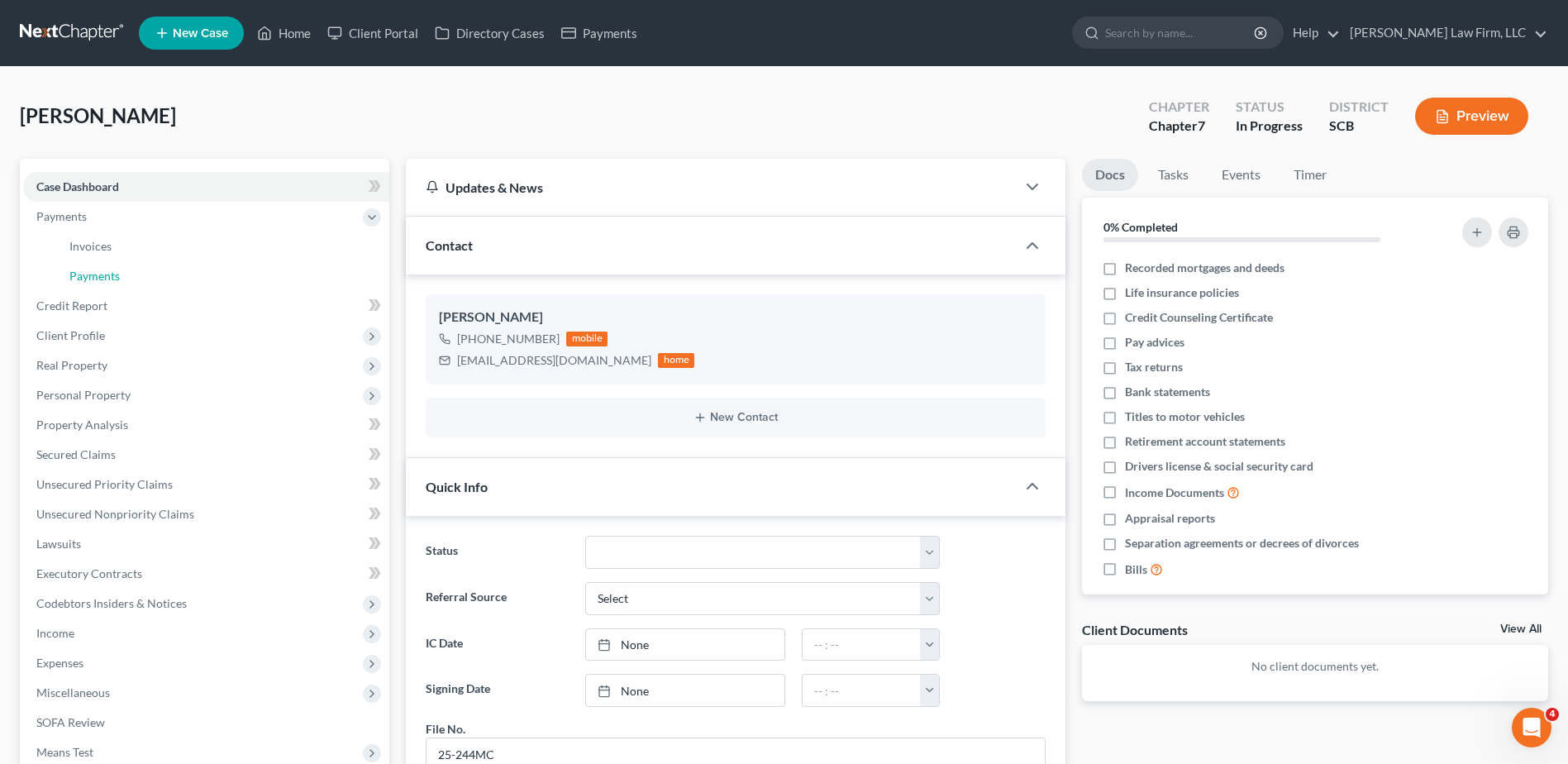
click at [116, 272] on span "Payments" at bounding box center [95, 276] width 51 height 14
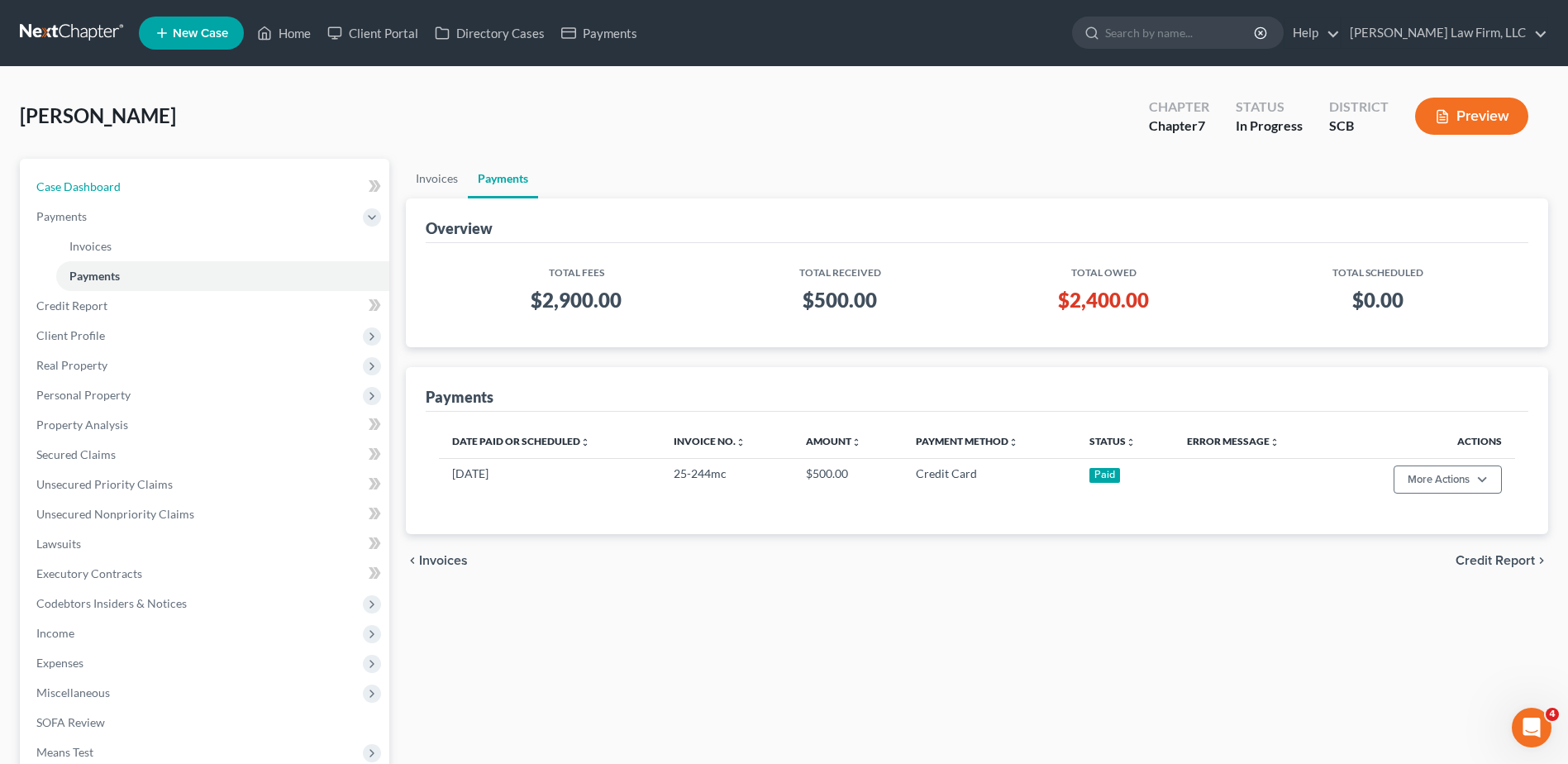
click at [178, 183] on link "Case Dashboard" at bounding box center [206, 186] width 366 height 30
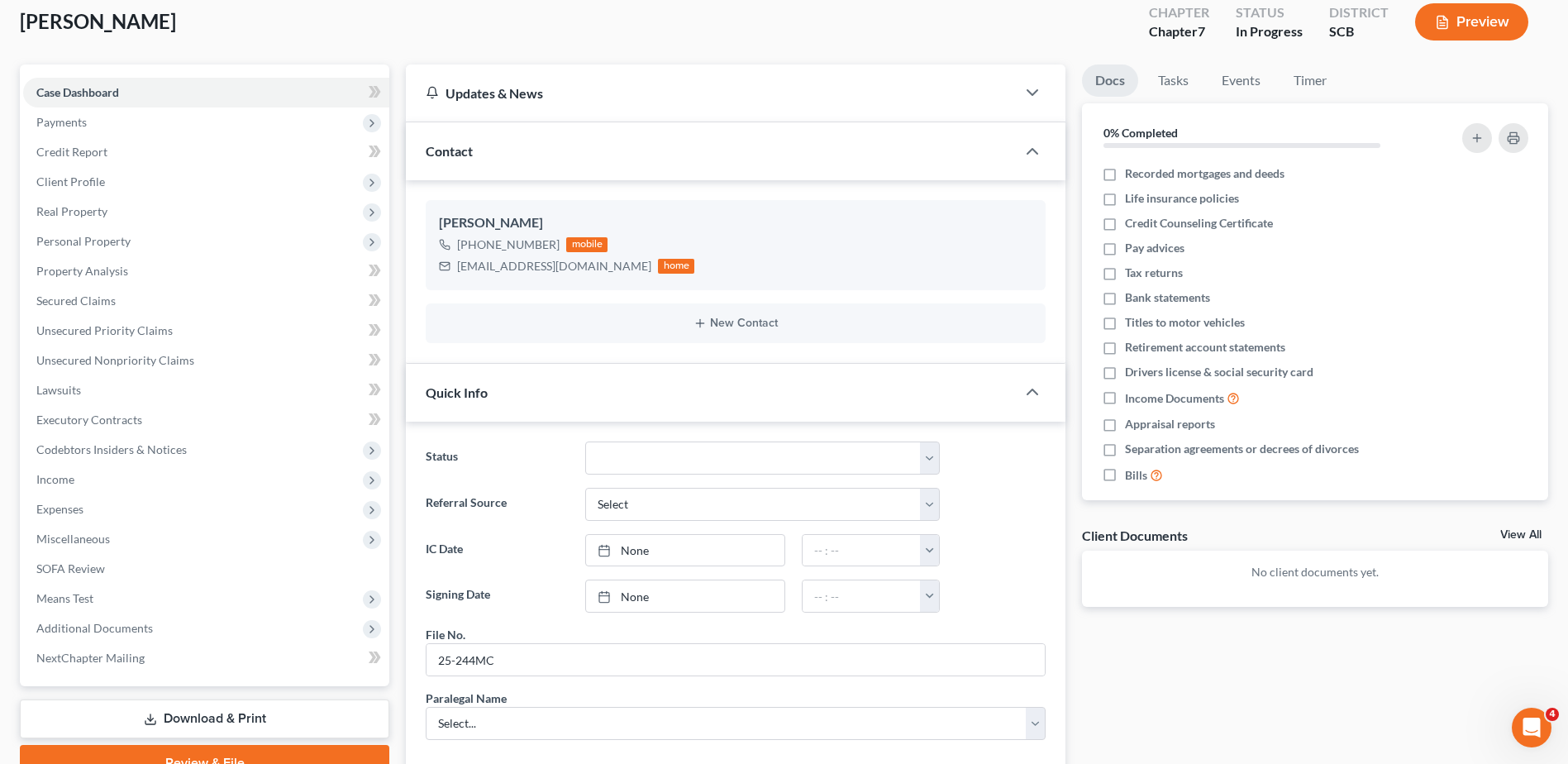
scroll to position [83, 0]
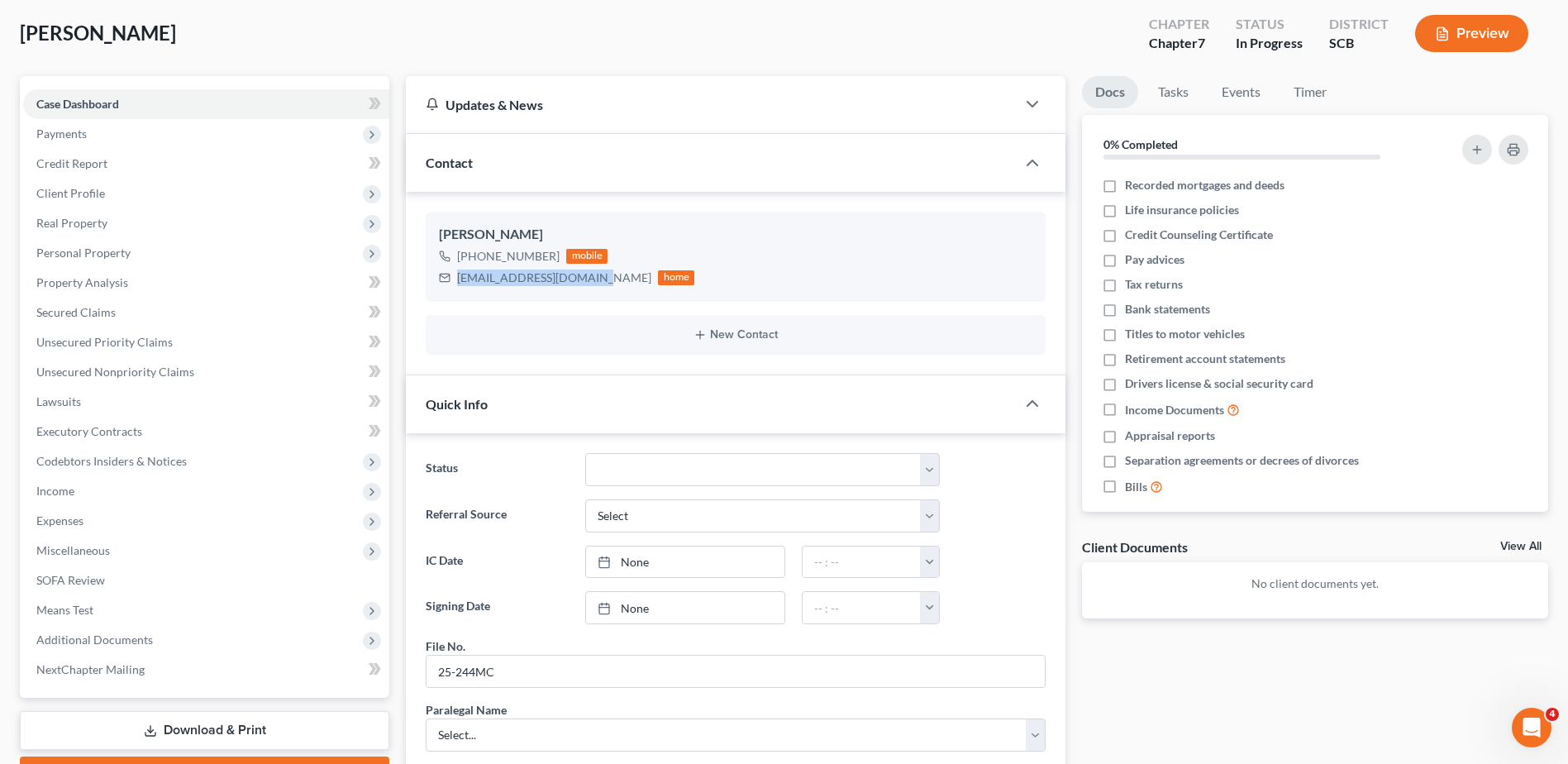
drag, startPoint x: 587, startPoint y: 278, endPoint x: 459, endPoint y: 276, distance: 128.0
click at [459, 276] on div "[EMAIL_ADDRESS][DOMAIN_NAME] home" at bounding box center [566, 278] width 255 height 22
drag, startPoint x: 459, startPoint y: 276, endPoint x: 484, endPoint y: 275, distance: 25.0
copy div "[EMAIL_ADDRESS][DOMAIN_NAME]"
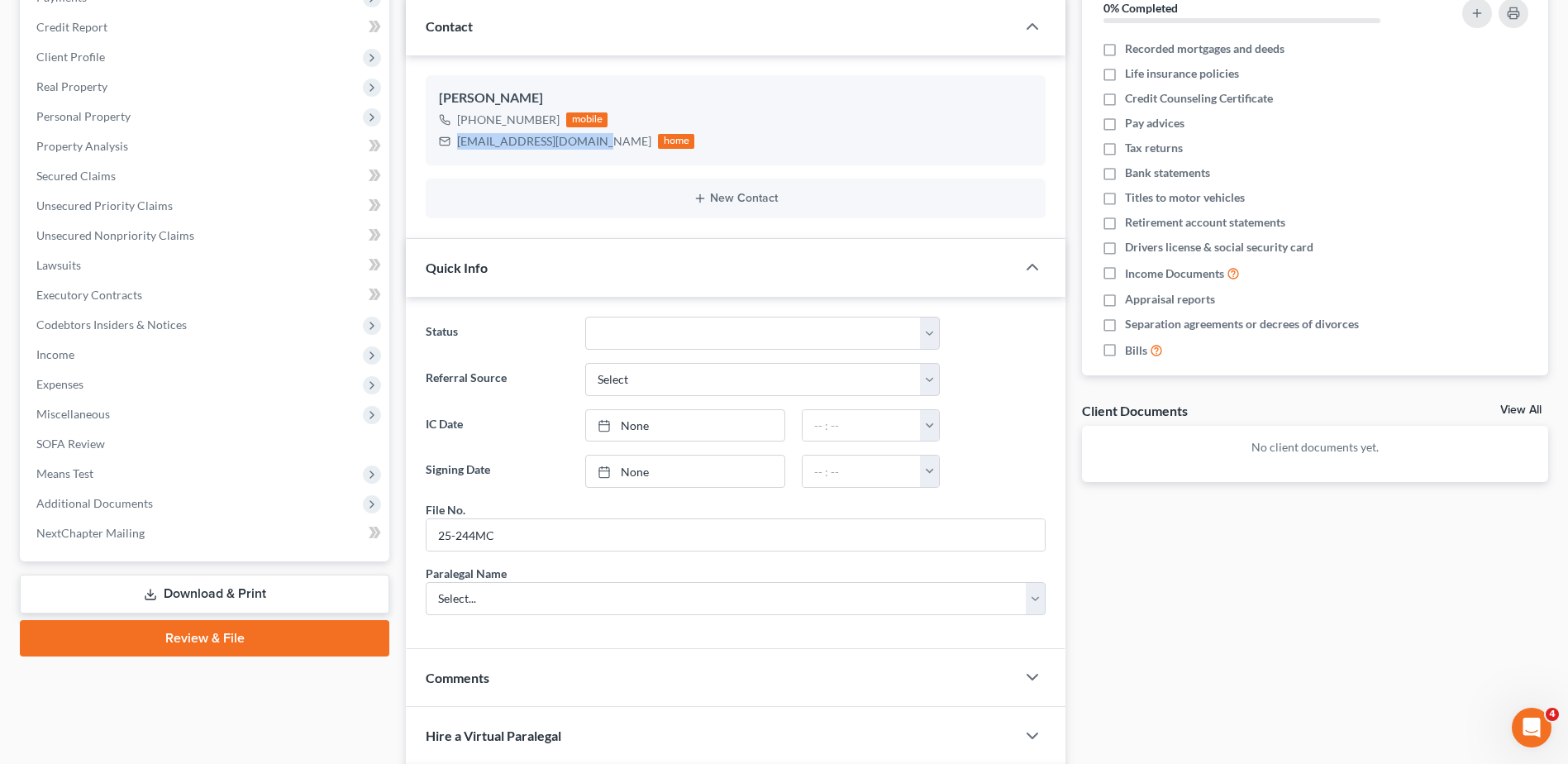
scroll to position [518, 0]
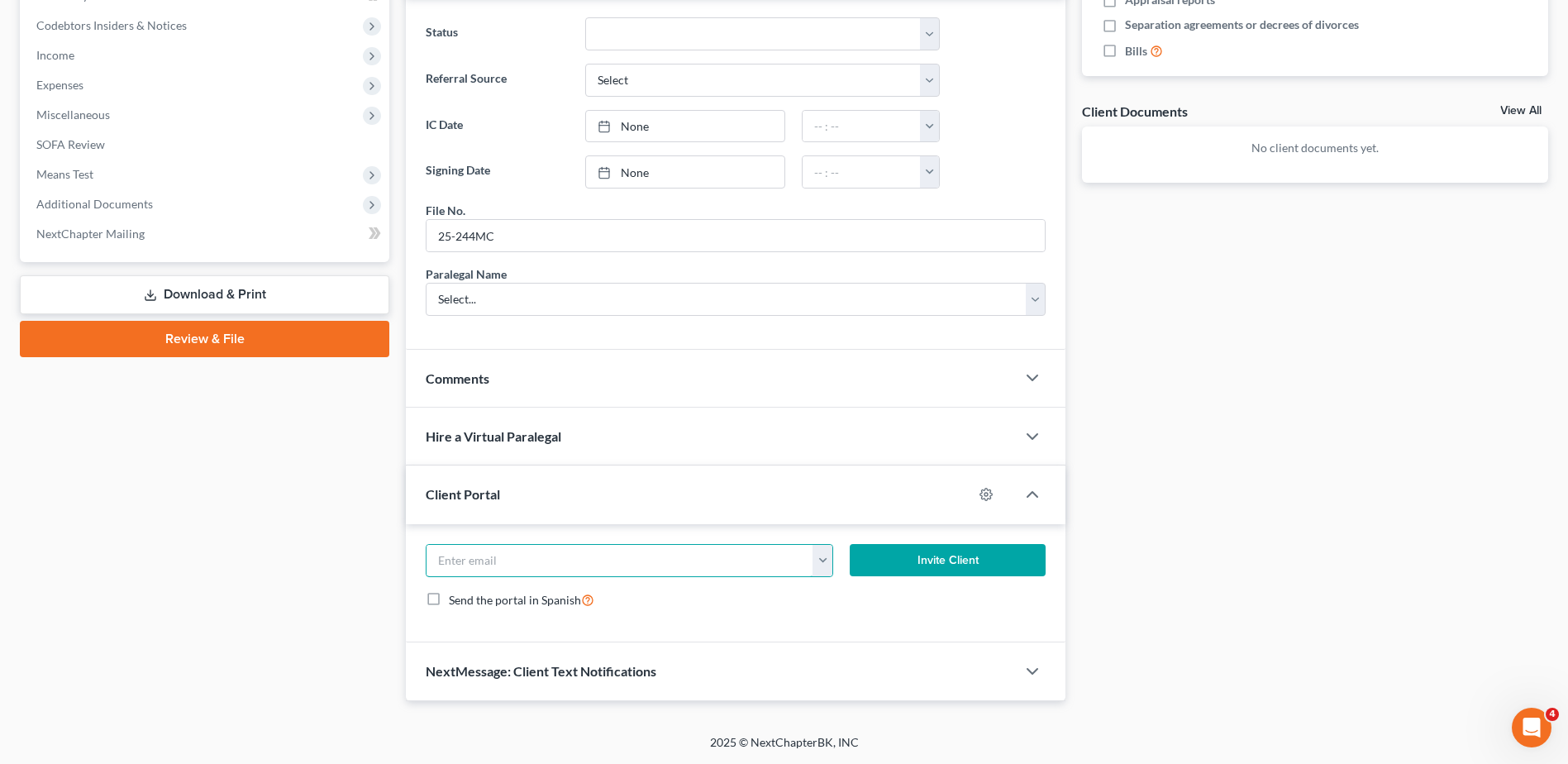
click at [555, 556] on input "email" at bounding box center [620, 560] width 386 height 31
paste input "[EMAIL_ADDRESS][DOMAIN_NAME]"
type input "[EMAIL_ADDRESS][DOMAIN_NAME]"
click at [935, 554] on button "Invite Client" at bounding box center [947, 560] width 196 height 33
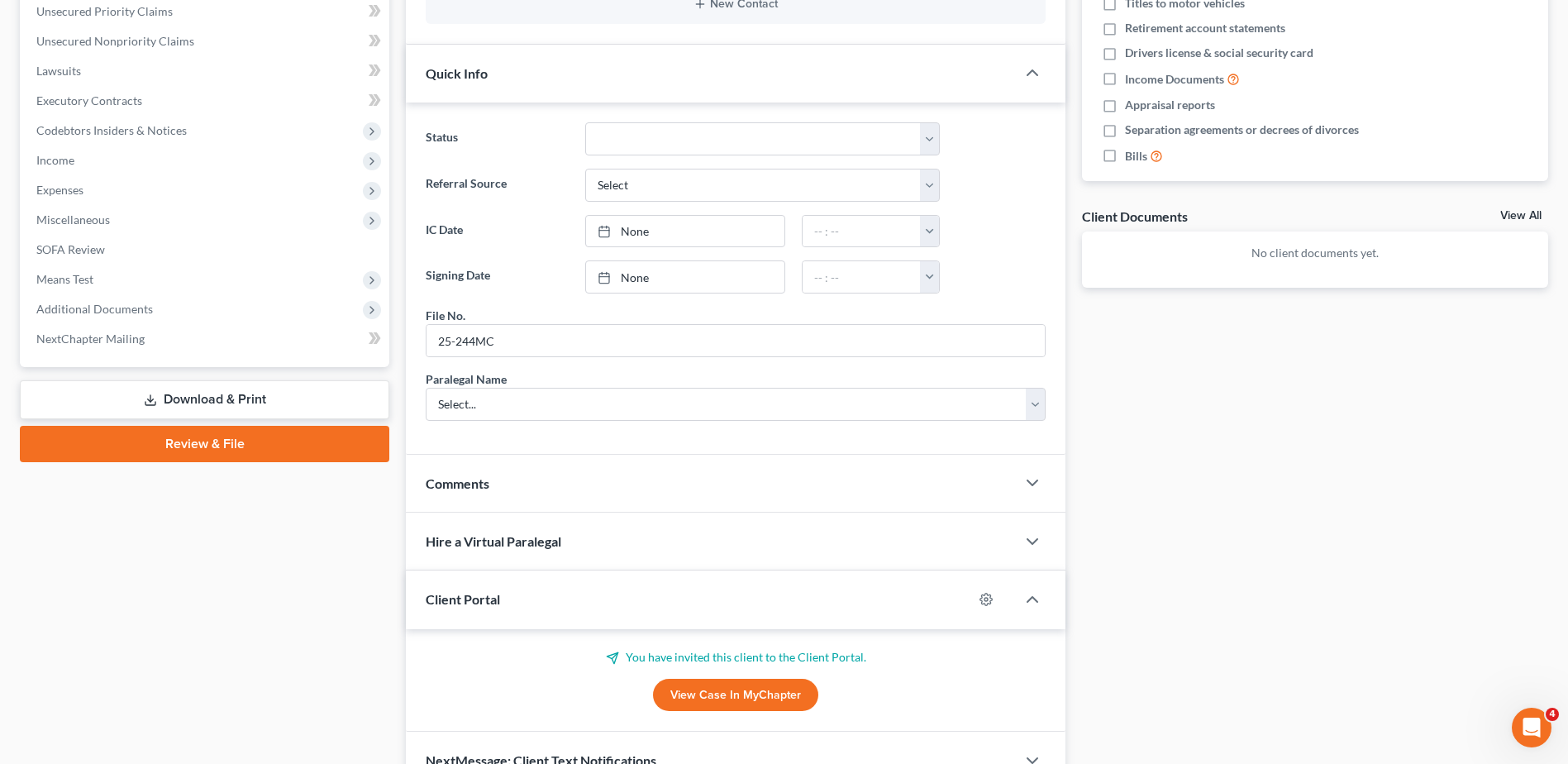
scroll to position [420, 0]
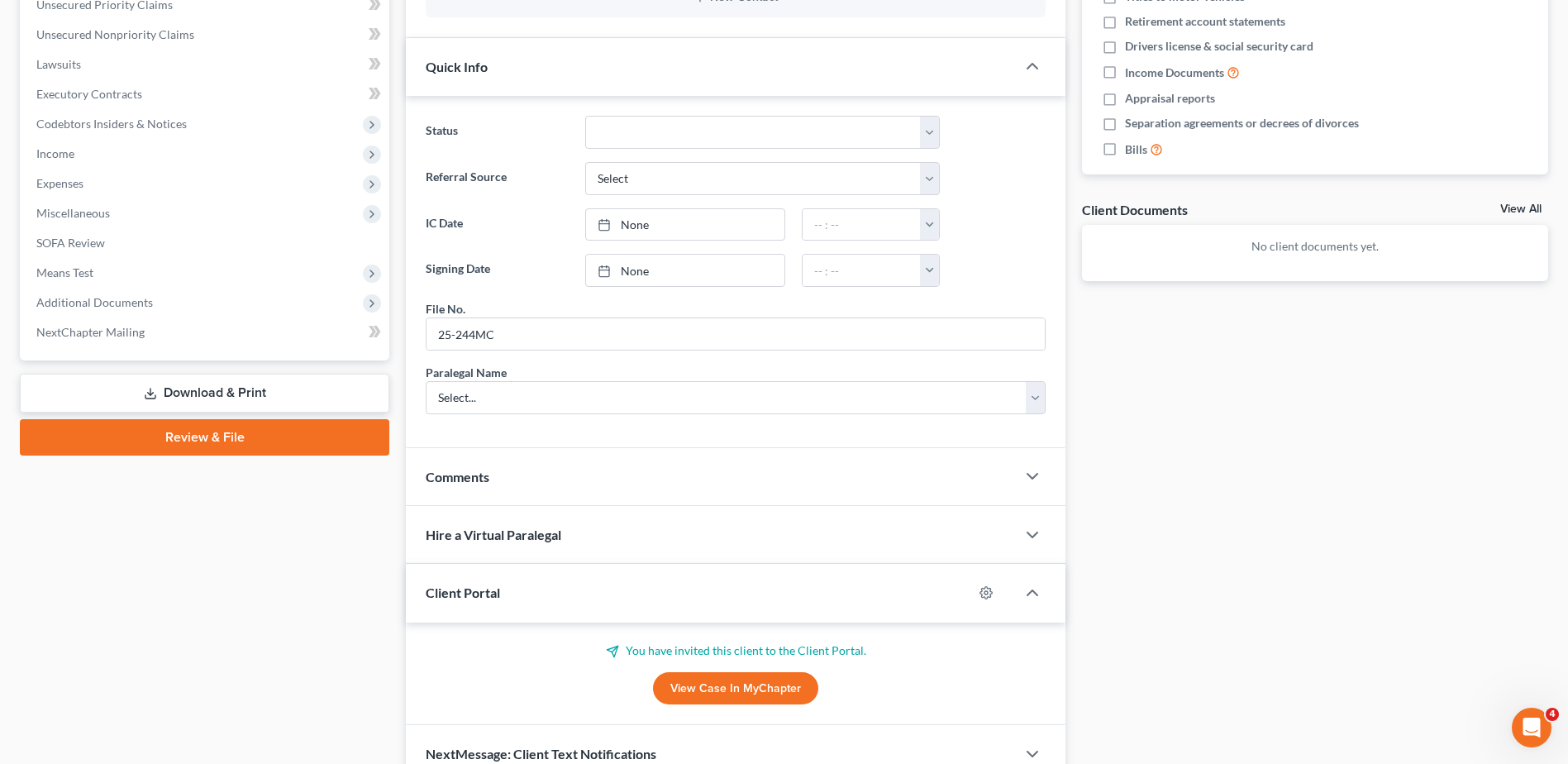
click at [540, 485] on div "Comments" at bounding box center [711, 477] width 610 height 57
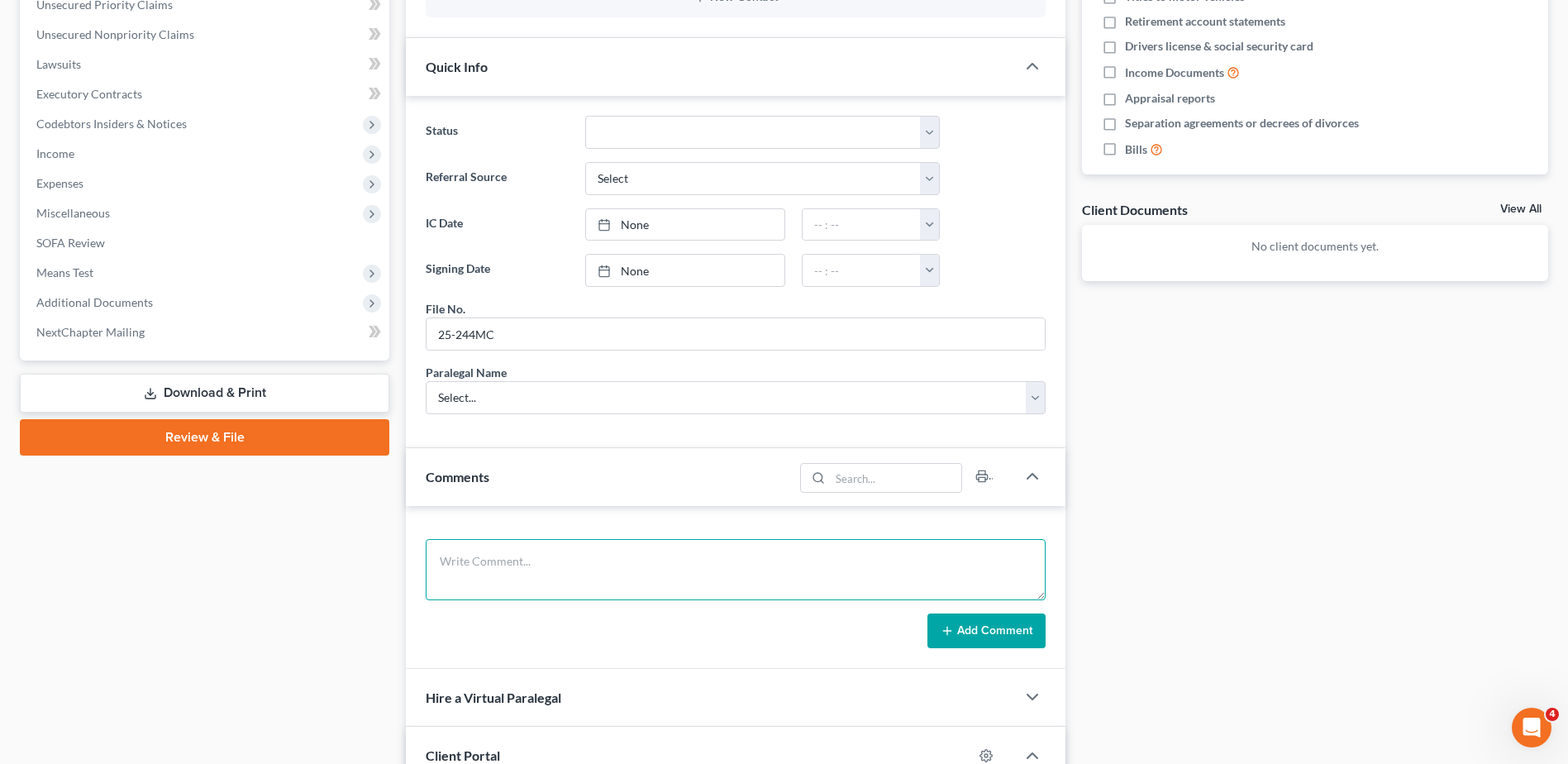
click at [530, 562] on textarea at bounding box center [735, 569] width 620 height 61
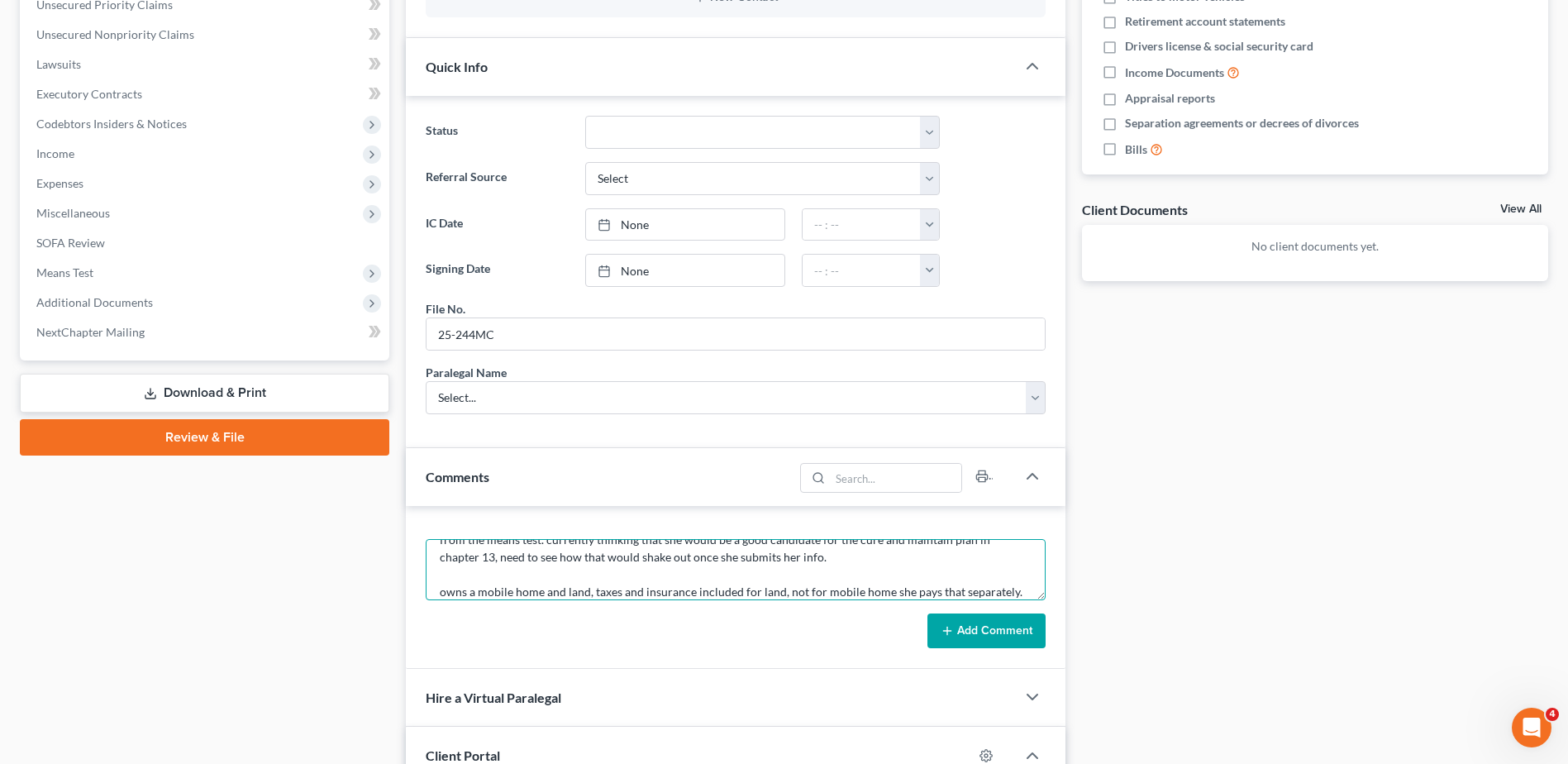
scroll to position [91, 0]
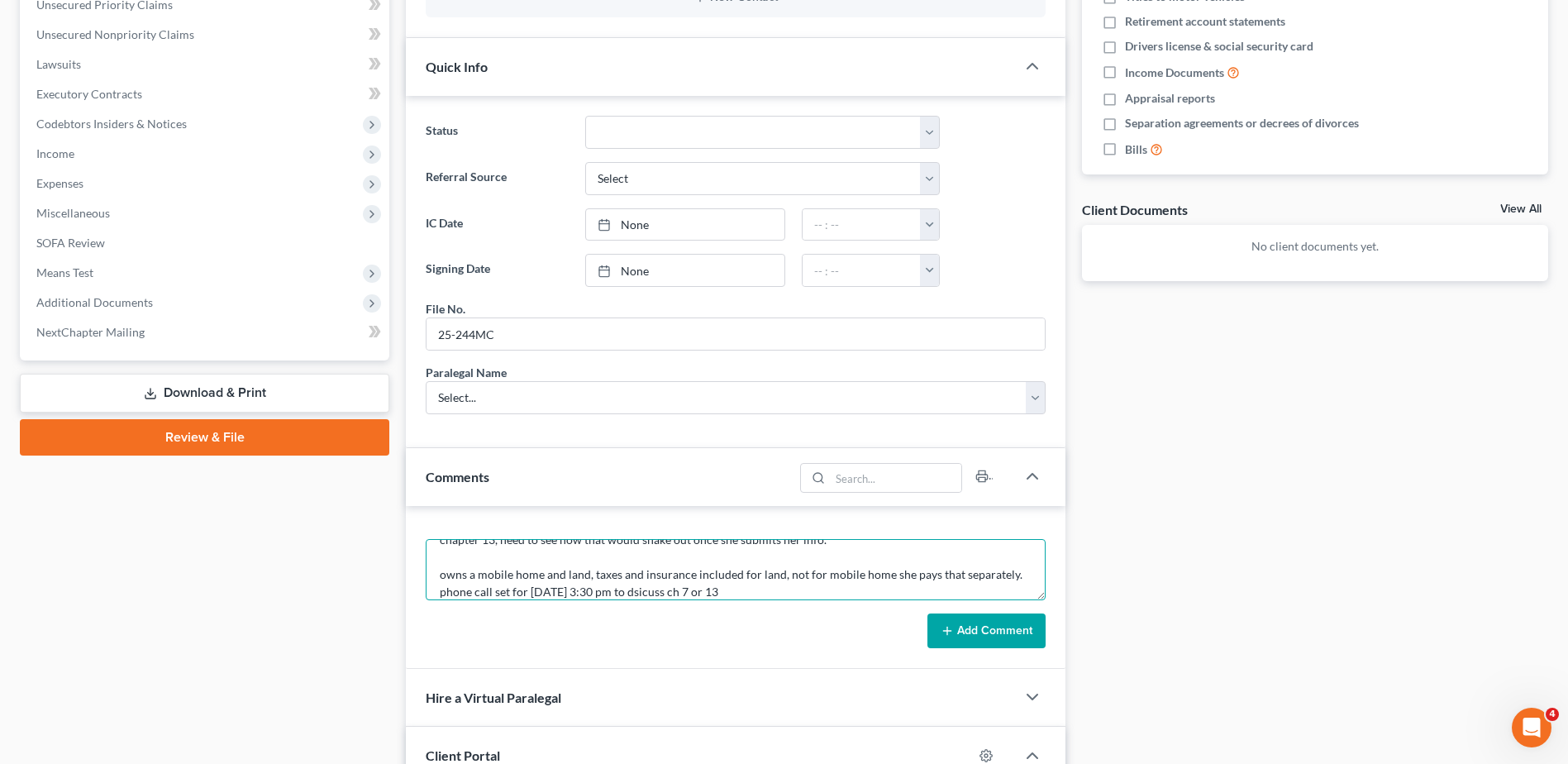
type textarea "2nd with [PERSON_NAME][GEOGRAPHIC_DATA]. she brought a lot of information - onl…"
click at [963, 636] on button "Add Comment" at bounding box center [986, 631] width 118 height 34
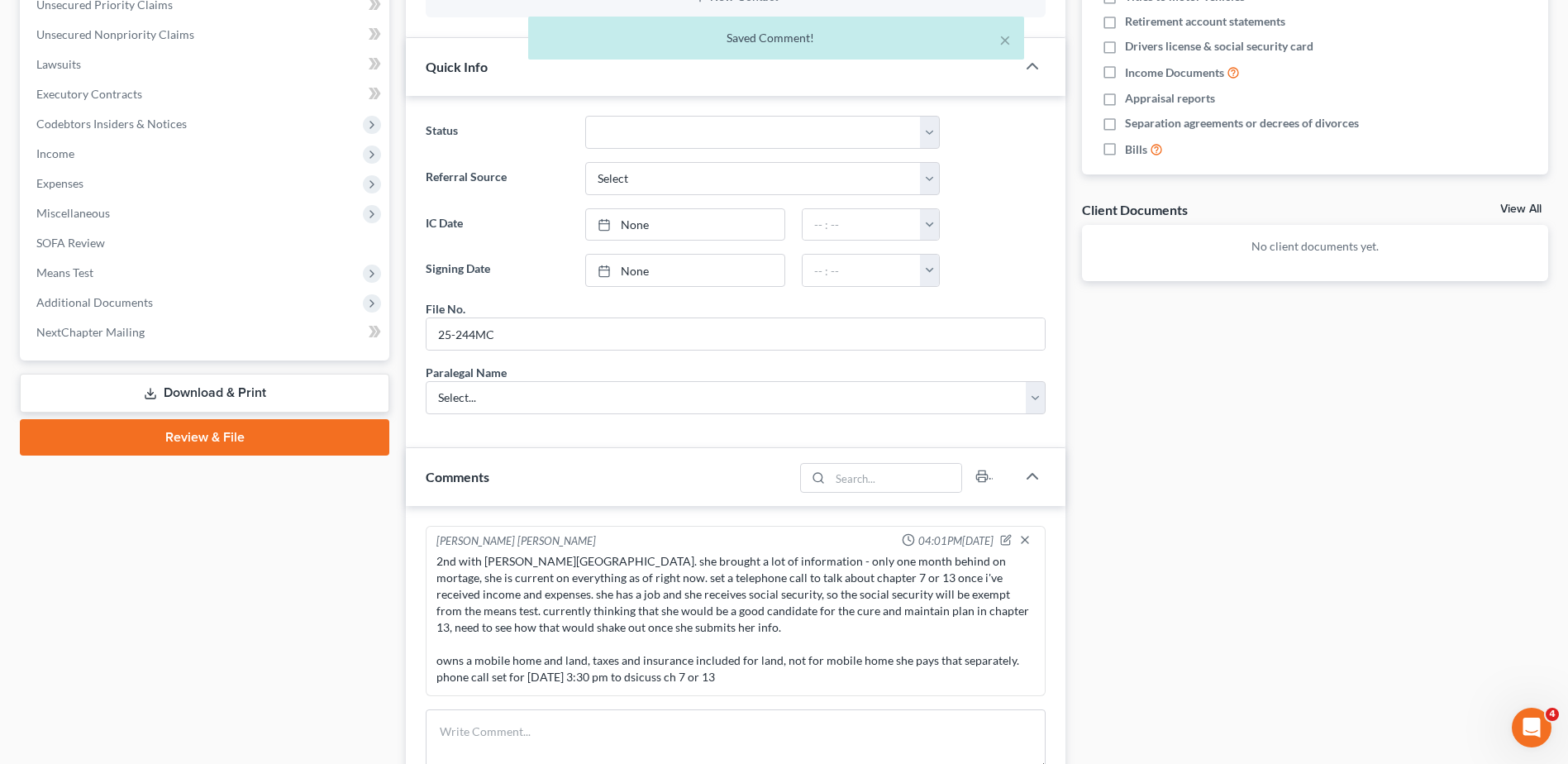
scroll to position [0, 0]
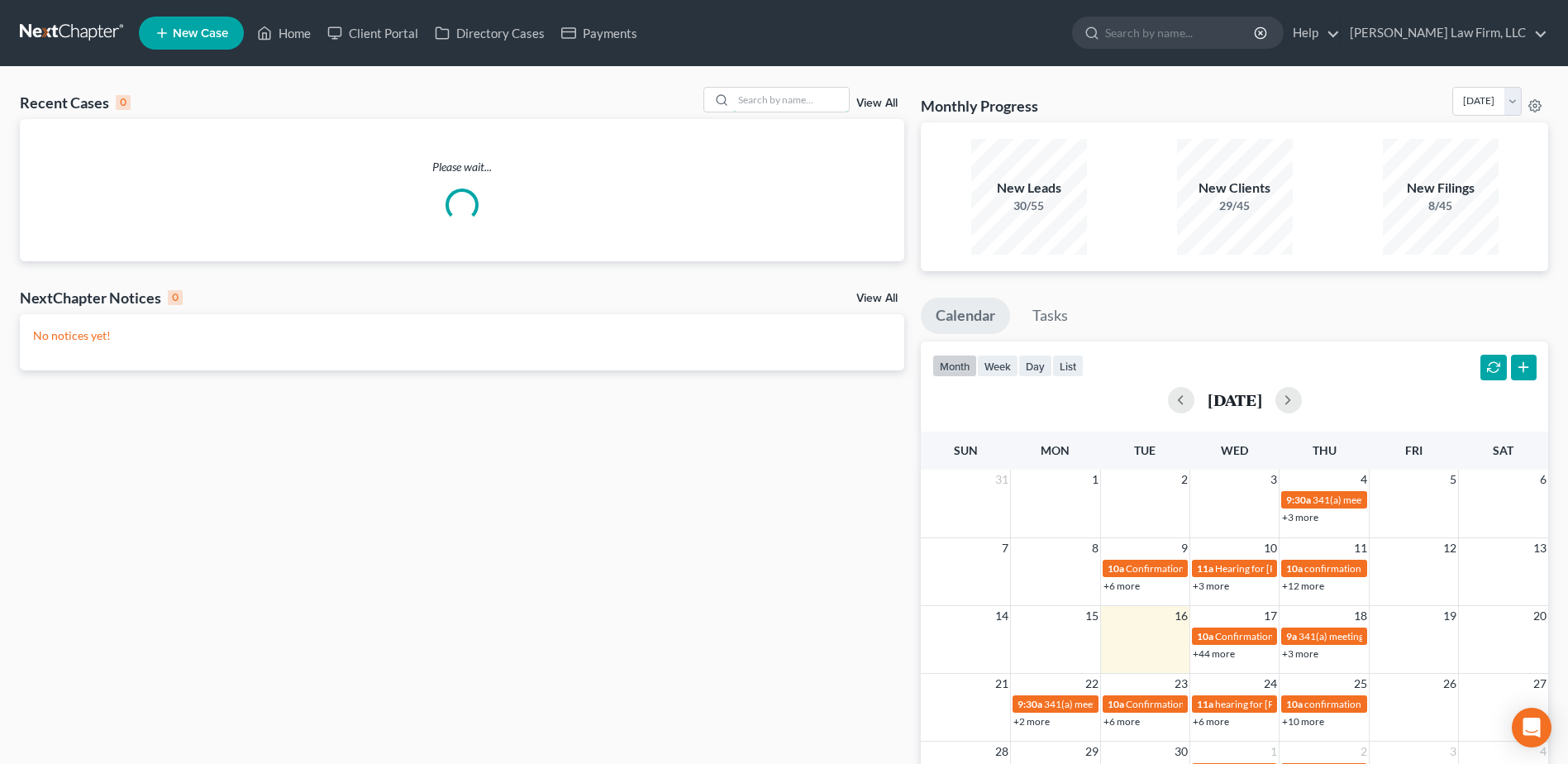
click at [759, 110] on input "search" at bounding box center [791, 100] width 116 height 24
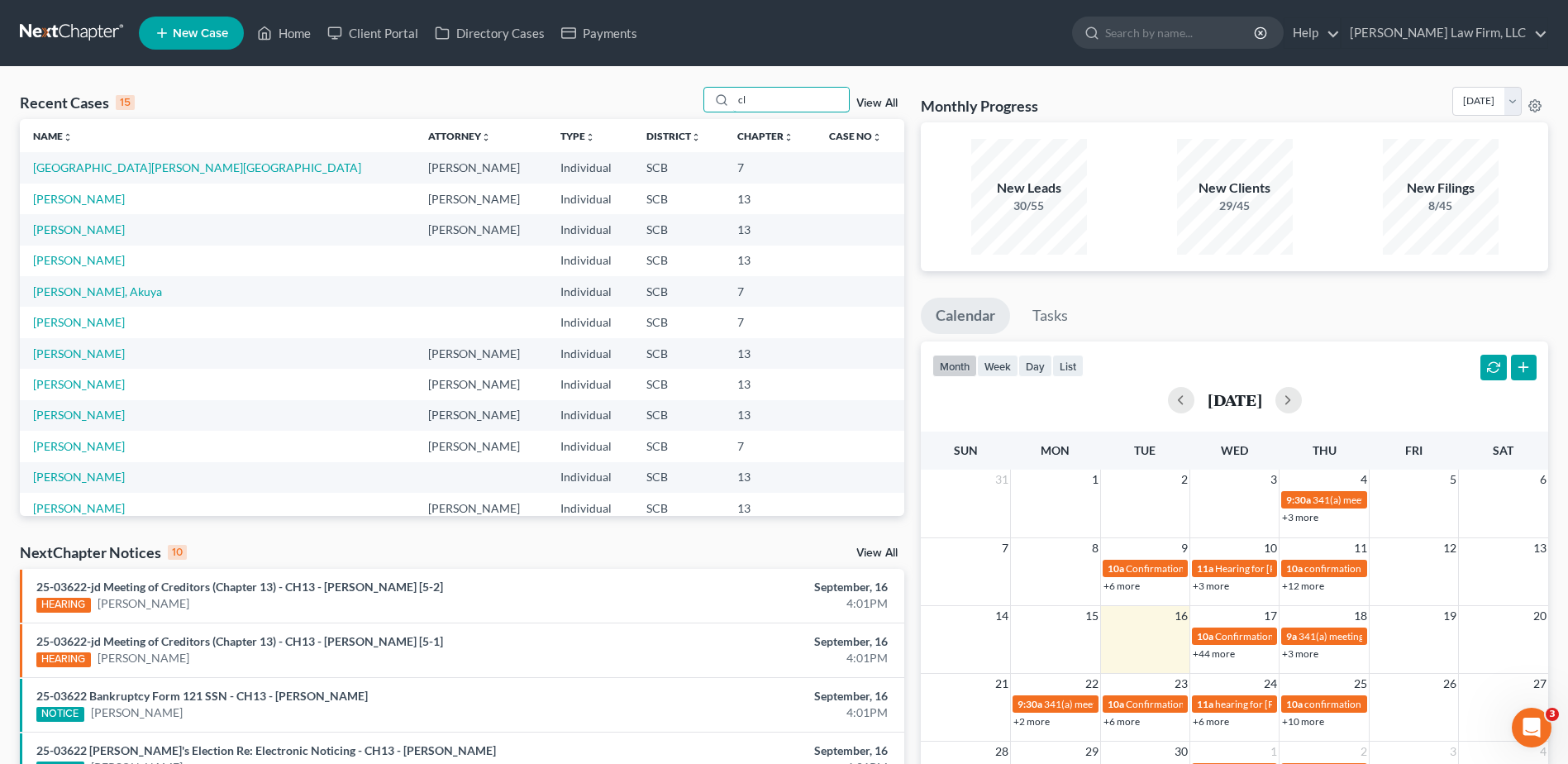
type input "c"
click at [365, 28] on link "Client Portal" at bounding box center [372, 33] width 108 height 30
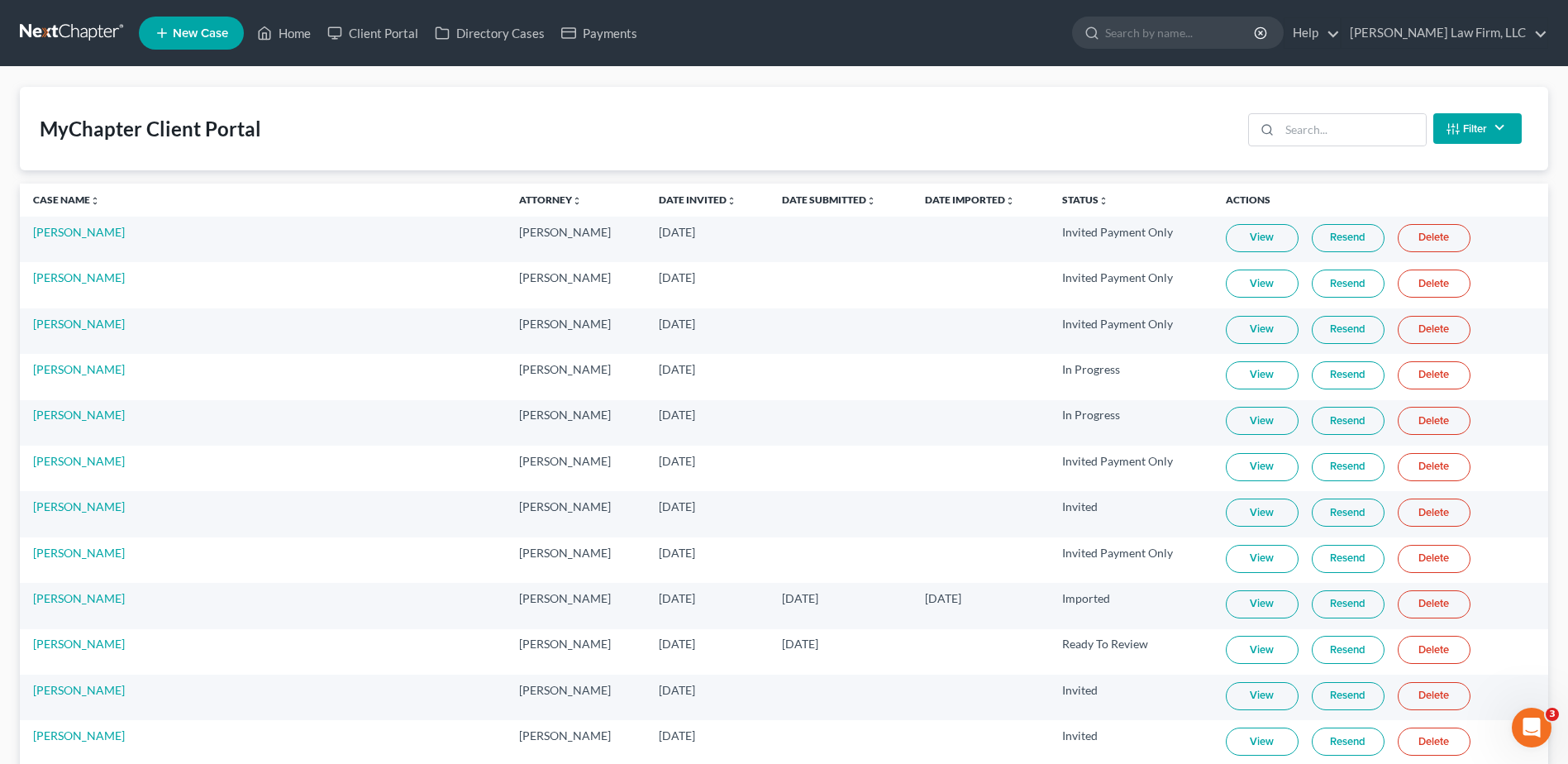
click at [1280, 139] on div at bounding box center [1264, 129] width 30 height 31
click at [1295, 132] on input "search" at bounding box center [1353, 129] width 147 height 31
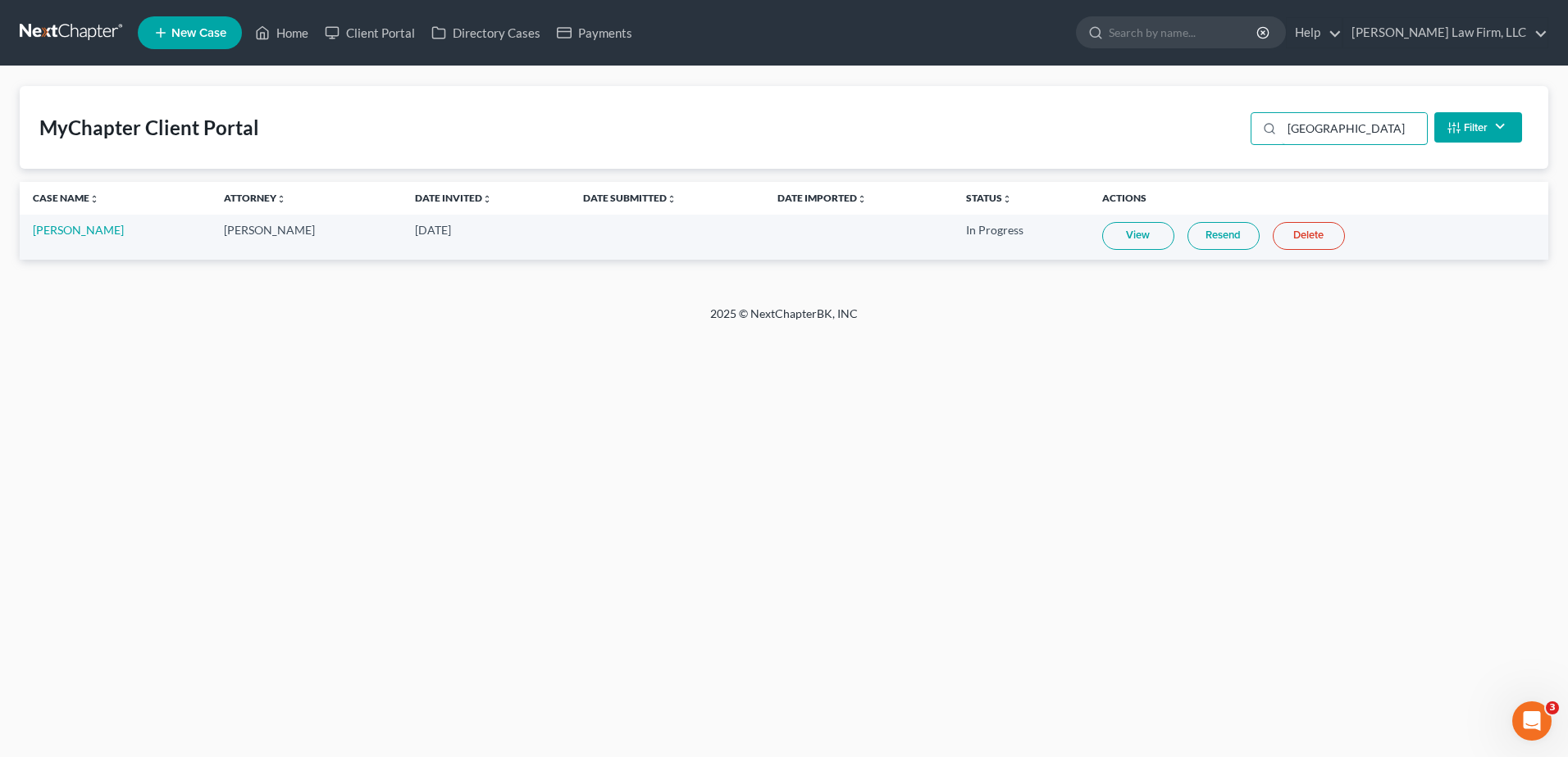
type input "florence"
click at [1155, 234] on link "View" at bounding box center [1138, 236] width 72 height 28
click at [50, 234] on link "Florence Jordan" at bounding box center [78, 230] width 91 height 14
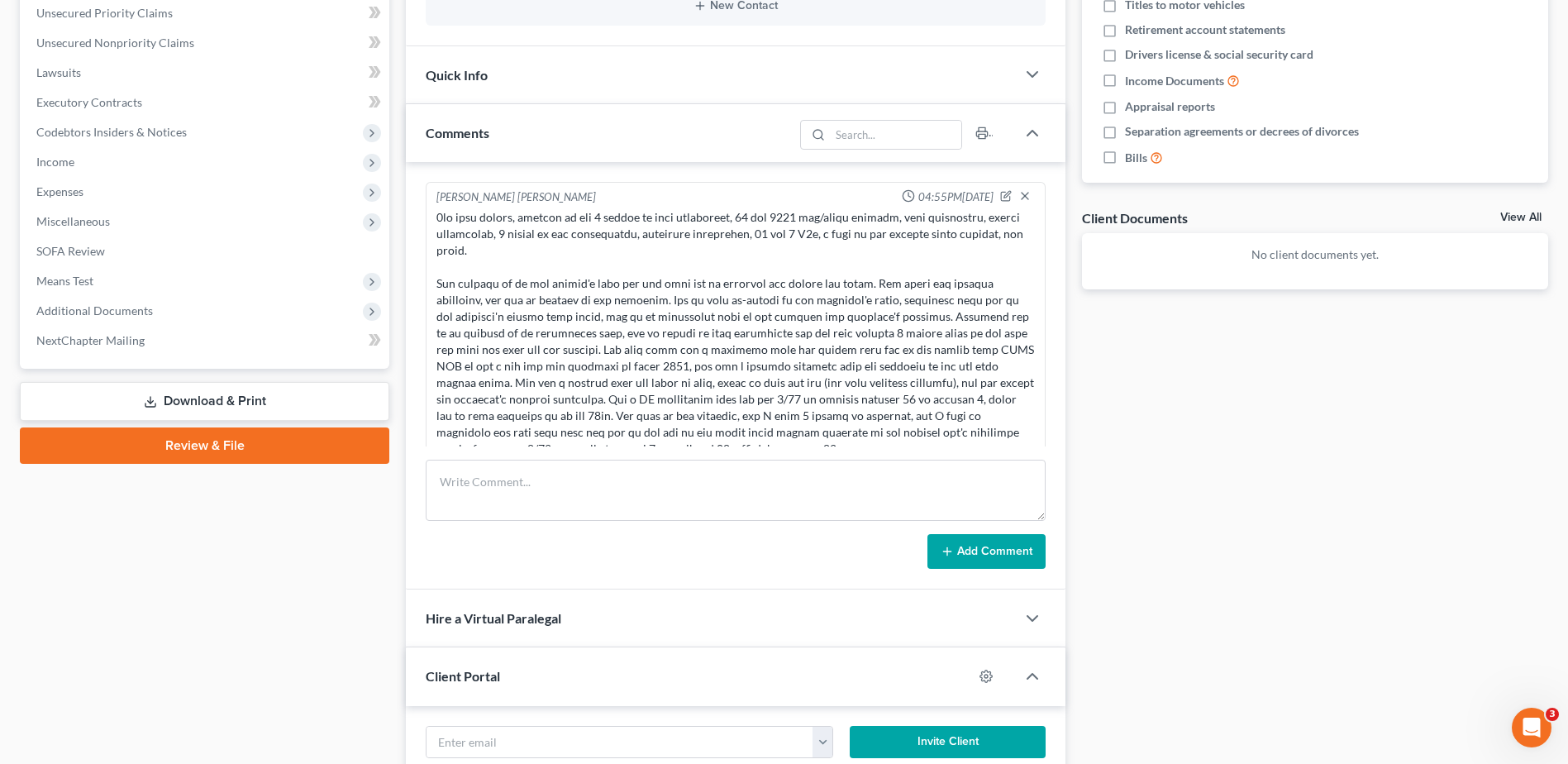
scroll to position [414, 0]
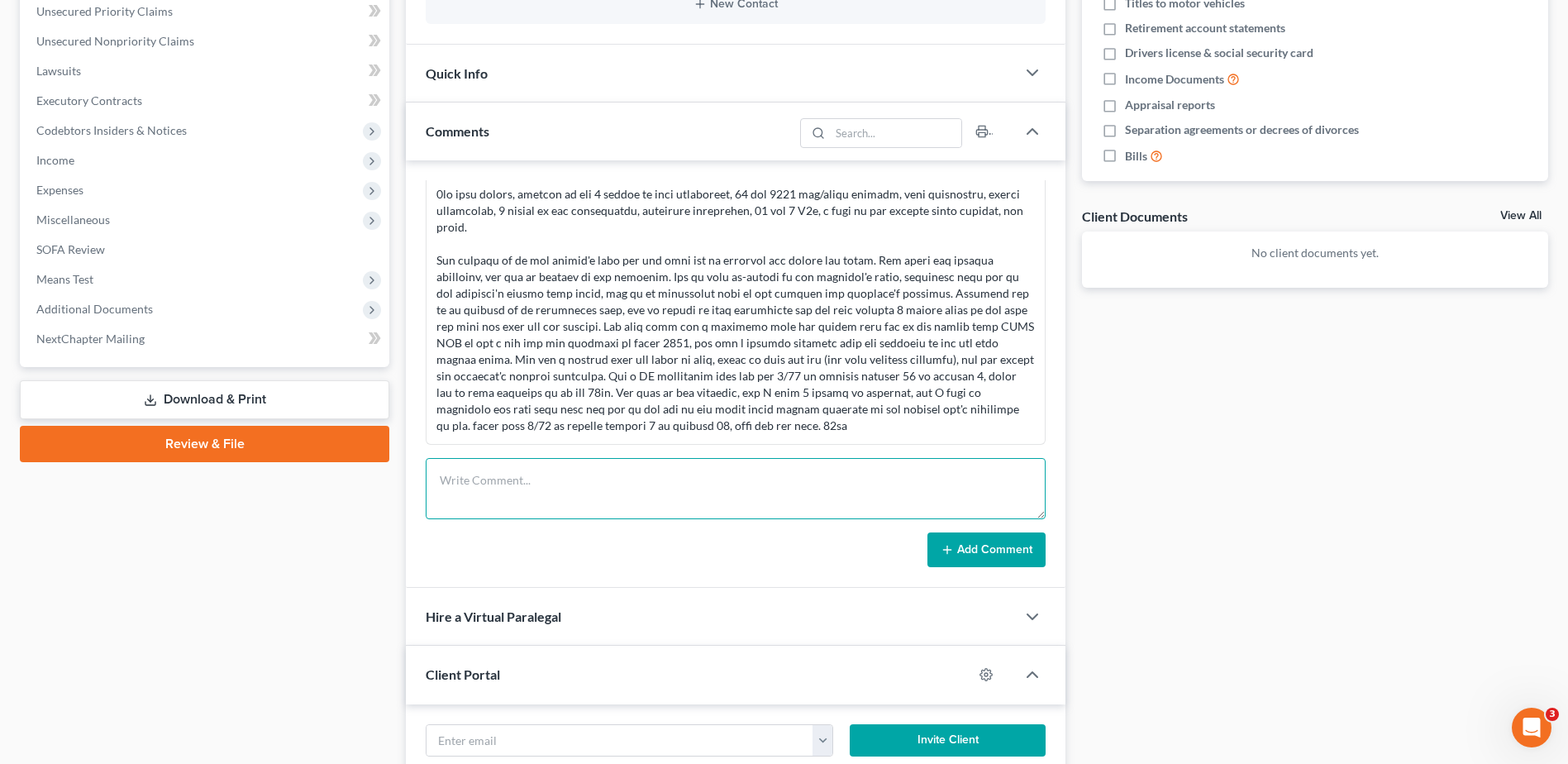
click at [540, 484] on textarea at bounding box center [735, 488] width 620 height 61
type textarea "based off income and expenses alone, she has around 1900 left over at the end o…"
click at [957, 547] on button "Add Comment" at bounding box center [986, 550] width 118 height 34
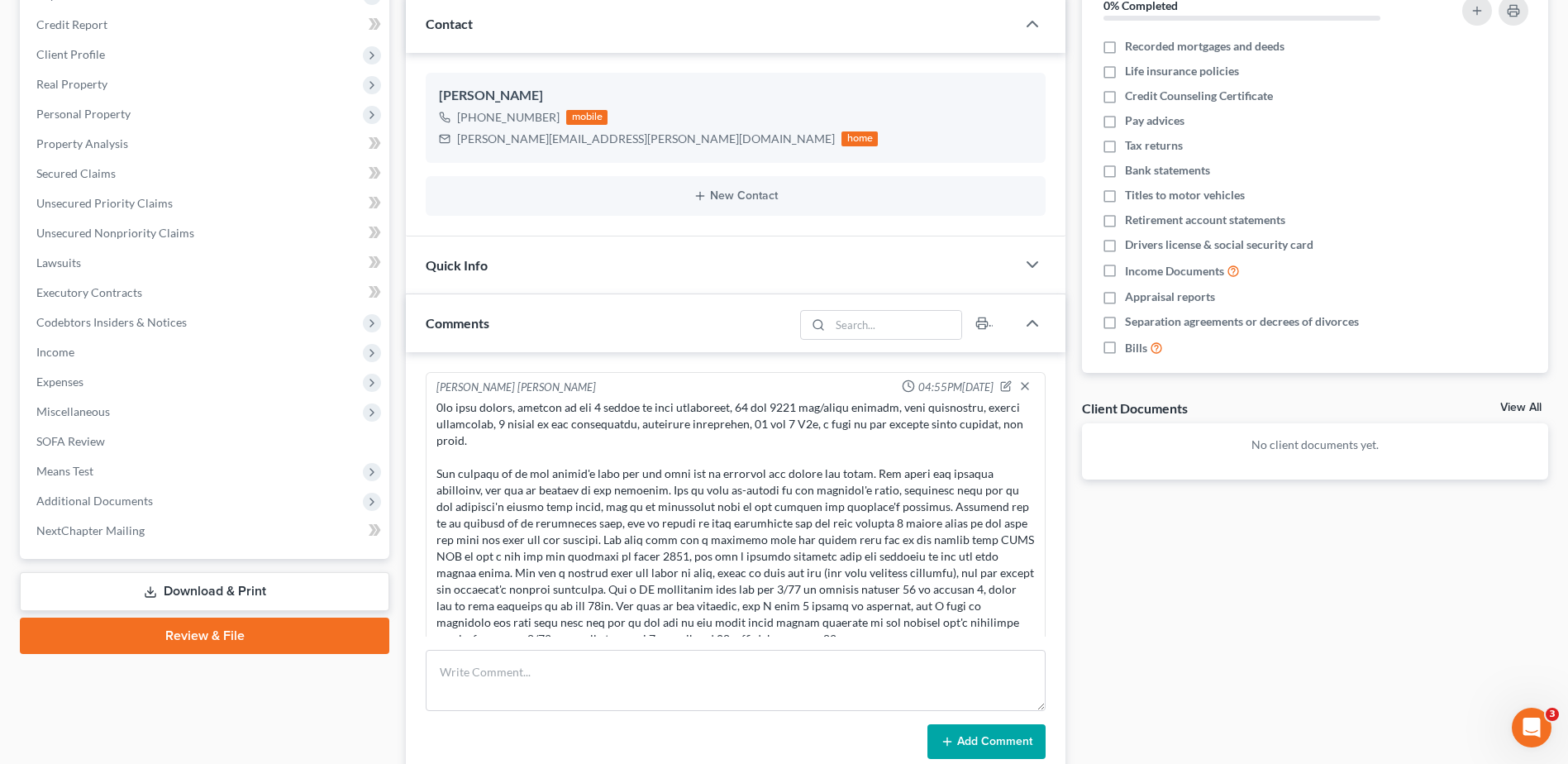
scroll to position [0, 0]
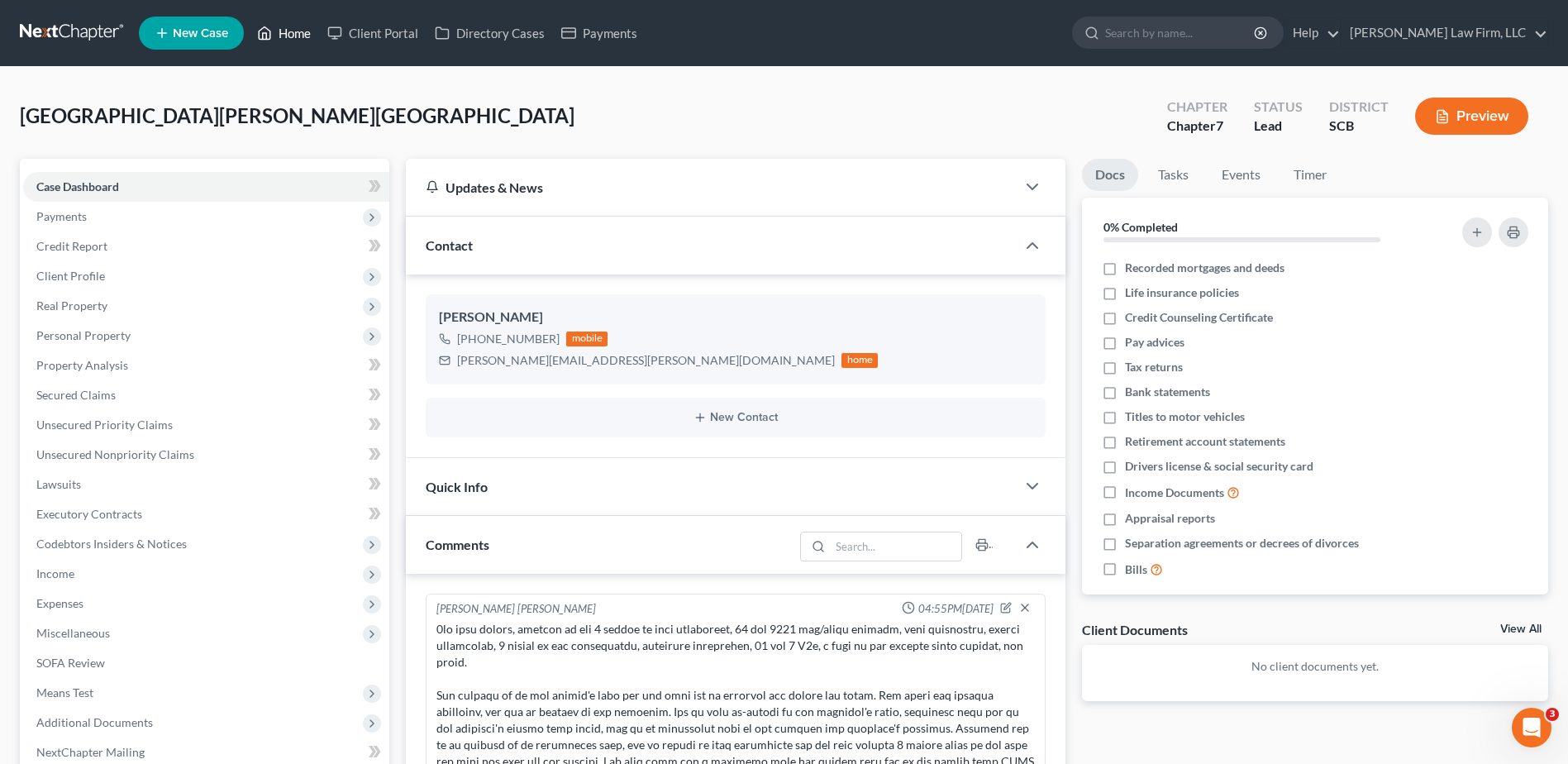
click at [297, 33] on link "Home" at bounding box center [284, 33] width 71 height 30
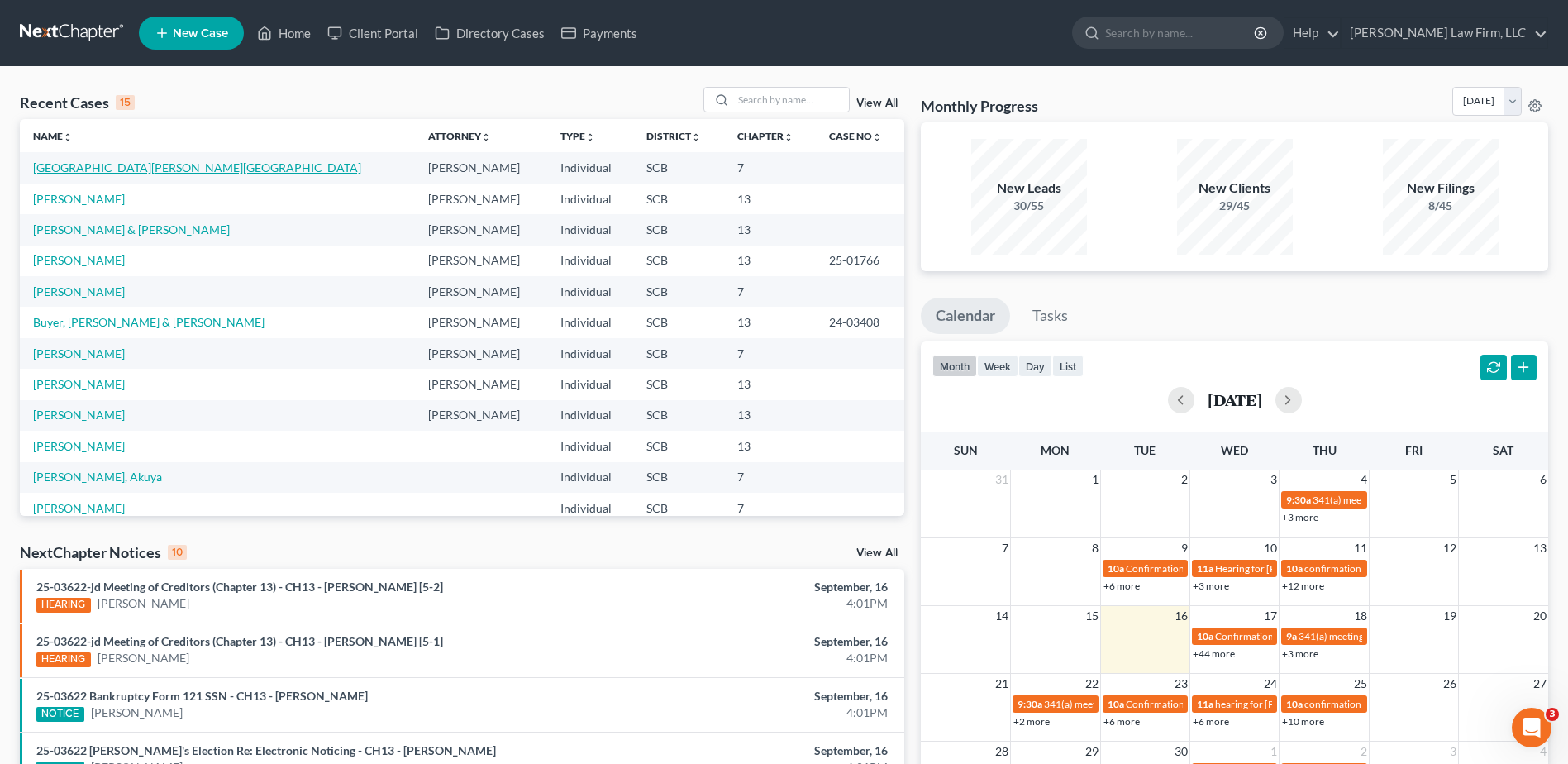
click at [114, 169] on link "Jordan, Florence" at bounding box center [197, 167] width 328 height 14
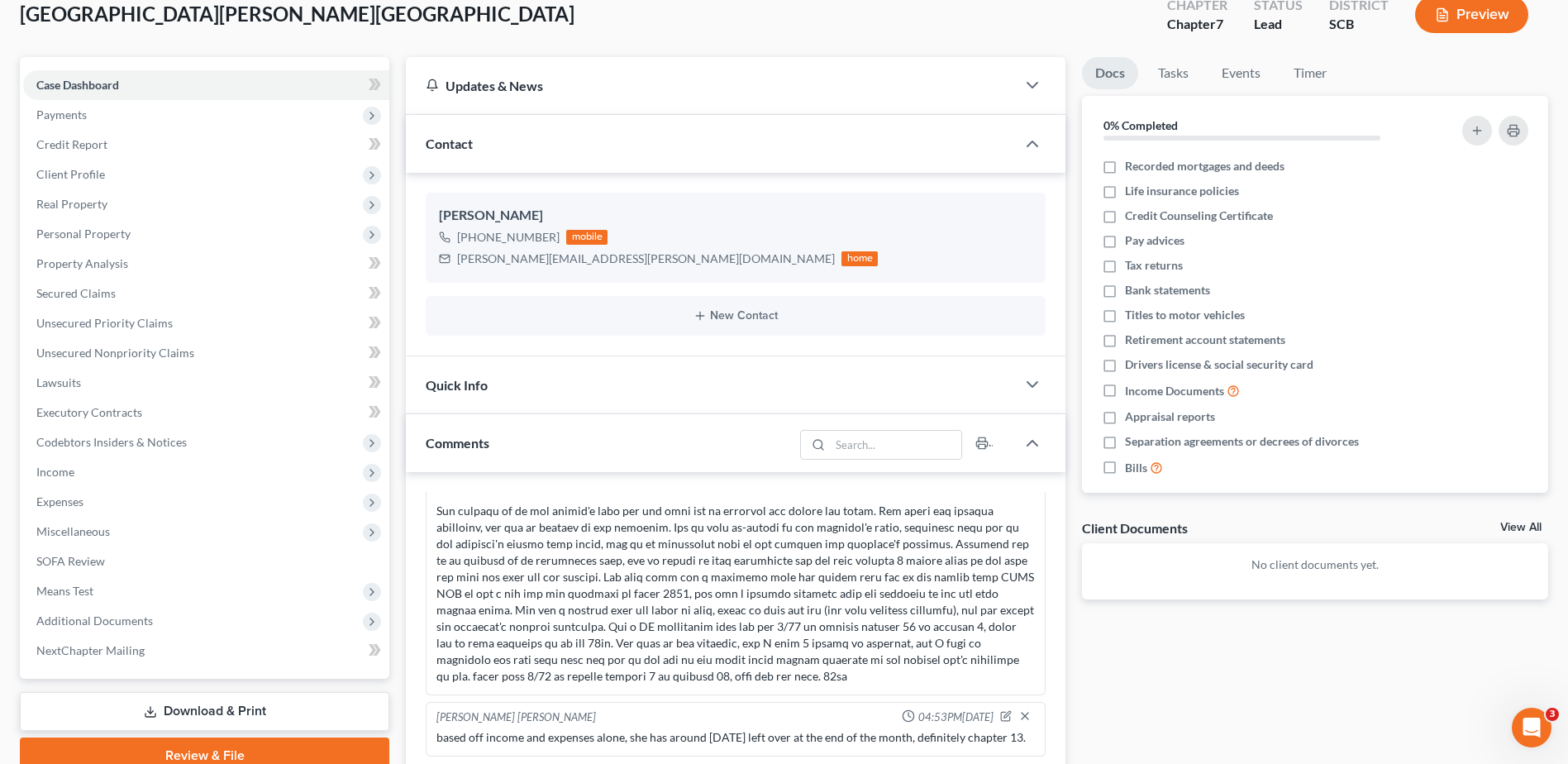
scroll to position [83, 0]
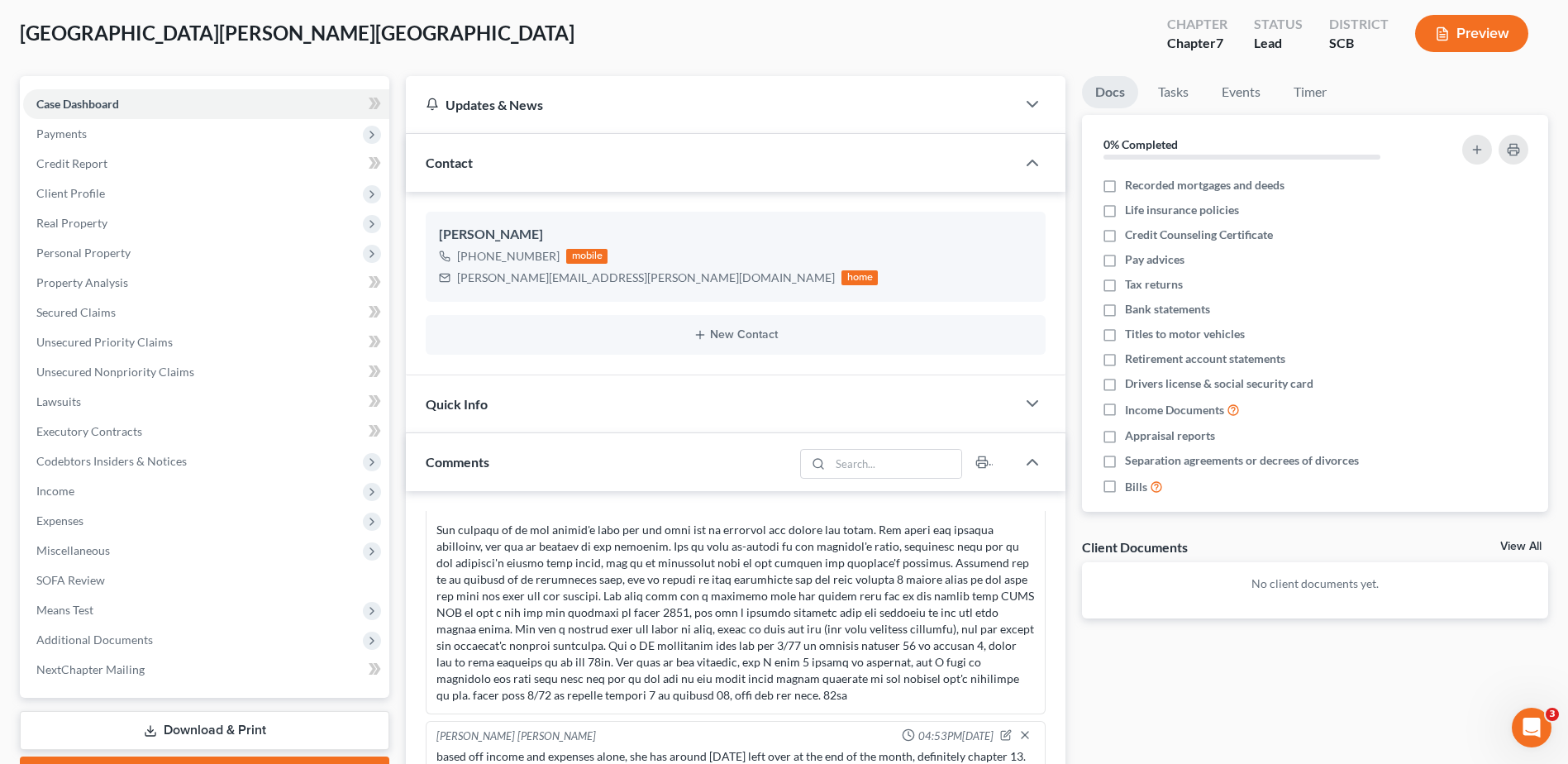
drag, startPoint x: 358, startPoint y: 399, endPoint x: 404, endPoint y: 68, distance: 334.2
click at [404, 68] on div "Jordan, Florence Upgraded Chapter Chapter 7 Status Lead District SCB Preview" at bounding box center [784, 40] width 1528 height 72
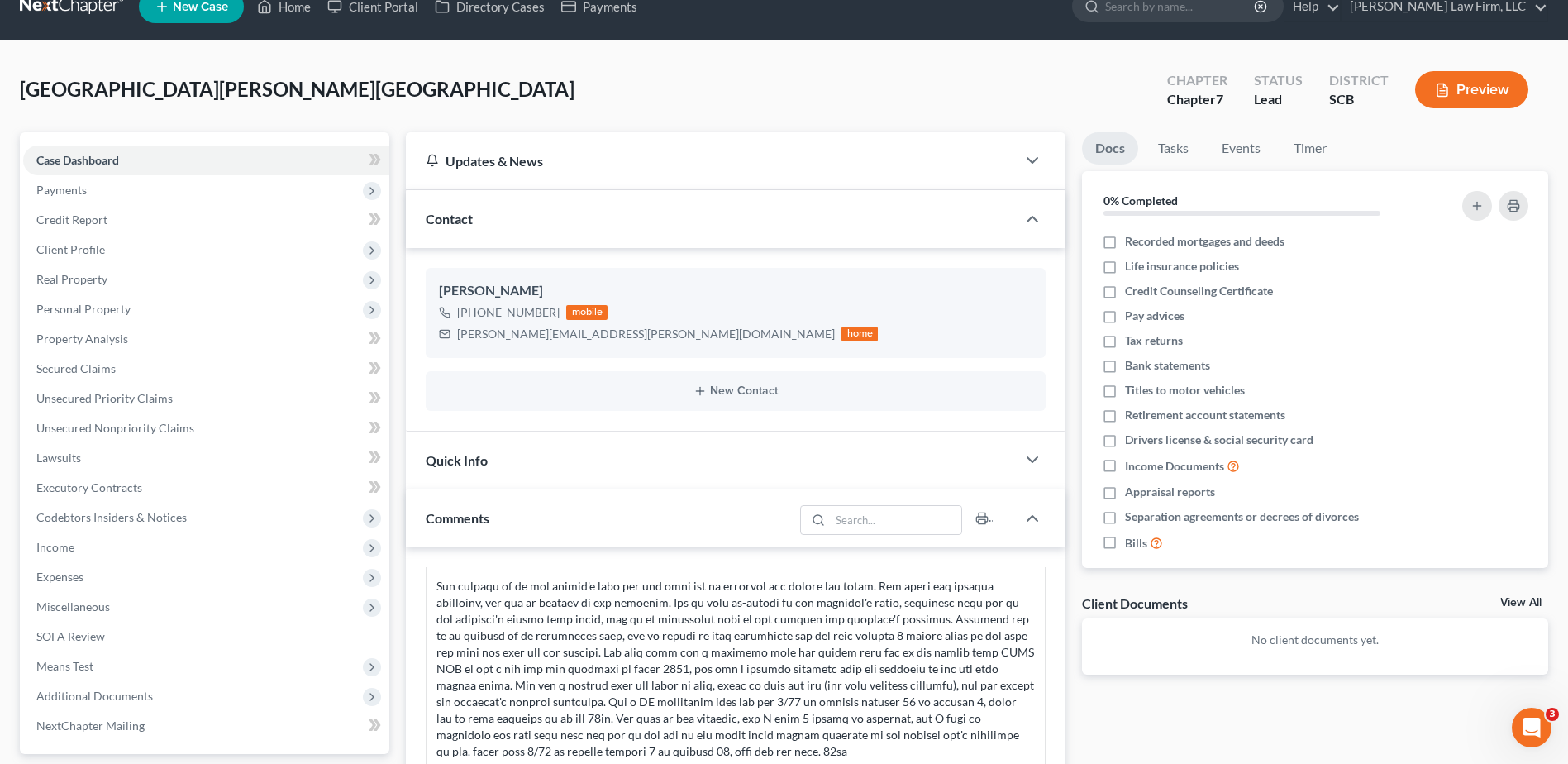
scroll to position [0, 0]
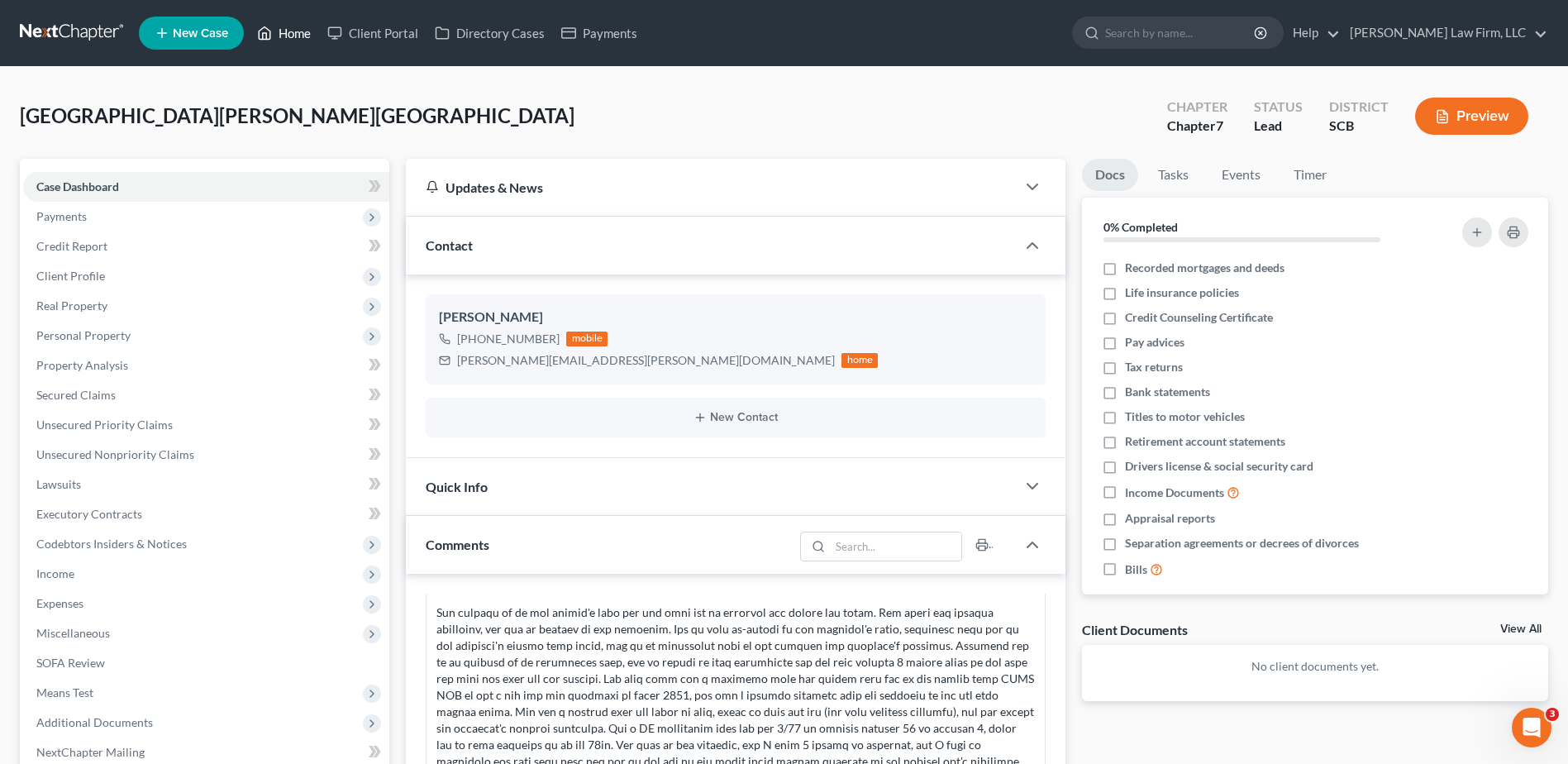
click at [295, 34] on link "Home" at bounding box center [284, 33] width 71 height 30
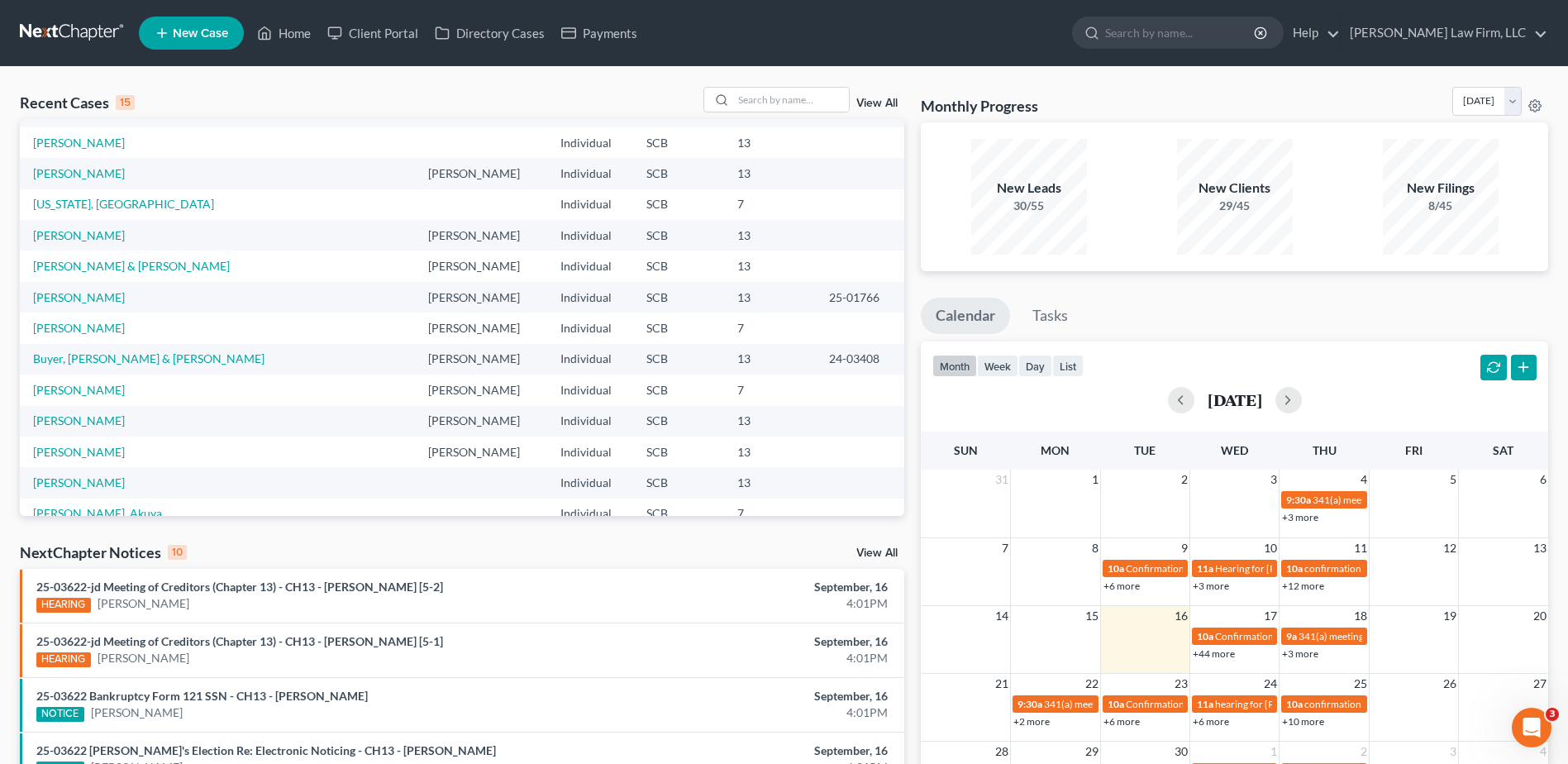
scroll to position [113, 0]
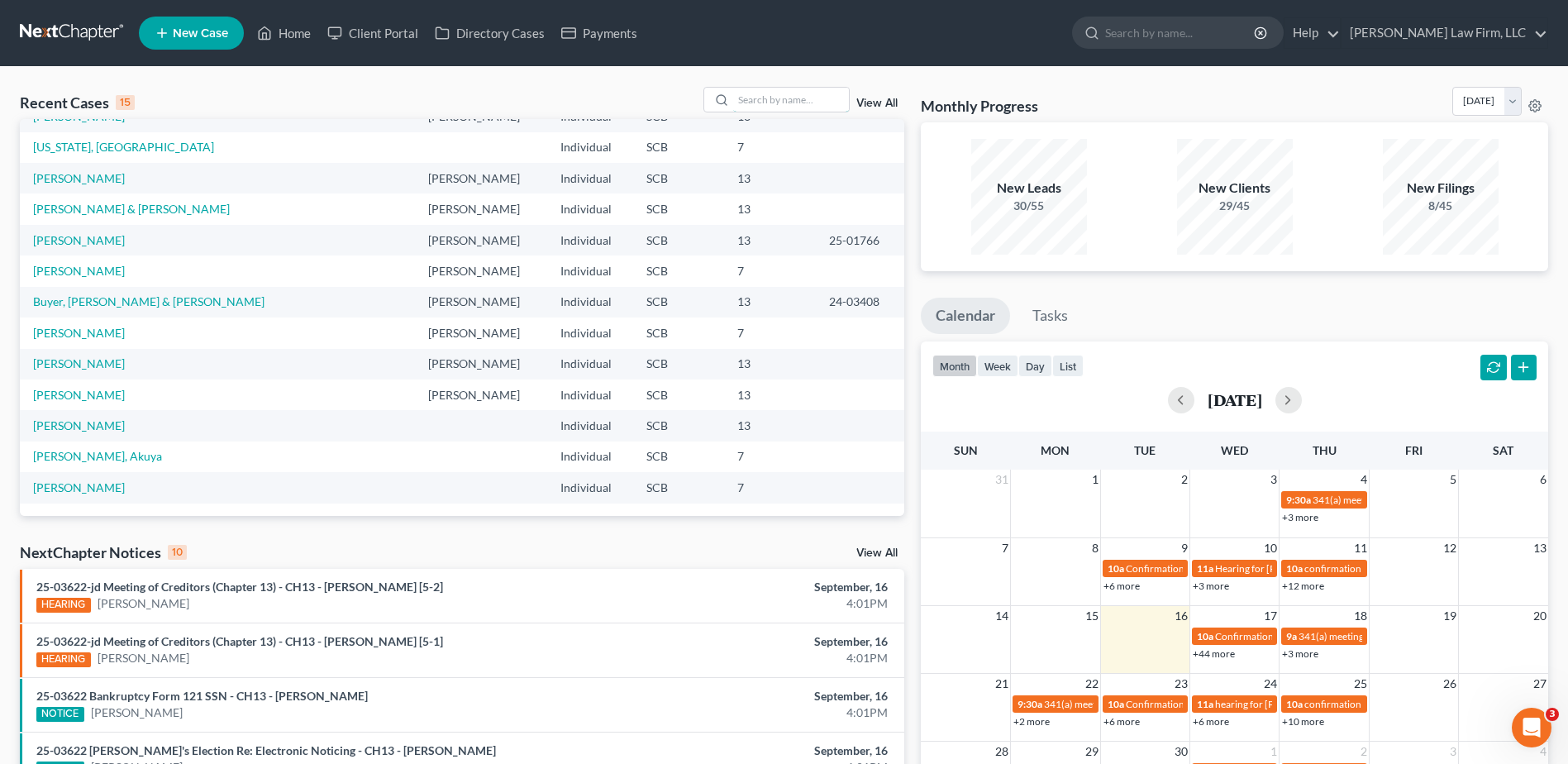
click at [793, 105] on input "search" at bounding box center [791, 100] width 116 height 24
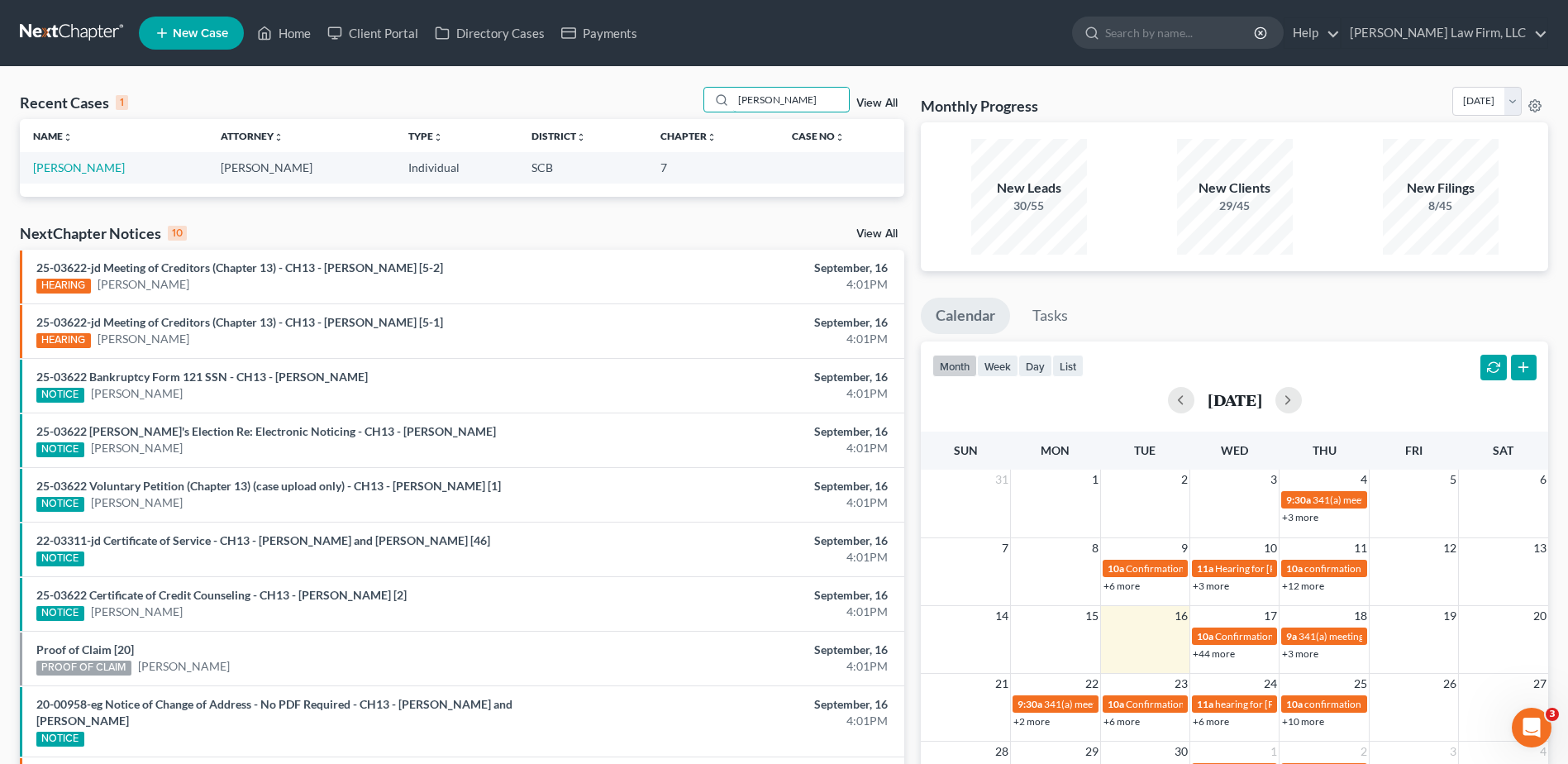
scroll to position [0, 0]
type input "[PERSON_NAME]"
click at [115, 166] on link "[PERSON_NAME]" at bounding box center [78, 167] width 91 height 14
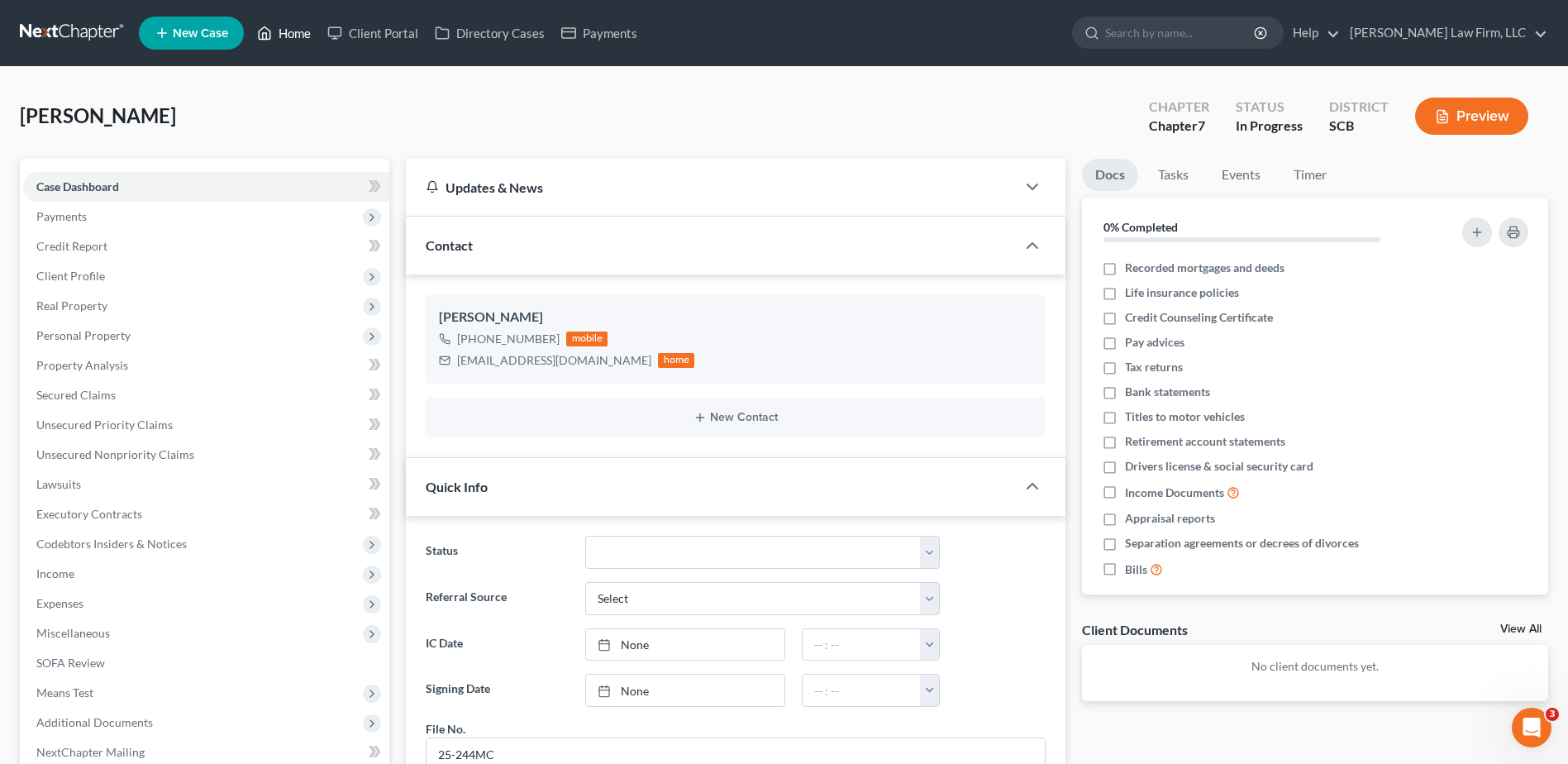
click at [302, 35] on link "Home" at bounding box center [284, 33] width 71 height 30
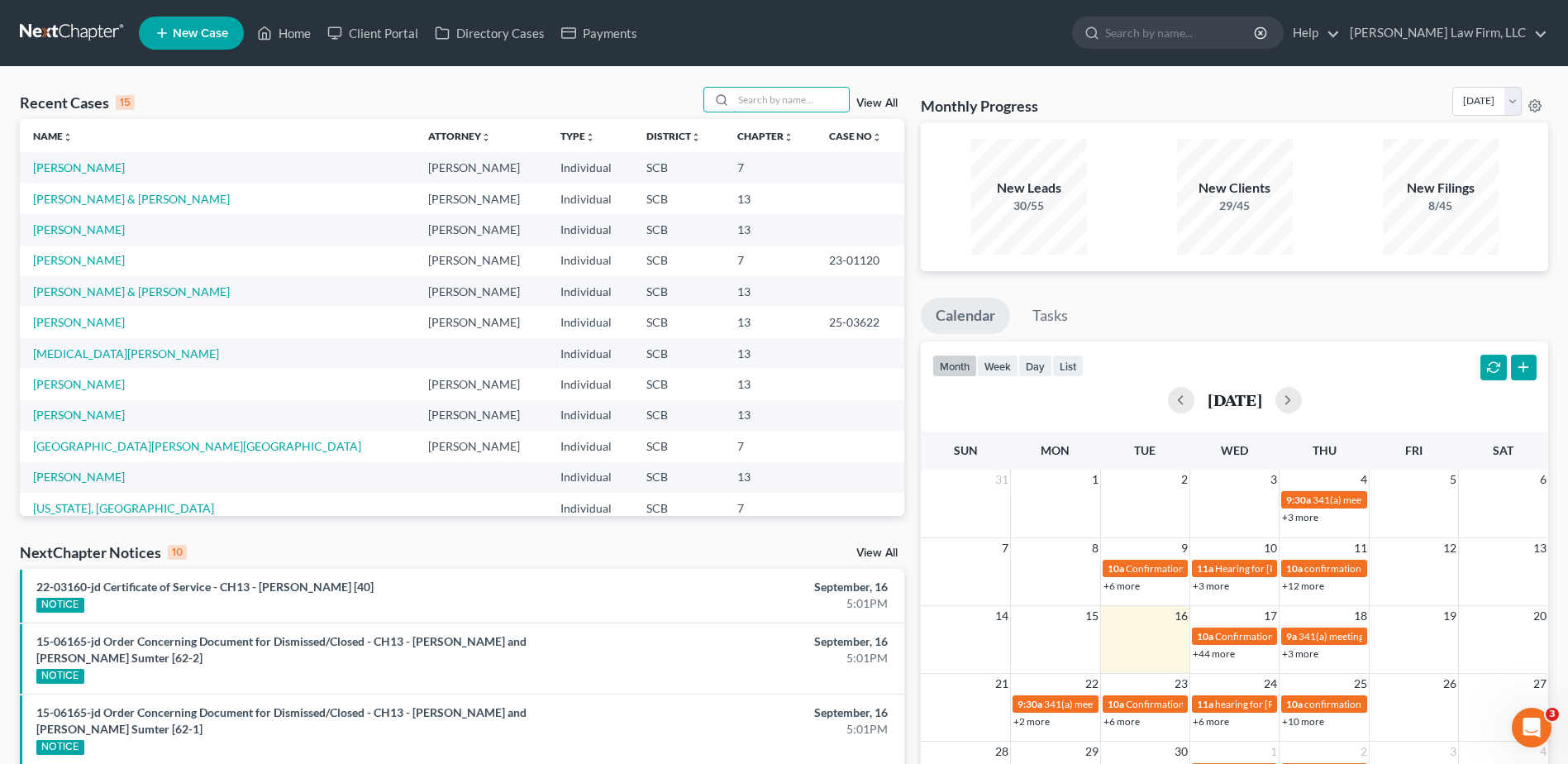
click at [790, 108] on input "search" at bounding box center [791, 100] width 116 height 24
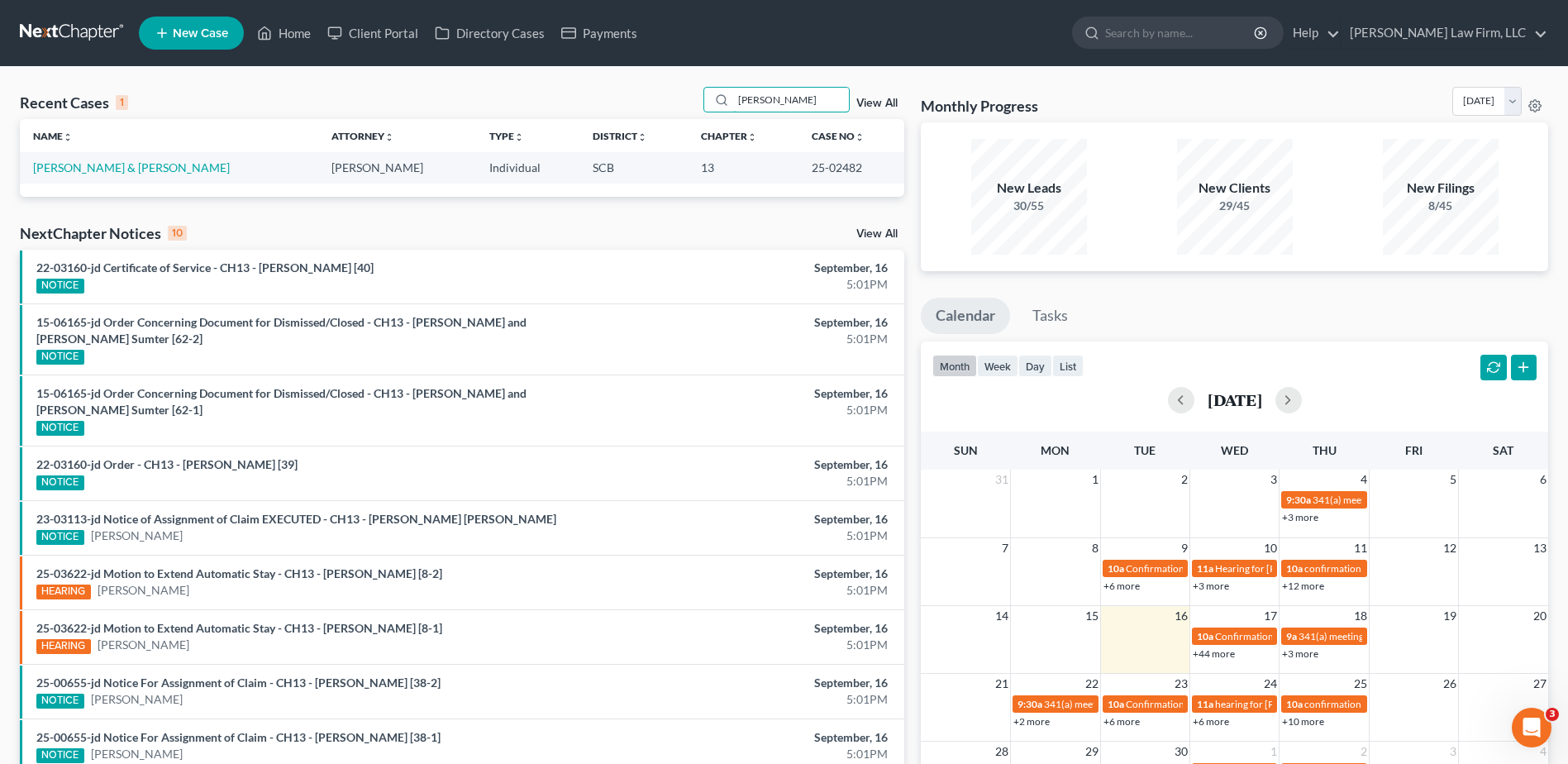
type input "leedy"
click at [104, 169] on link "Leedy, James & Caren" at bounding box center [131, 167] width 197 height 14
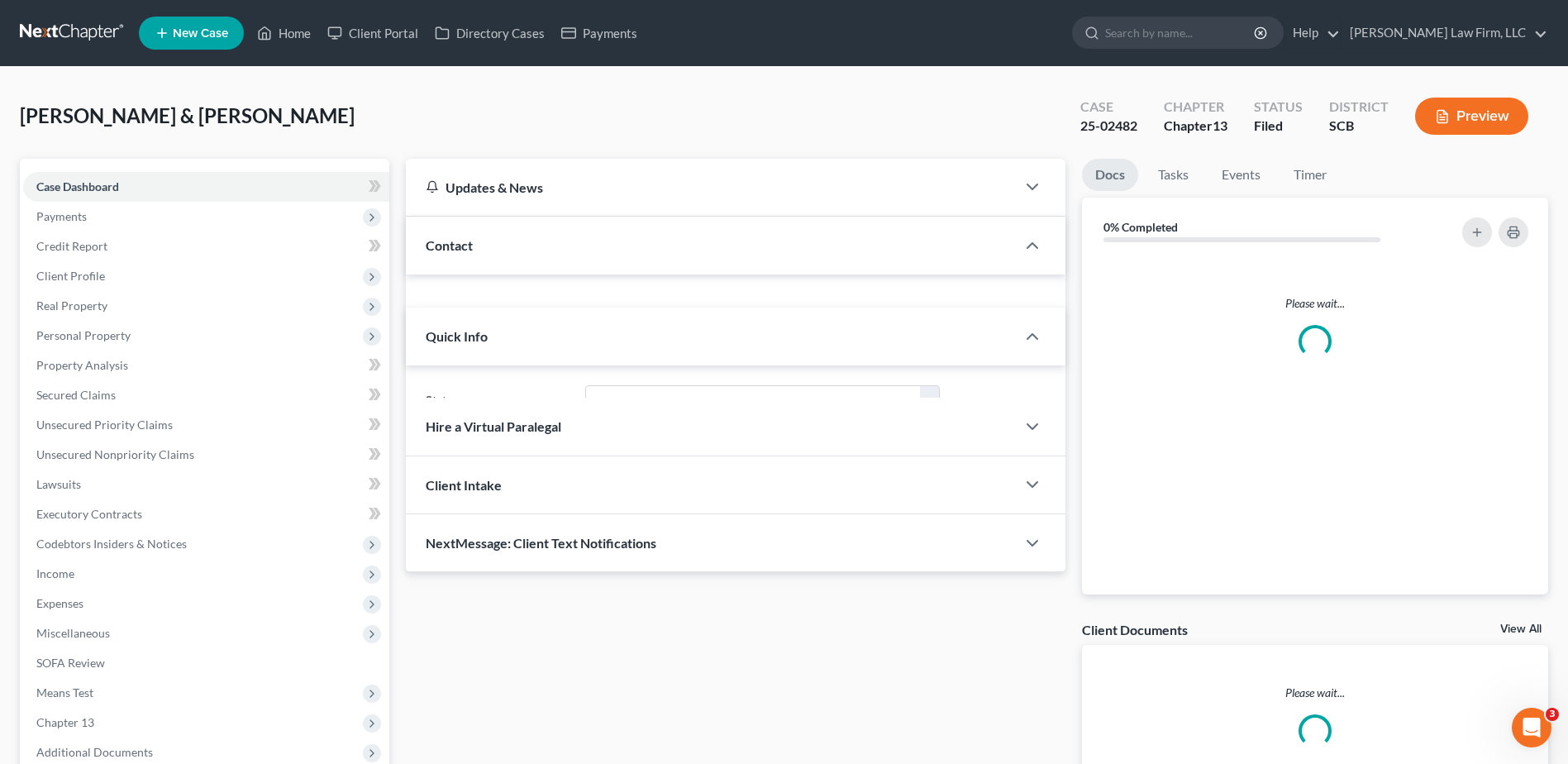
select select "1"
